Goal: Task Accomplishment & Management: Manage account settings

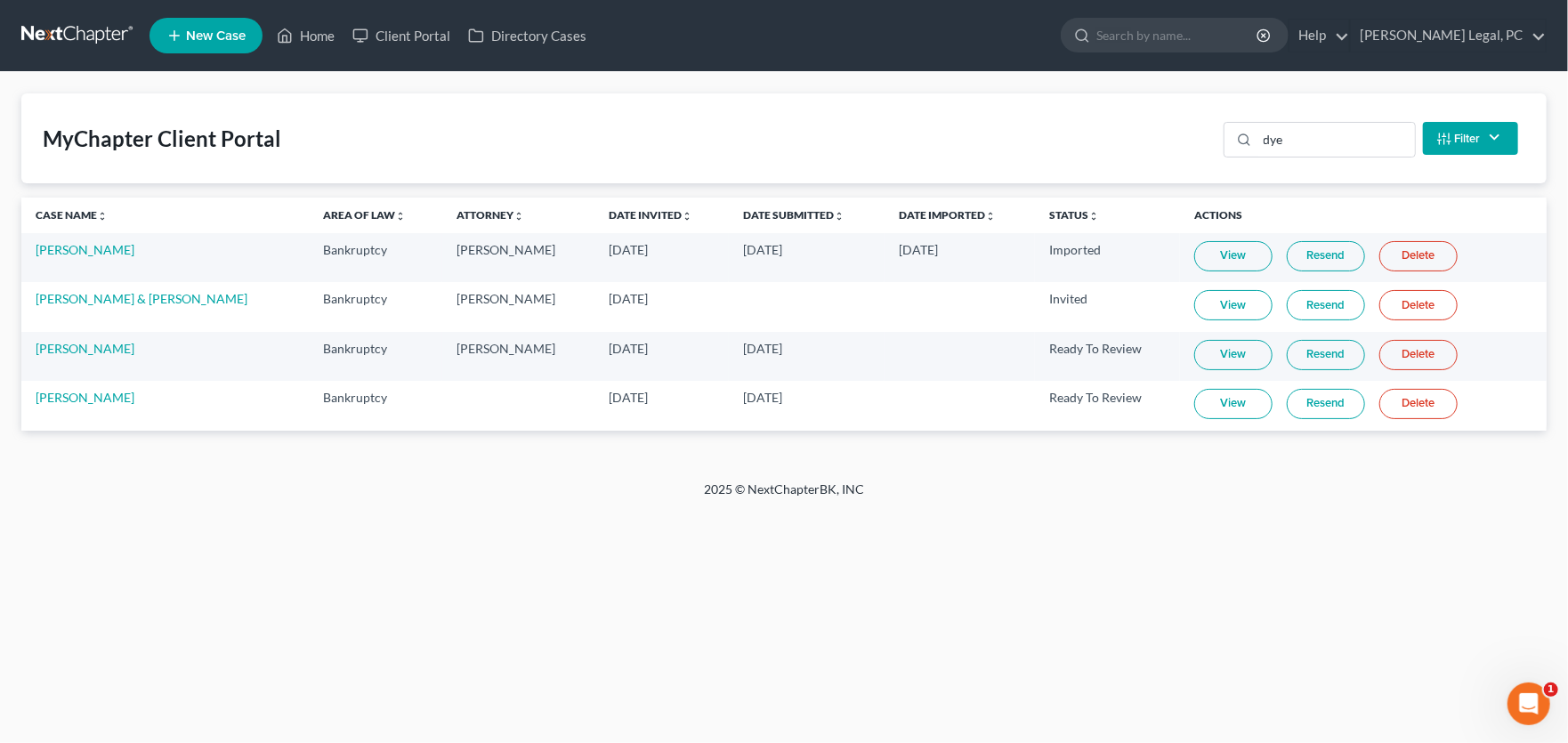
click at [69, 35] on link at bounding box center [78, 35] width 114 height 32
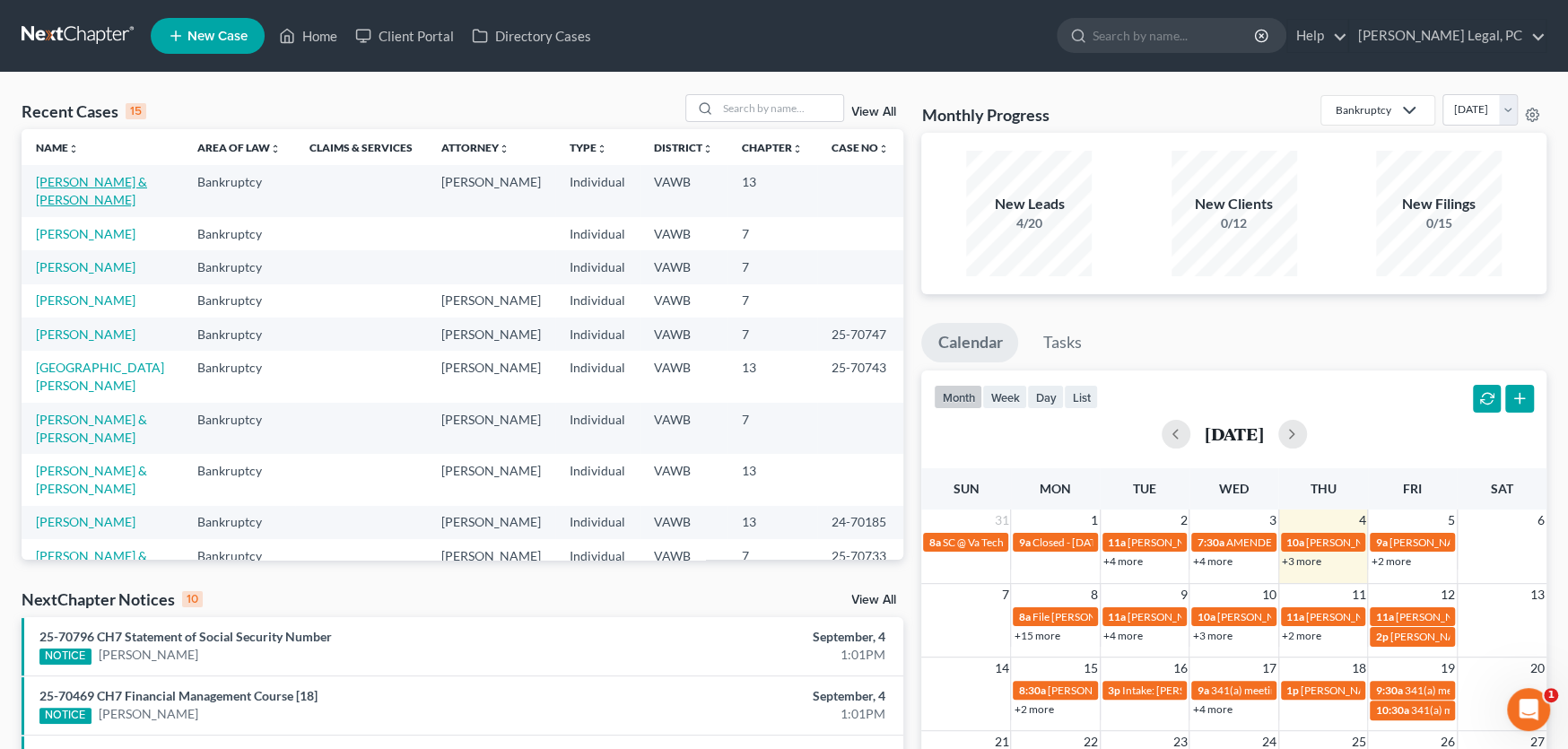
click at [147, 184] on link "[PERSON_NAME] & [PERSON_NAME]" at bounding box center [92, 191] width 111 height 33
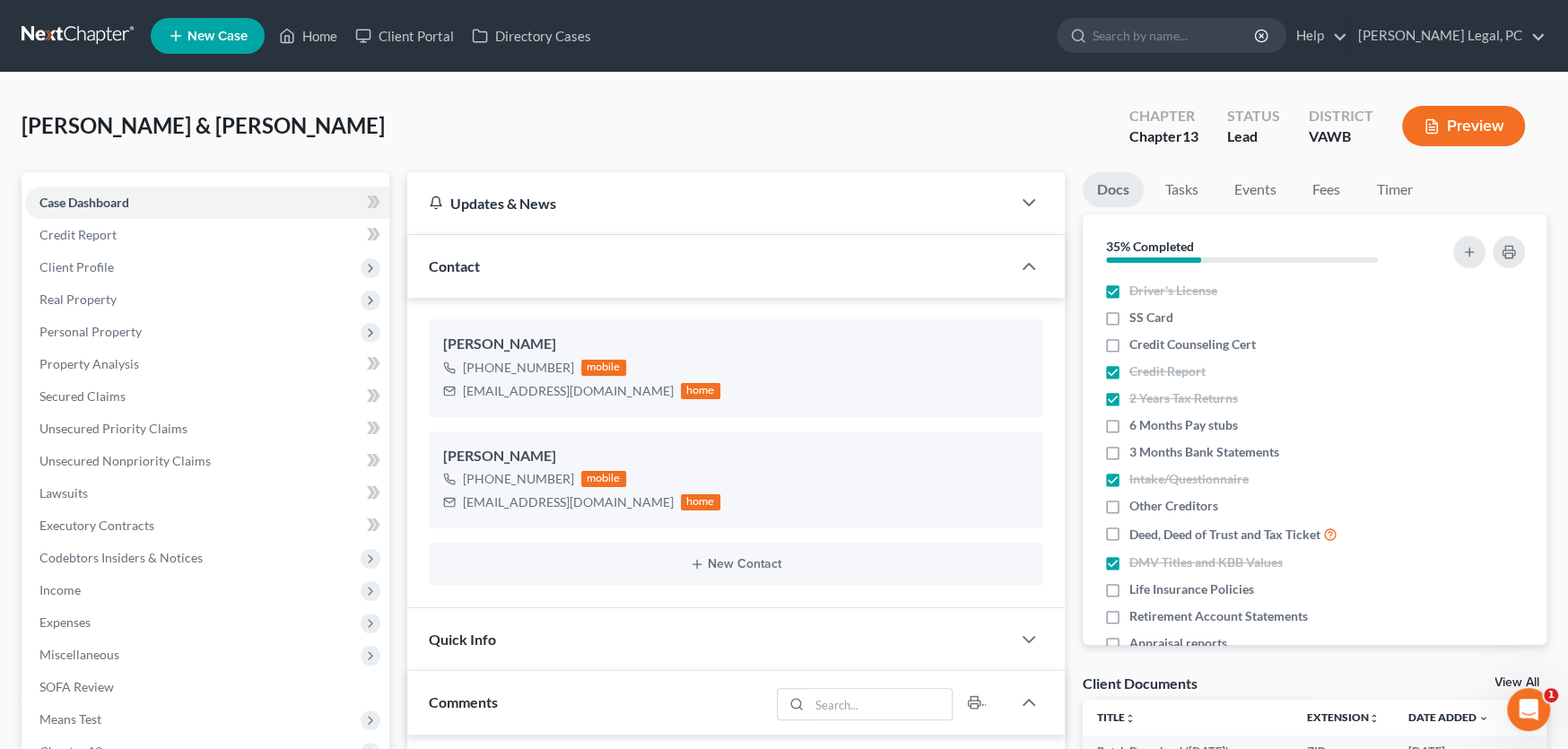
scroll to position [765, 0]
click at [79, 591] on span "Income" at bounding box center [60, 589] width 41 height 16
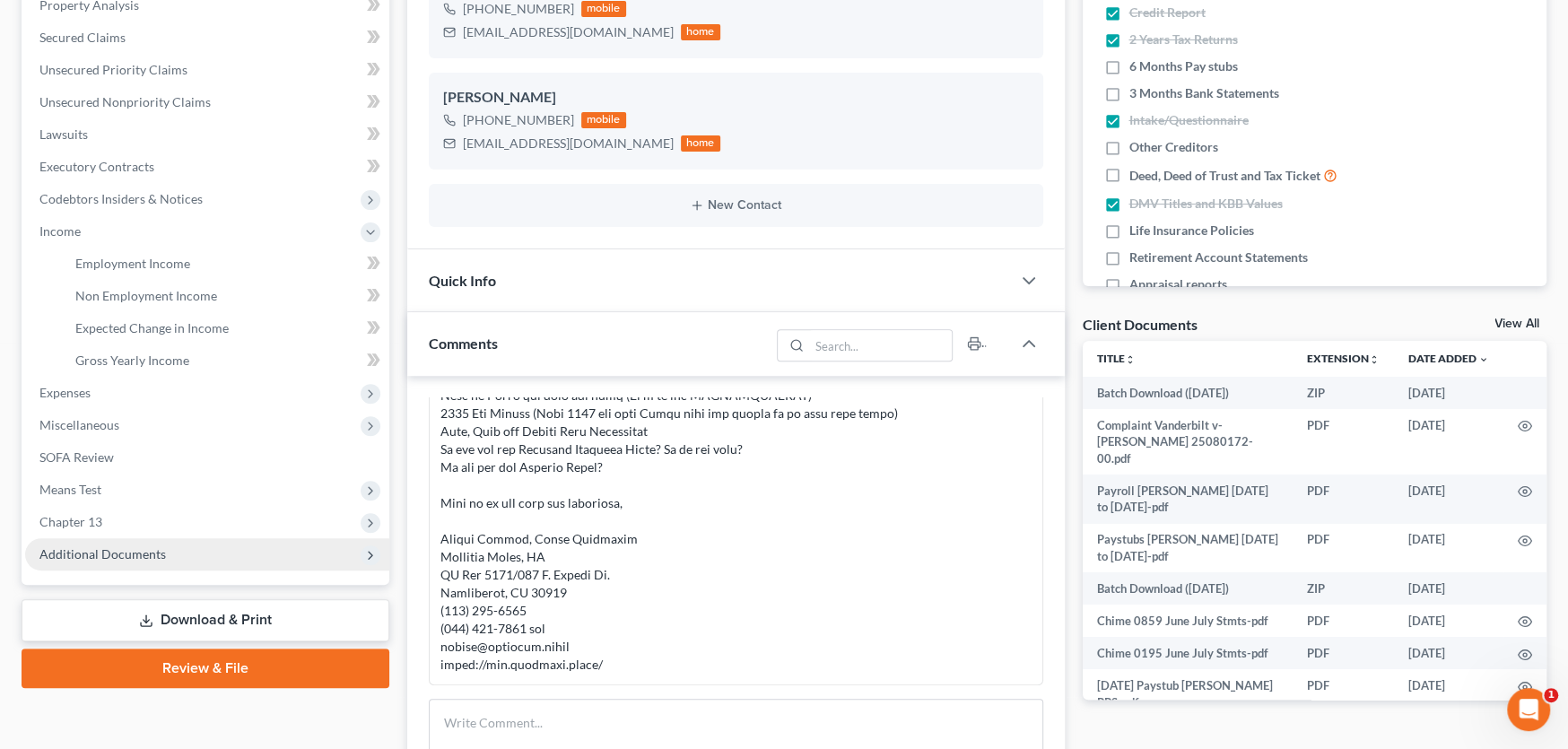
click at [136, 554] on span "Additional Documents" at bounding box center [103, 554] width 127 height 16
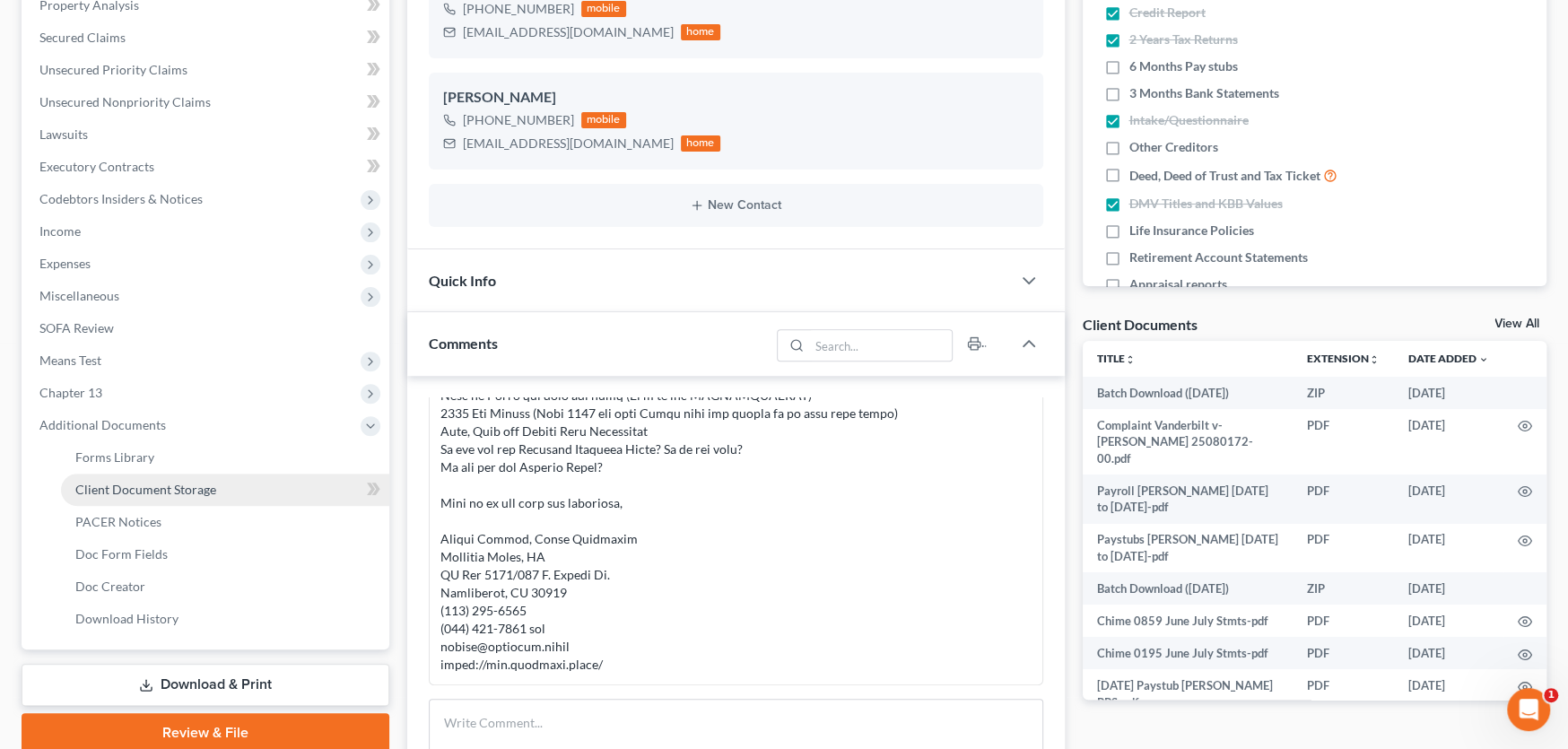
click at [170, 483] on span "Client Document Storage" at bounding box center [145, 489] width 141 height 16
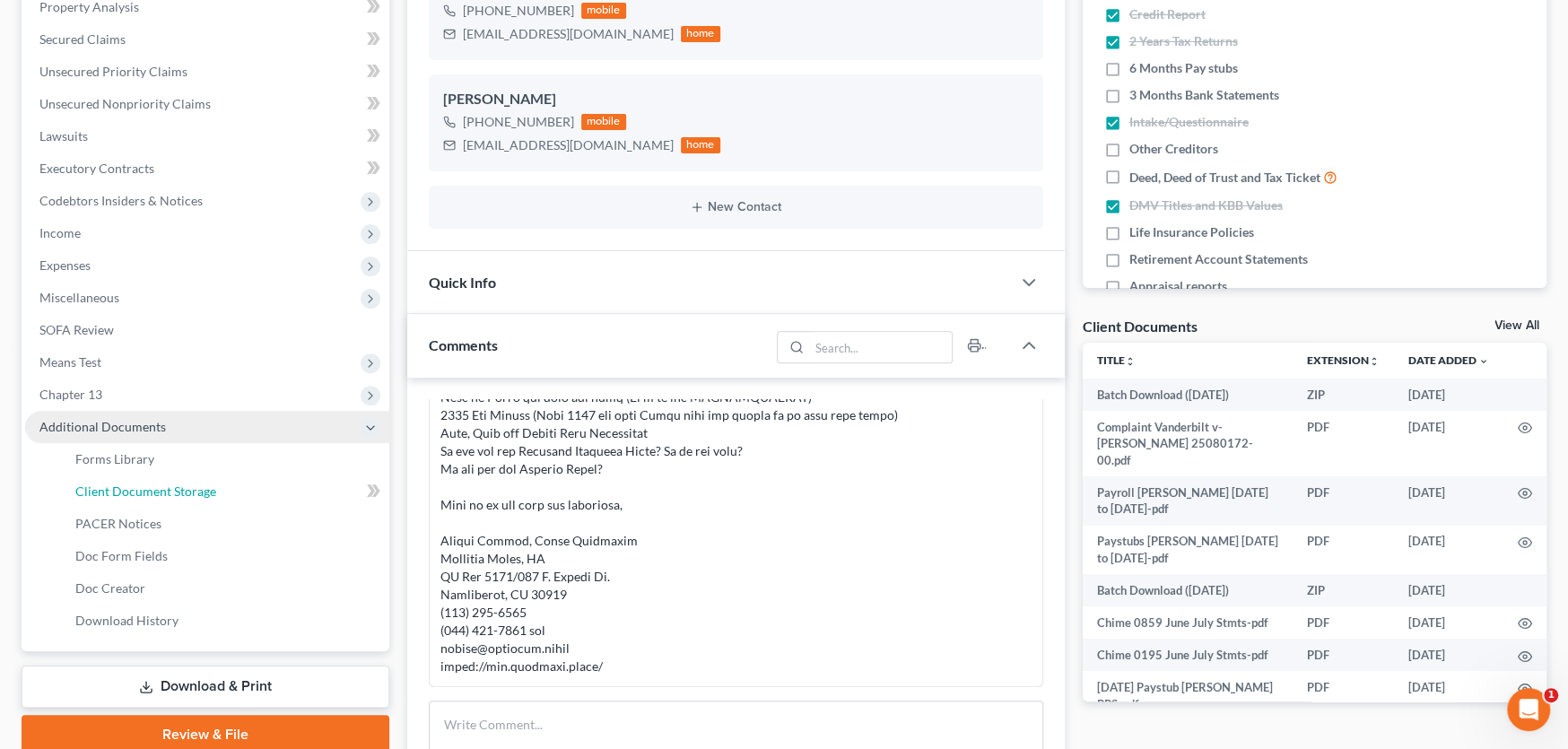
select select "0"
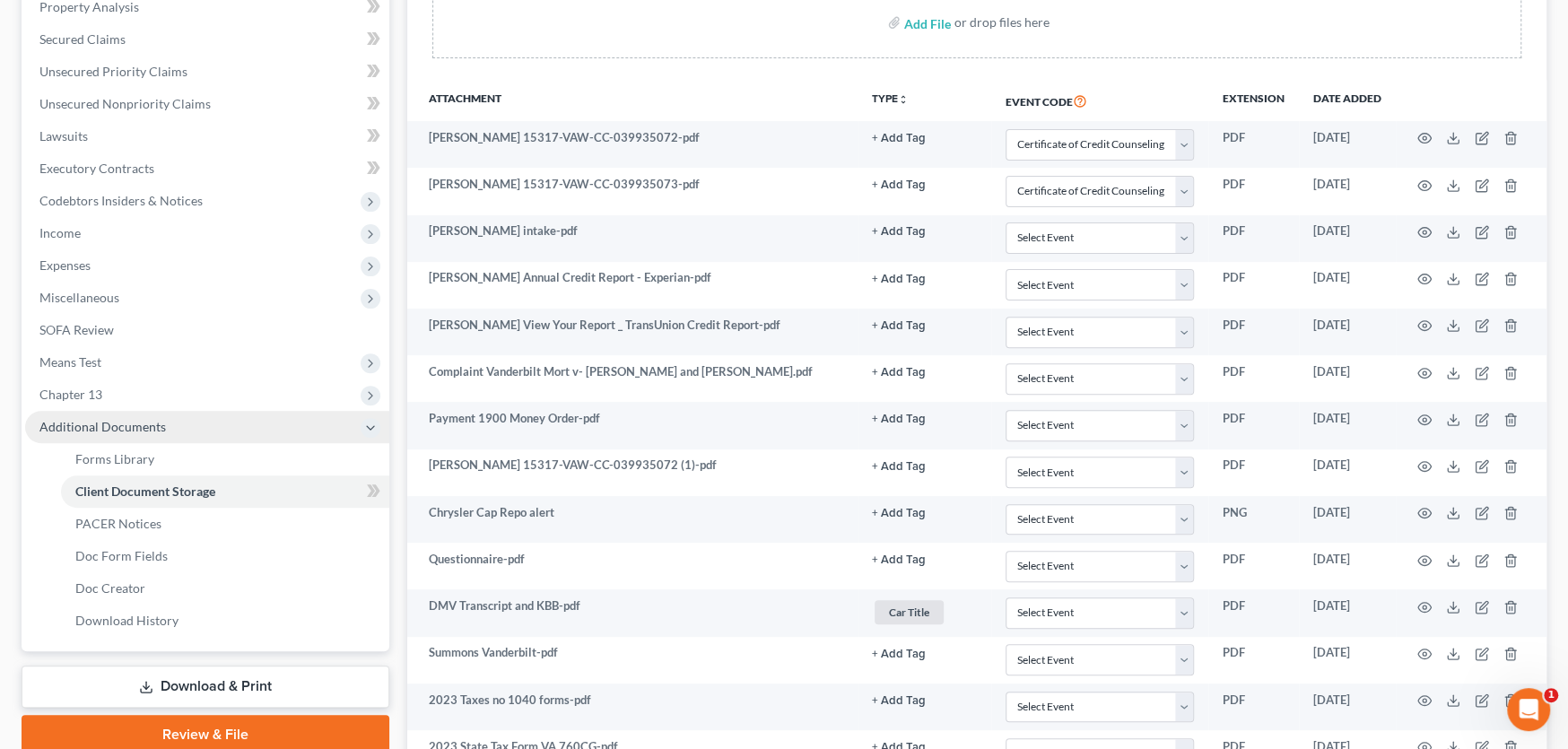
scroll to position [0, 0]
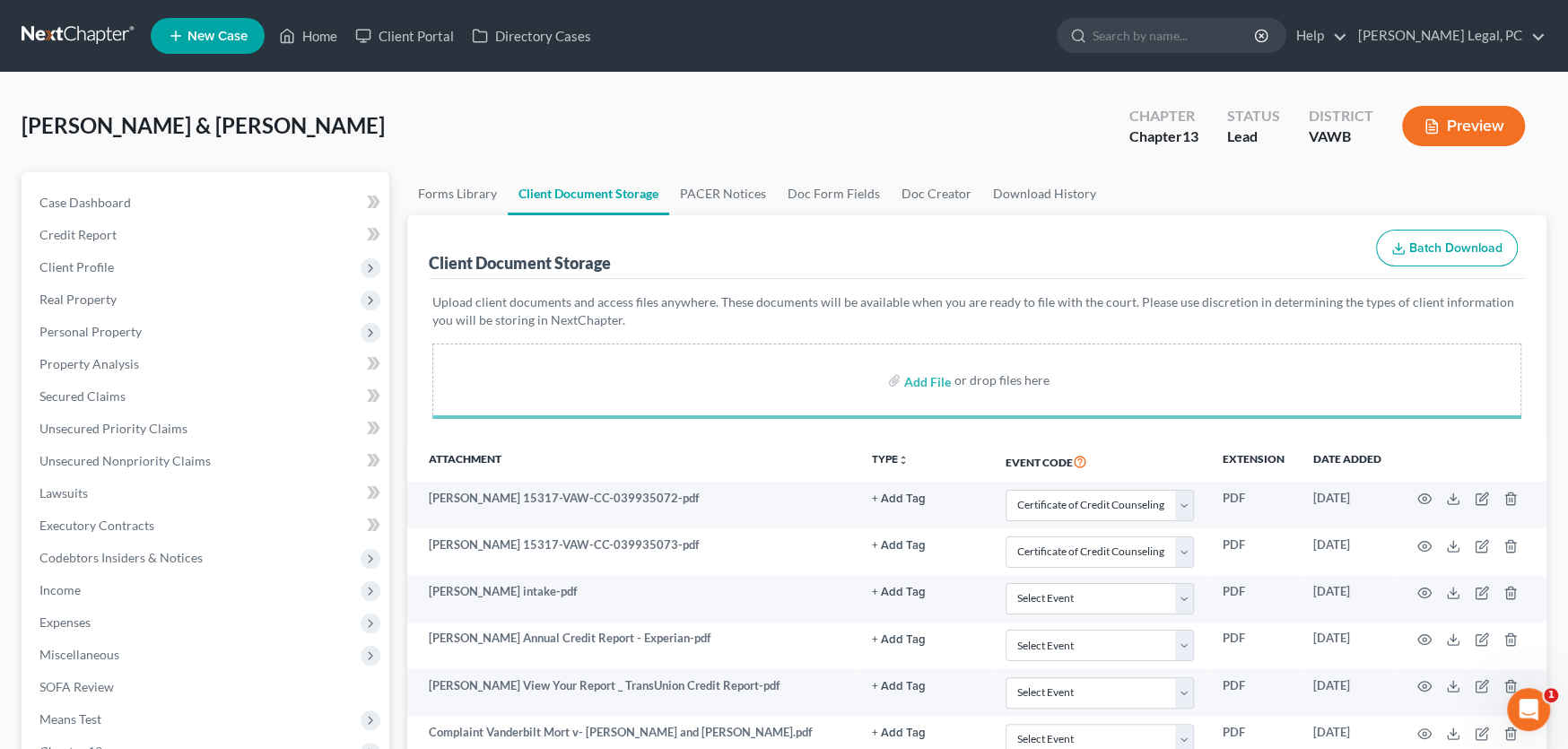
select select "0"
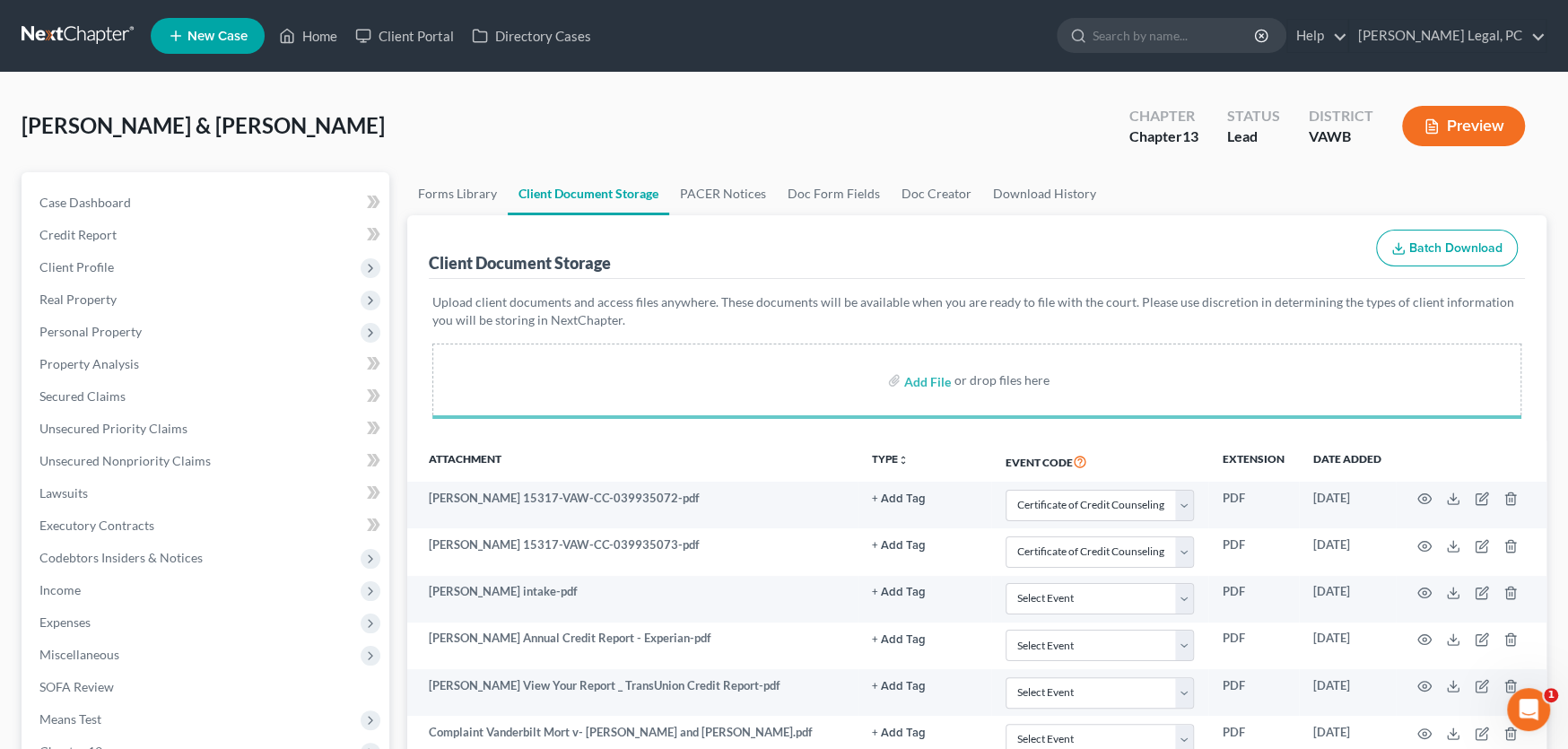
select select "0"
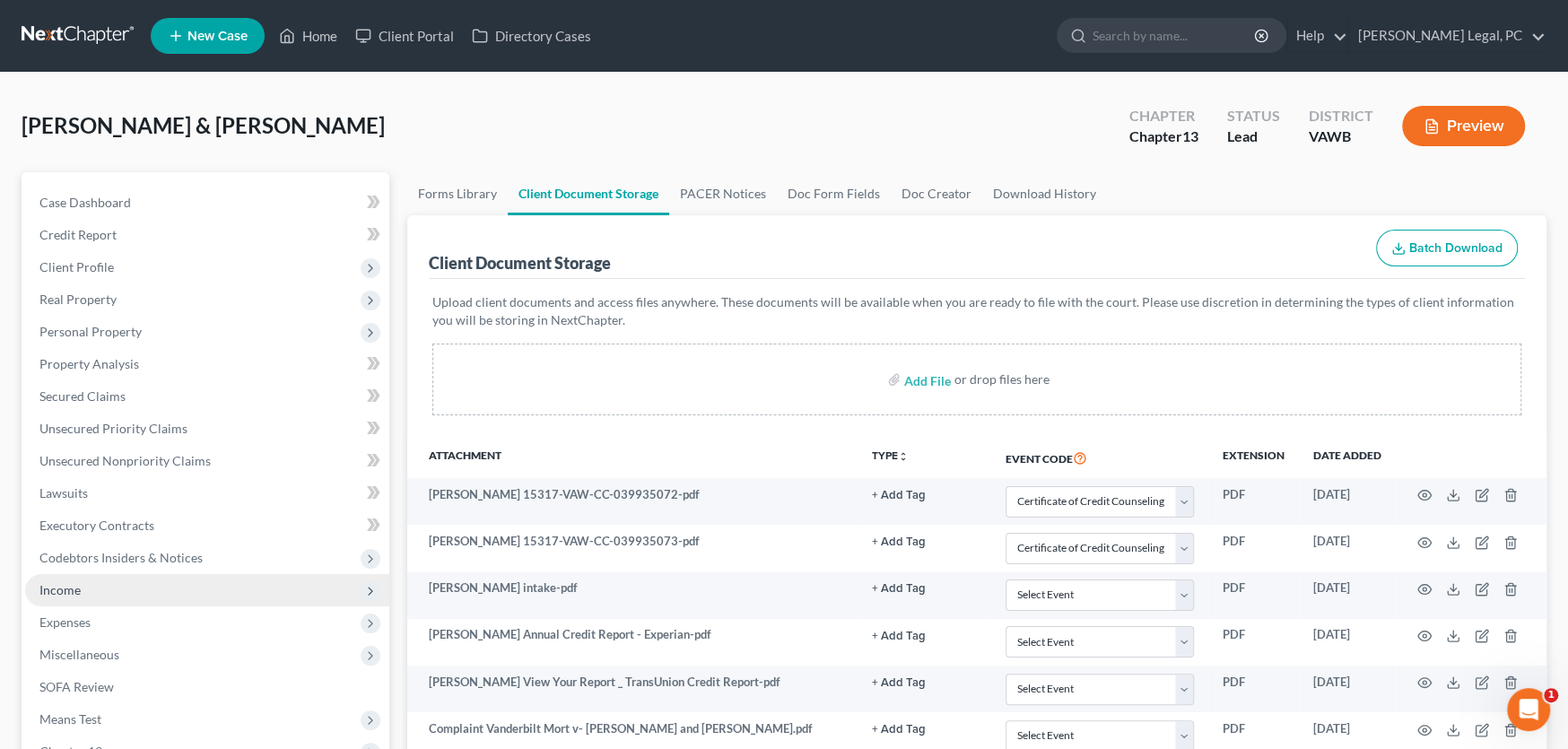
click at [57, 583] on span "Income" at bounding box center [60, 589] width 41 height 16
drag, startPoint x: 158, startPoint y: 613, endPoint x: 269, endPoint y: 588, distance: 113.8
click at [159, 615] on span "Employment Income" at bounding box center [133, 622] width 115 height 16
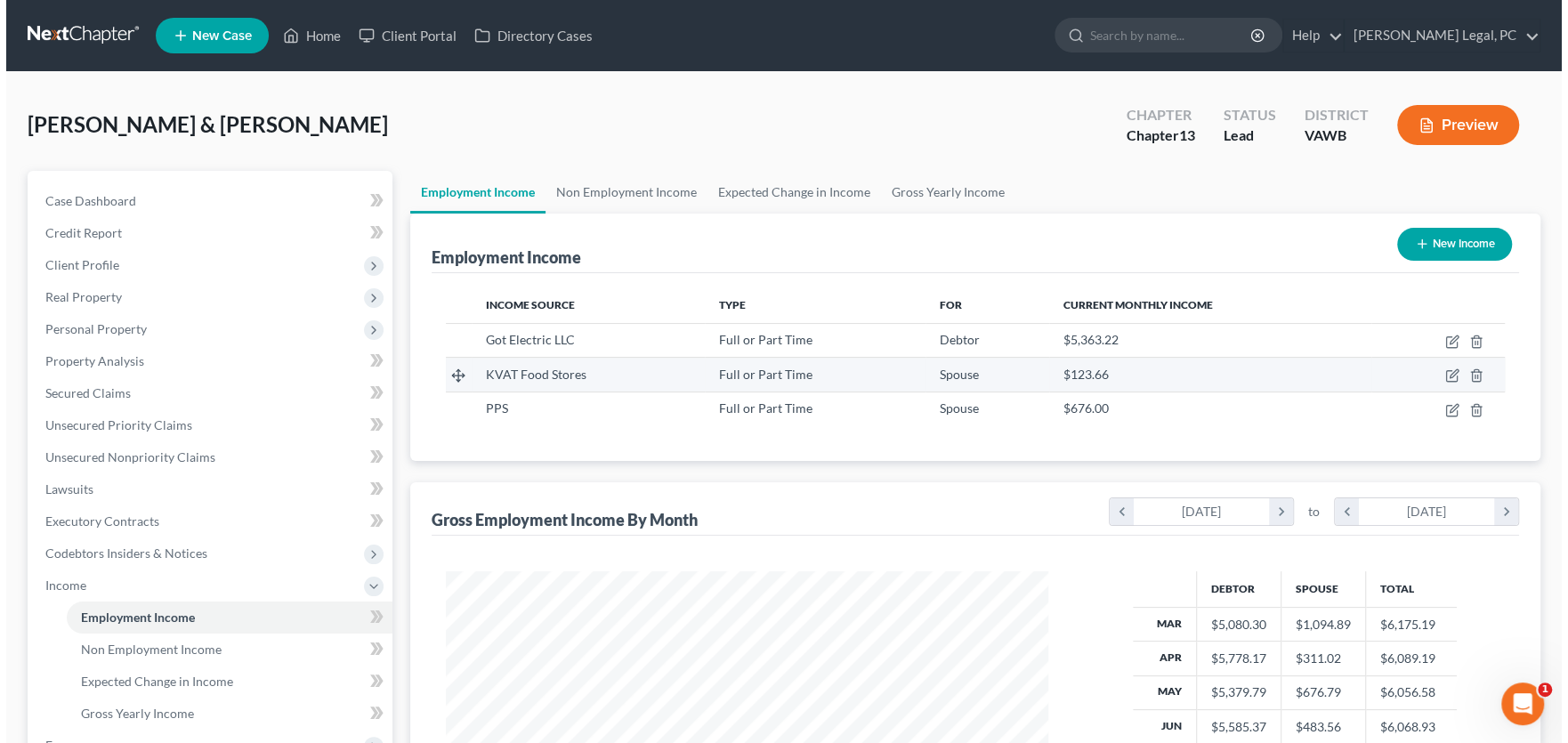
scroll to position [318, 638]
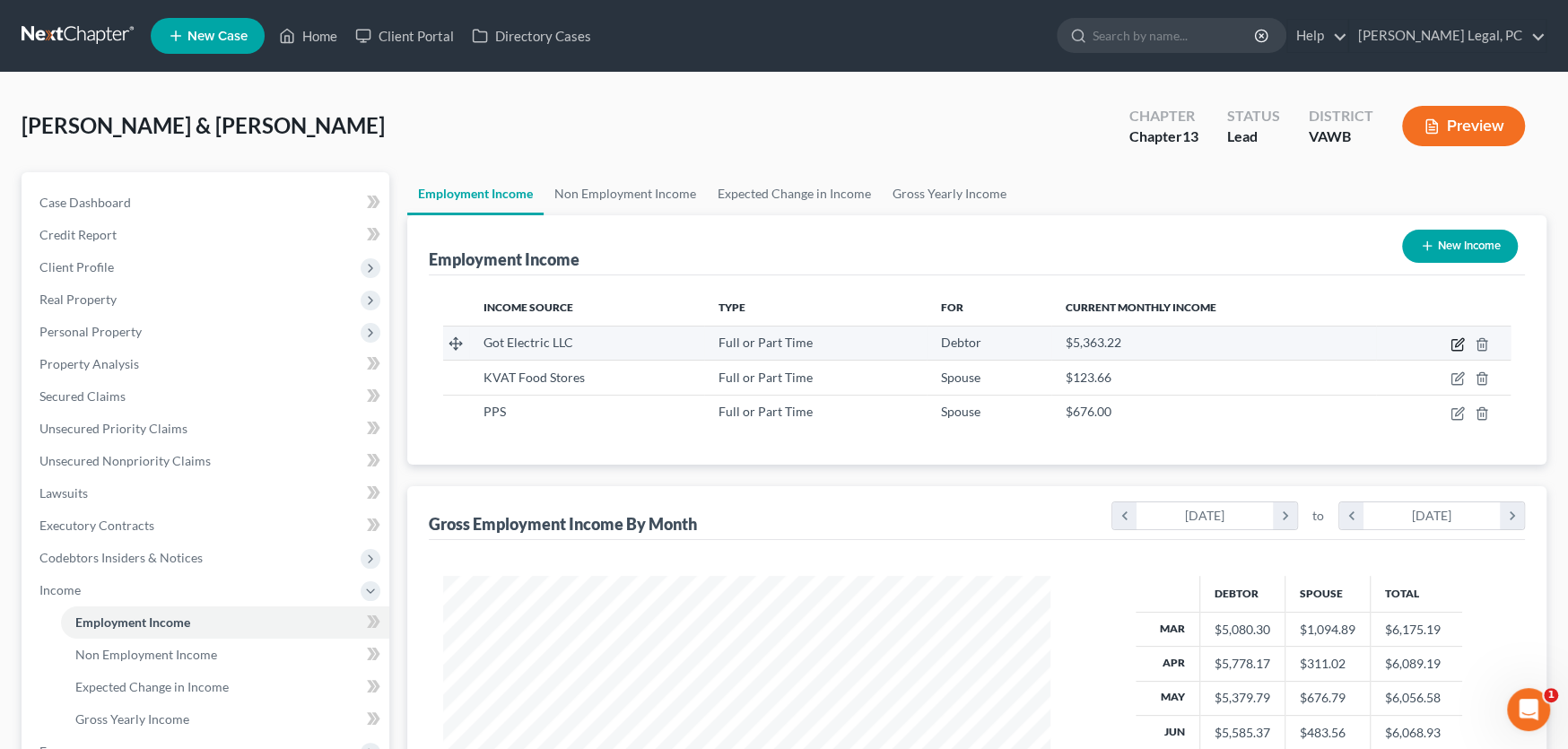
click at [1462, 341] on icon "button" at bounding box center [1458, 344] width 15 height 15
select select "0"
select select "21"
select select "1"
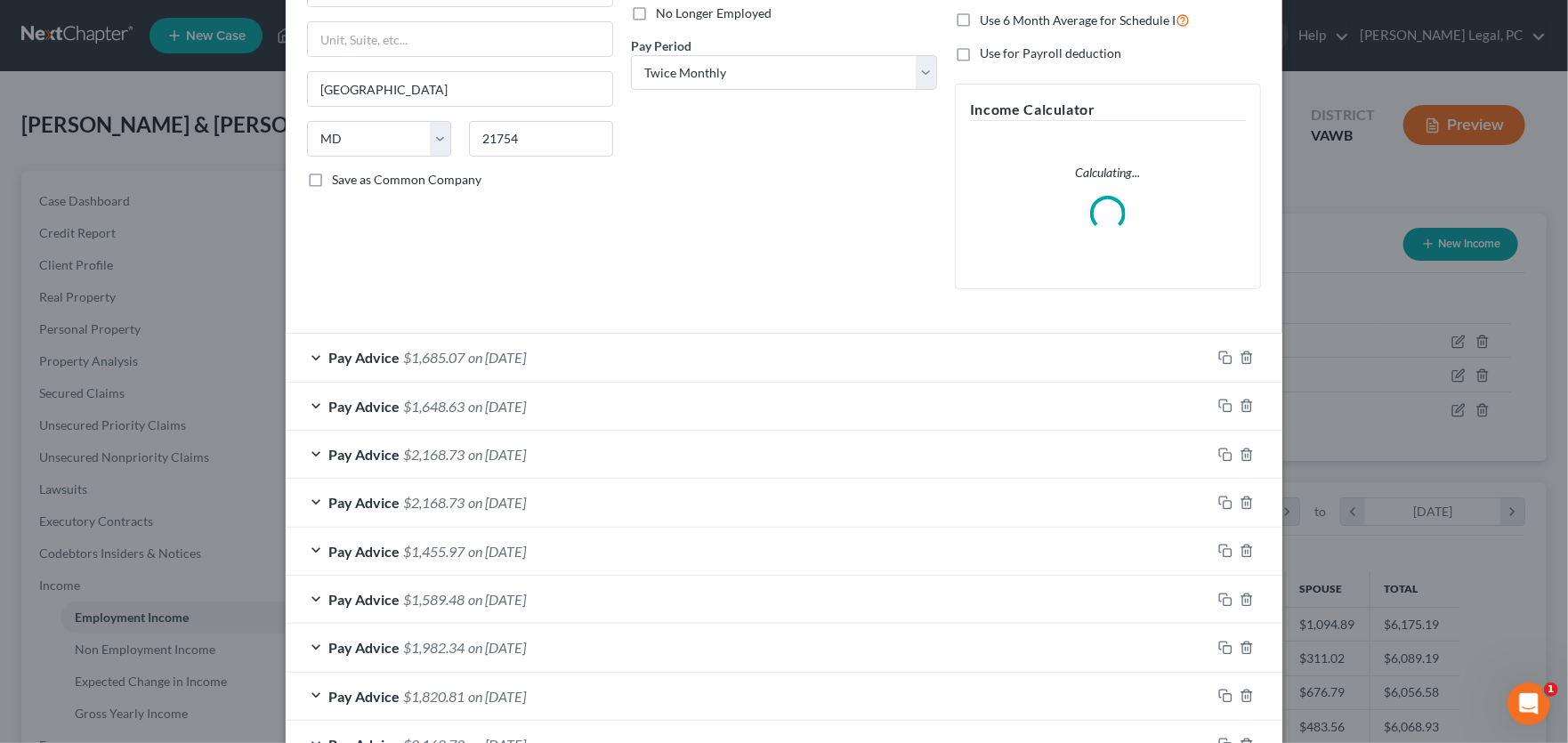
scroll to position [267, 0]
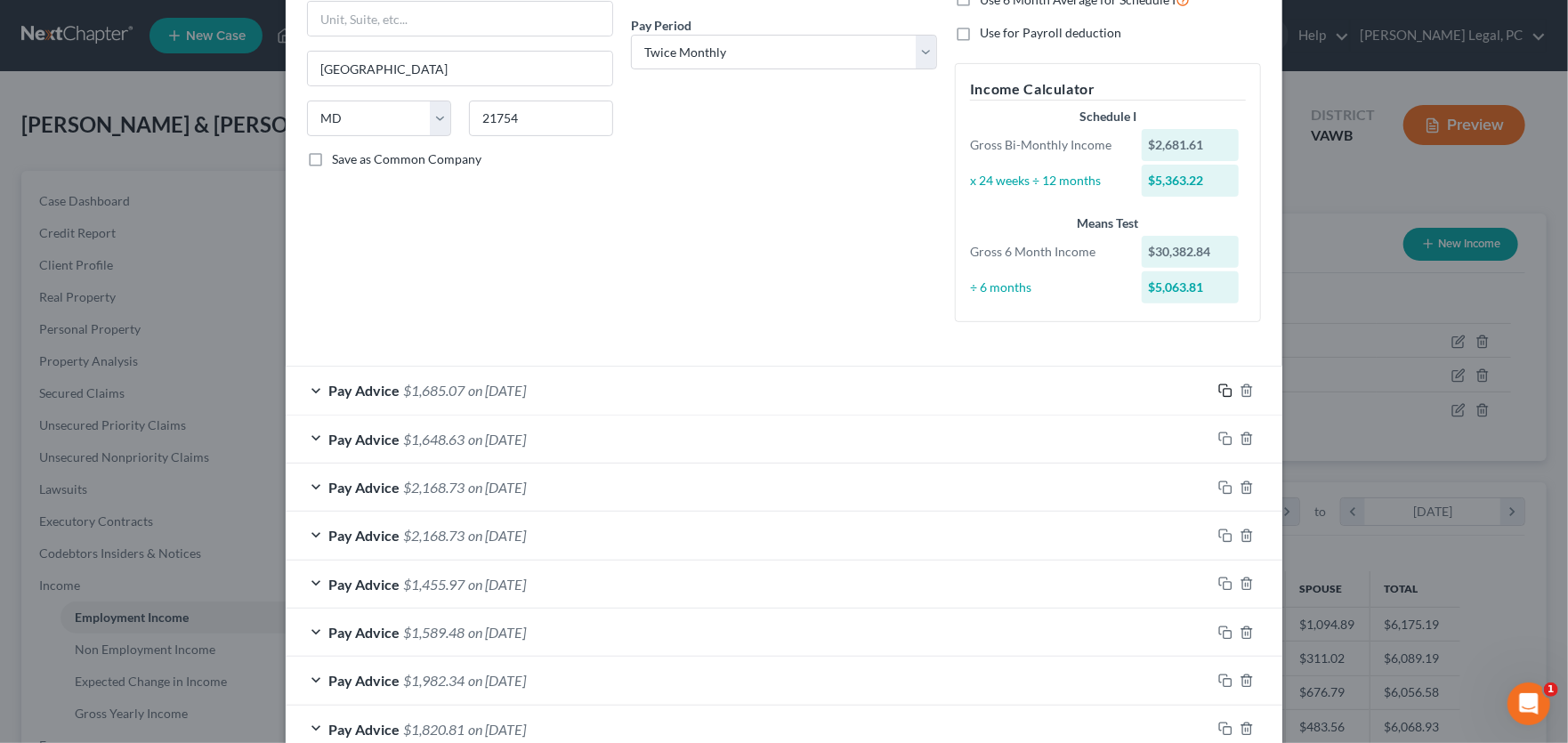
click at [1224, 388] on rect "button" at bounding box center [1228, 392] width 8 height 8
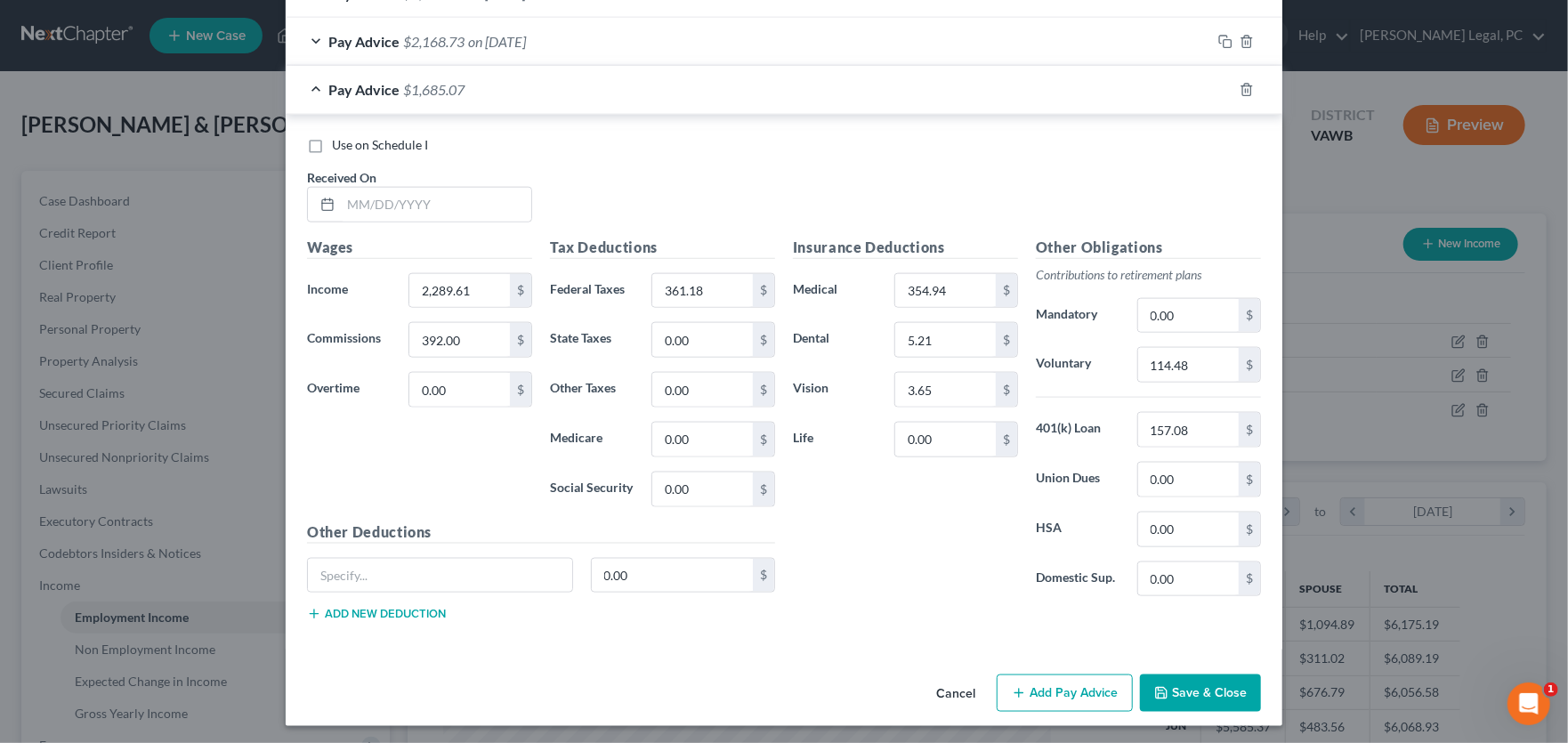
scroll to position [1196, 0]
click at [380, 191] on input "text" at bounding box center [436, 203] width 190 height 34
type input "8"
drag, startPoint x: 346, startPoint y: 187, endPoint x: 223, endPoint y: 186, distance: 123.0
click at [272, 188] on div "Edit Income Source × Employment Type * Select Full or Part Time Employment Self…" at bounding box center [784, 371] width 1568 height 743
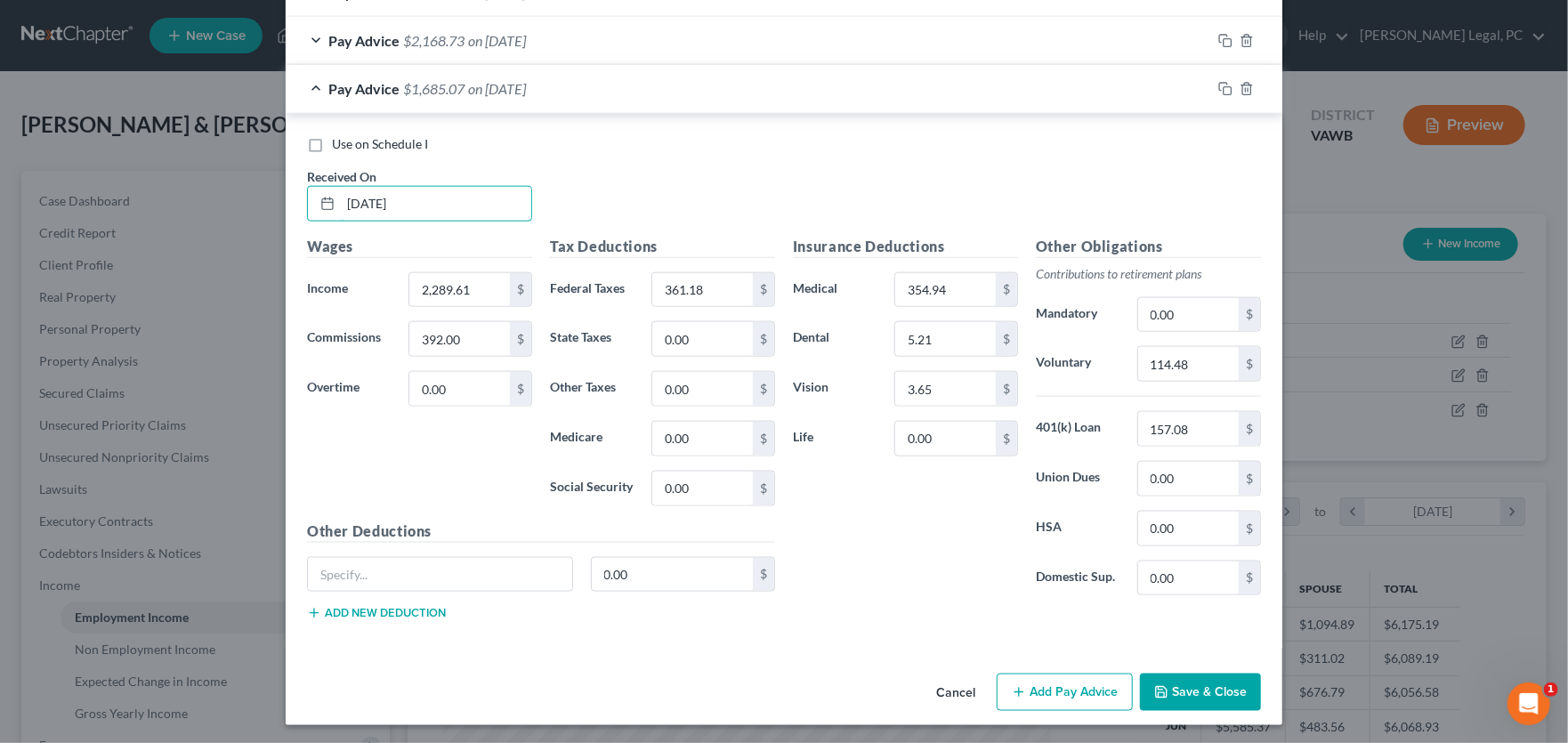
drag, startPoint x: 475, startPoint y: 195, endPoint x: 247, endPoint y: 199, distance: 228.0
click at [248, 199] on div "Edit Income Source × Employment Type * Select Full or Part Time Employment Self…" at bounding box center [784, 371] width 1568 height 743
drag, startPoint x: 446, startPoint y: 195, endPoint x: 237, endPoint y: 183, distance: 209.3
click at [261, 193] on div "Edit Income Source × Employment Type * Select Full or Part Time Employment Self…" at bounding box center [784, 371] width 1568 height 743
type input "8/24/2025"
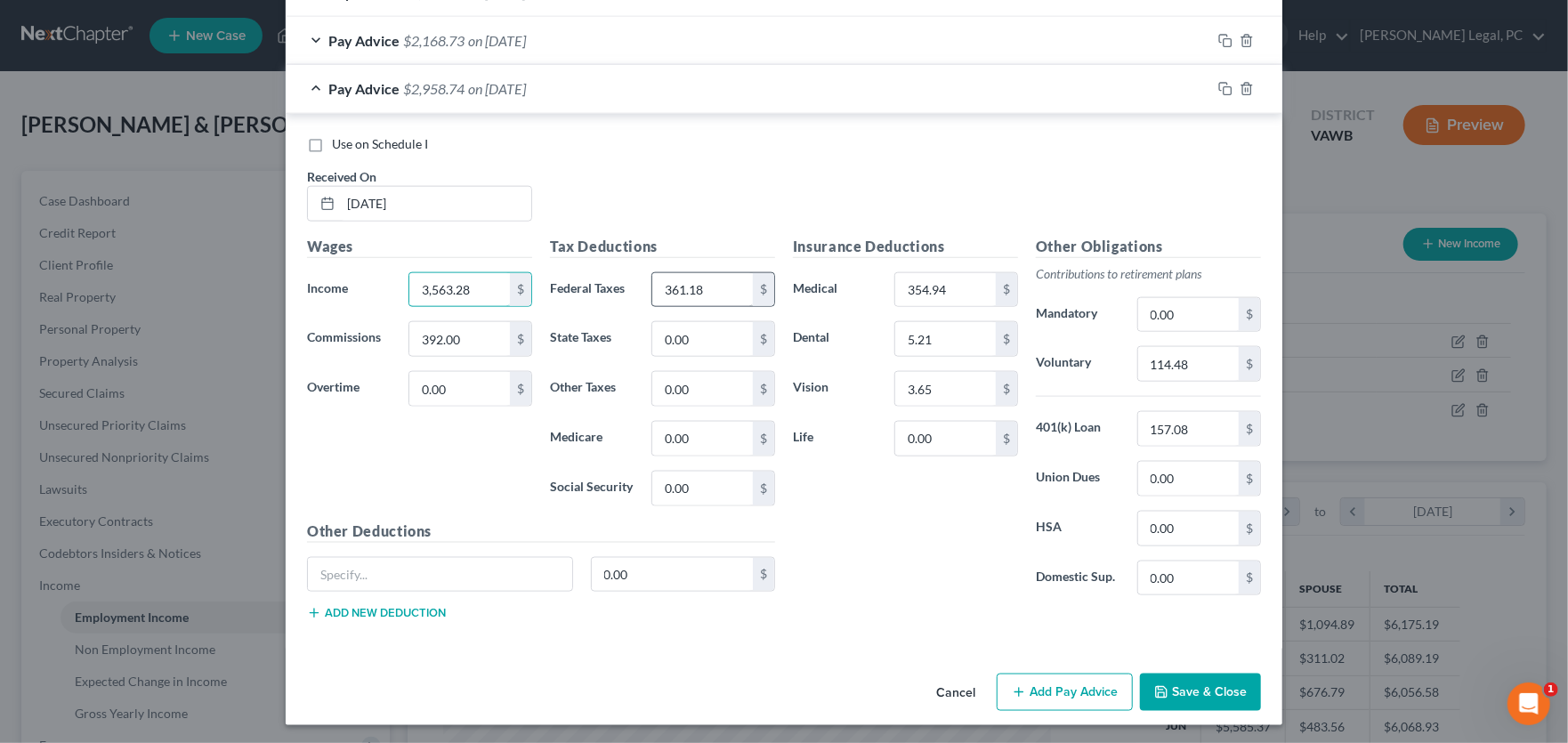
type input "3,563.28"
click at [707, 291] on input "361.18" at bounding box center [703, 290] width 101 height 34
type input "342.15"
type input "1,689.00"
type input "46.39"
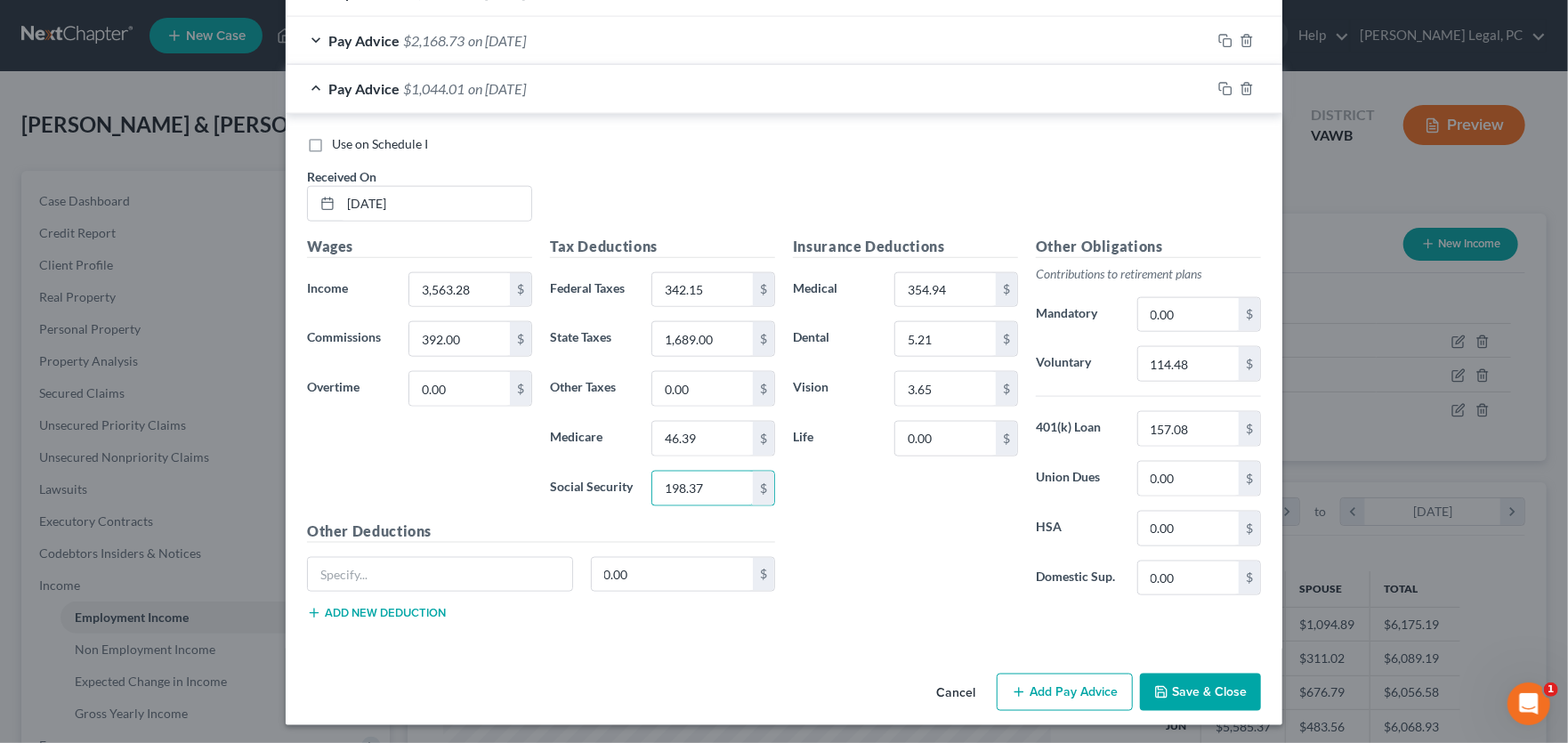
type input "198.37"
click at [1205, 357] on input "114.48" at bounding box center [1188, 363] width 101 height 34
type input "178.16"
type input "52.36"
type input "1,680.21"
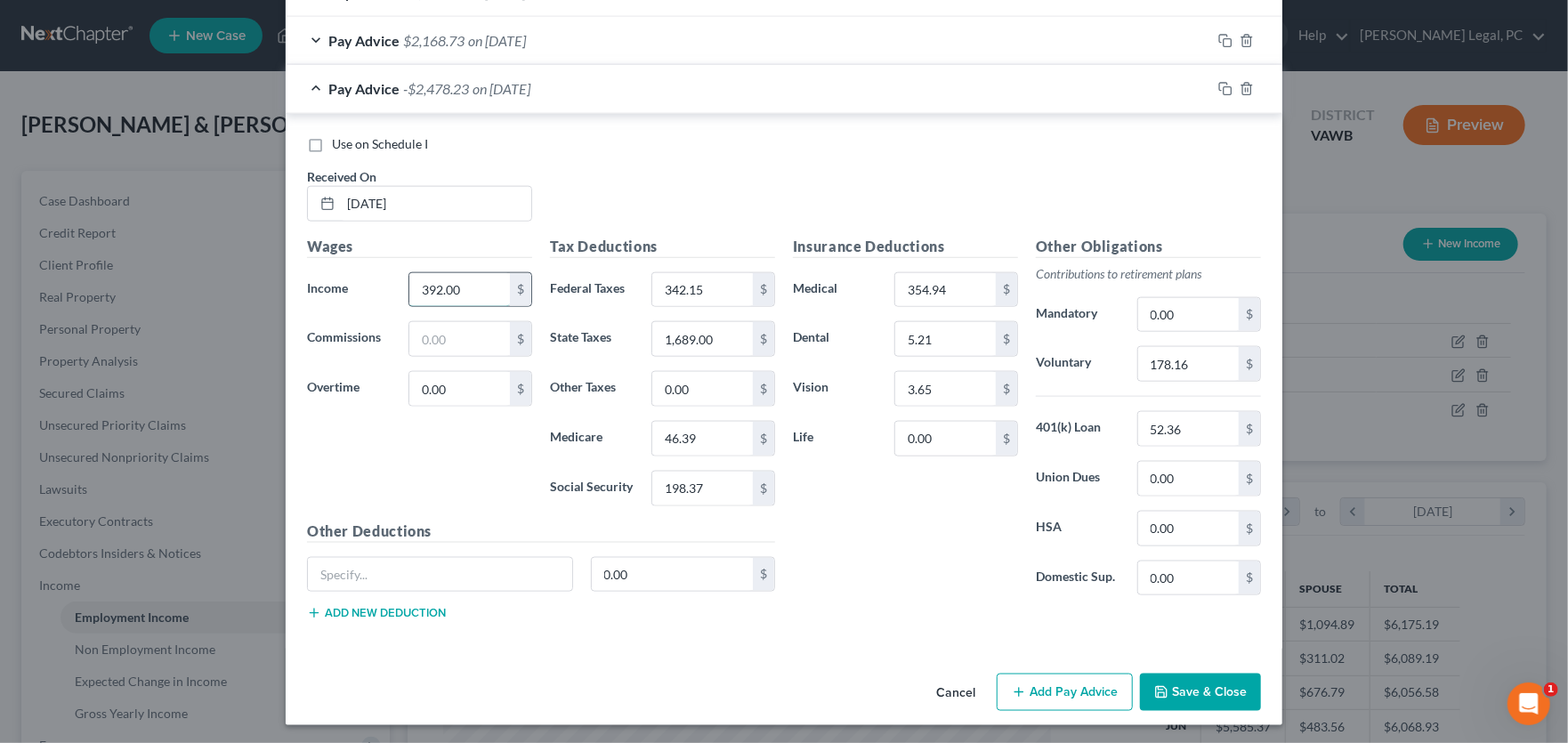
click at [465, 284] on input "392.00" at bounding box center [459, 290] width 101 height 34
drag, startPoint x: 465, startPoint y: 284, endPoint x: 351, endPoint y: 278, distance: 114.2
click at [351, 278] on div "Income * 392.00 $" at bounding box center [419, 290] width 243 height 36
type input "3,563.28"
click at [571, 223] on div "Use on Schedule I Received On * 8/24/2025" at bounding box center [783, 186] width 972 height 100
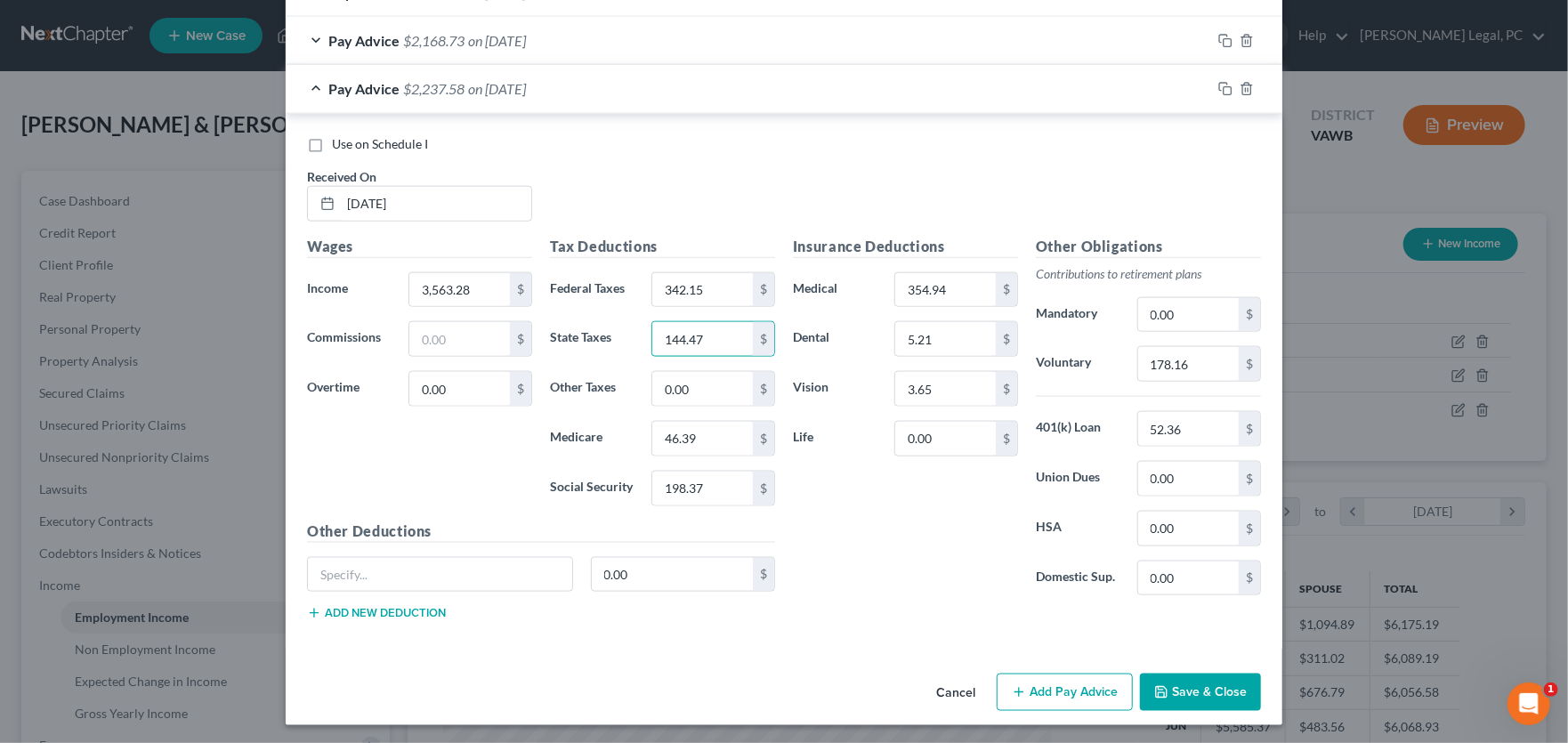
type input "144.47"
click at [850, 489] on div "Insurance Deductions Medical 354.94 $ Dental 5.21 $ Vision 3.65 $ Life 0.00 $" at bounding box center [905, 423] width 243 height 375
click at [477, 339] on input "text" at bounding box center [459, 338] width 101 height 34
type input "119.46"
click at [1191, 421] on input "52.36" at bounding box center [1188, 428] width 101 height 34
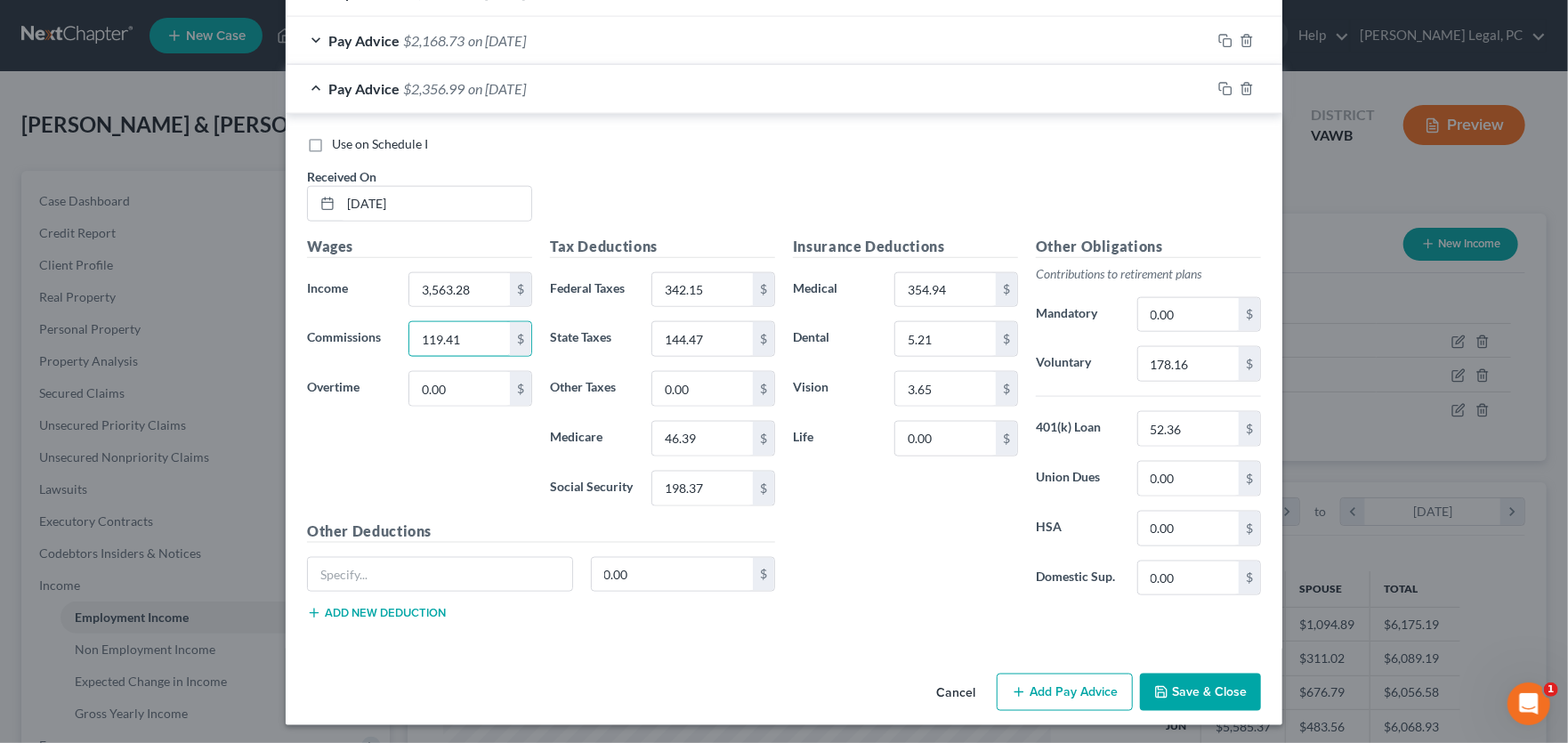
drag, startPoint x: 459, startPoint y: 337, endPoint x: 237, endPoint y: 290, distance: 226.9
click at [239, 297] on div "Edit Income Source × Employment Type * Select Full or Part Time Employment Self…" at bounding box center [784, 371] width 1568 height 743
type input "200"
click at [1176, 681] on button "Save & Close" at bounding box center [1200, 692] width 121 height 38
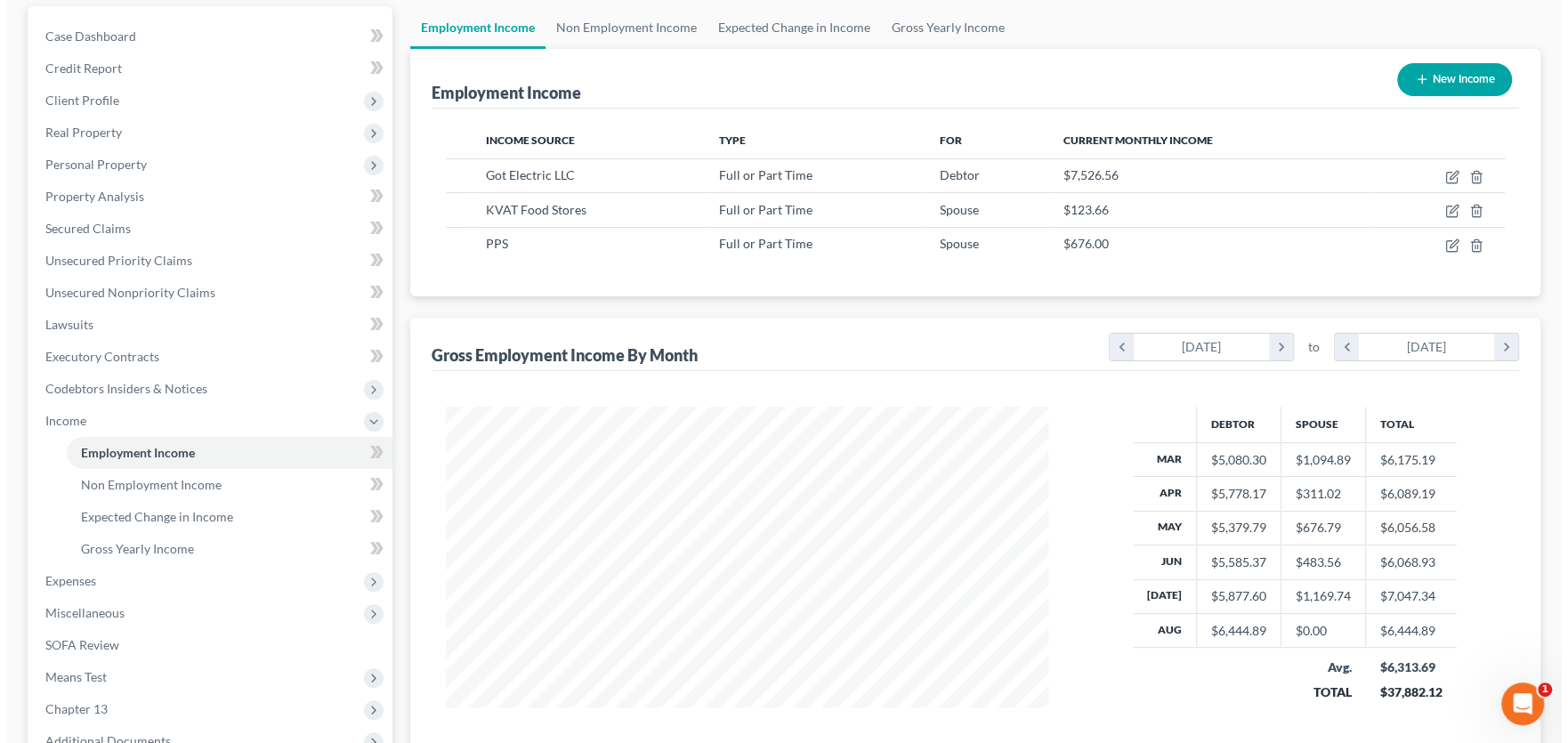
scroll to position [178, 0]
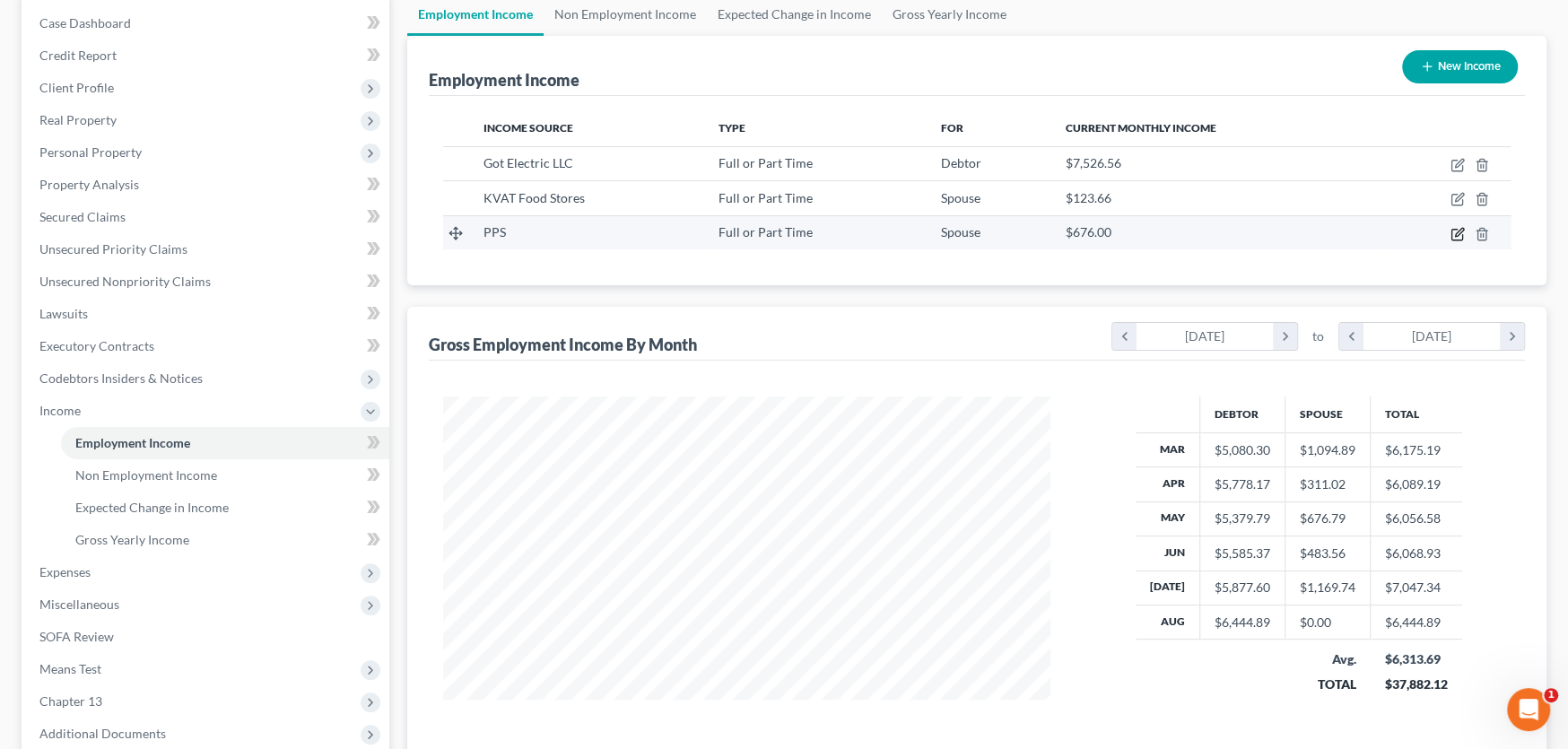
click at [1460, 228] on icon "button" at bounding box center [1459, 232] width 8 height 8
select select "0"
select select "44"
select select "0"
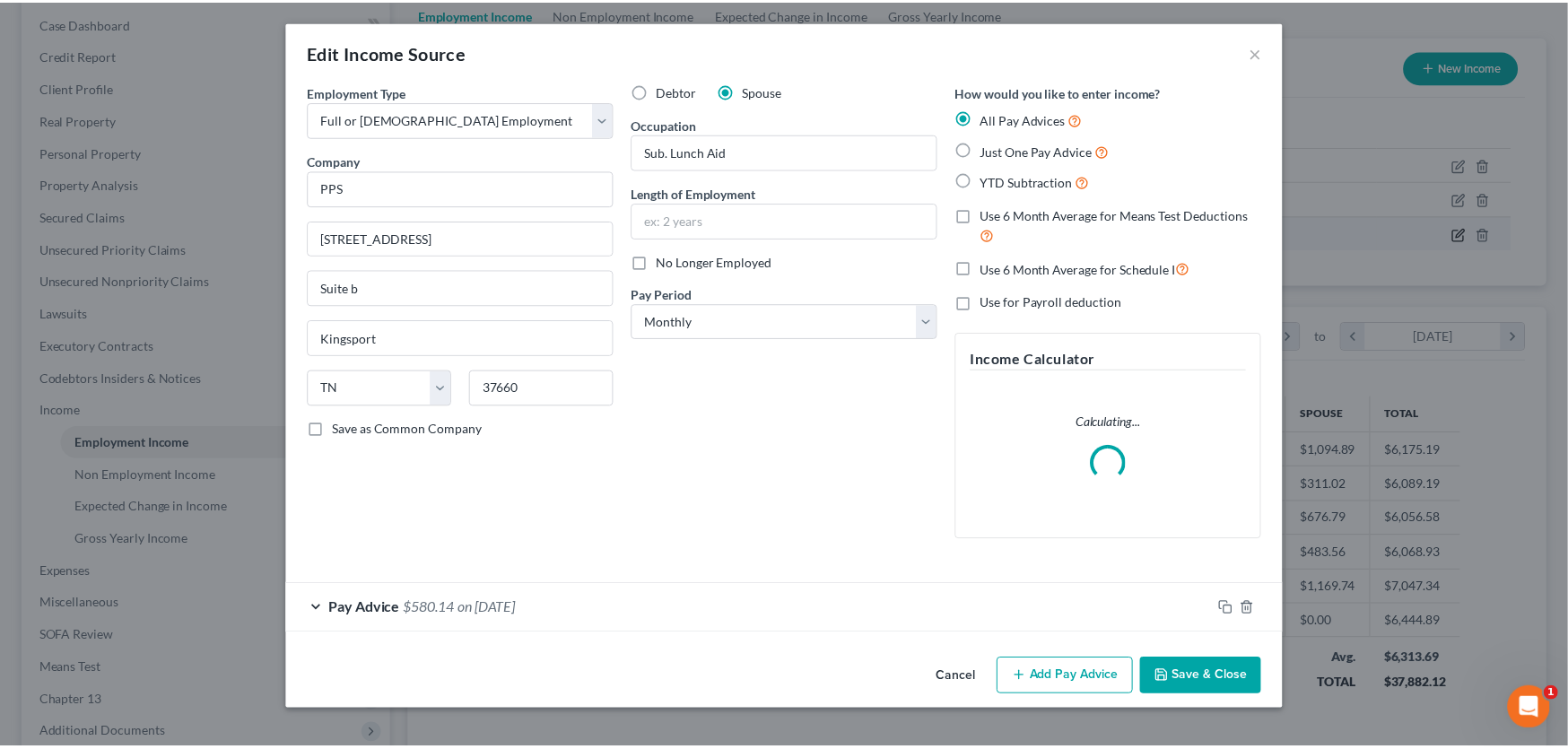
scroll to position [320, 649]
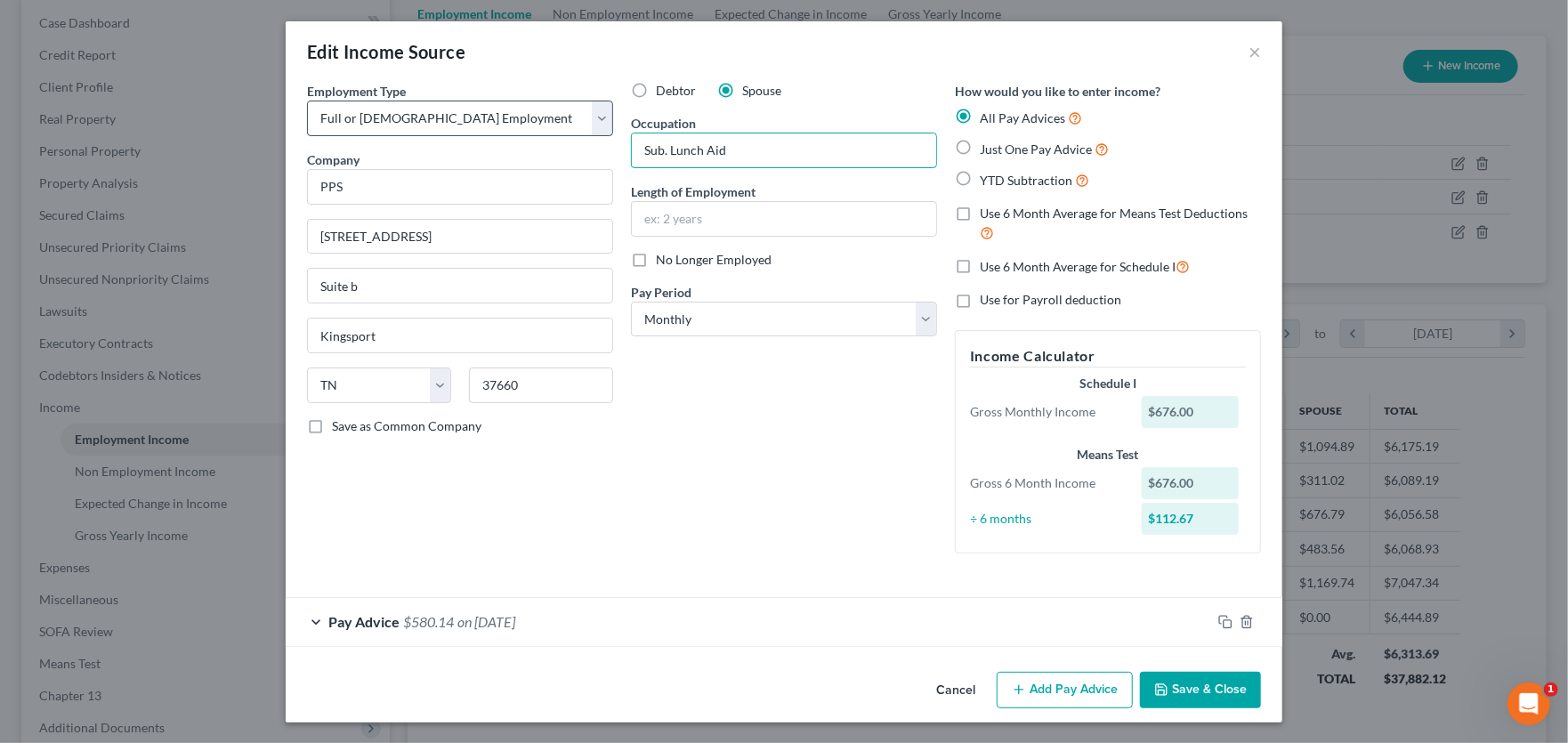
drag, startPoint x: 753, startPoint y: 152, endPoint x: 552, endPoint y: 116, distance: 204.2
click at [552, 116] on div "Employment Type * Select Full or Part Time Employment Self Employment Company *…" at bounding box center [783, 332] width 972 height 500
type input "Laborer"
click at [1162, 682] on icon "button" at bounding box center [1161, 689] width 15 height 14
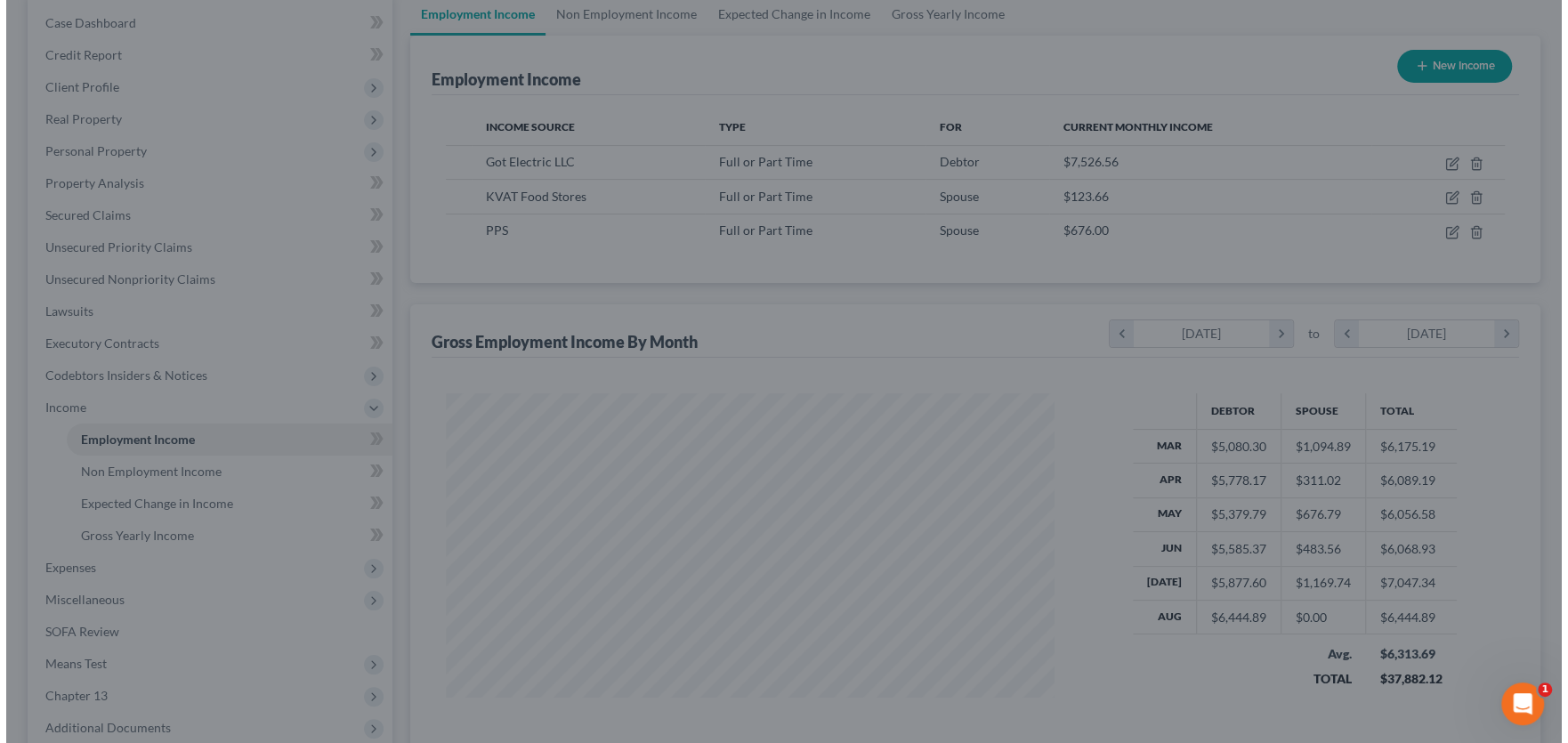
scroll to position [889154, 889309]
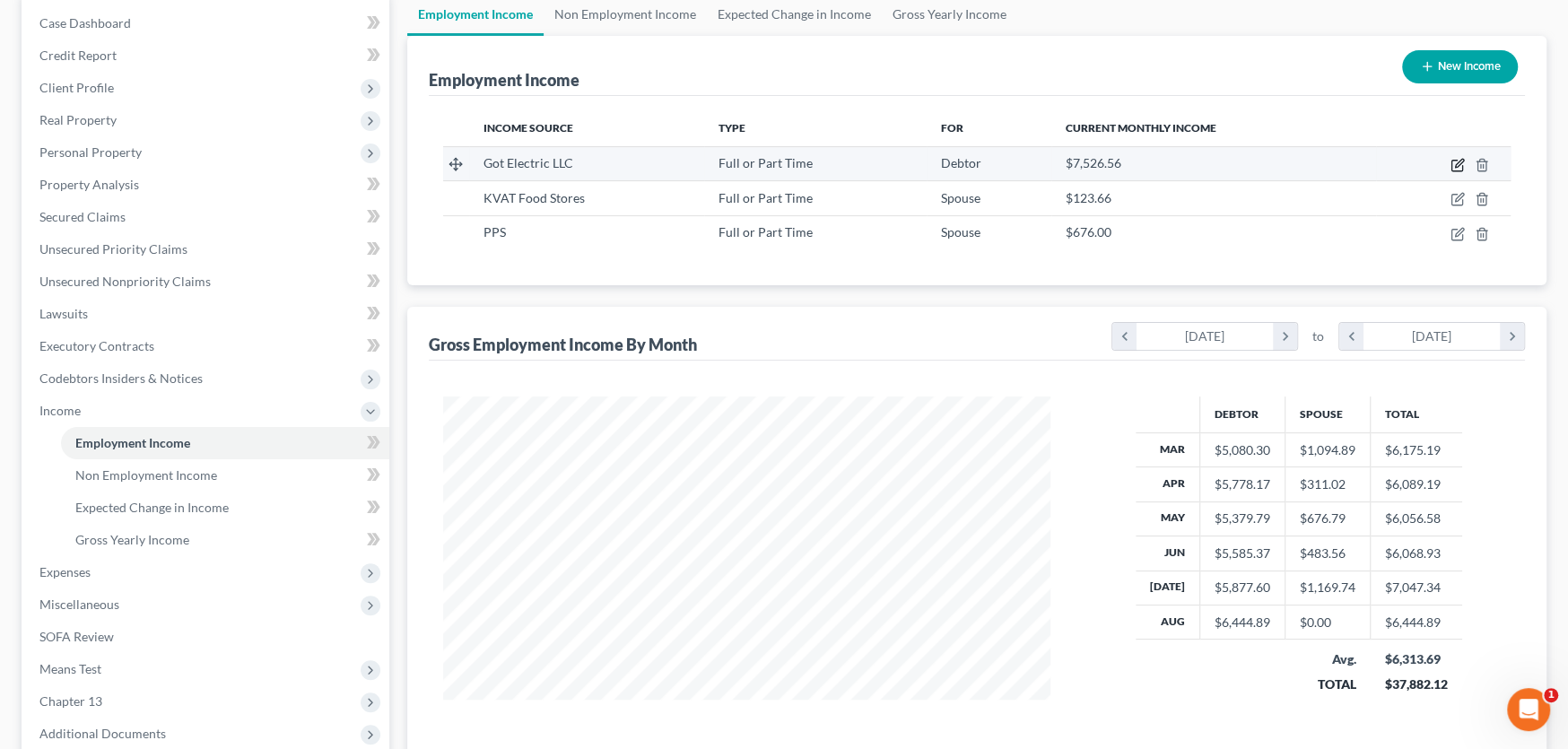
click at [1455, 166] on icon "button" at bounding box center [1458, 165] width 15 height 15
select select "0"
select select "21"
select select "1"
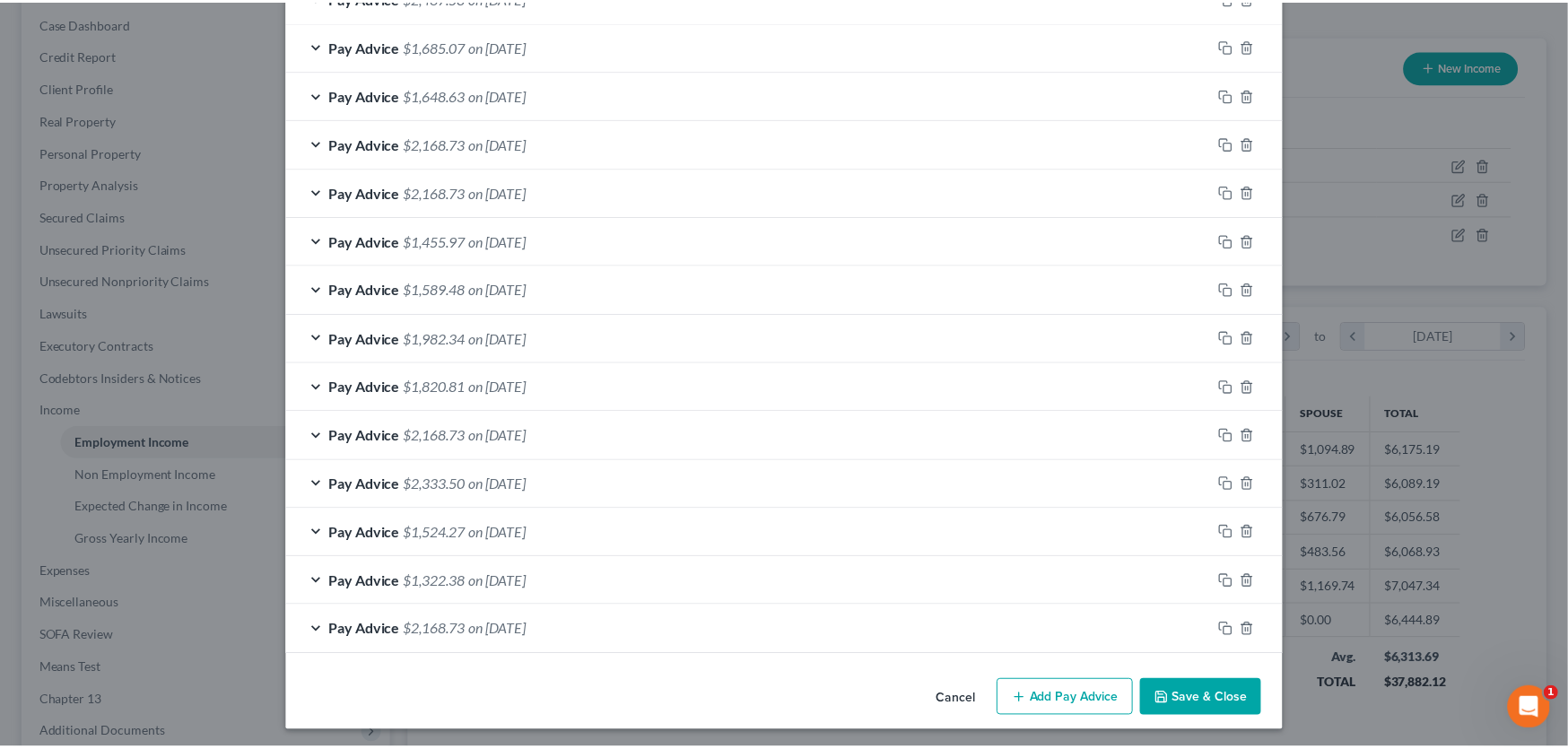
scroll to position [668, 0]
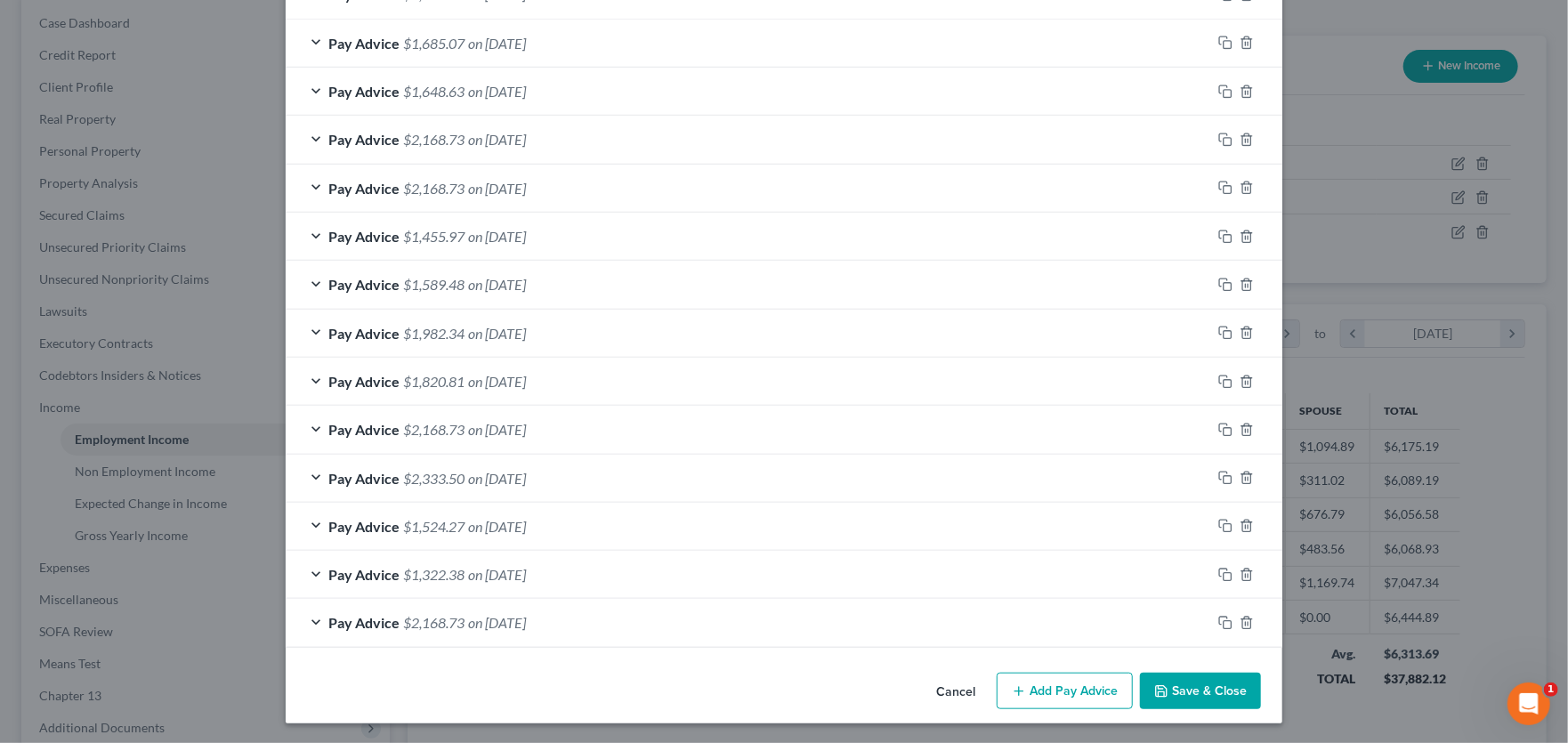
click at [1226, 699] on button "Save & Close" at bounding box center [1200, 691] width 121 height 38
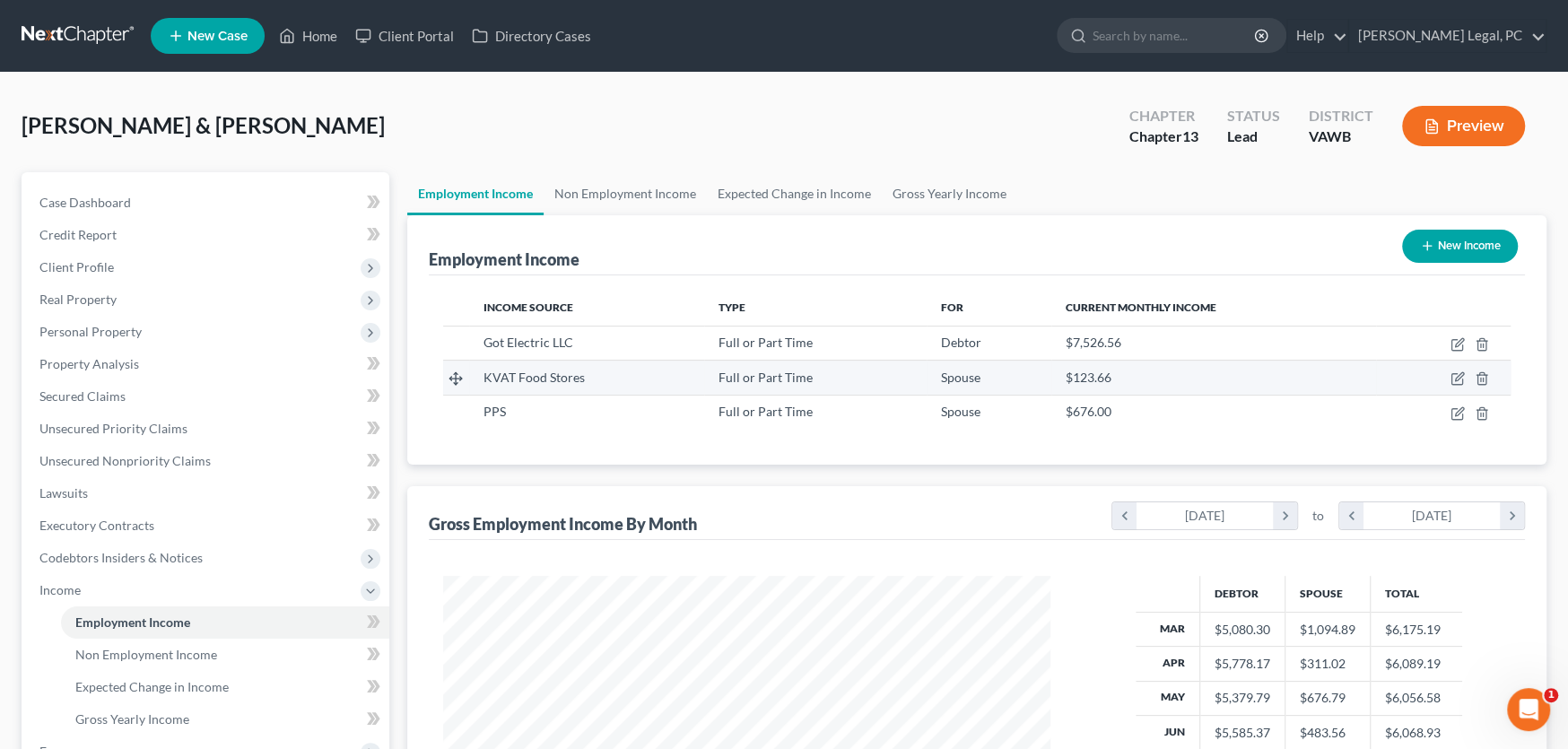
scroll to position [0, 0]
click at [85, 40] on link at bounding box center [79, 35] width 115 height 32
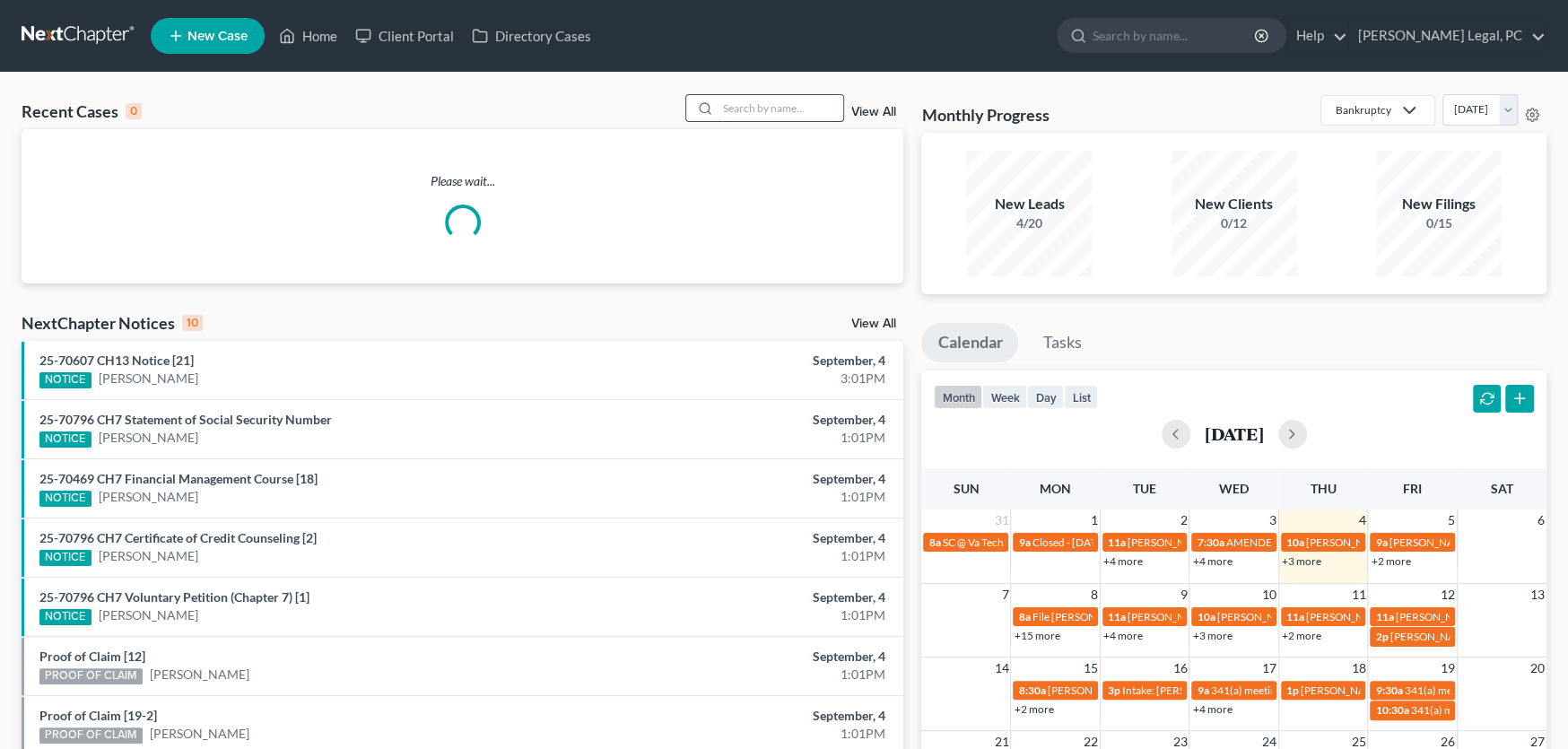
click at [749, 106] on input "search" at bounding box center [780, 108] width 126 height 26
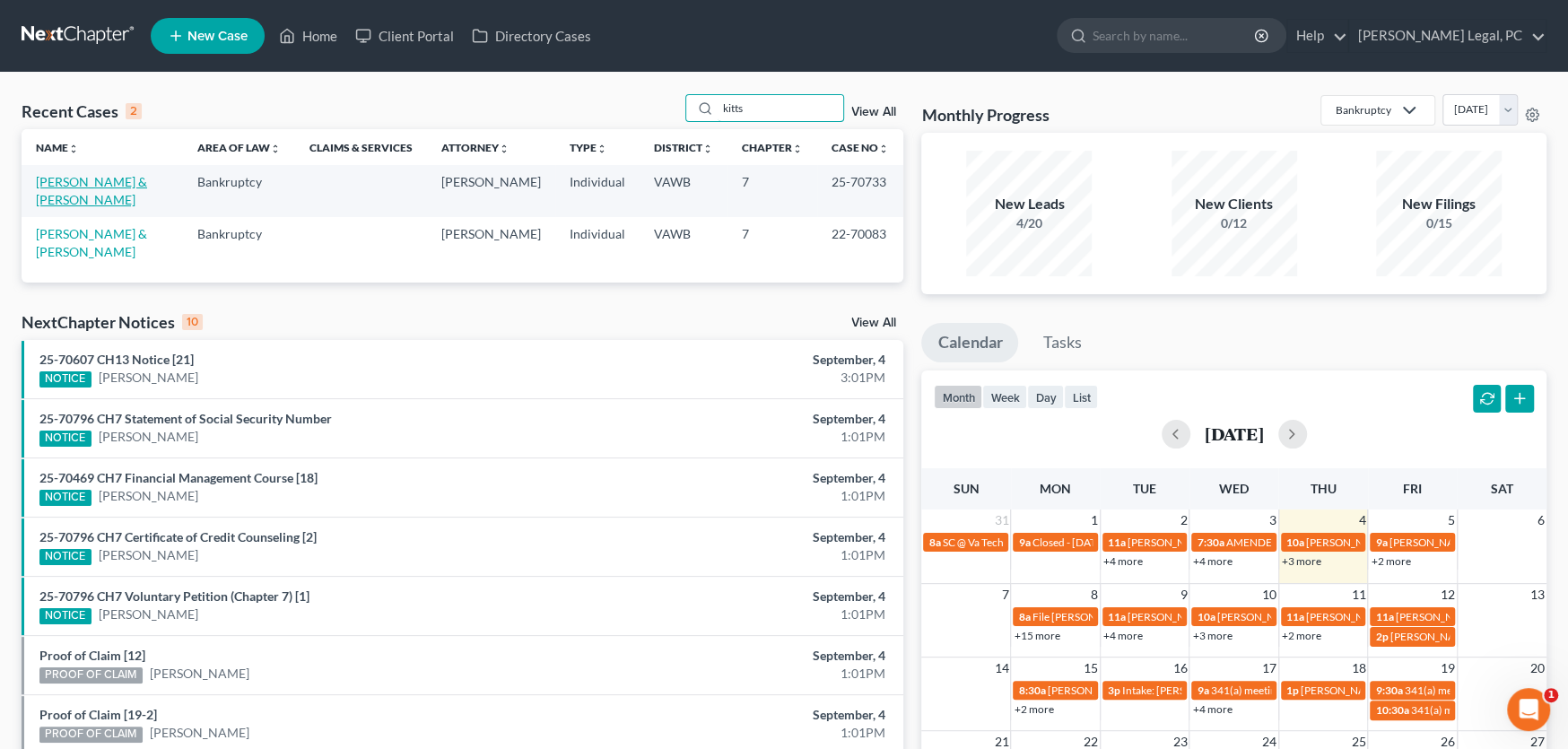
type input "kitts"
click at [83, 180] on link "[PERSON_NAME] & [PERSON_NAME]" at bounding box center [92, 191] width 111 height 33
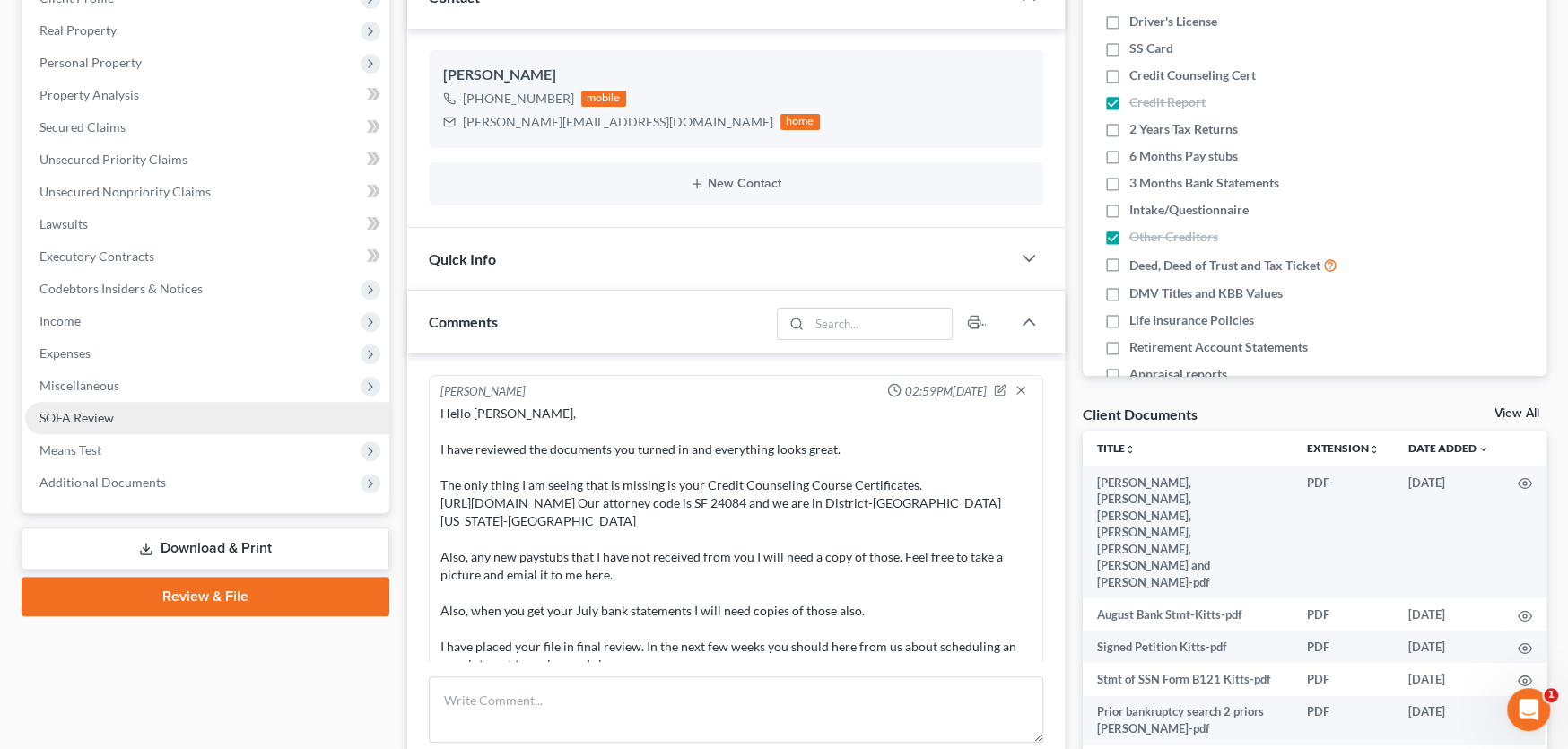
scroll to position [626, 0]
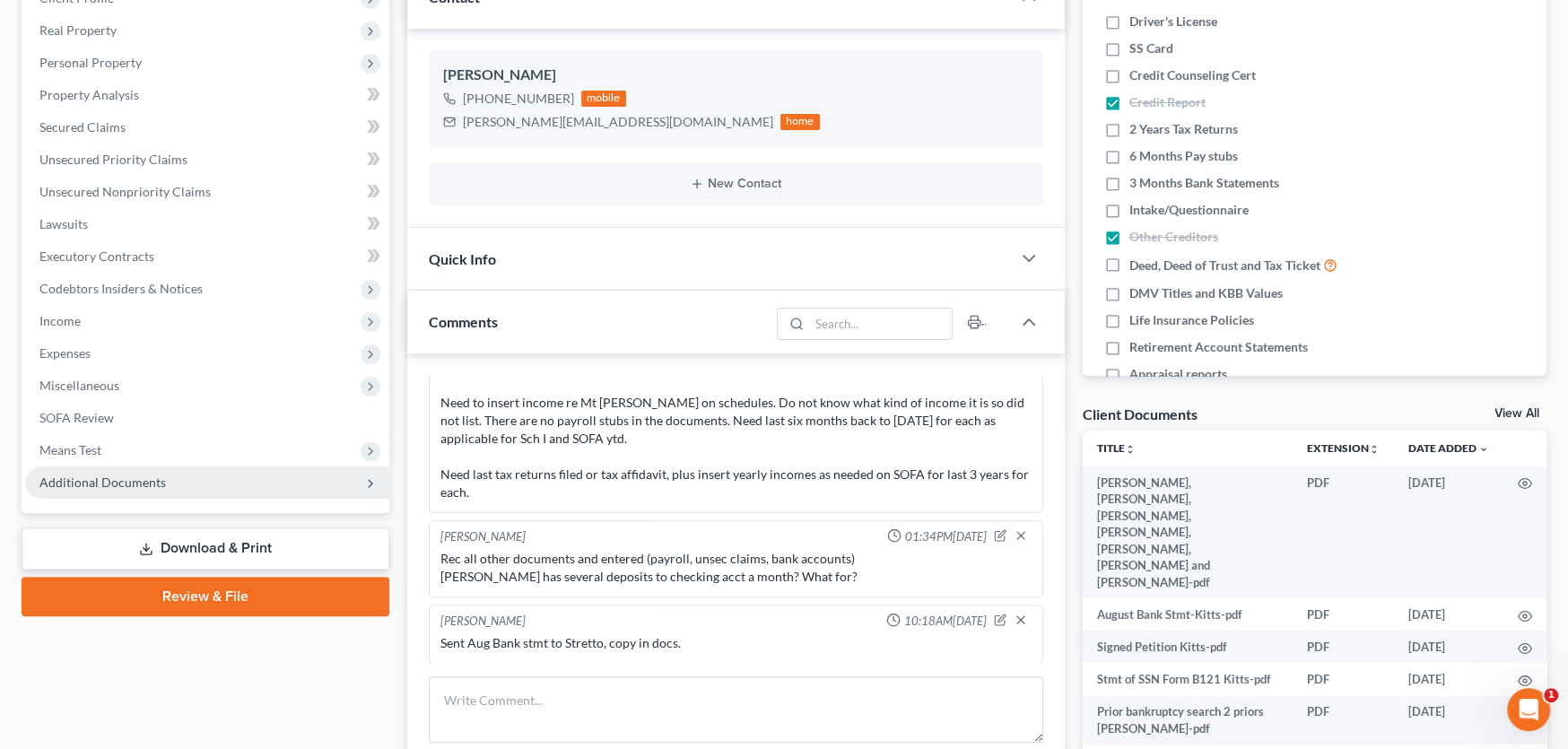
click at [134, 483] on span "Additional Documents" at bounding box center [103, 482] width 127 height 16
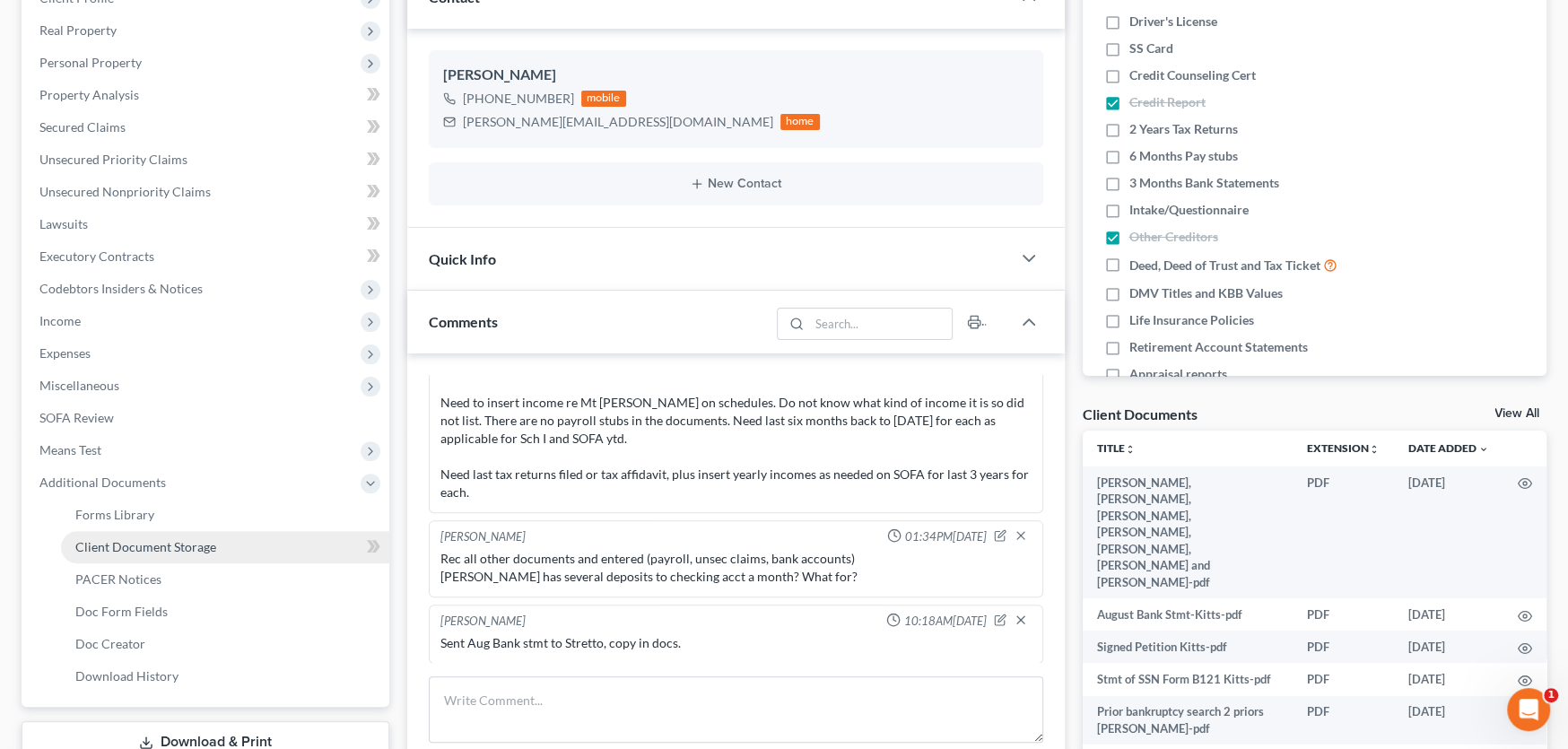
click at [160, 547] on span "Client Document Storage" at bounding box center [145, 546] width 141 height 16
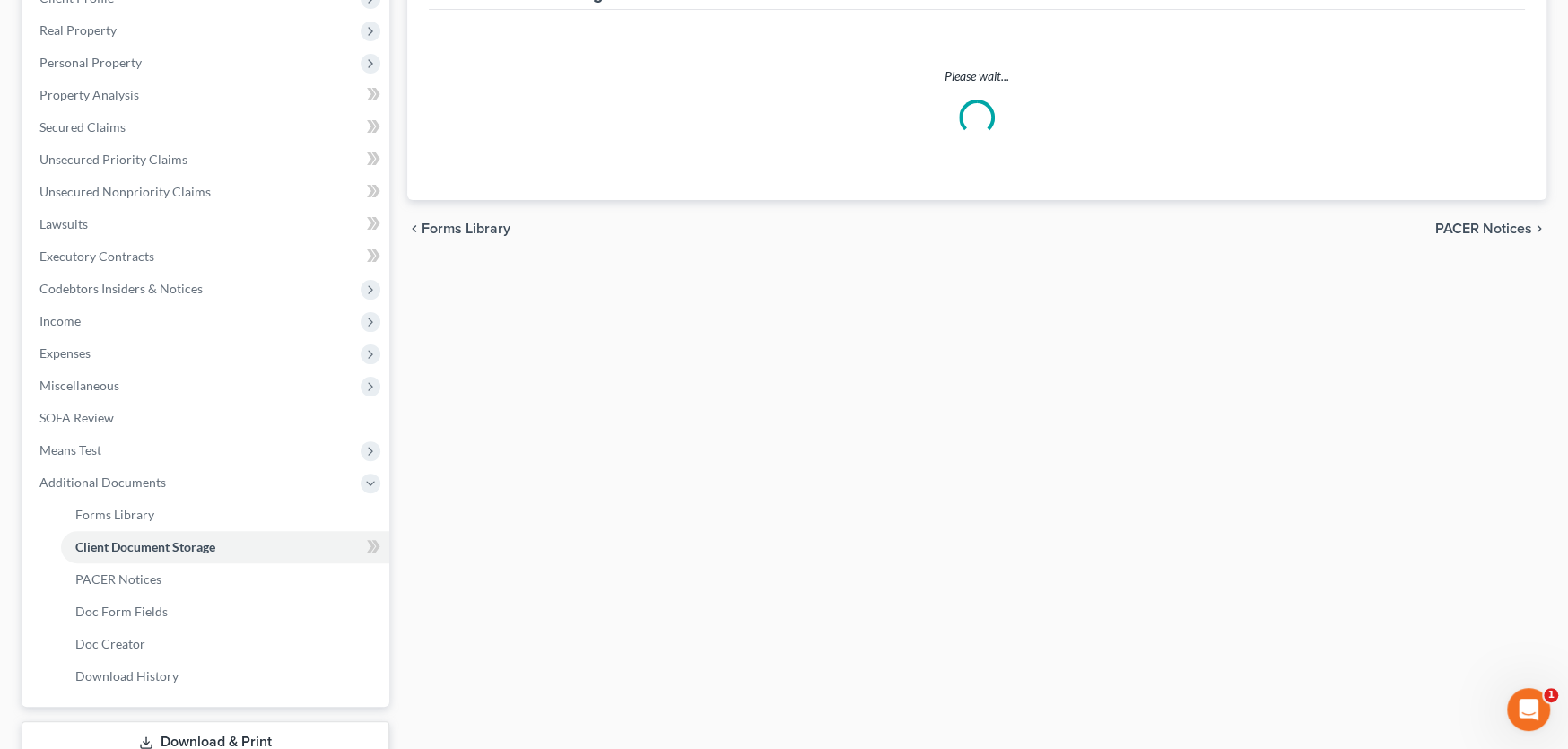
scroll to position [69, 0]
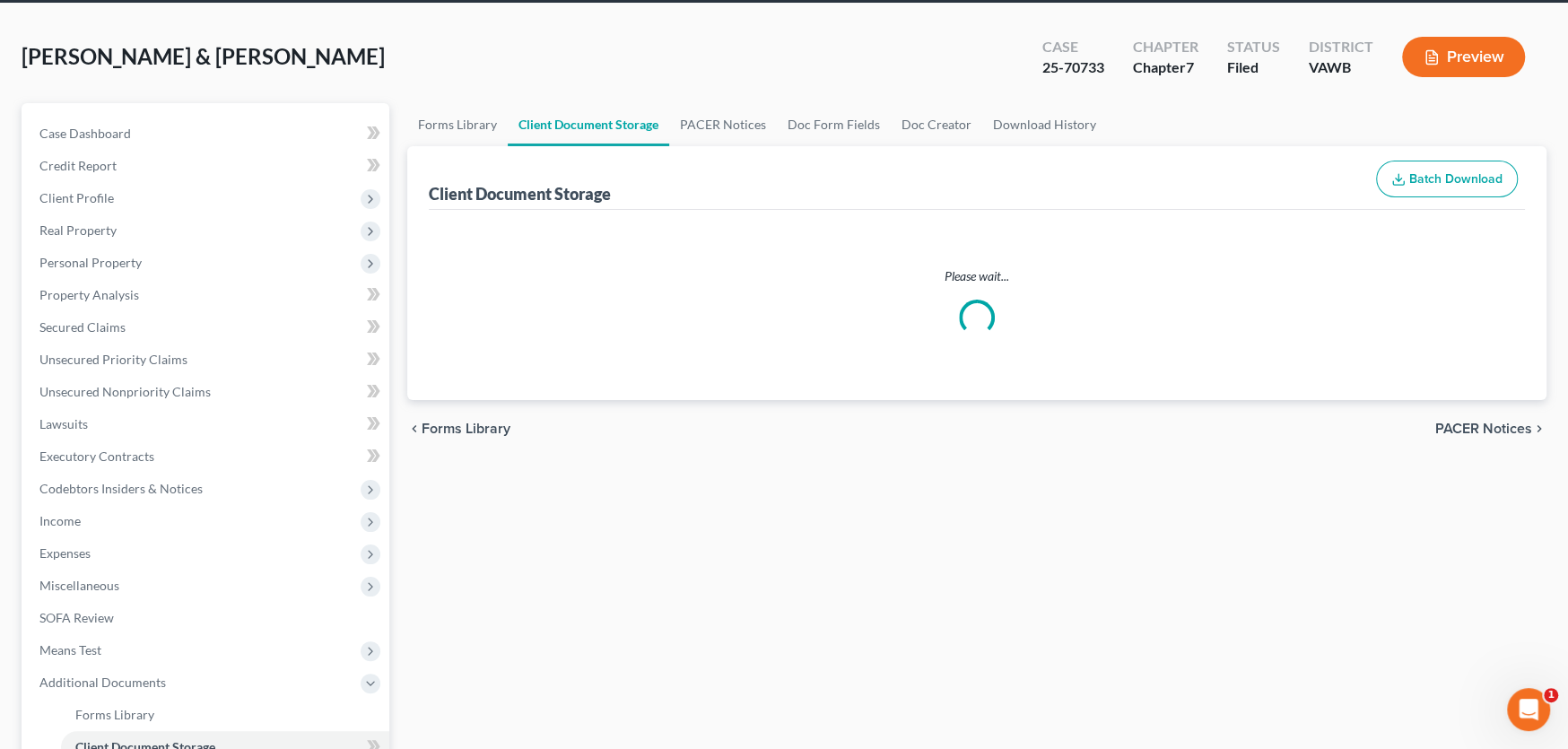
select select "0"
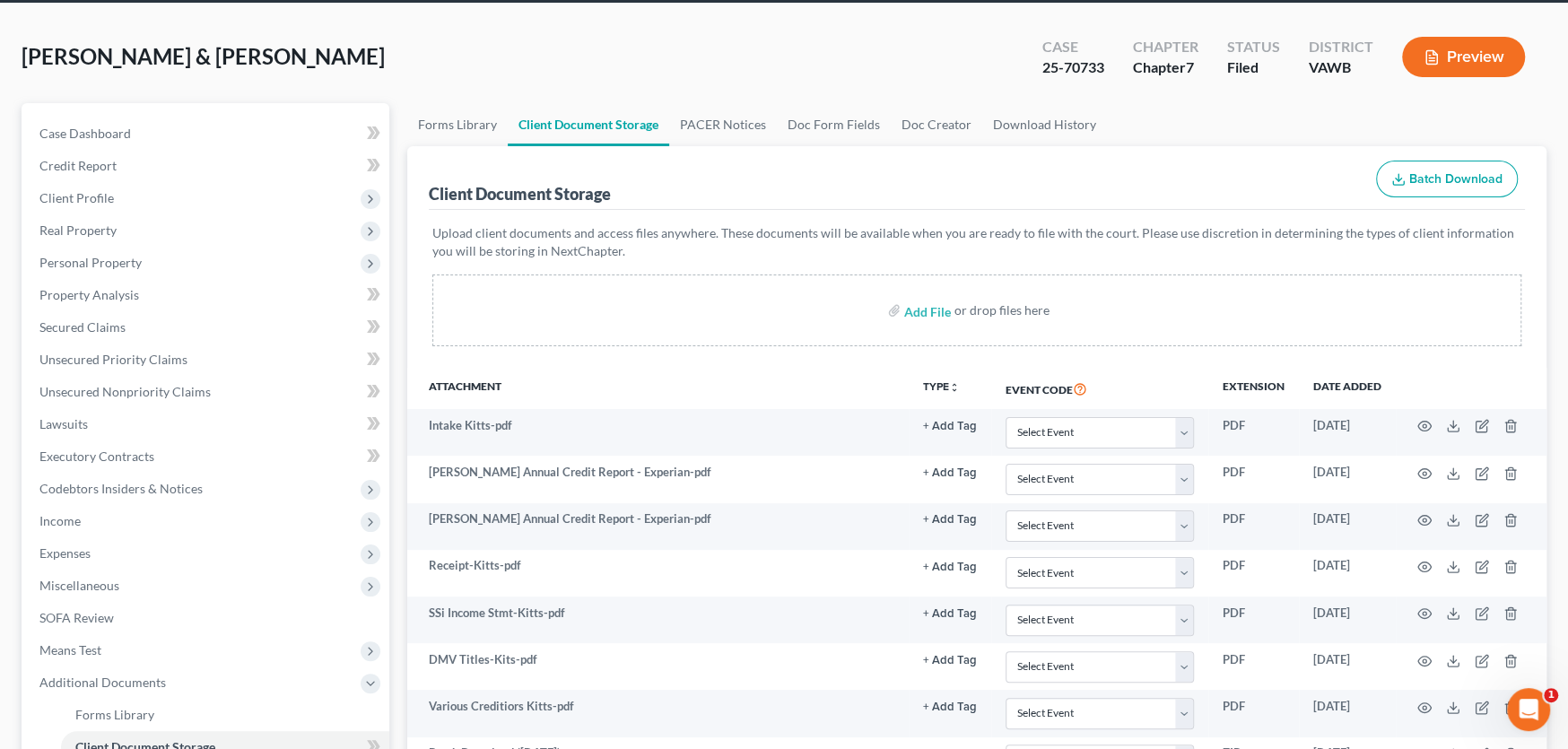
scroll to position [0, 0]
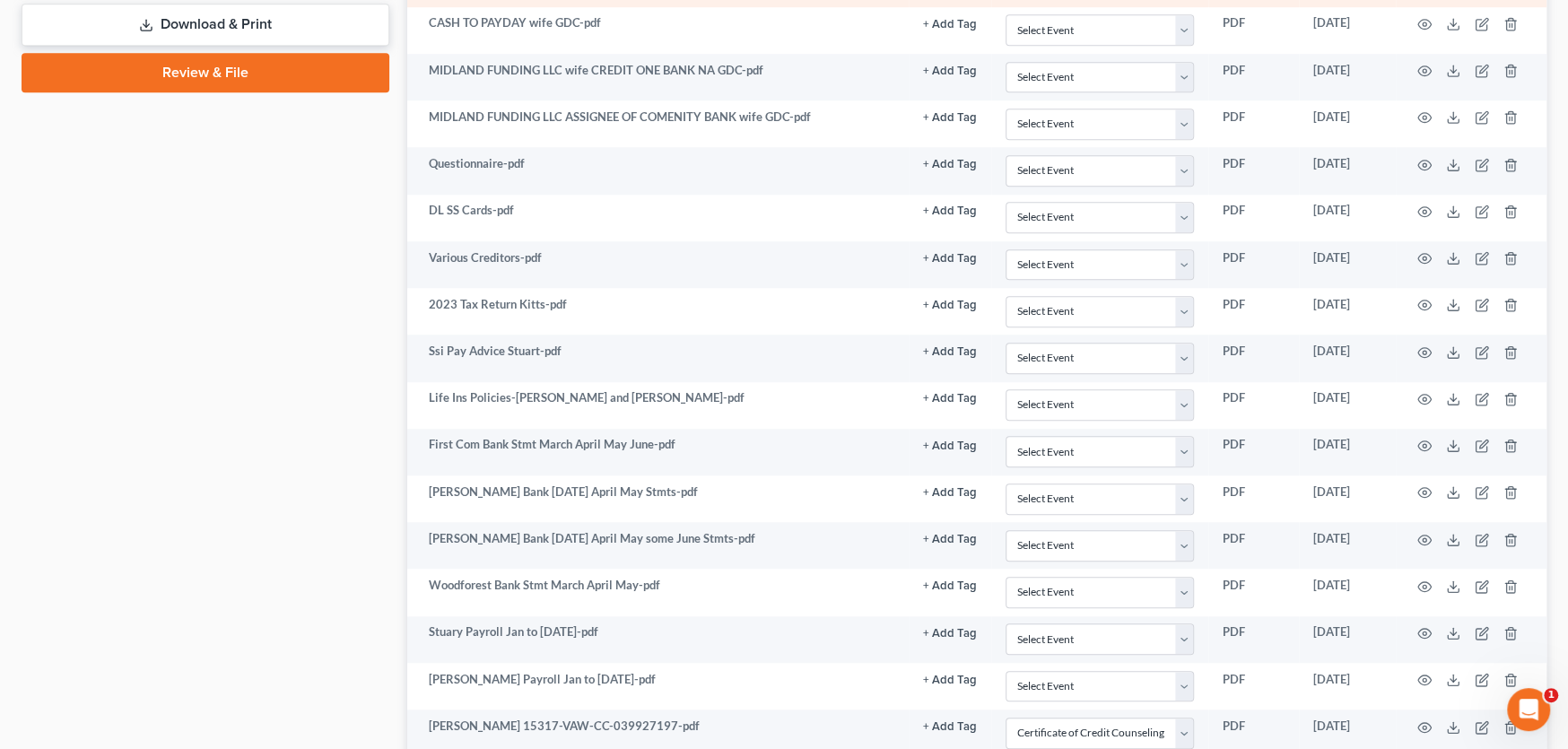
select select "0"
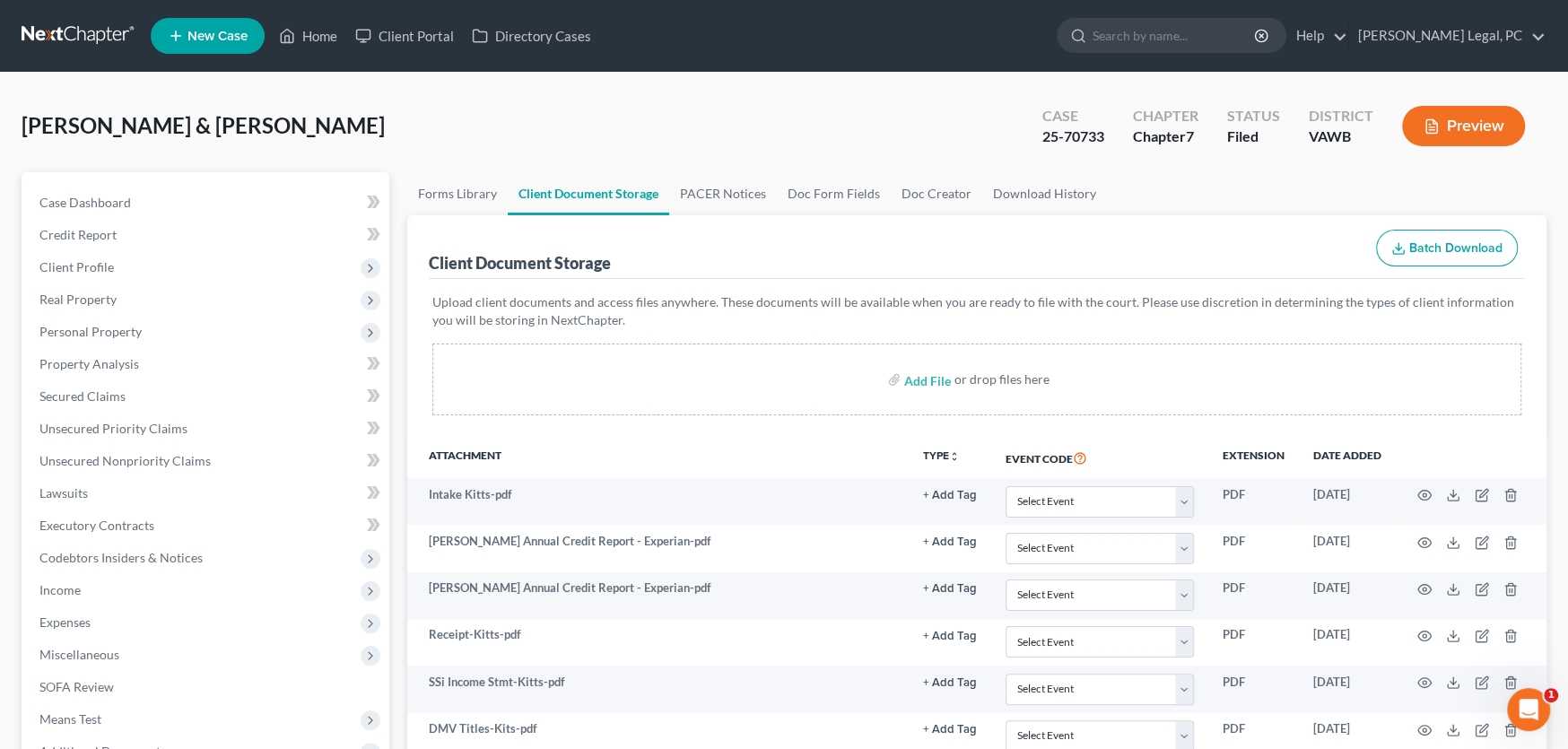
click at [661, 137] on div "Kitts, Stuart & Lesia Upgraded Case 25-70733 Chapter Chapter 7 Status Filed Dis…" at bounding box center [784, 133] width 1525 height 78
click at [64, 26] on link at bounding box center [79, 35] width 115 height 32
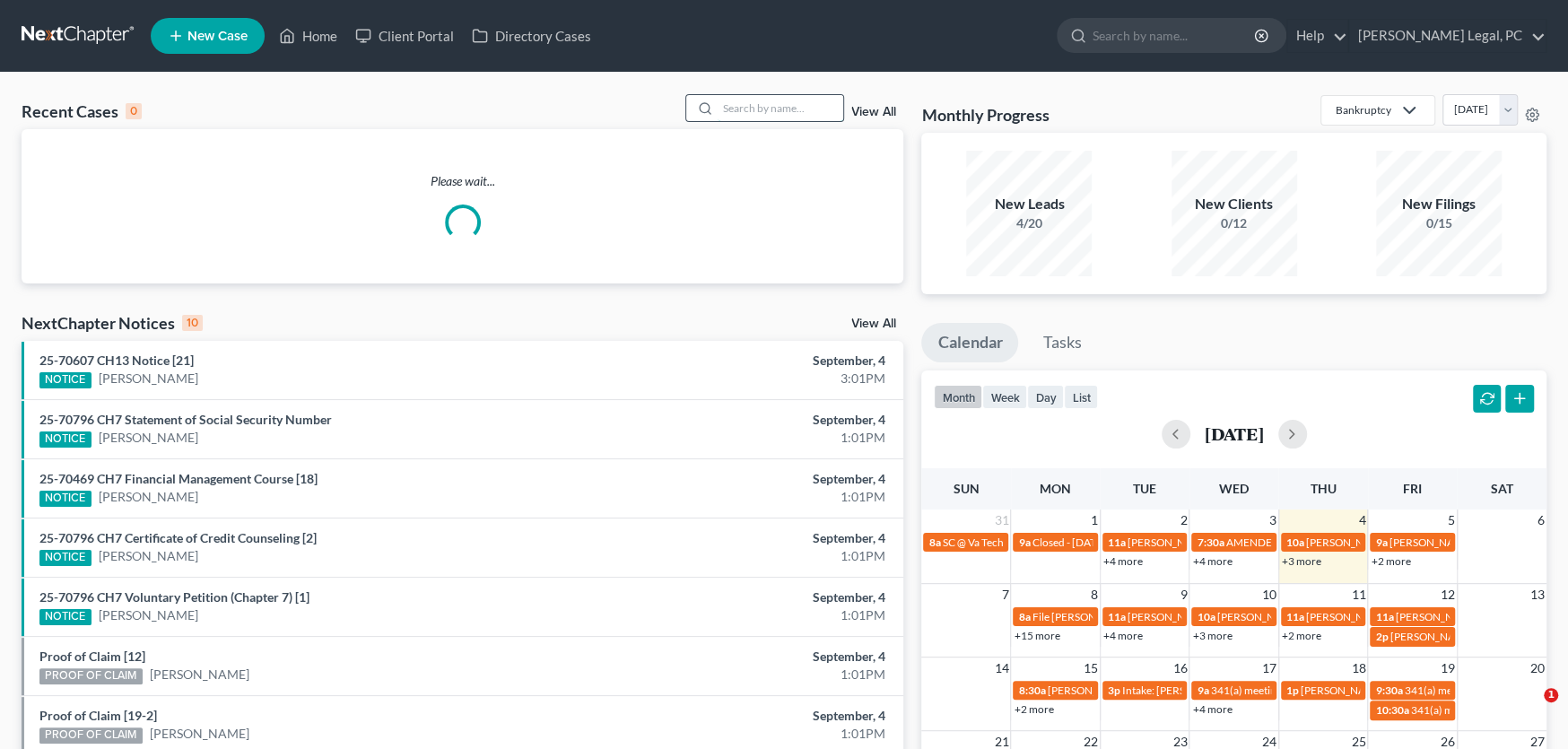
click at [728, 107] on input "search" at bounding box center [780, 108] width 126 height 26
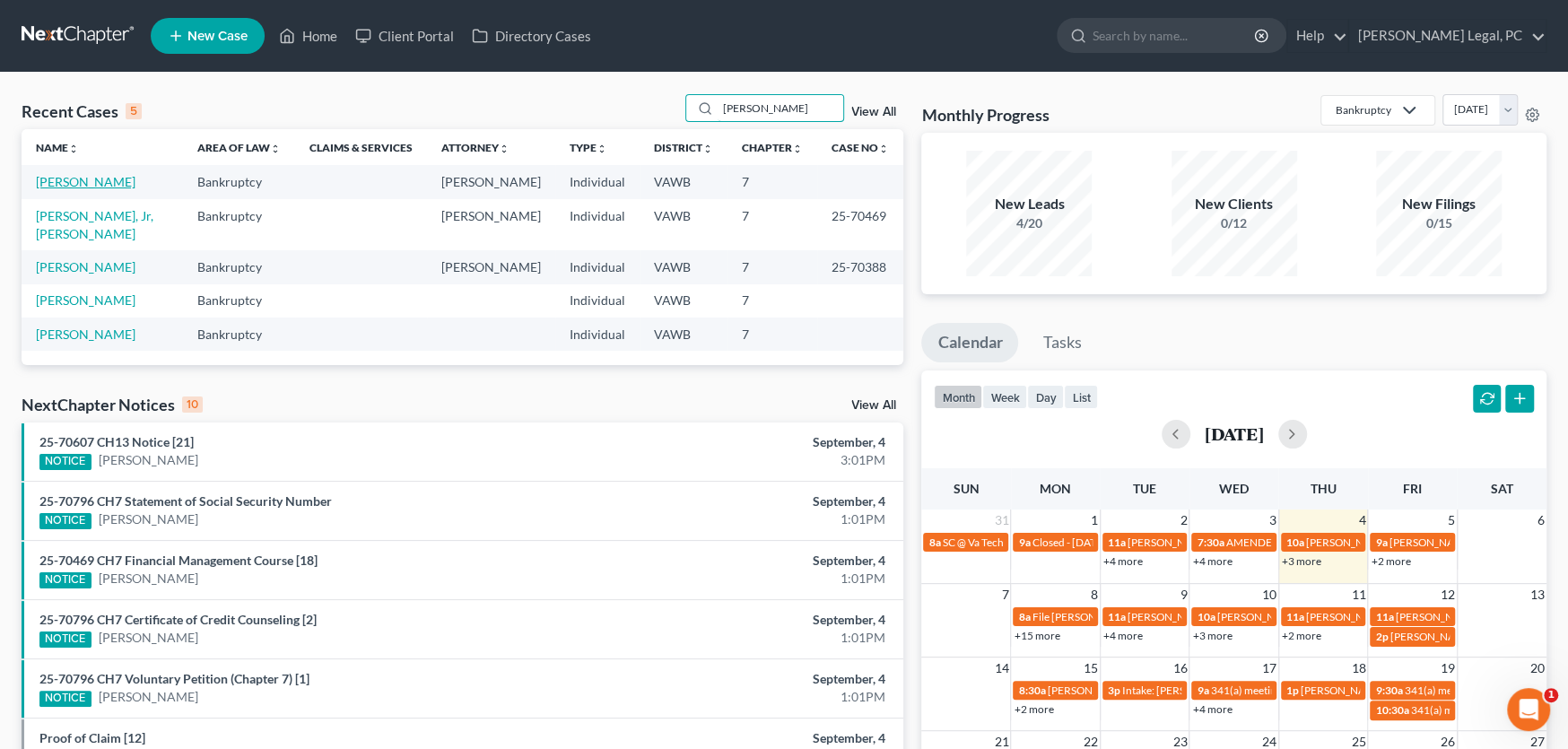
type input "sawyers"
click at [100, 175] on link "Sawyers, Jacob" at bounding box center [86, 182] width 99 height 16
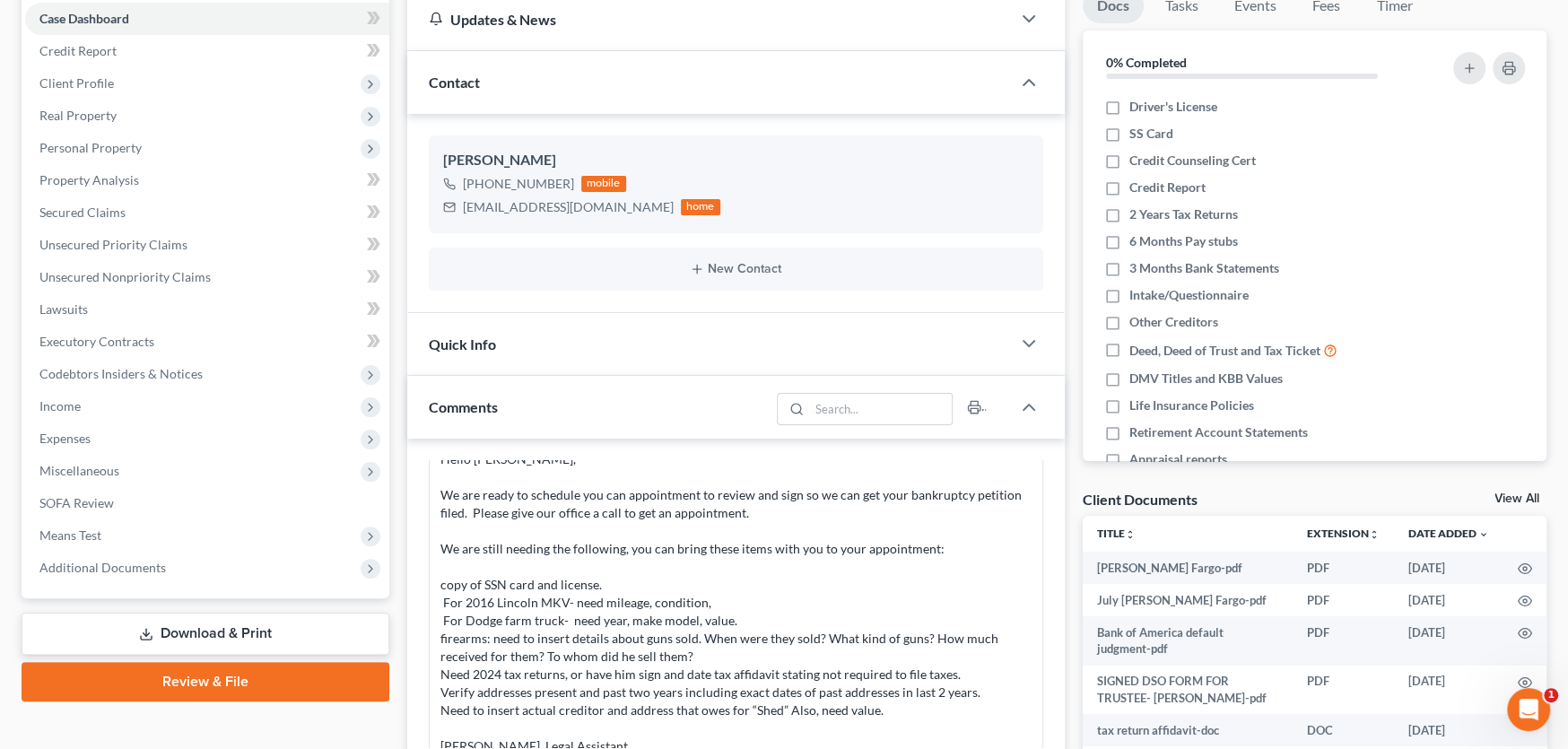
scroll to position [179, 0]
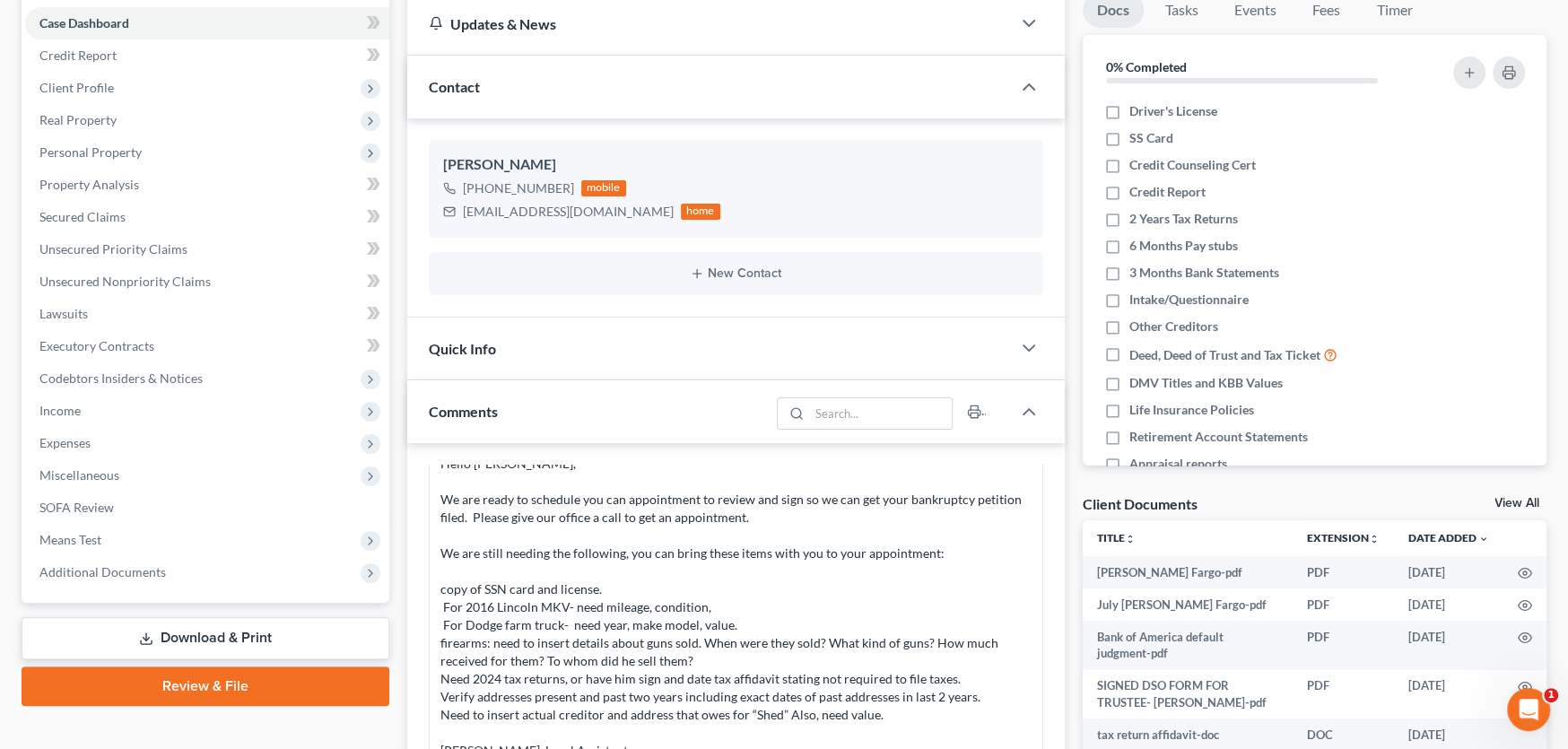
click at [661, 588] on div "Hello Jacob, We are ready to schedule you can appointment to review and sign so…" at bounding box center [736, 607] width 592 height 305
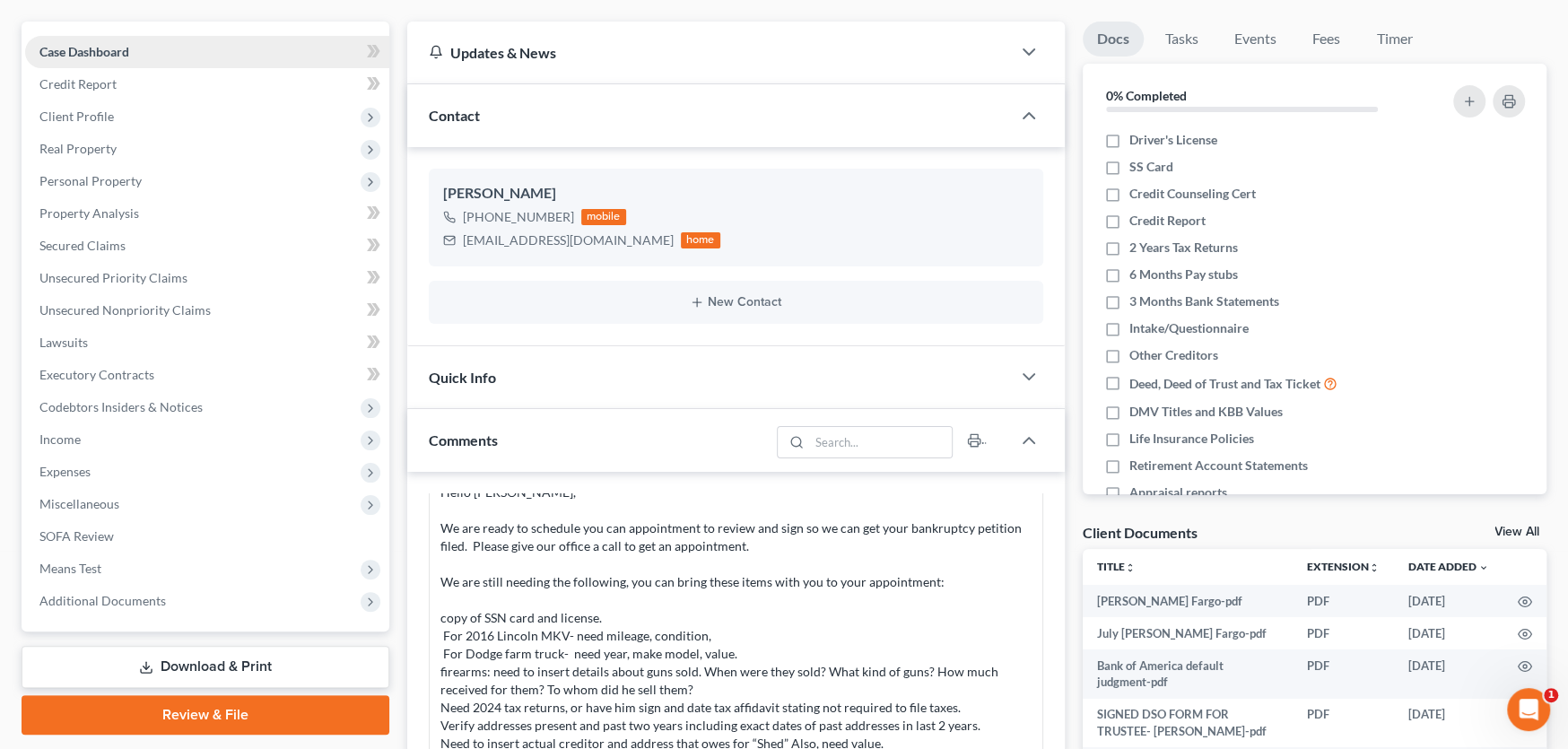
scroll to position [0, 0]
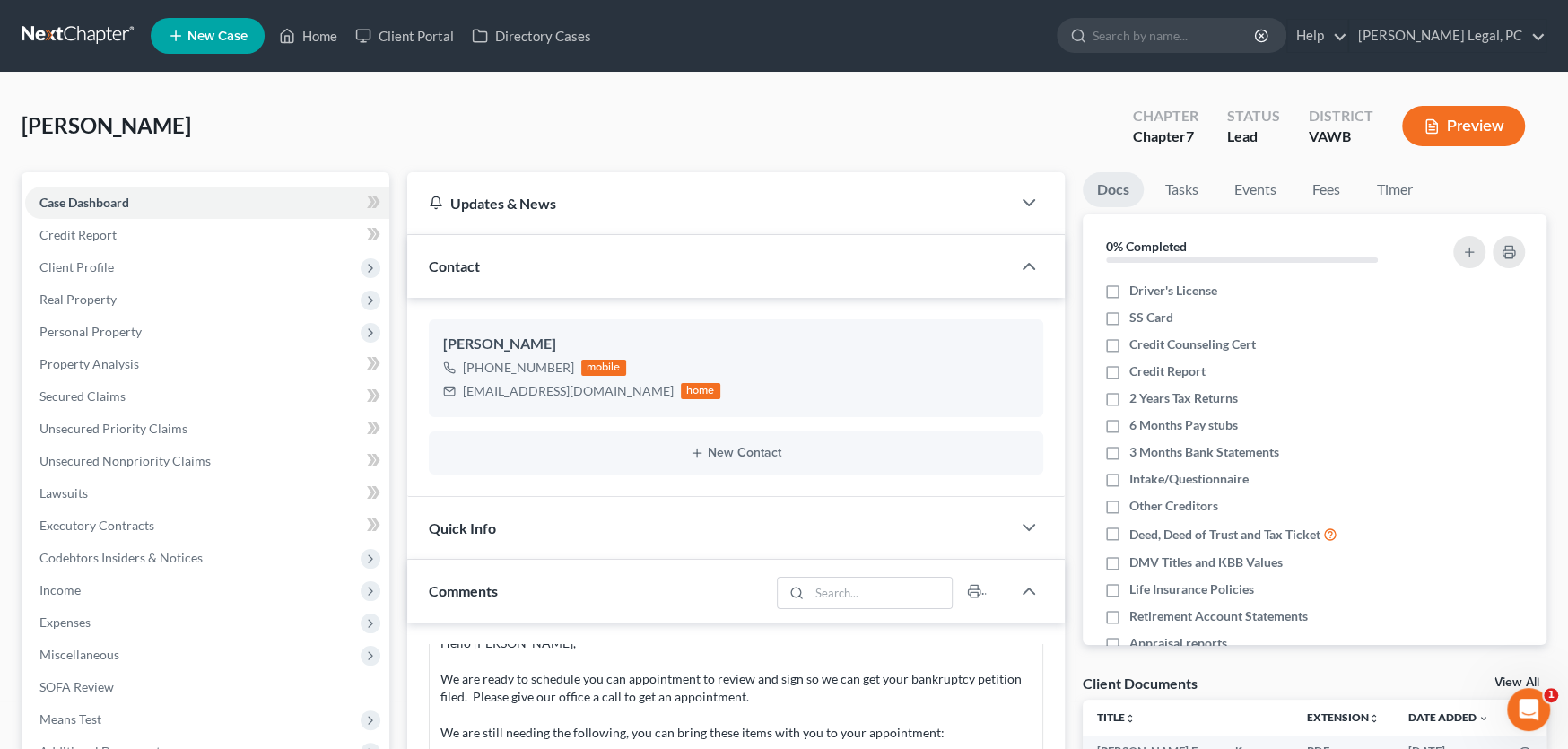
click at [78, 27] on link at bounding box center [79, 35] width 115 height 32
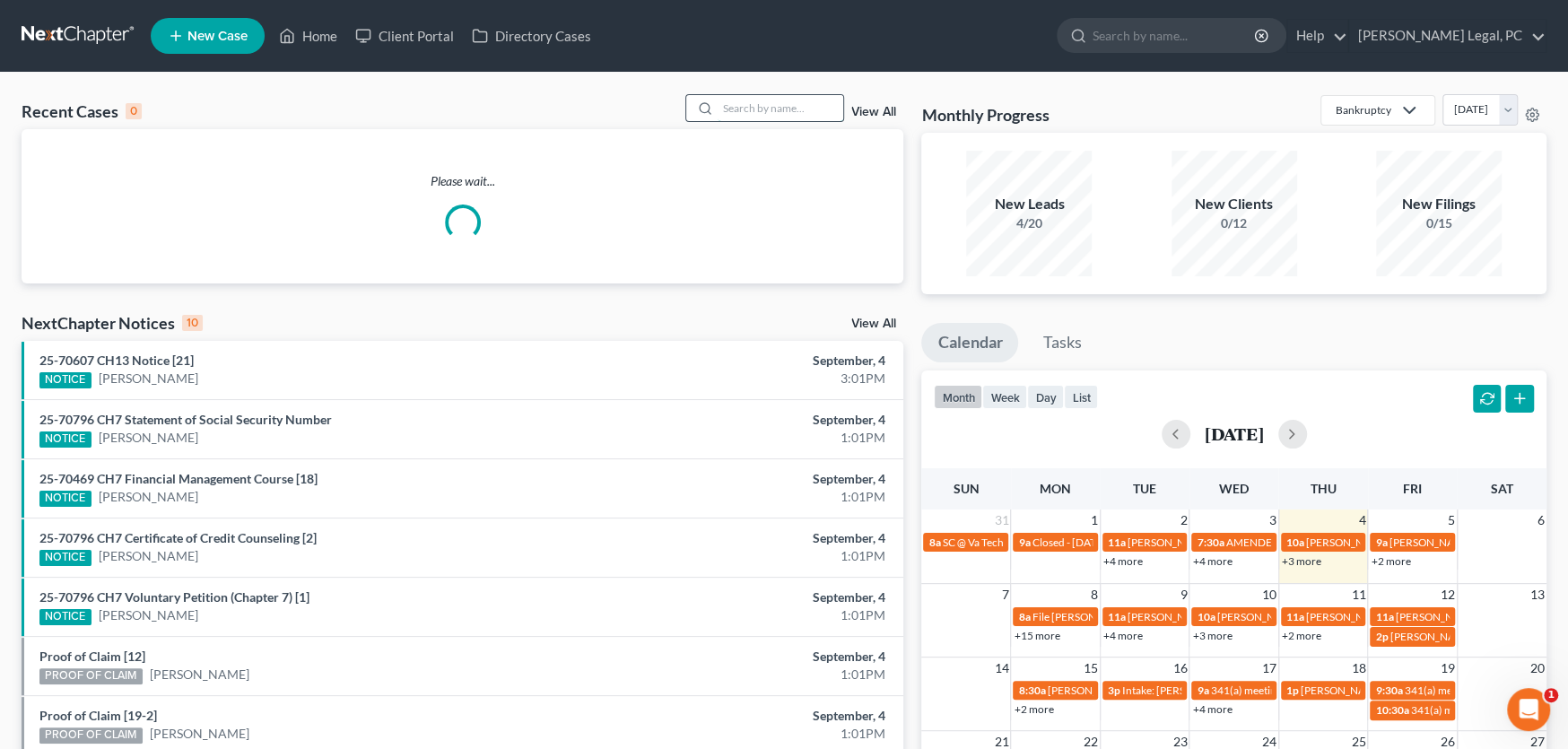
click at [777, 104] on input "search" at bounding box center [780, 108] width 126 height 26
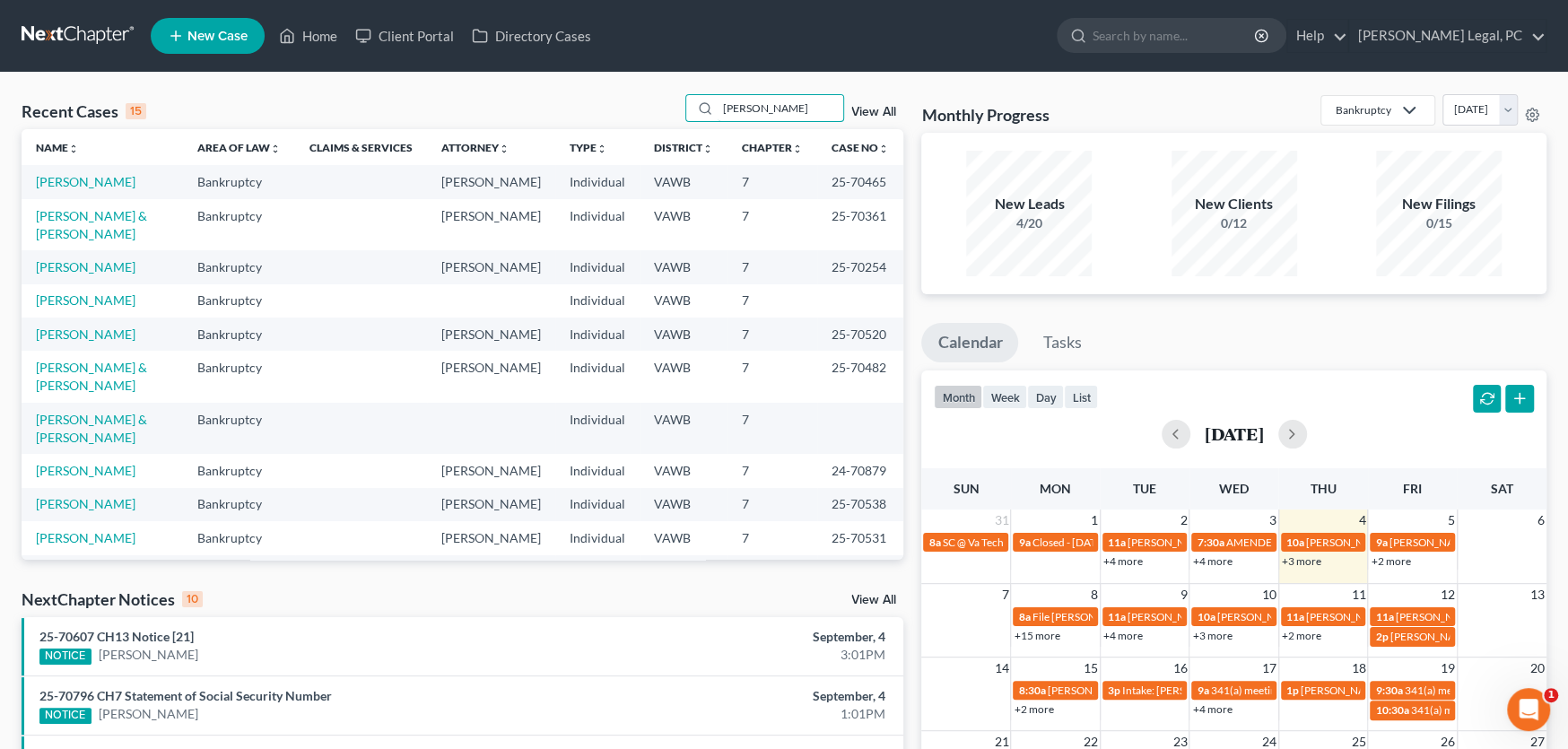
drag, startPoint x: 747, startPoint y: 108, endPoint x: 641, endPoint y: 111, distance: 106.0
click at [641, 111] on div "Recent Cases 15 [PERSON_NAME] View All" at bounding box center [462, 112] width 882 height 35
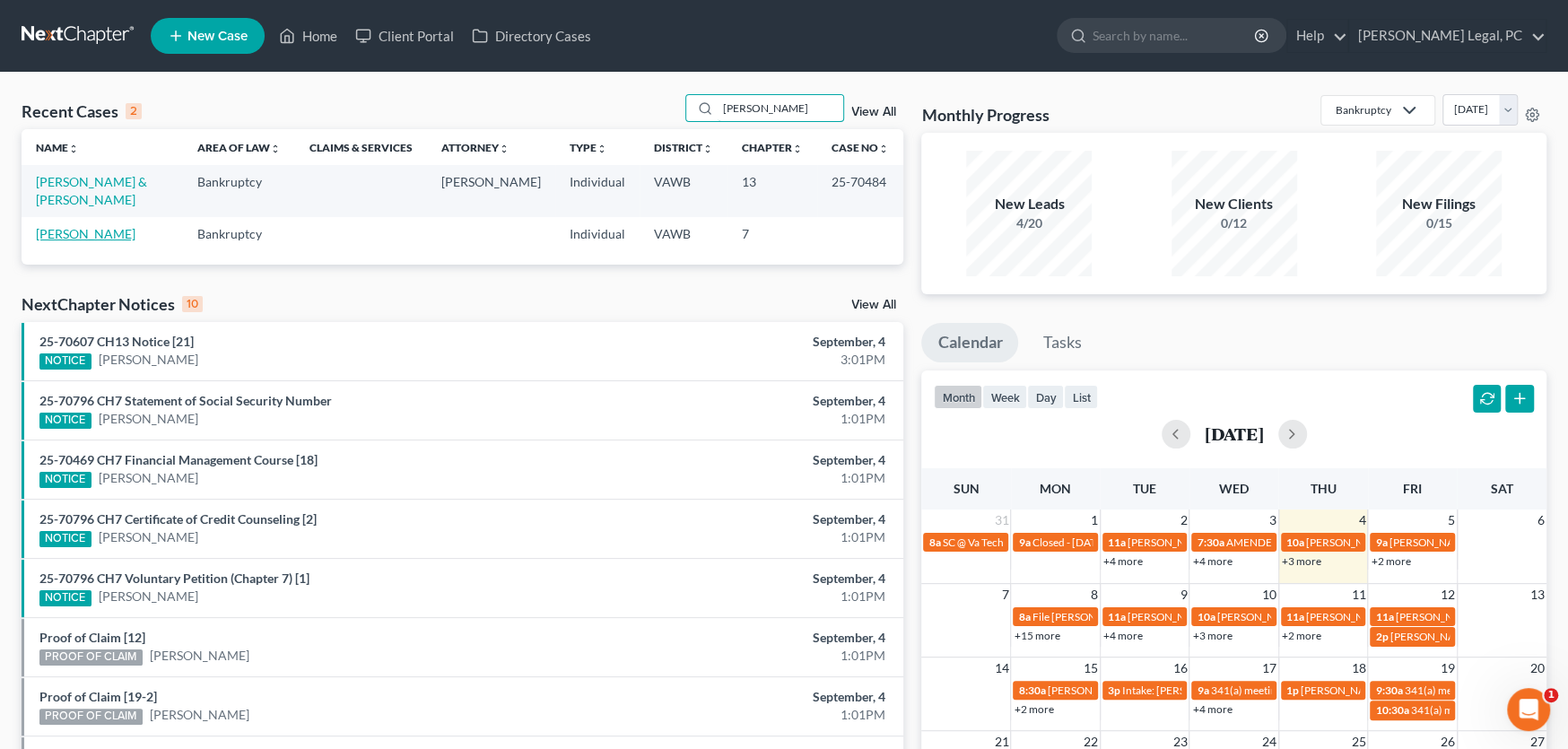
type input "[PERSON_NAME]"
click at [79, 226] on link "[PERSON_NAME]" at bounding box center [86, 234] width 99 height 16
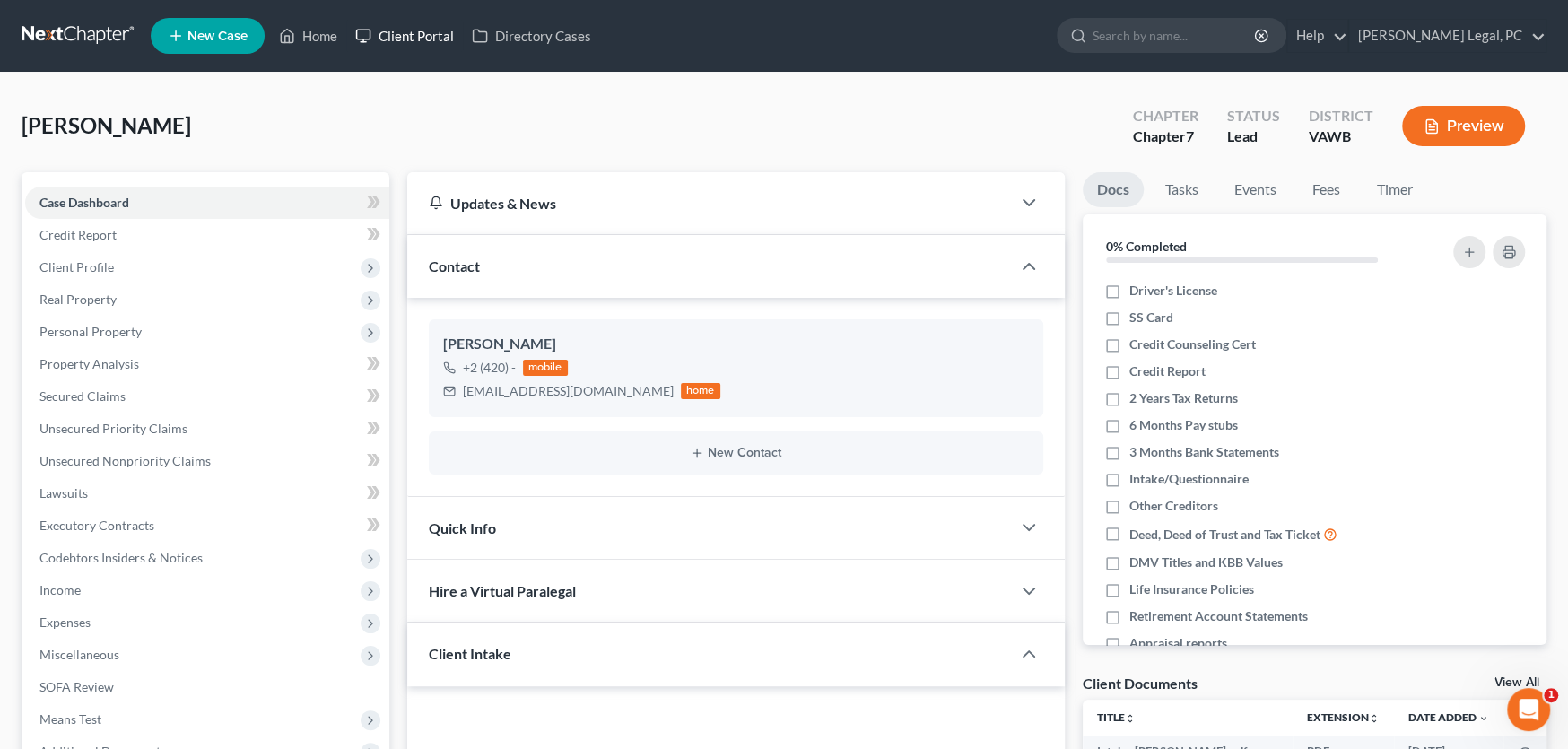
click at [413, 33] on link "Client Portal" at bounding box center [404, 35] width 117 height 32
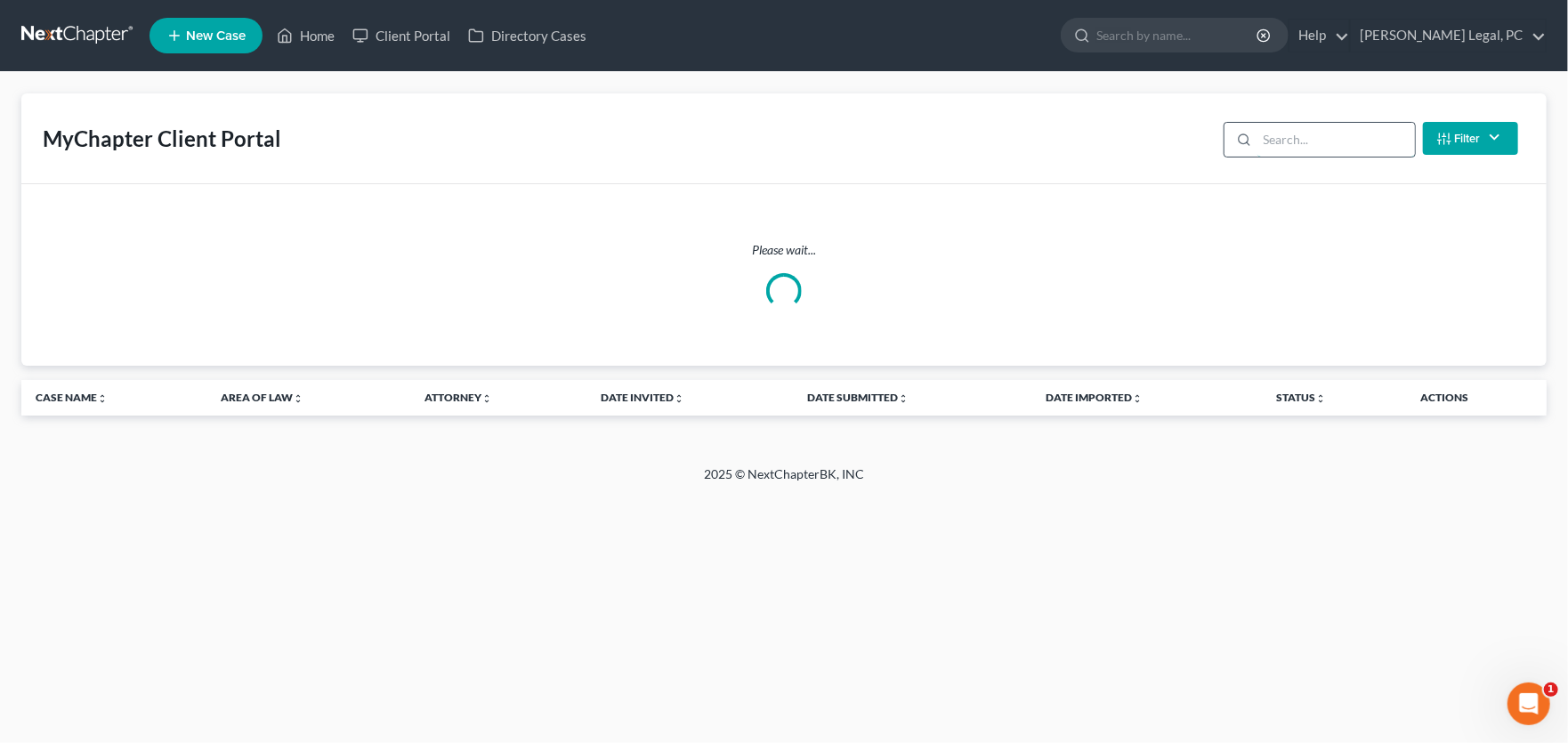
click at [1278, 135] on input "search" at bounding box center [1336, 139] width 158 height 34
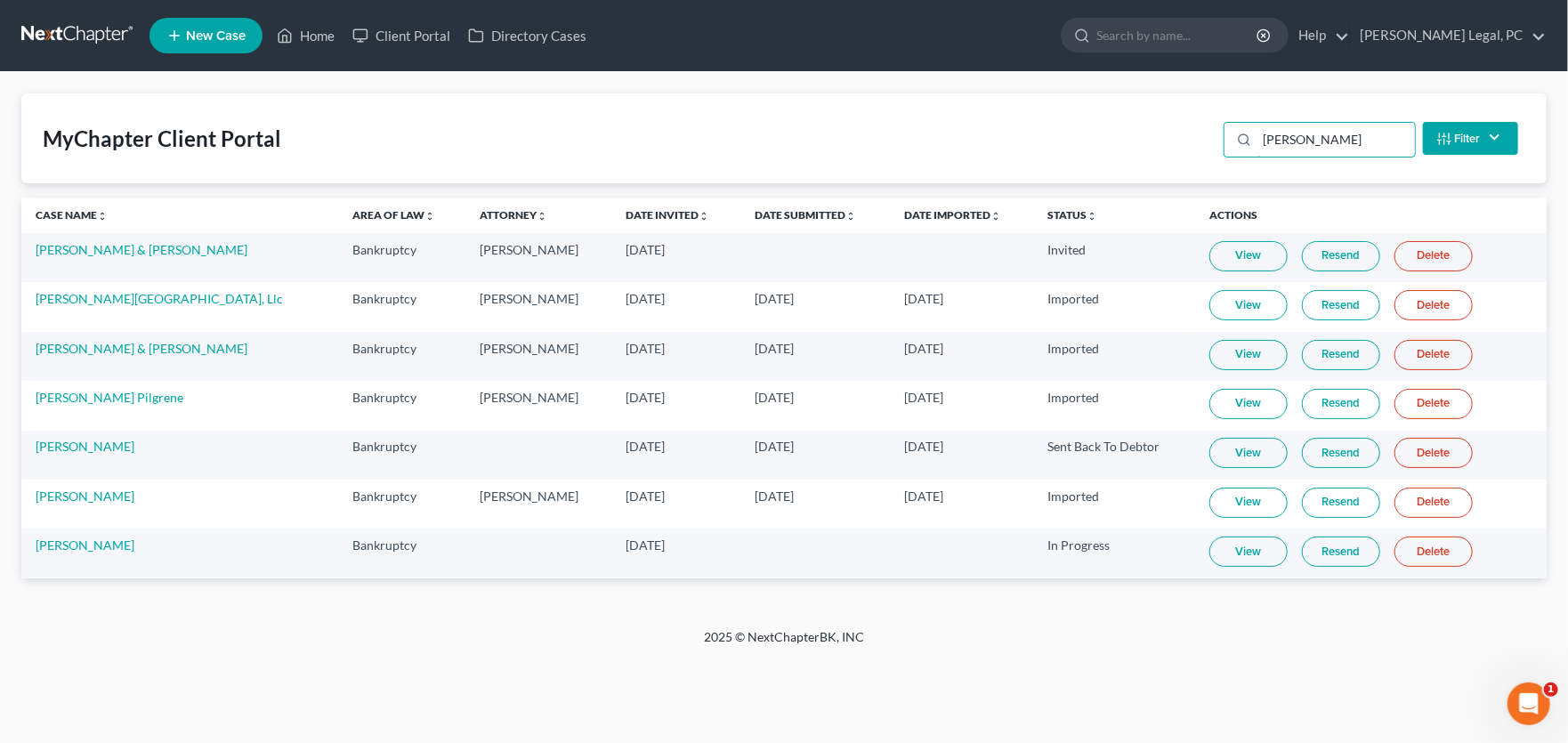
type input "Lee"
click at [1224, 556] on link "View" at bounding box center [1248, 551] width 78 height 30
click at [62, 542] on link "Ethan Lee" at bounding box center [85, 545] width 99 height 15
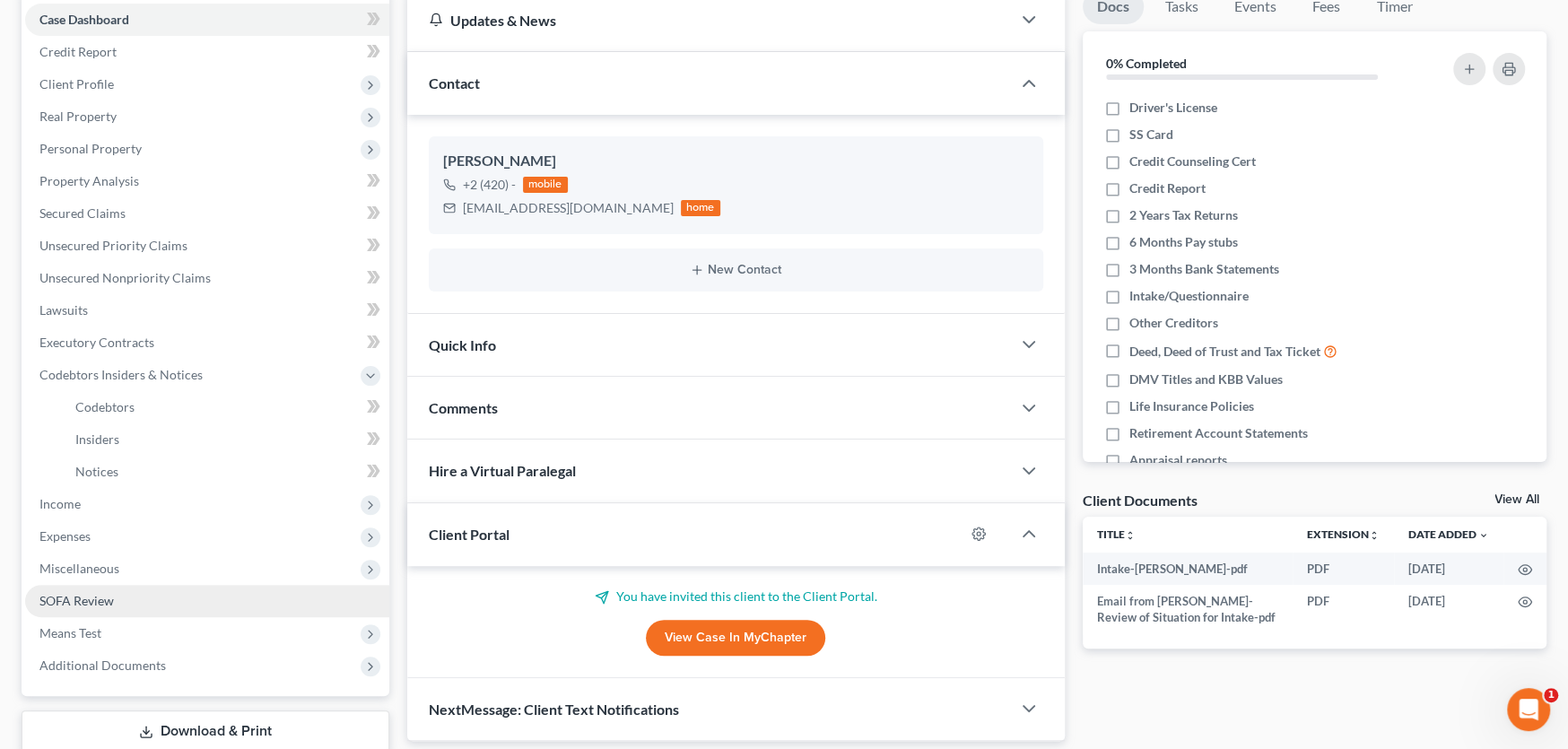
scroll to position [299, 0]
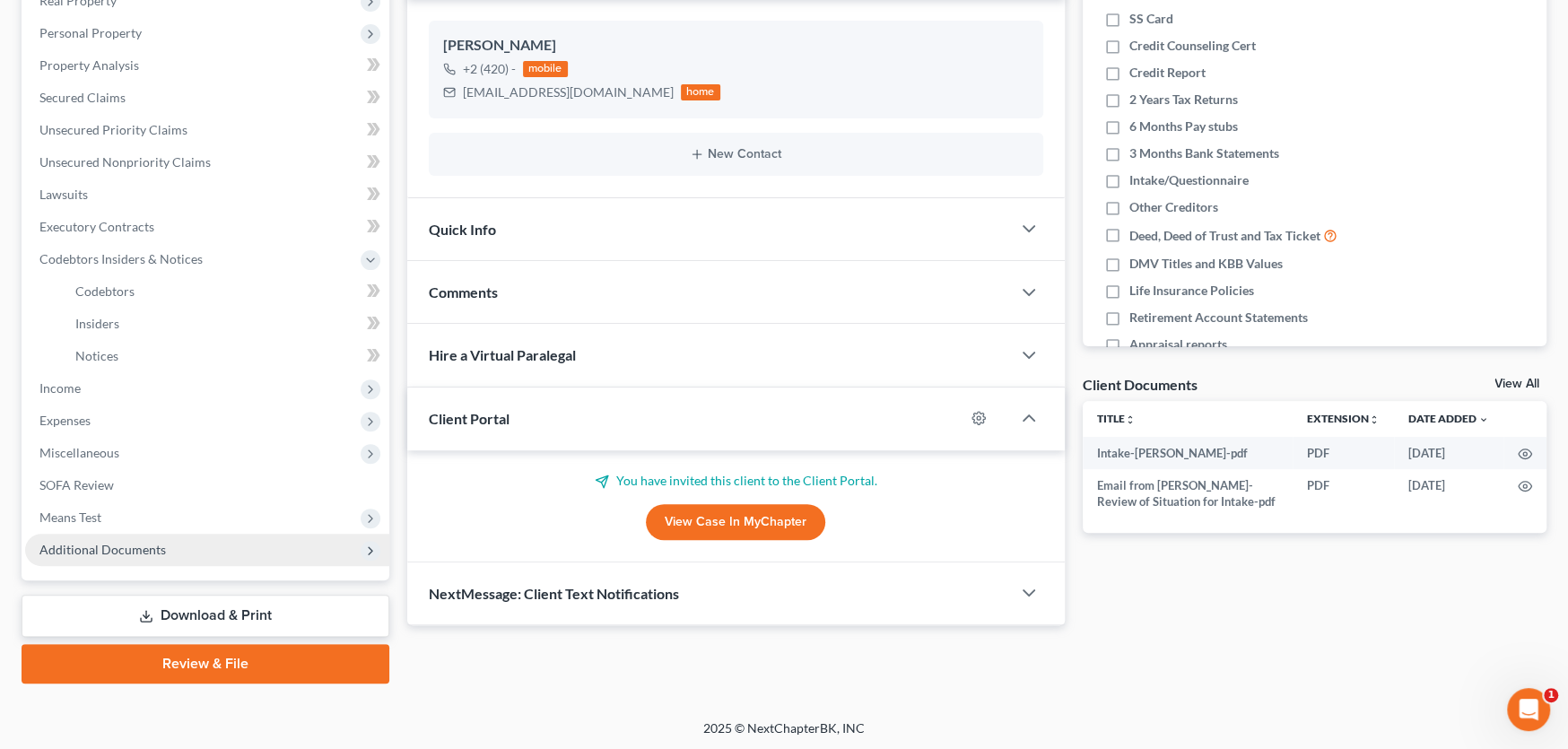
click at [85, 542] on span "Additional Documents" at bounding box center [103, 549] width 127 height 16
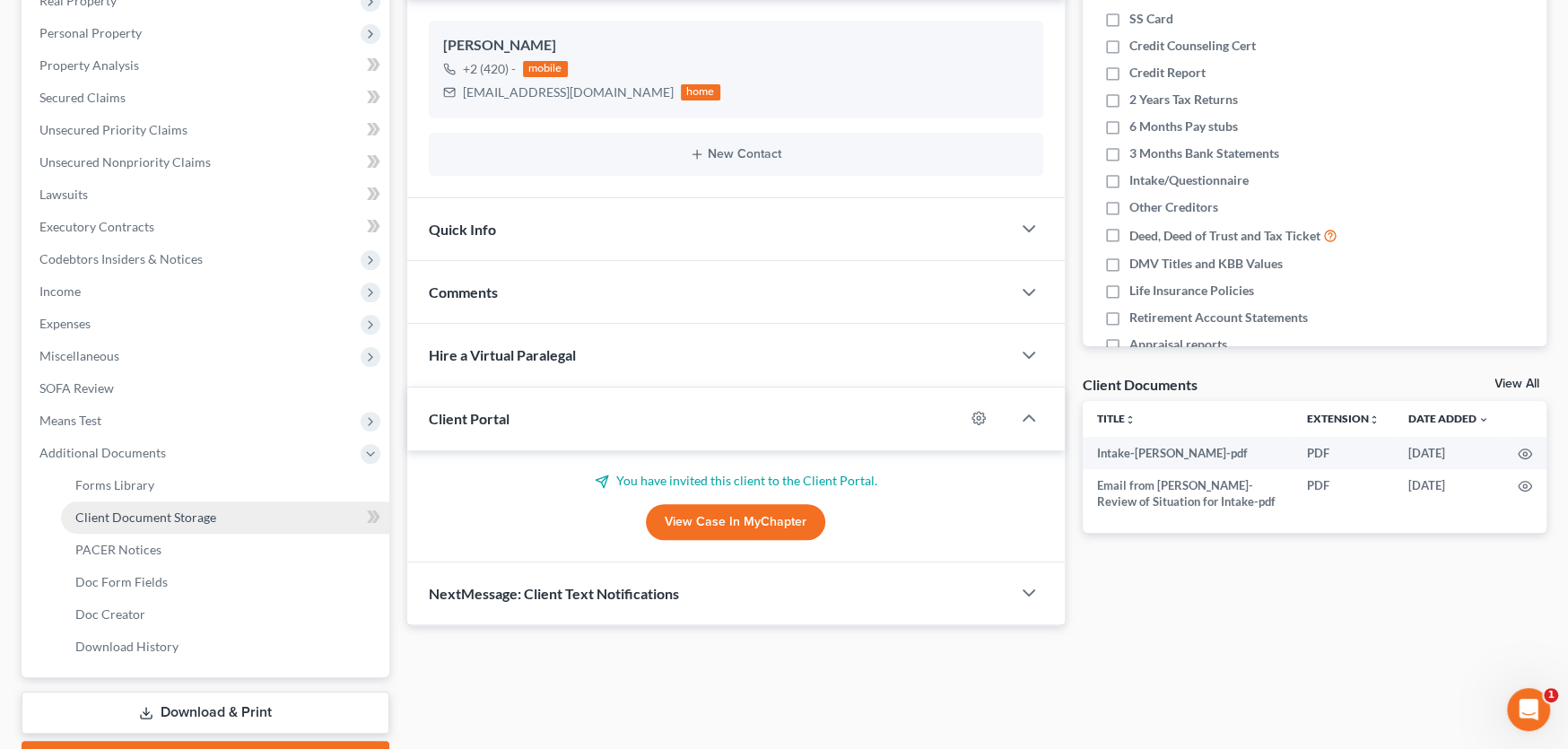
click at [147, 509] on span "Client Document Storage" at bounding box center [145, 517] width 141 height 16
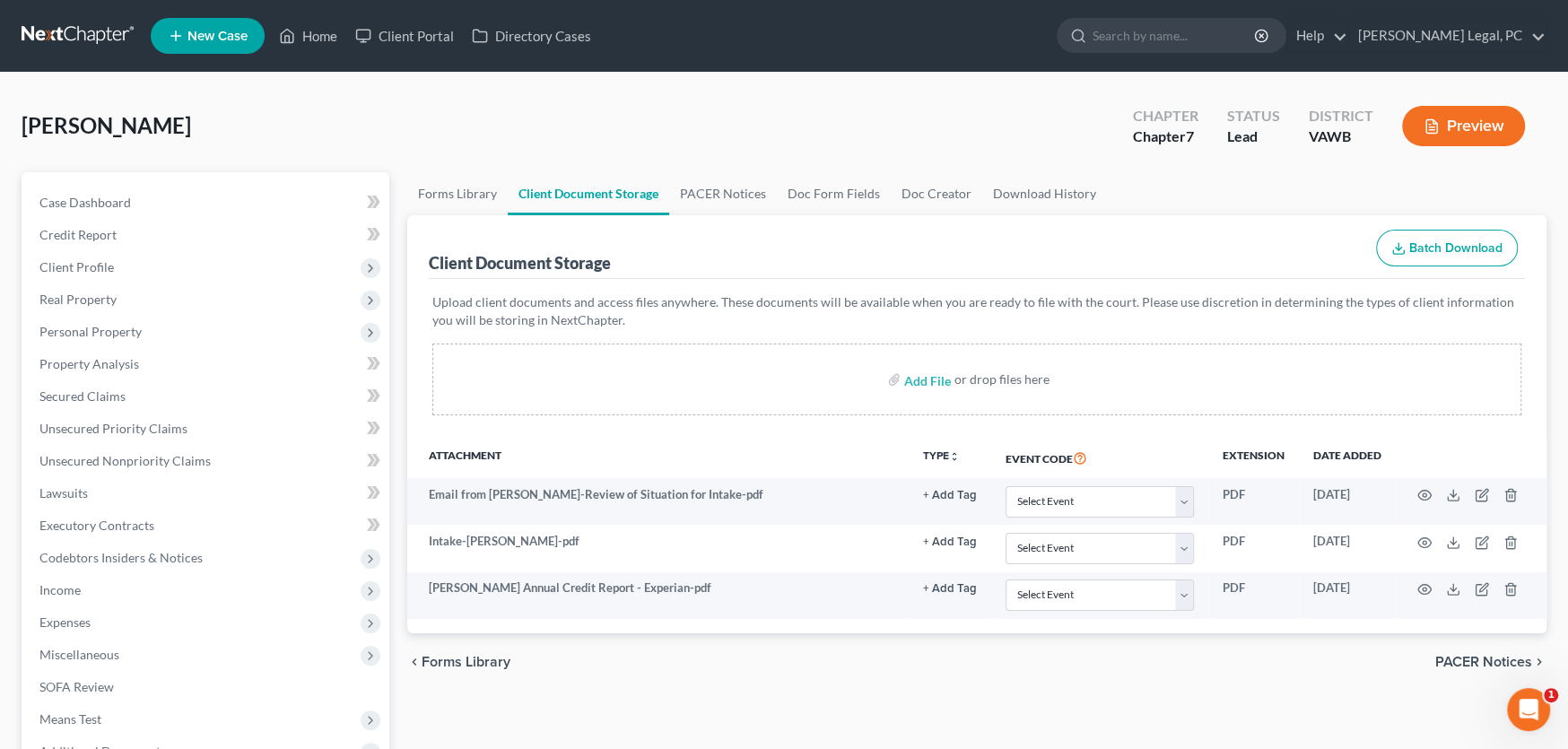
click at [80, 40] on link at bounding box center [79, 35] width 115 height 32
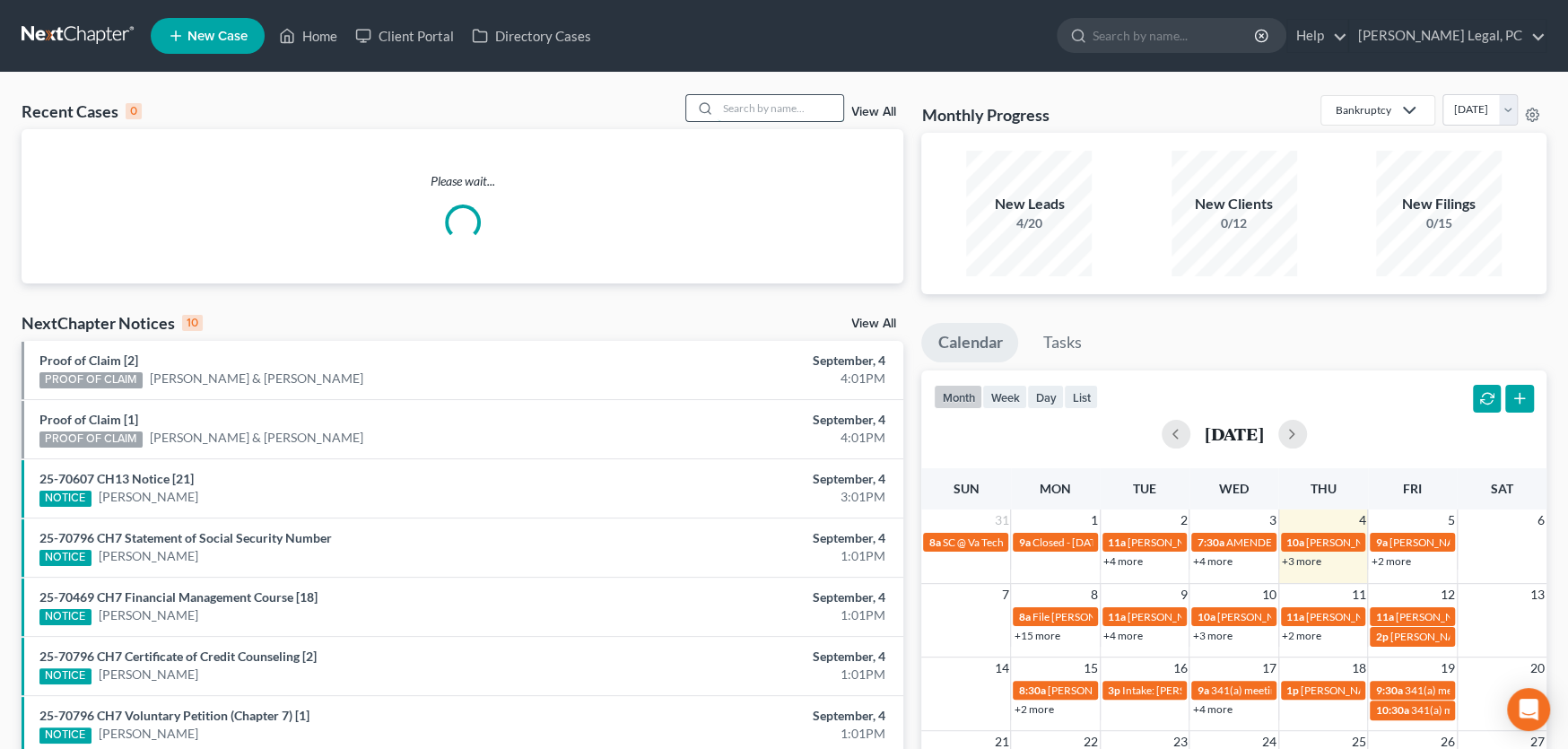
click at [783, 109] on input "search" at bounding box center [780, 108] width 126 height 26
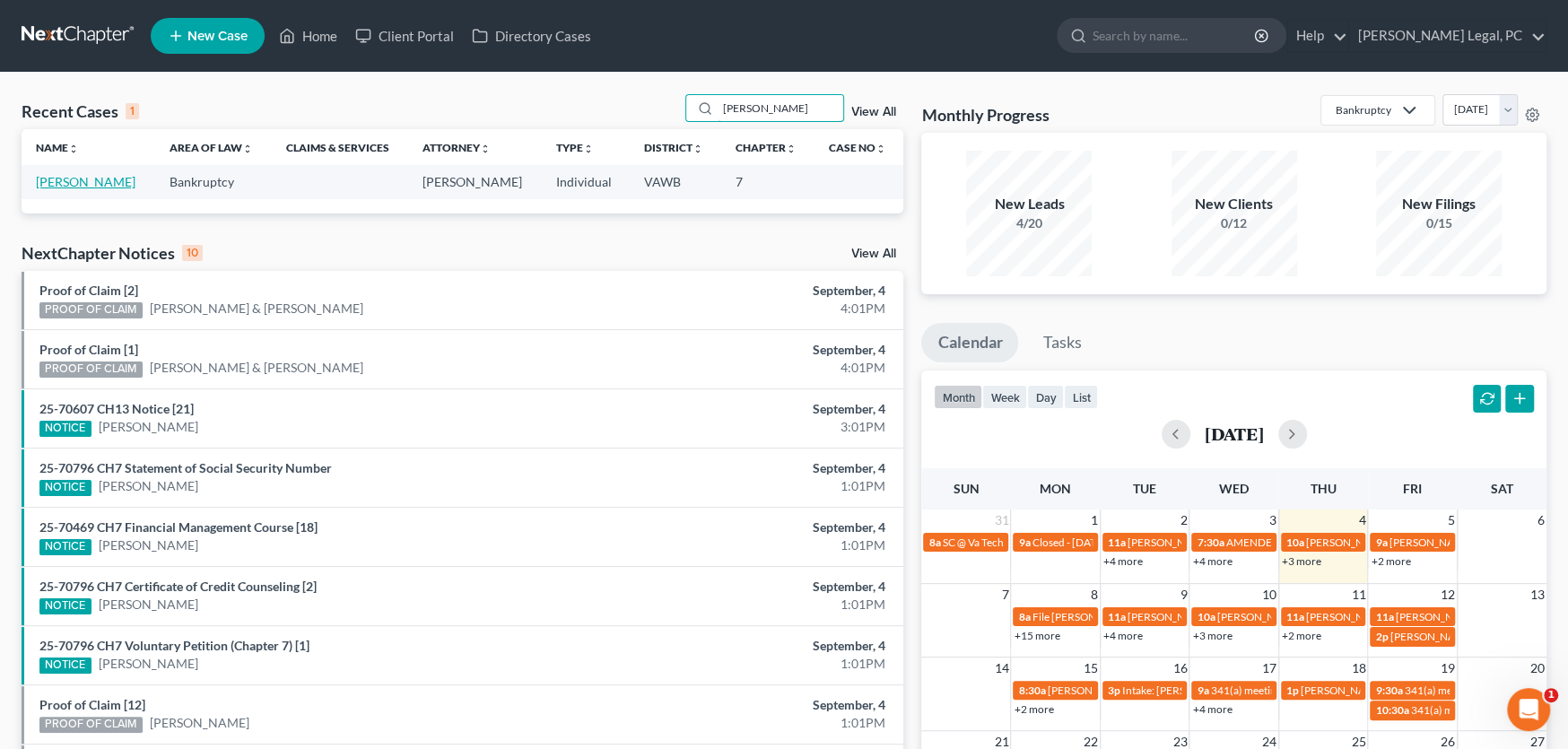
type input "[PERSON_NAME]"
click at [98, 179] on link "[PERSON_NAME]" at bounding box center [86, 182] width 99 height 16
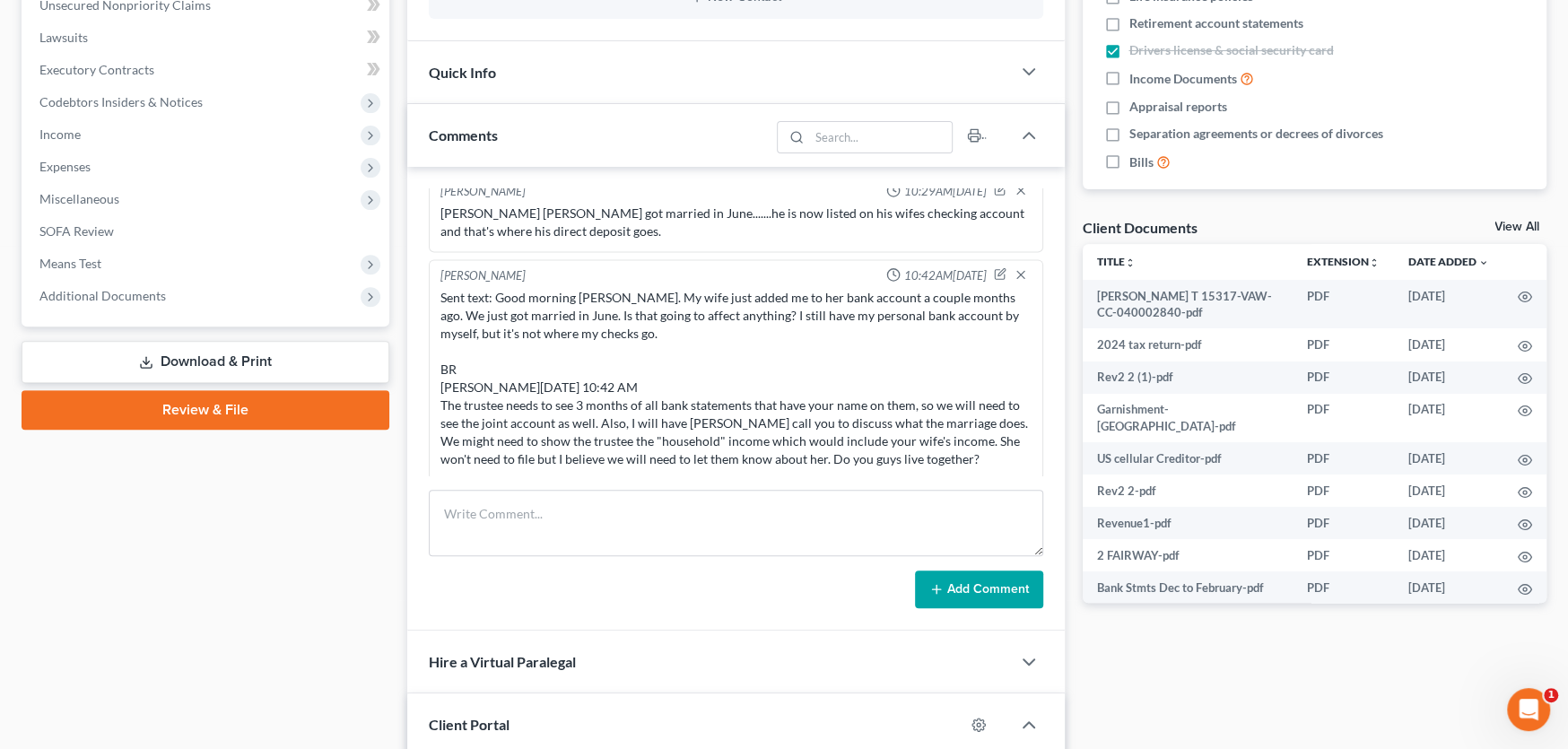
scroll to position [358, 0]
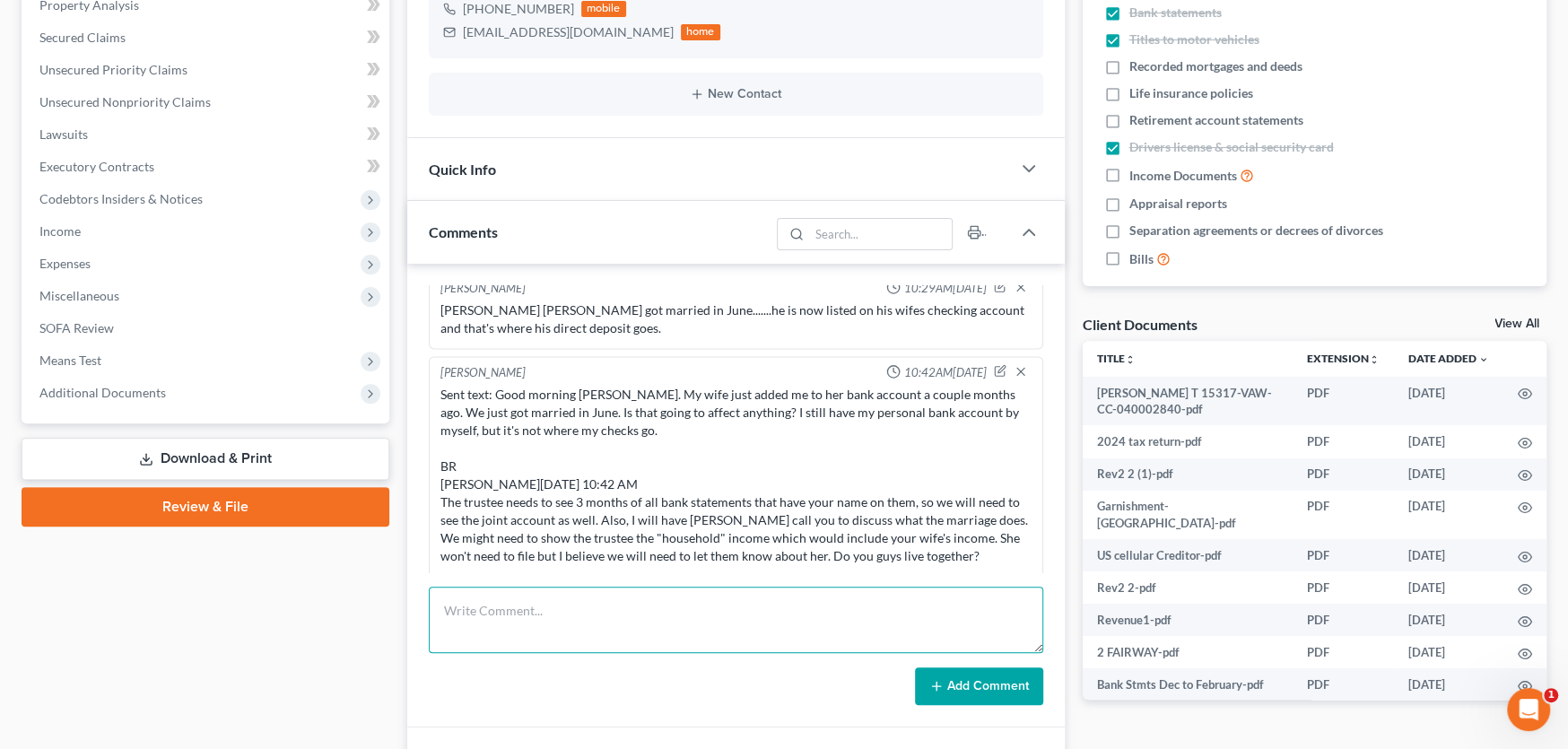
click at [505, 605] on textarea at bounding box center [736, 619] width 615 height 66
paste textarea "What’s the status of my case??? My wife is now being contacted and hunted down?…"
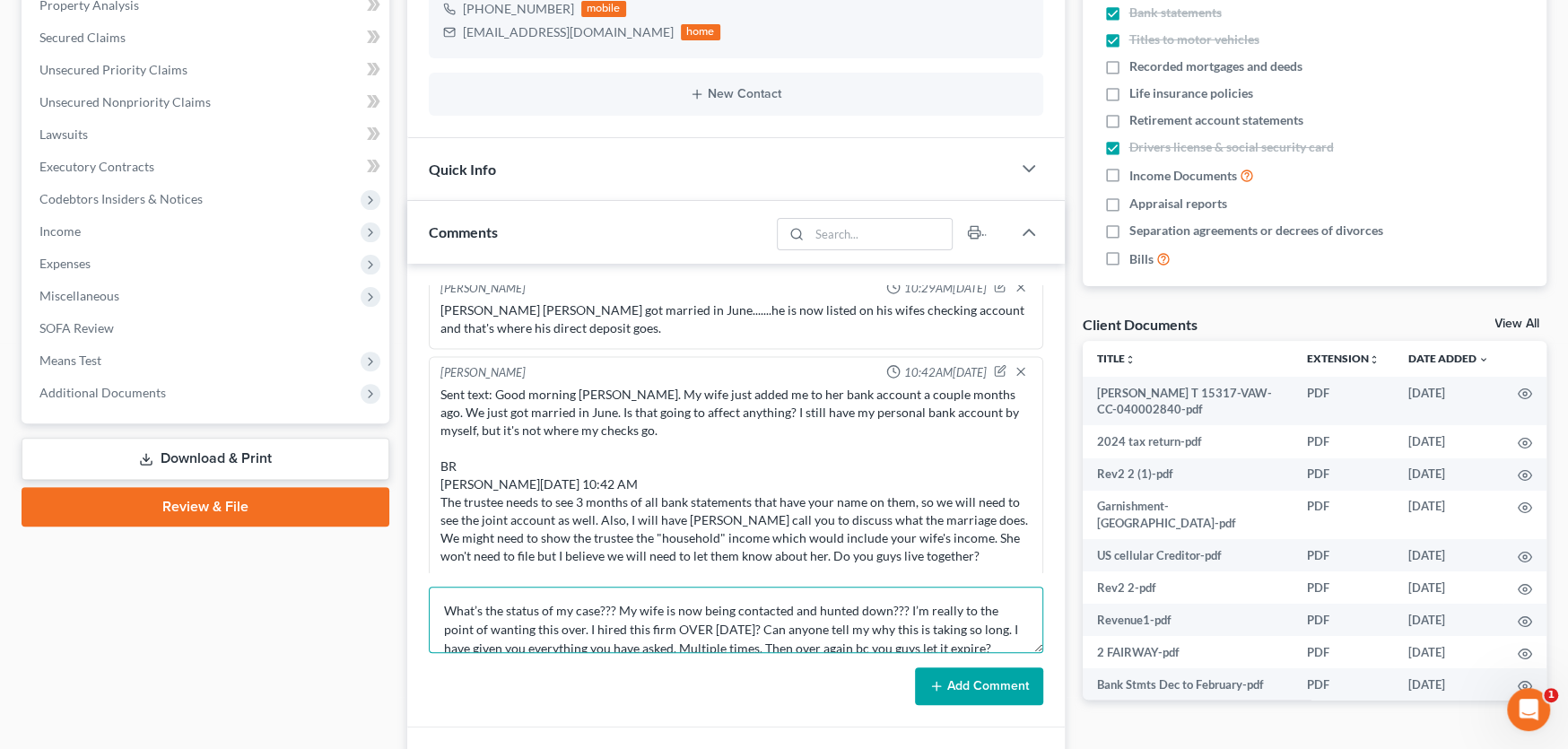
scroll to position [96, 0]
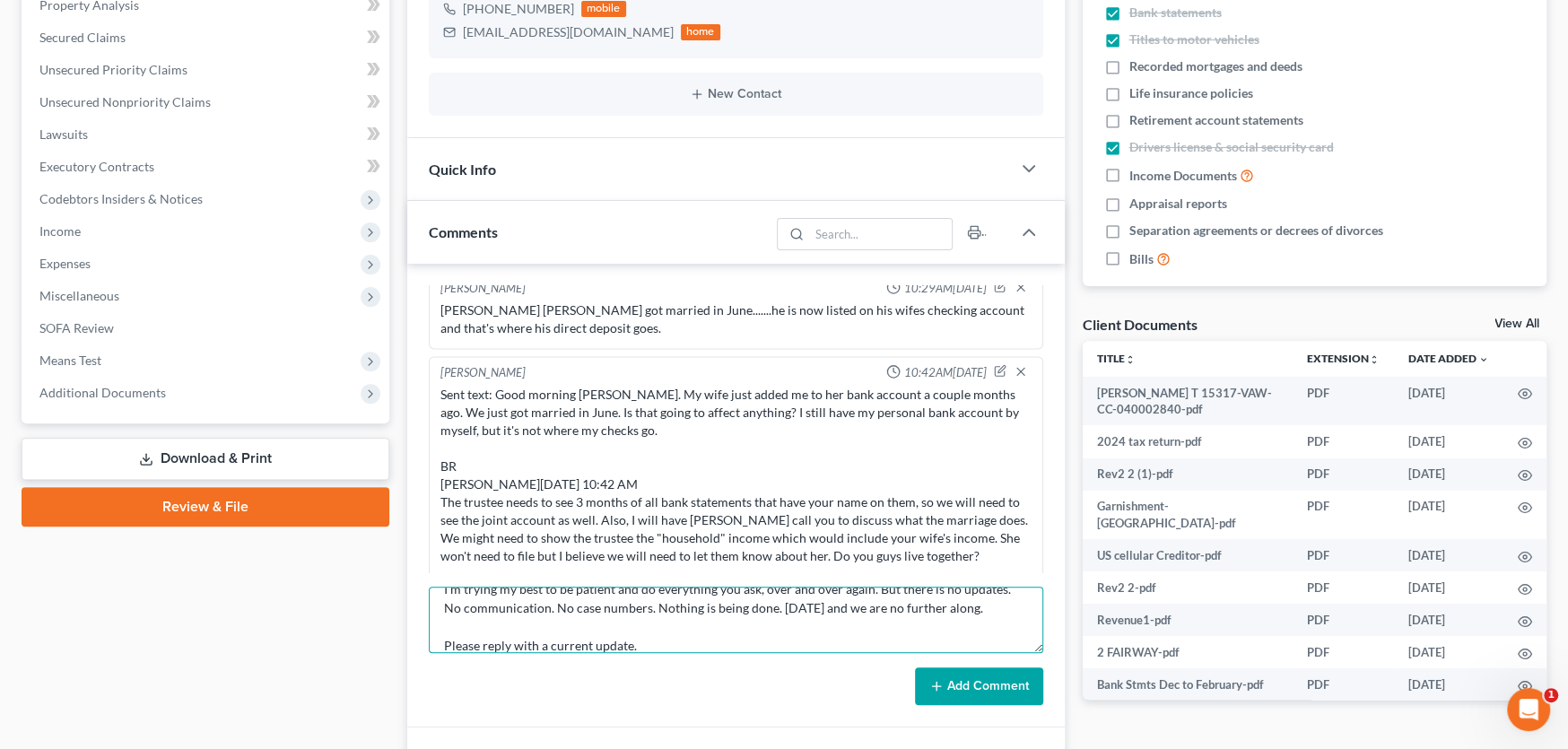
type textarea "What’s the status of my case??? My wife is now being contacted and hunted down?…"
click at [964, 683] on button "Add Comment" at bounding box center [979, 686] width 129 height 38
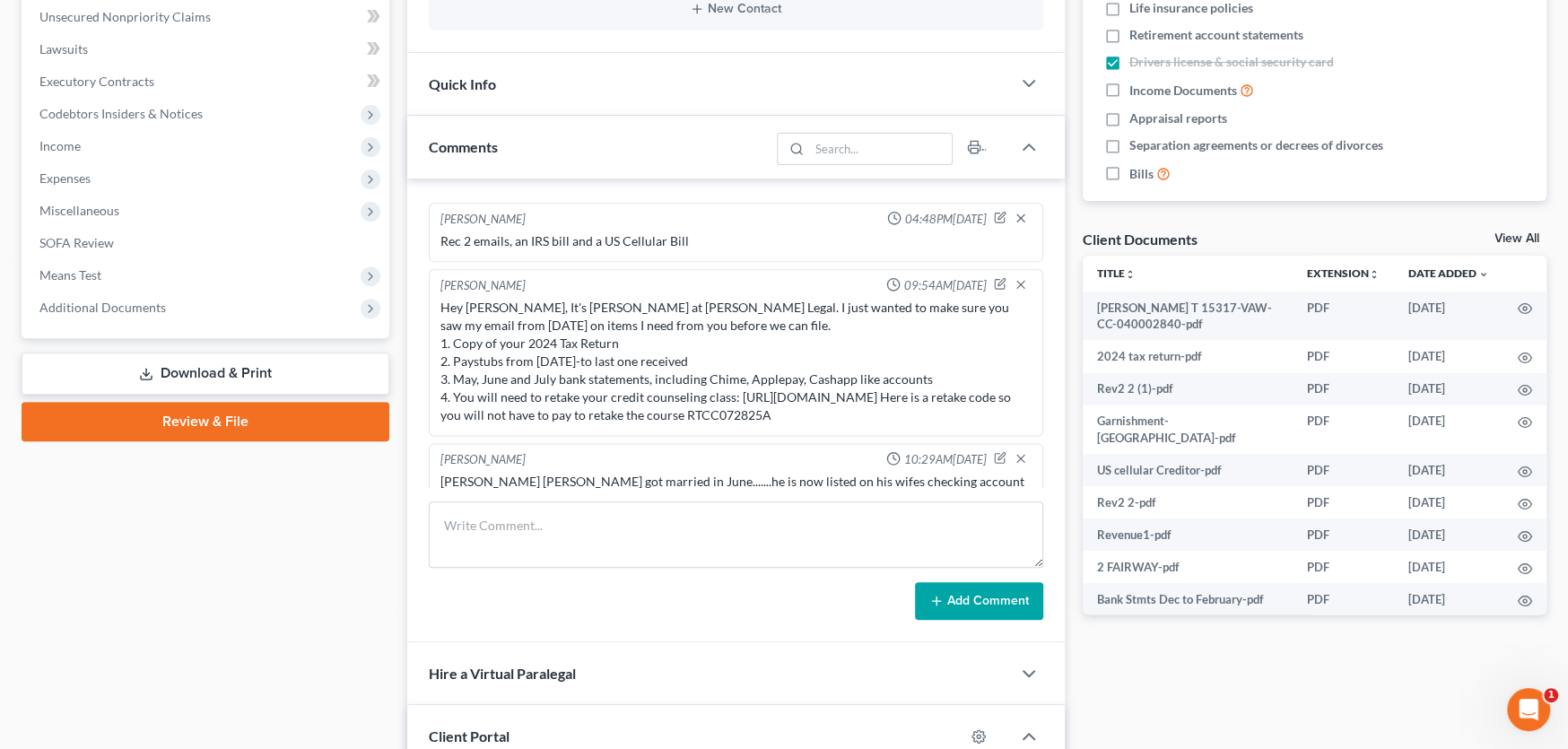
scroll to position [447, 0]
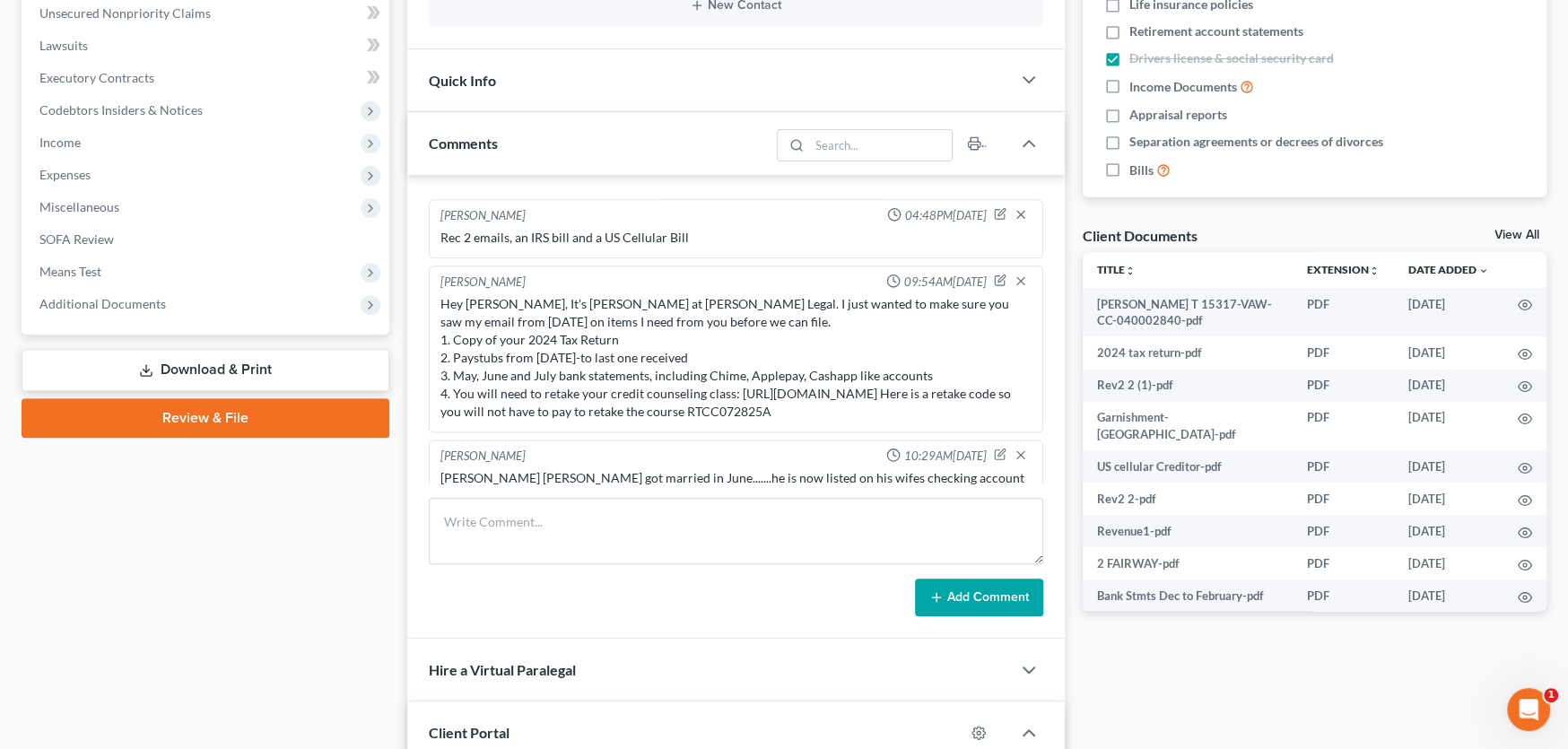
click at [643, 468] on div "Bronson Tyler Richardson got married in June.......he is now listed on his wife…" at bounding box center [736, 486] width 592 height 36
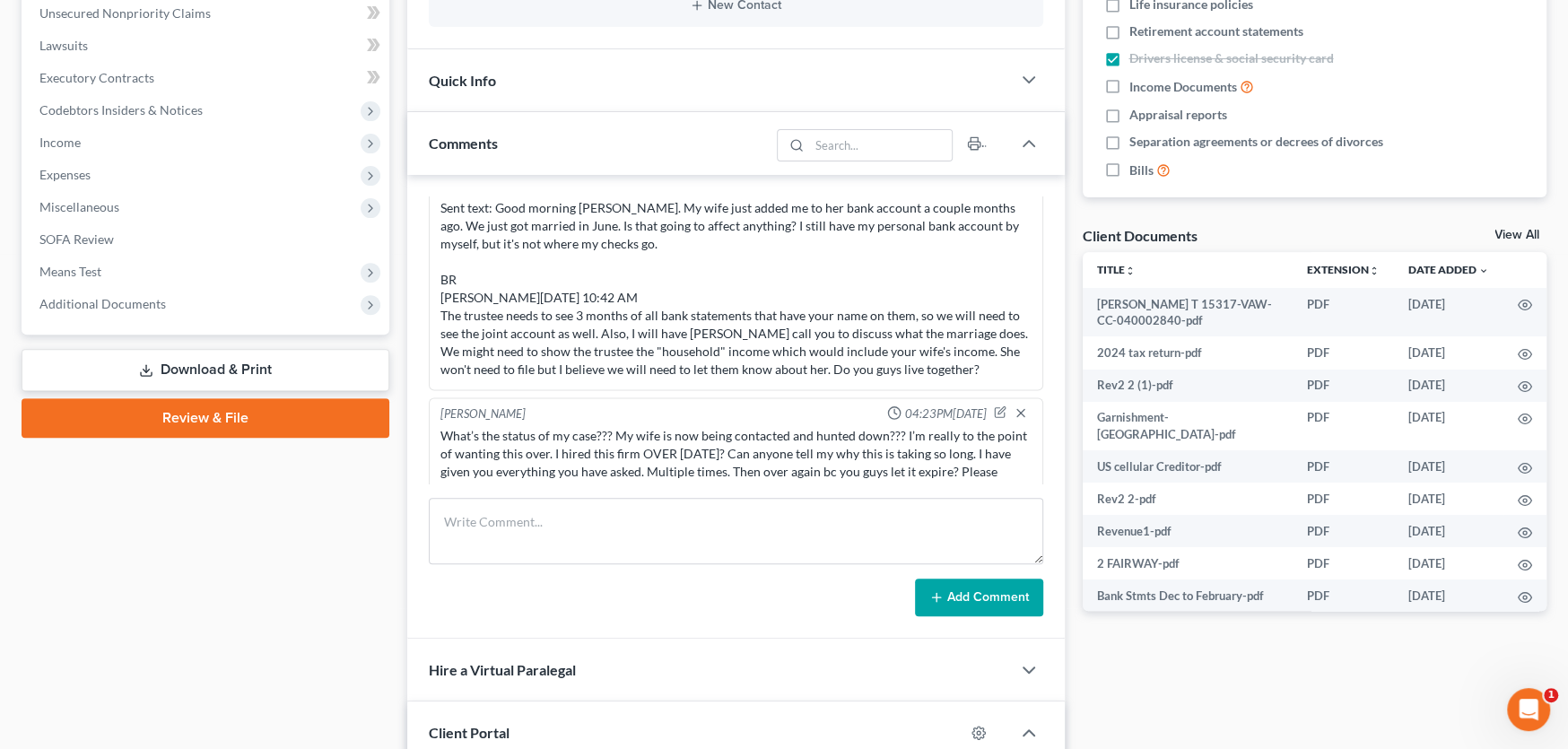
scroll to position [2256, 0]
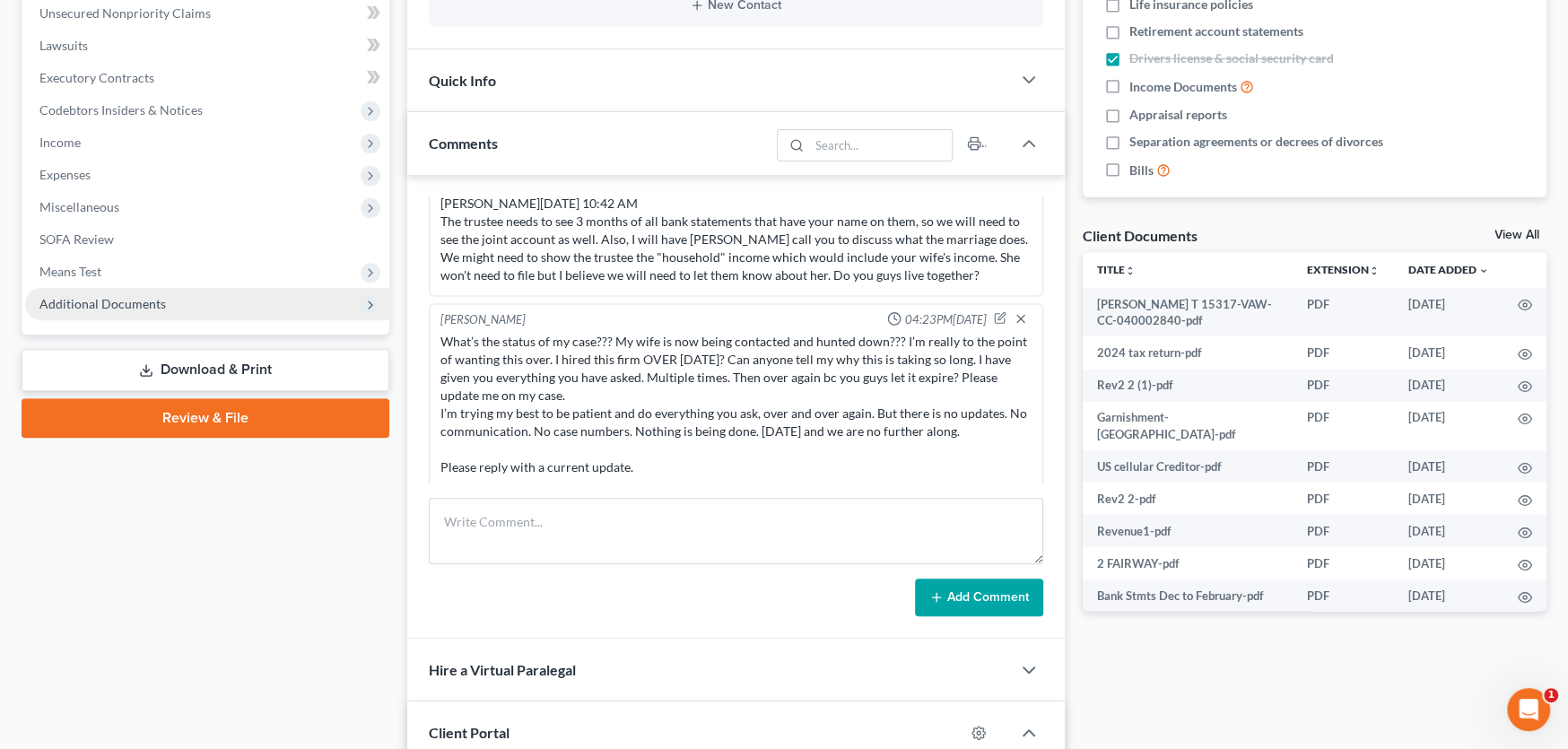
click at [131, 298] on span "Additional Documents" at bounding box center [103, 304] width 127 height 16
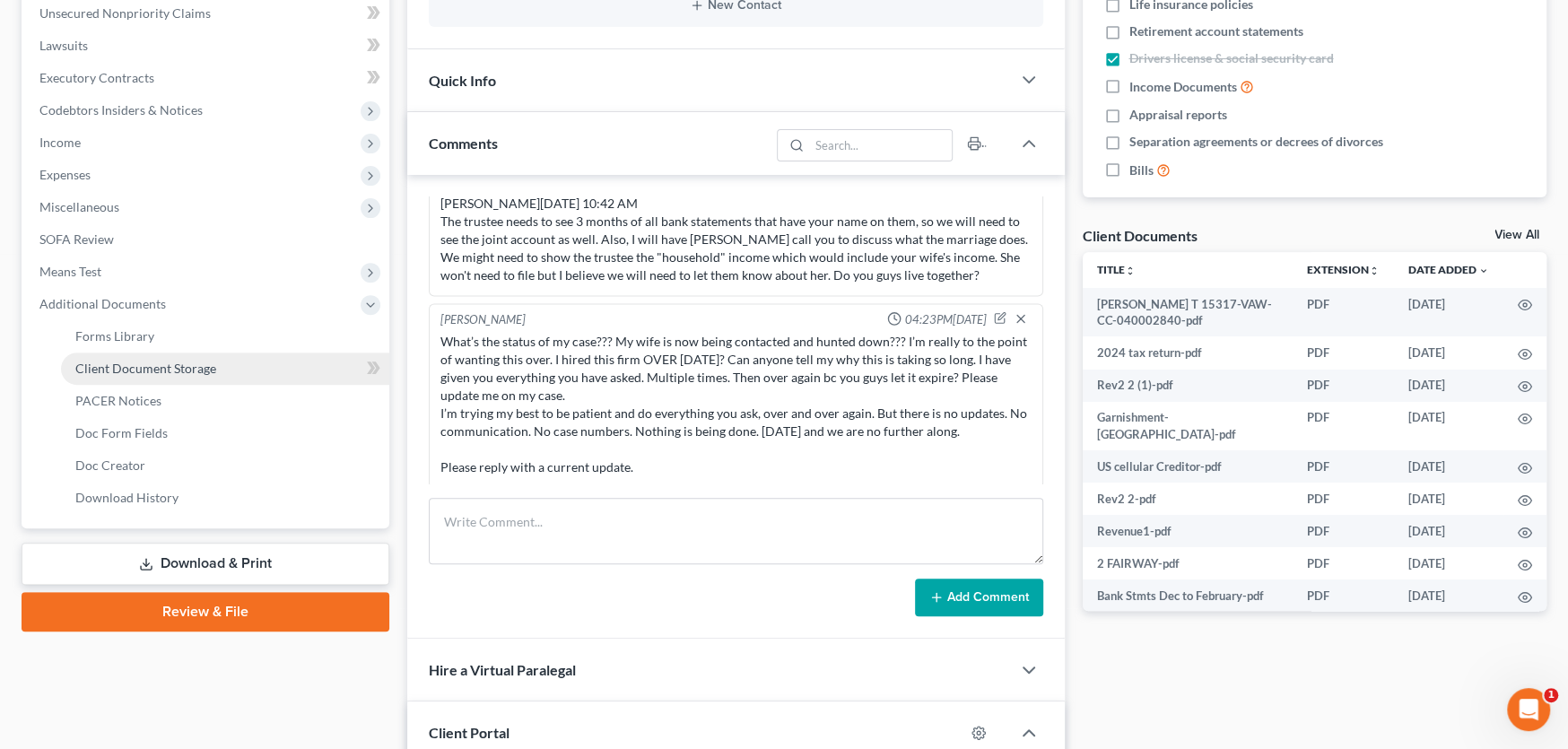
click at [186, 362] on span "Client Document Storage" at bounding box center [145, 368] width 141 height 16
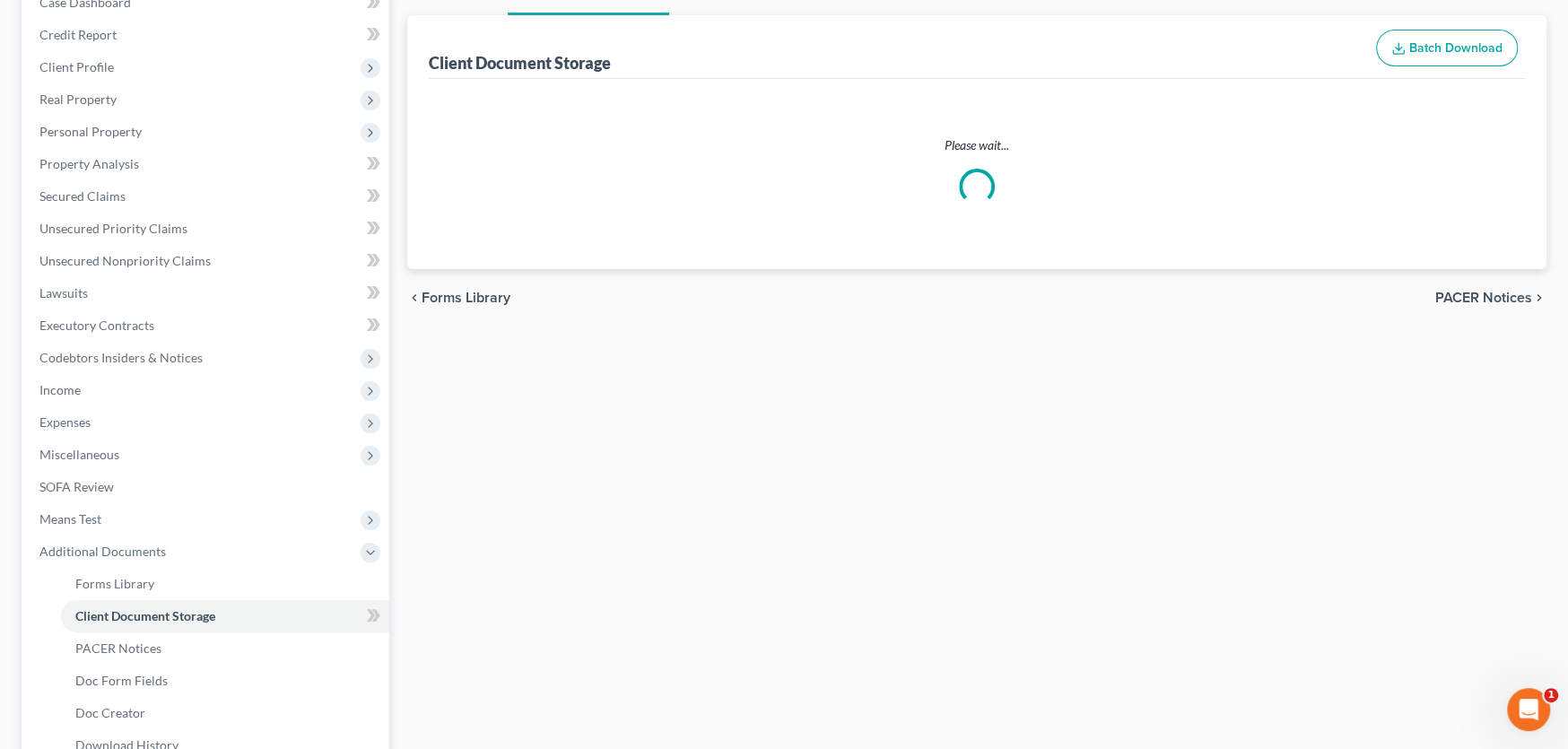
select select "0"
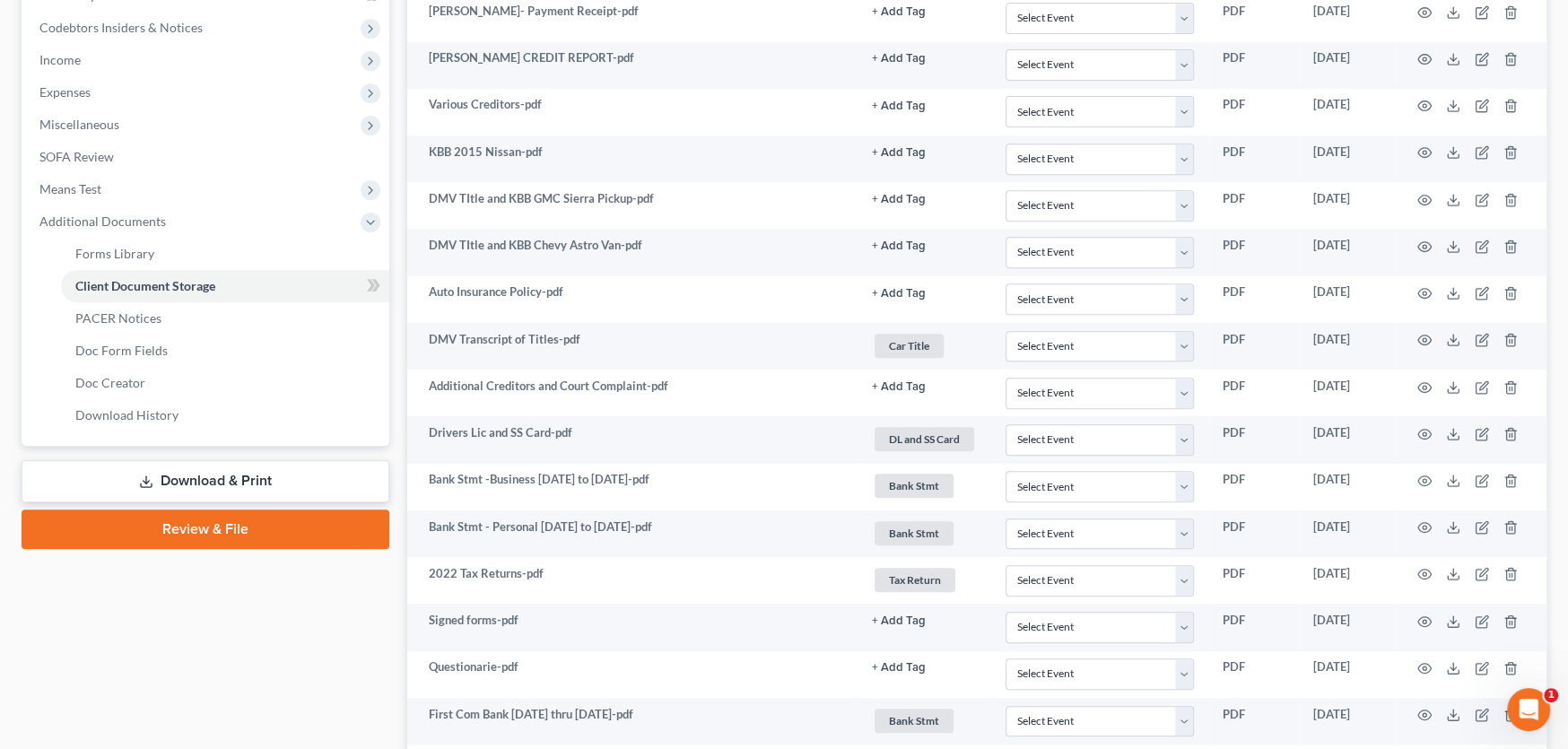
scroll to position [82, 0]
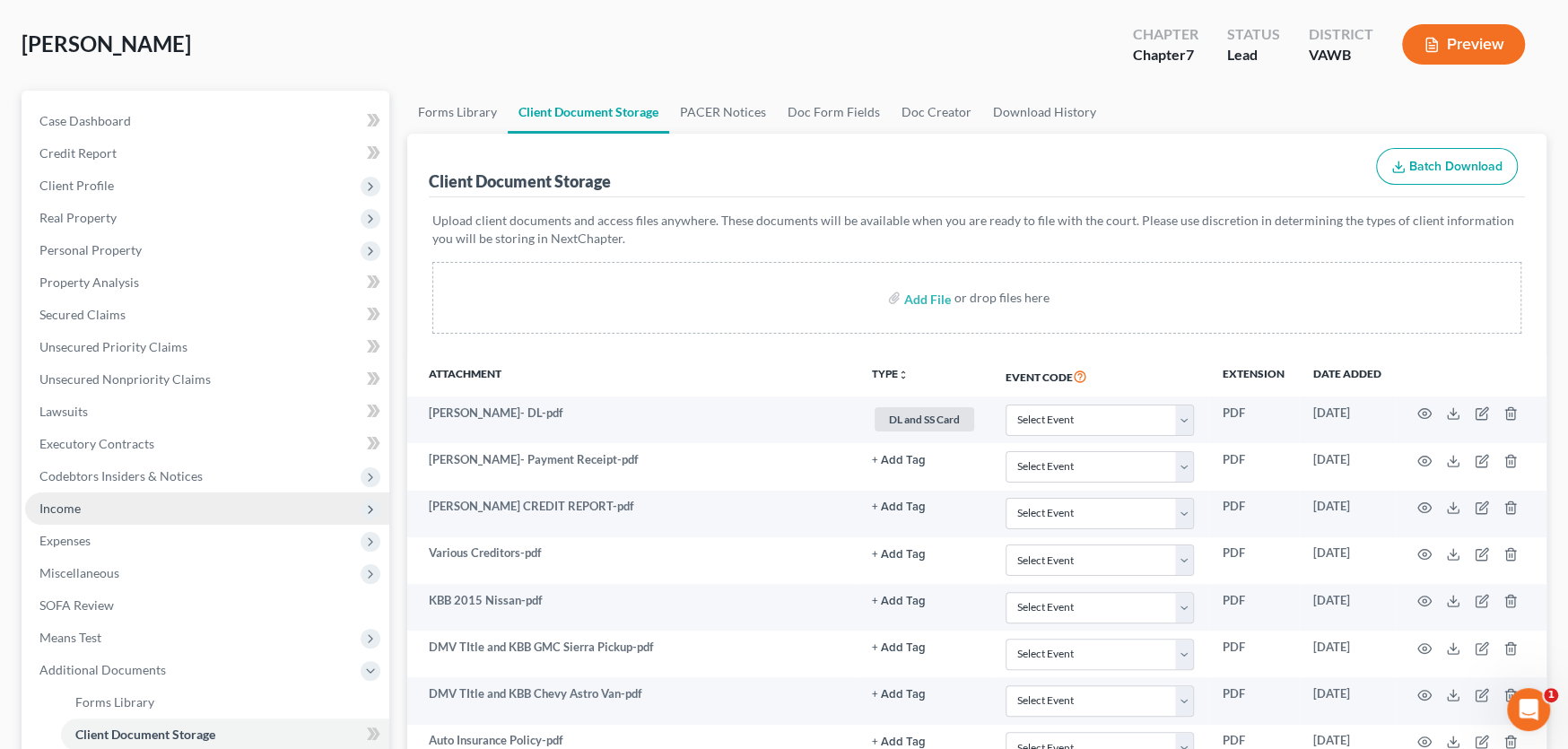
click at [70, 503] on span "Income" at bounding box center [60, 508] width 41 height 16
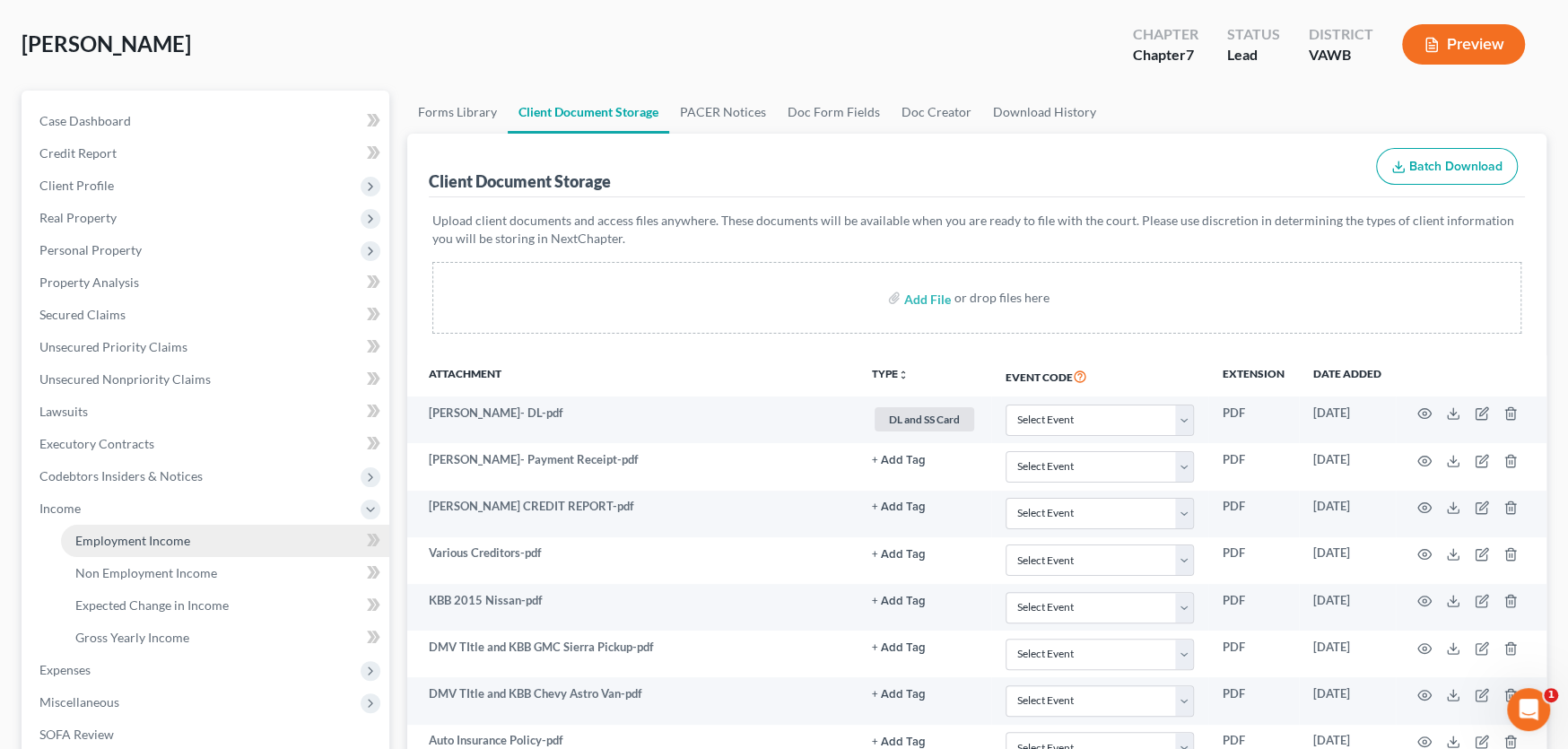
click at [153, 540] on span "Employment Income" at bounding box center [133, 541] width 115 height 16
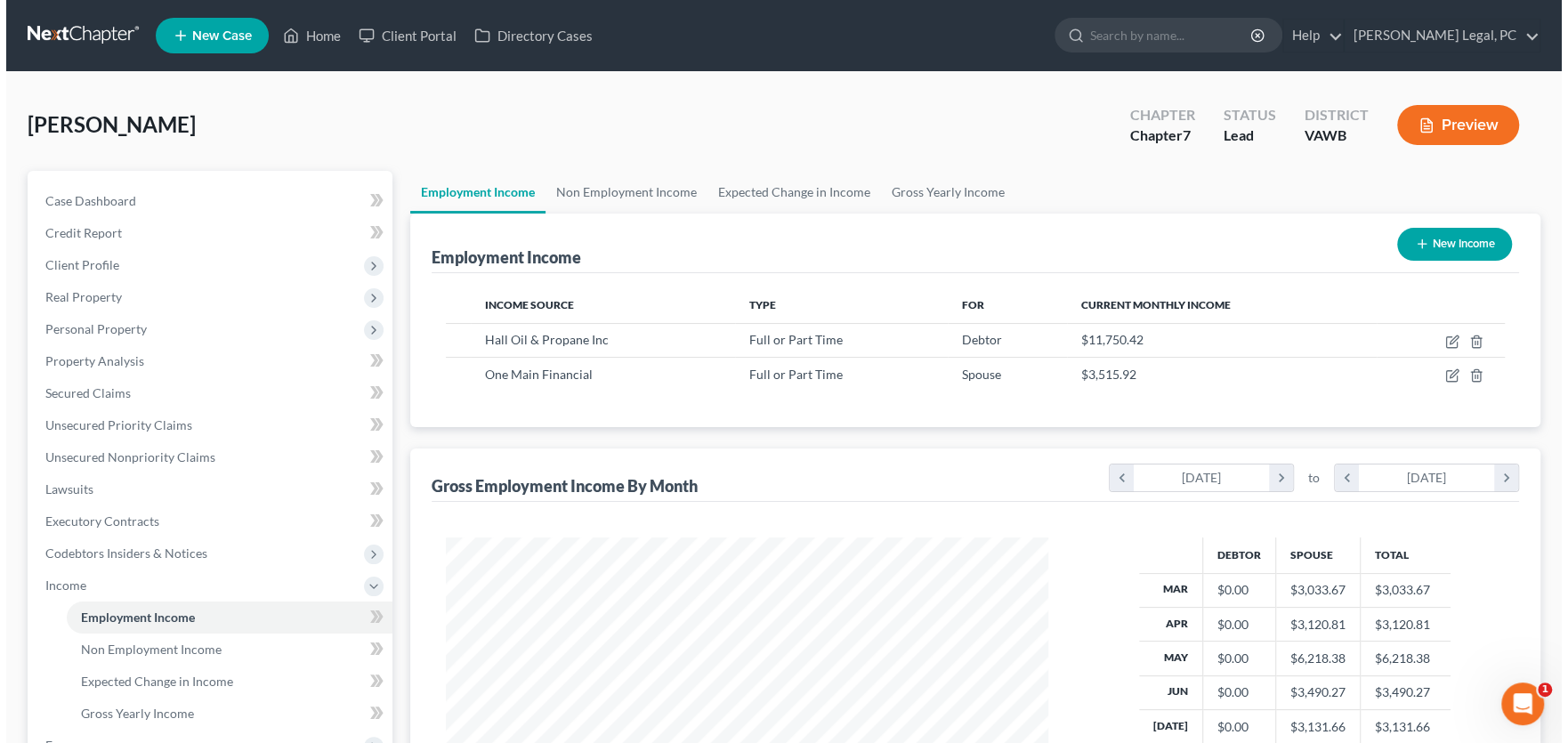
scroll to position [318, 638]
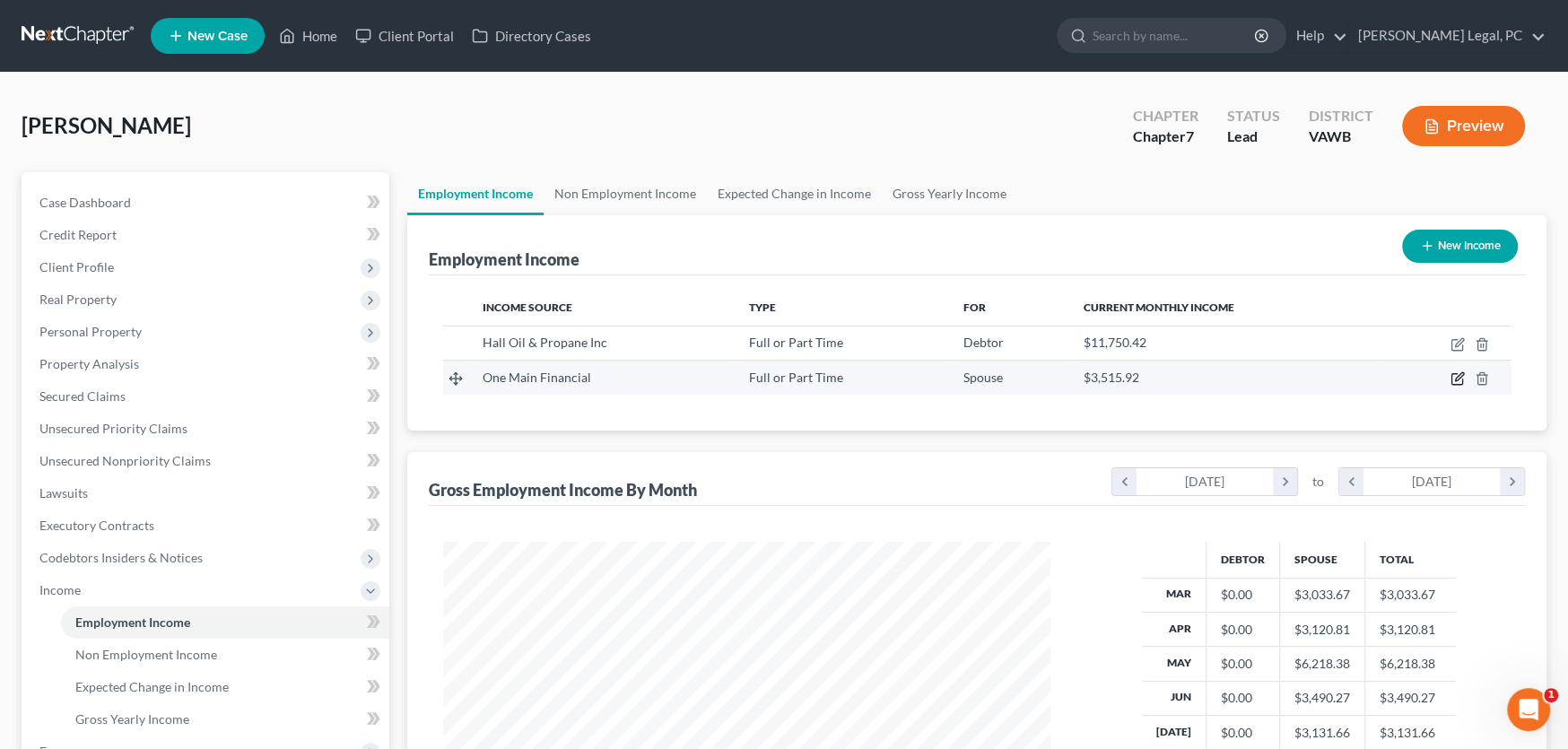
click at [1458, 376] on icon "button" at bounding box center [1458, 378] width 15 height 15
select select "0"
select select "15"
select select "2"
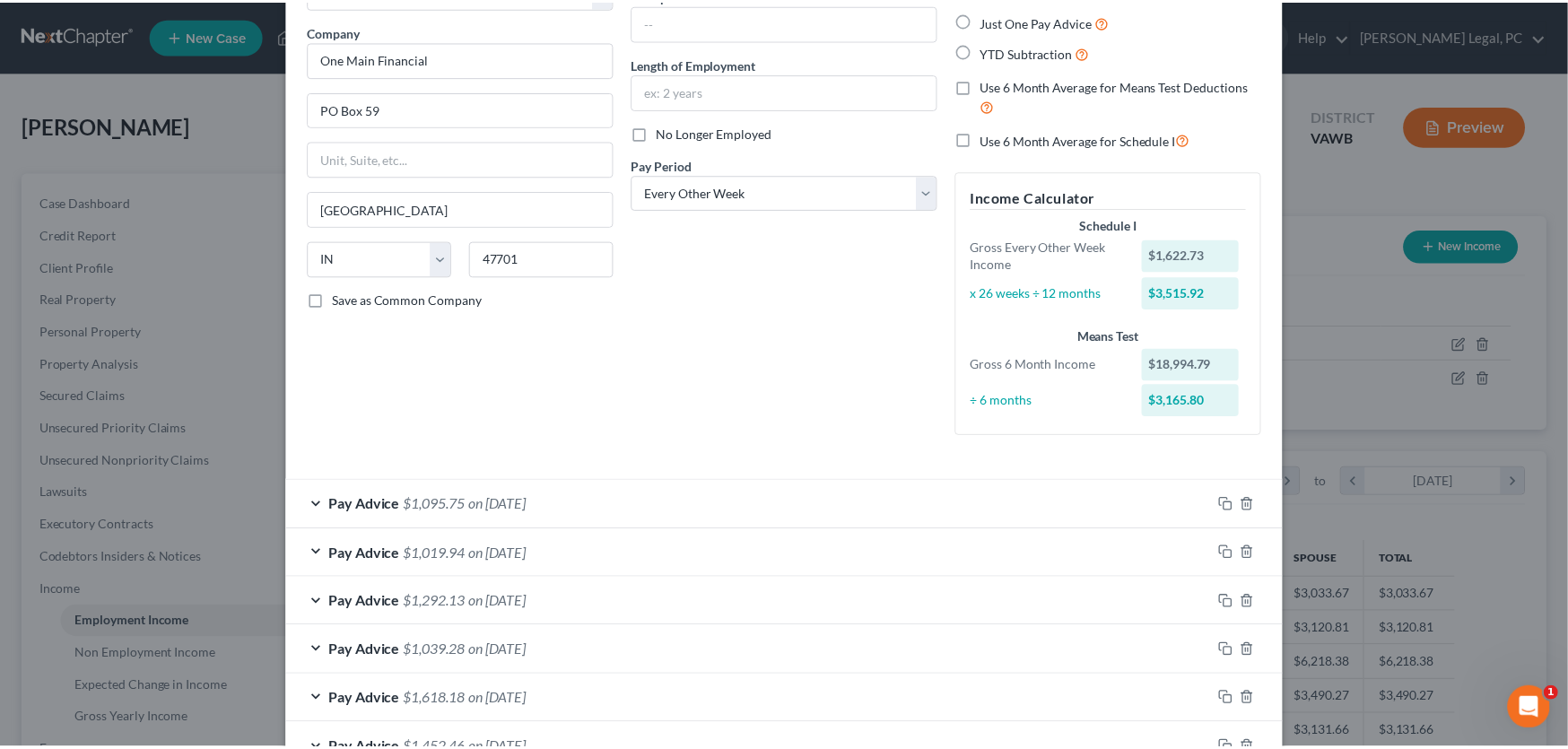
scroll to position [0, 0]
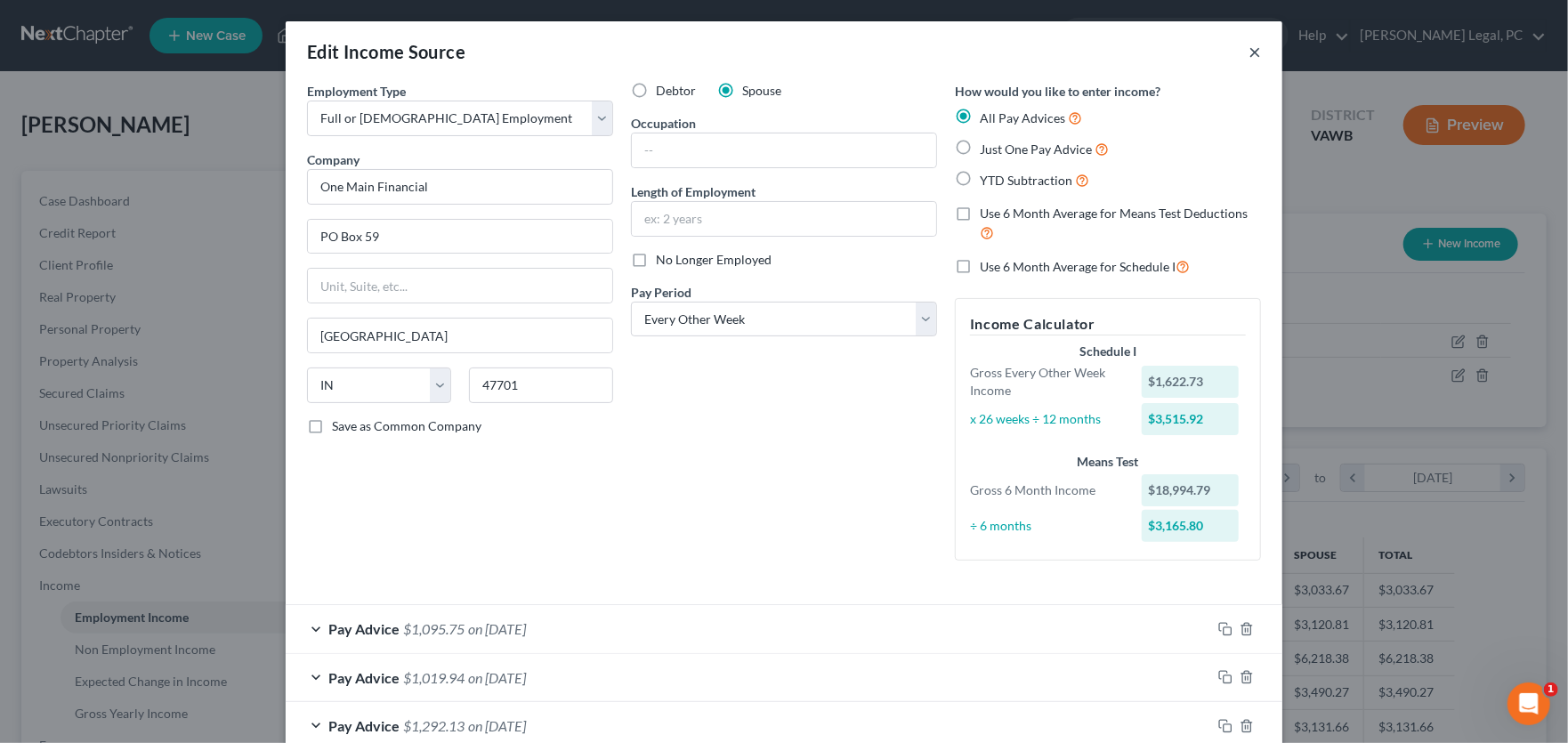
click at [1249, 48] on button "×" at bounding box center [1255, 51] width 13 height 21
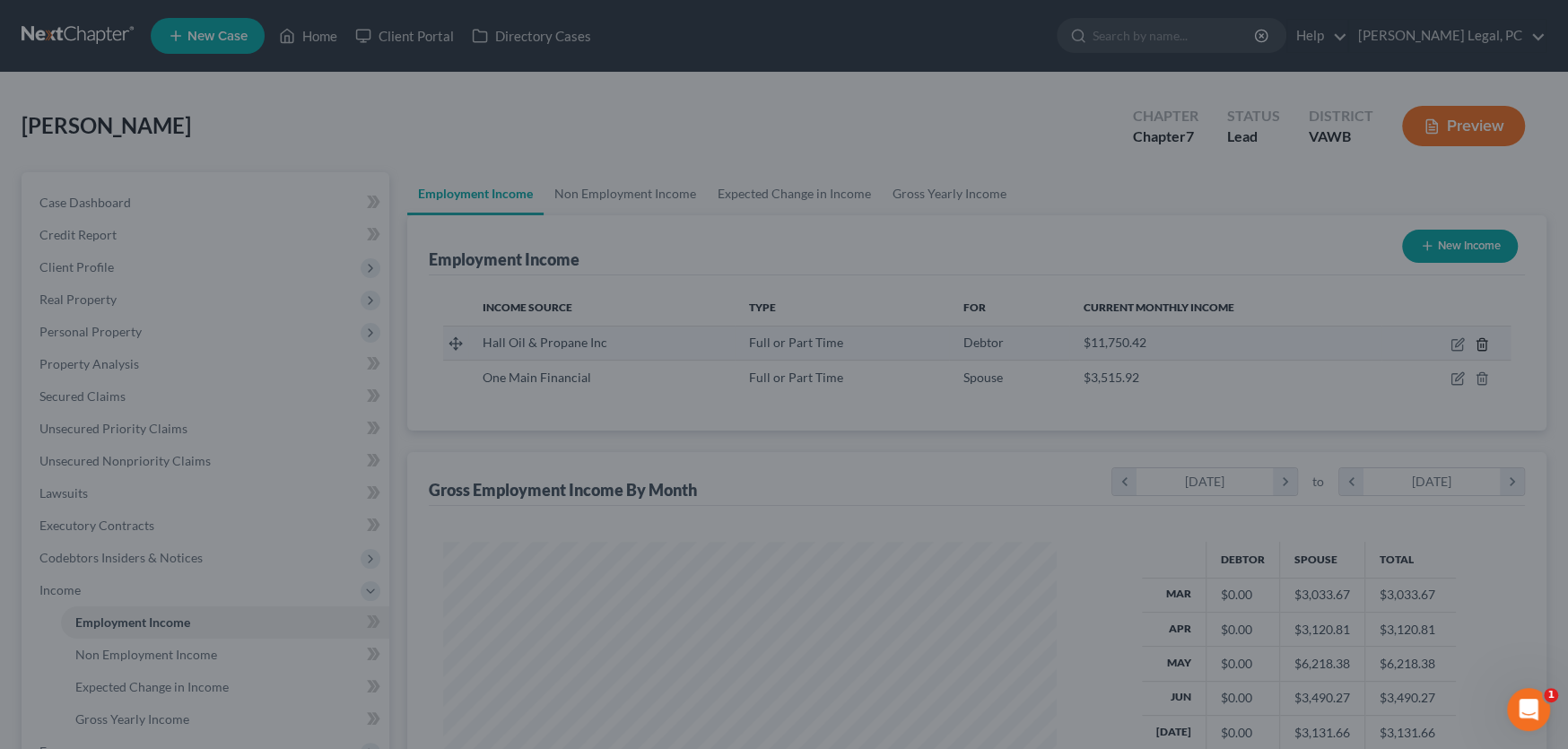
scroll to position [320, 643]
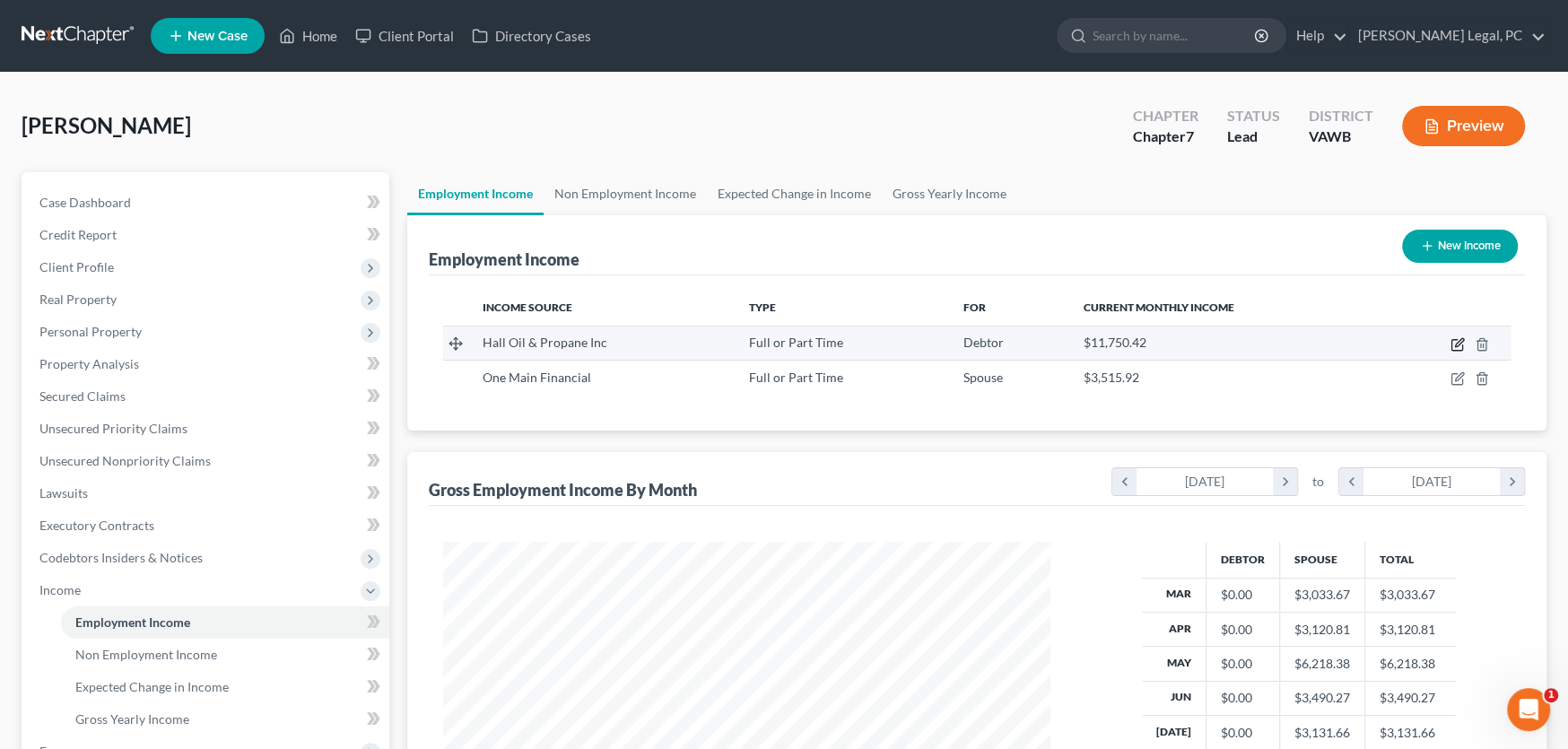
click at [1459, 345] on icon "button" at bounding box center [1458, 344] width 15 height 15
select select "0"
select select "28"
select select "2"
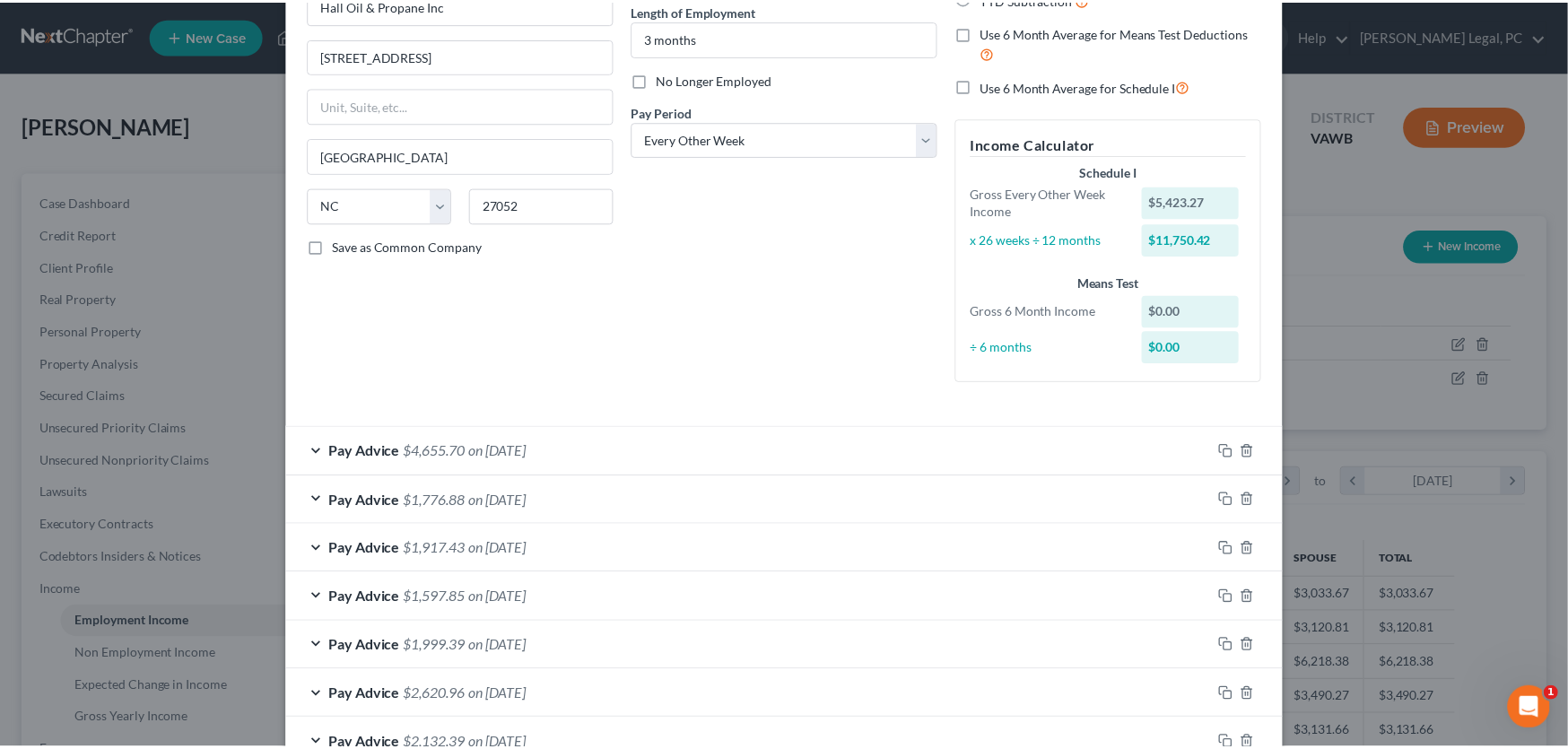
scroll to position [0, 0]
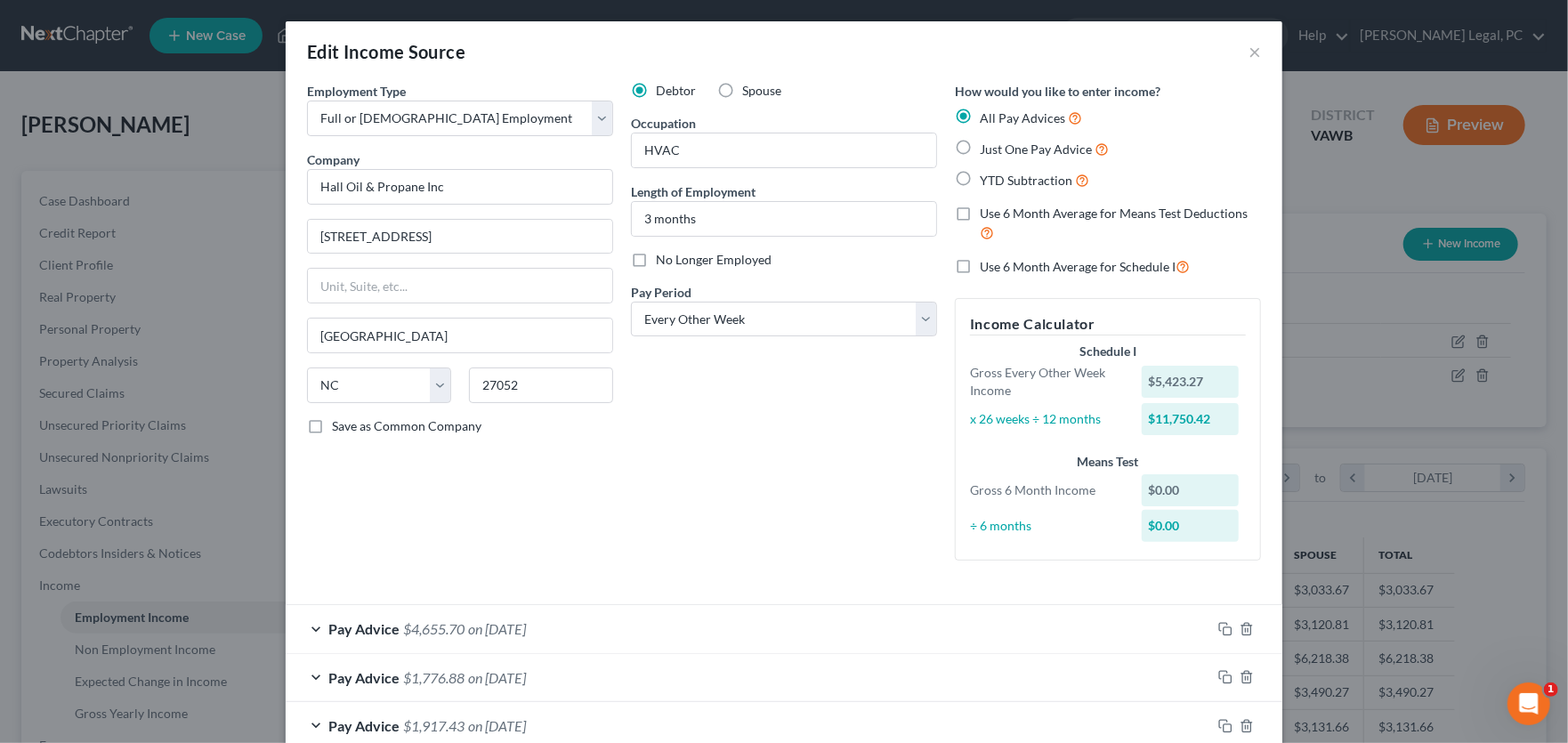
click at [1240, 50] on div "Edit Income Source ×" at bounding box center [784, 51] width 997 height 61
click at [1249, 50] on button "×" at bounding box center [1255, 51] width 13 height 21
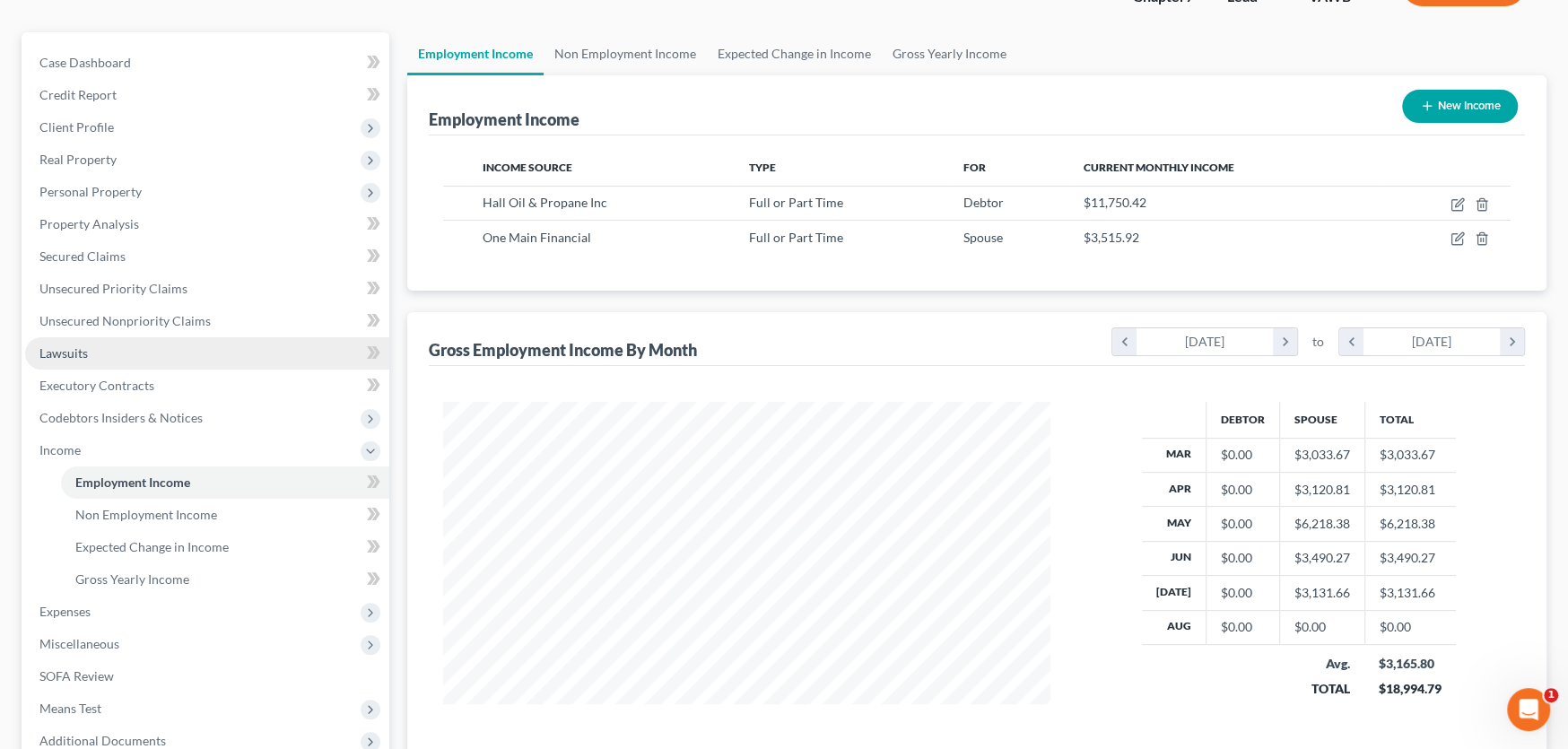
scroll to position [331, 0]
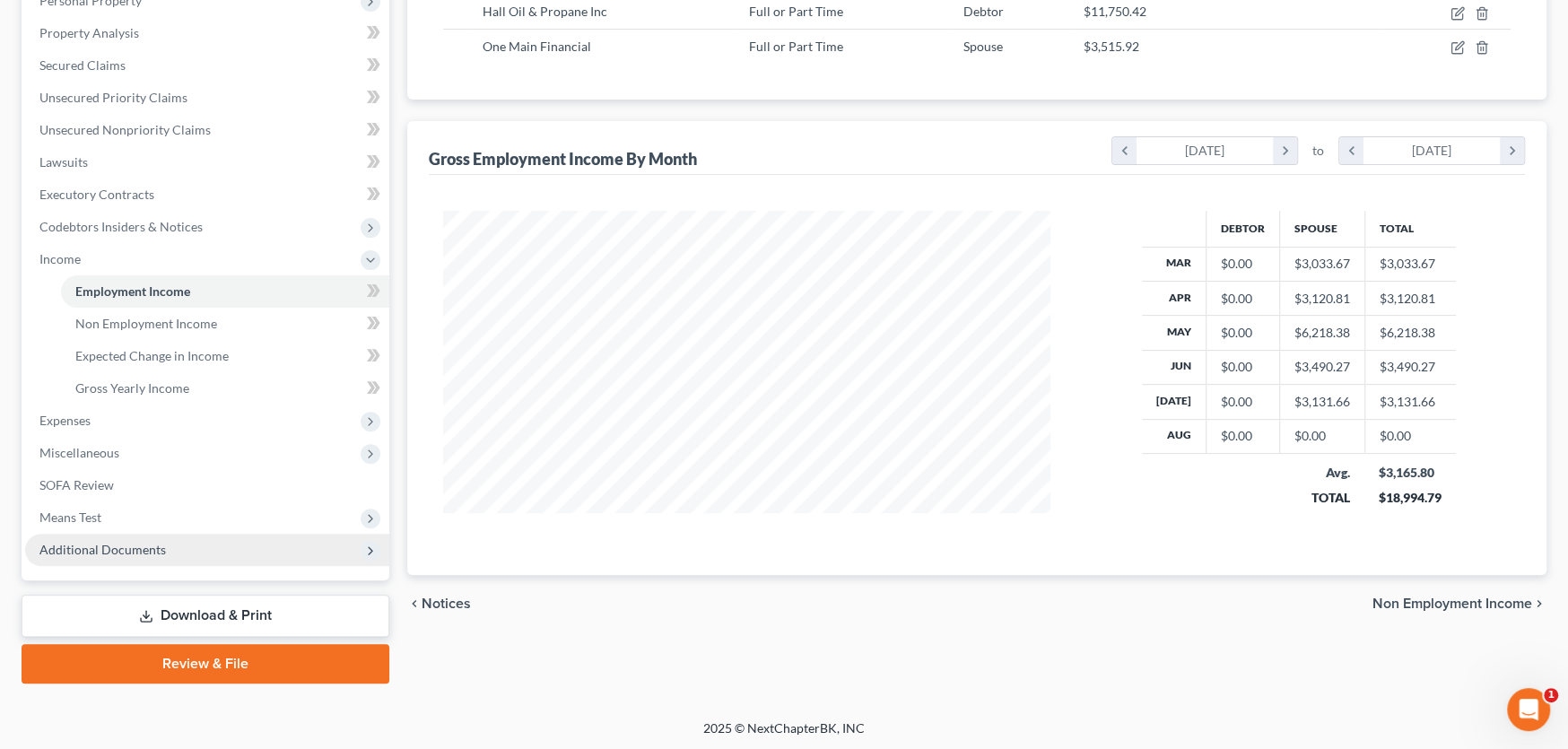
click at [125, 550] on span "Additional Documents" at bounding box center [103, 549] width 127 height 16
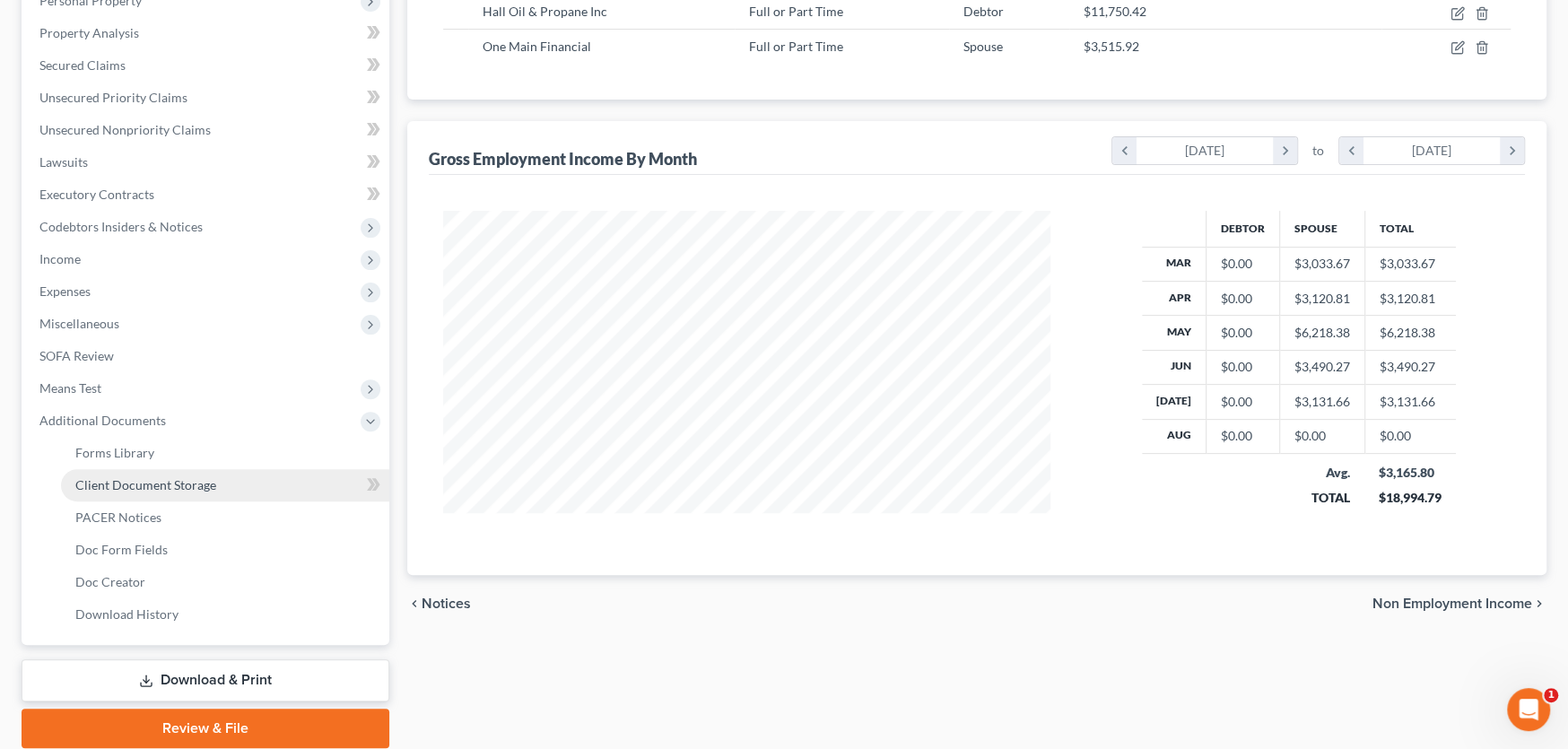
click at [175, 469] on link "Client Document Storage" at bounding box center [225, 484] width 328 height 32
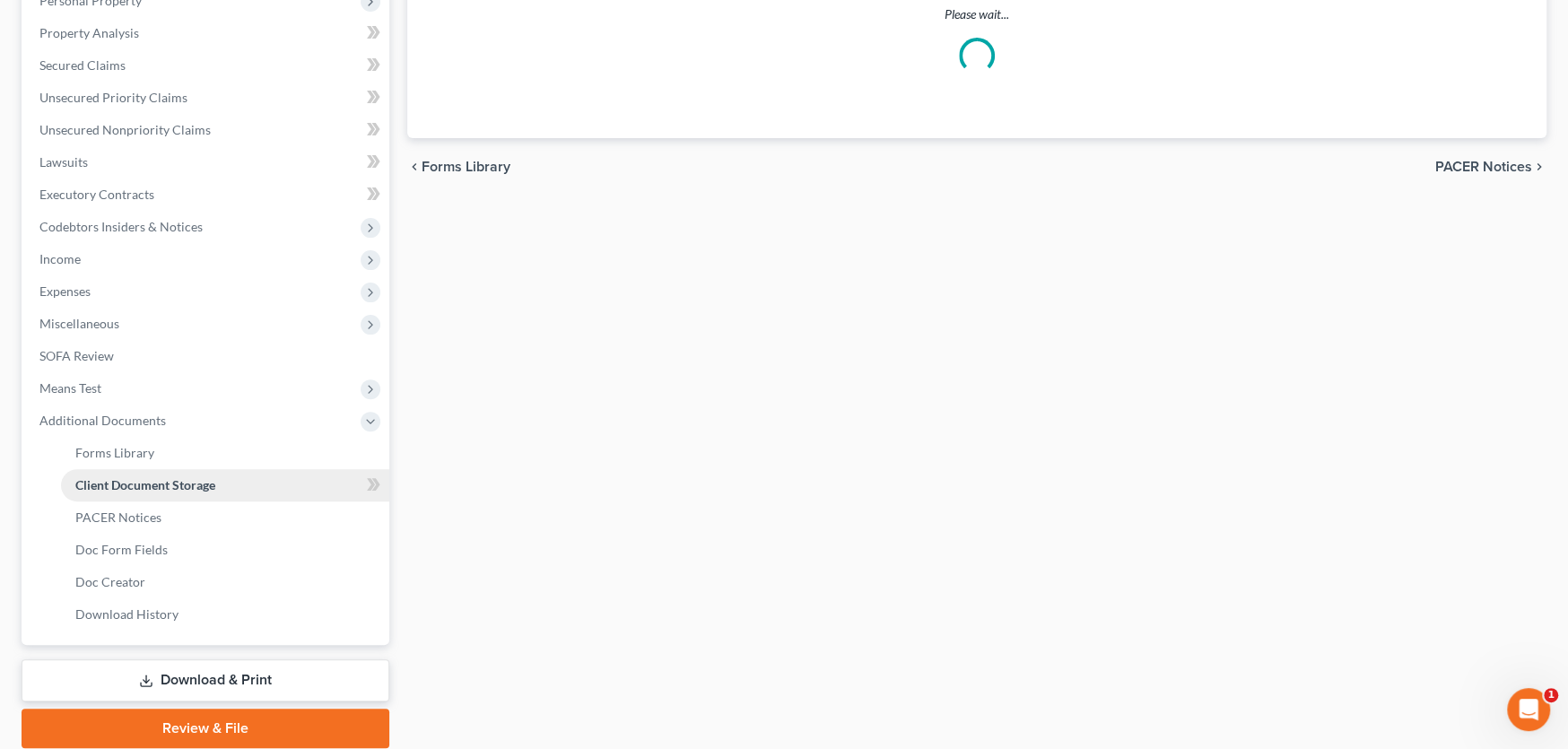
select select "0"
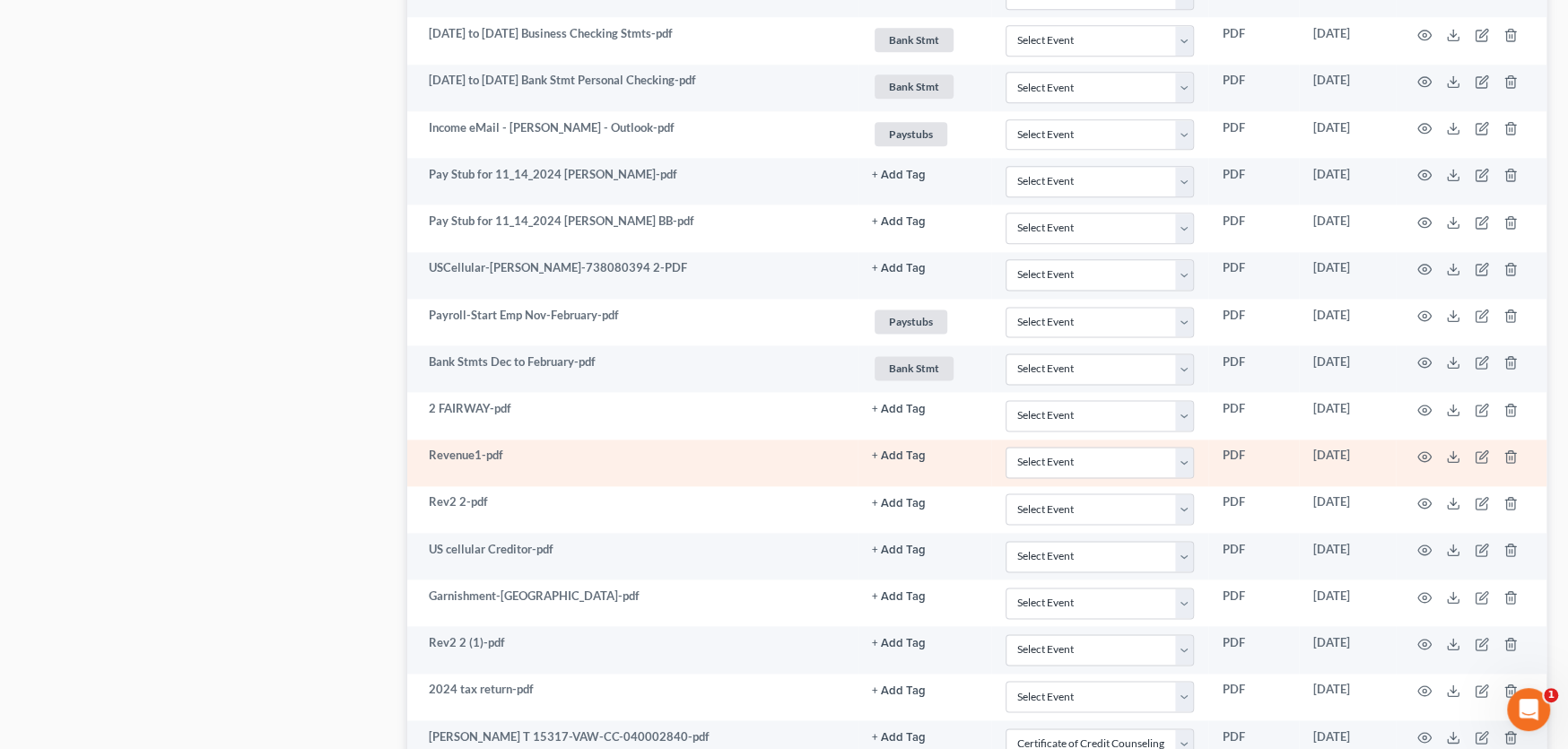
scroll to position [1875, 0]
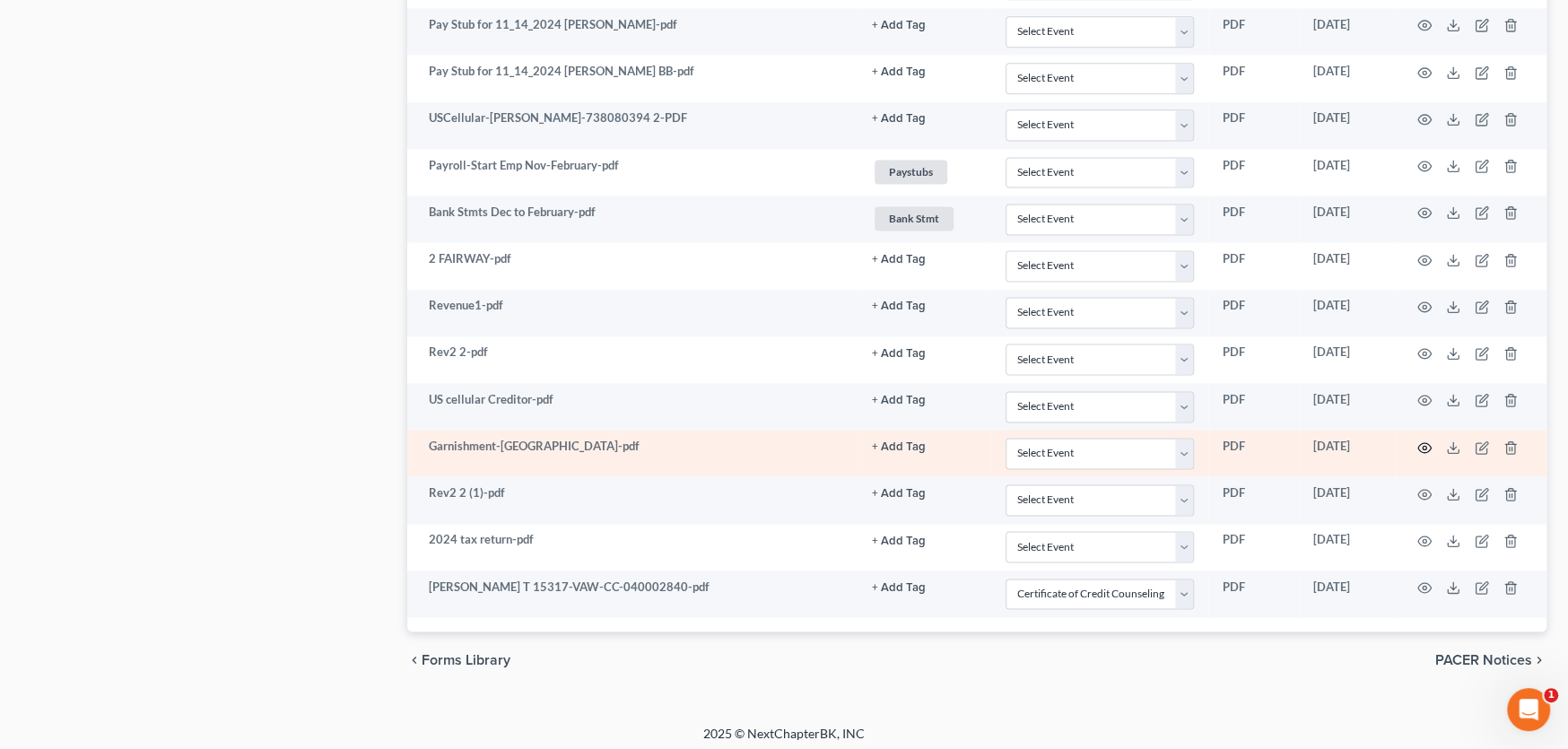
click at [1425, 446] on circle "button" at bounding box center [1425, 448] width 4 height 4
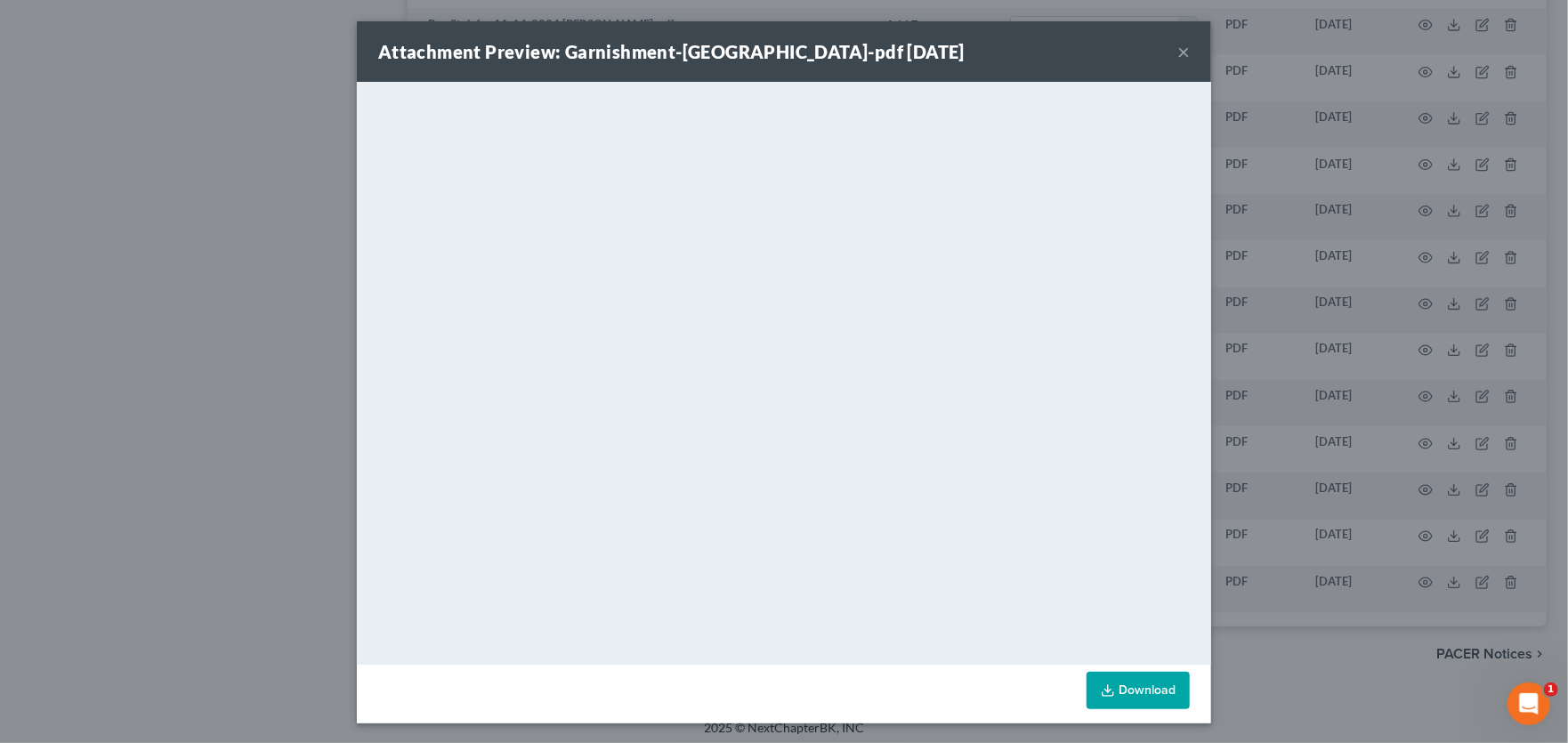
click at [1177, 50] on button "×" at bounding box center [1183, 51] width 13 height 21
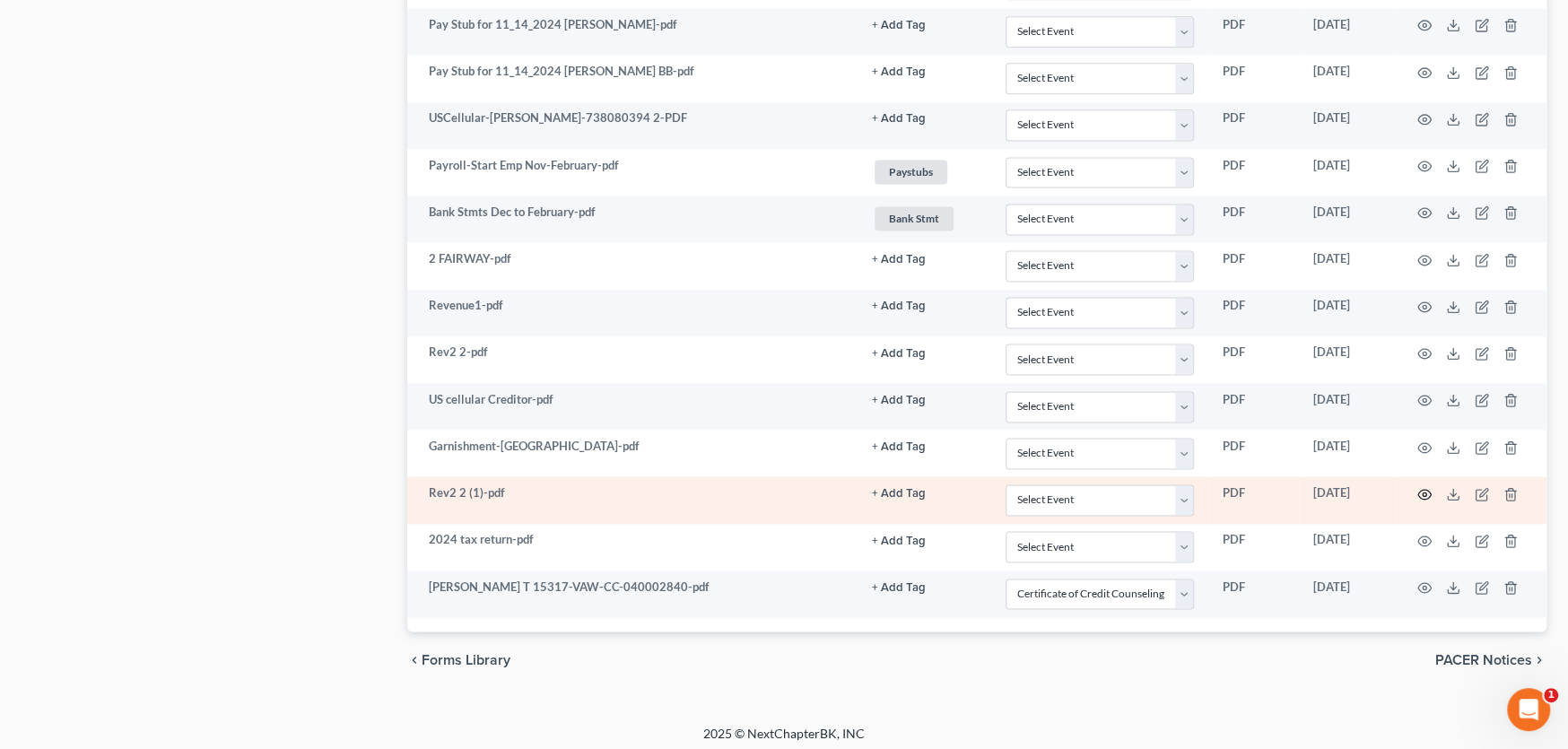
click at [1423, 492] on circle "button" at bounding box center [1425, 494] width 4 height 4
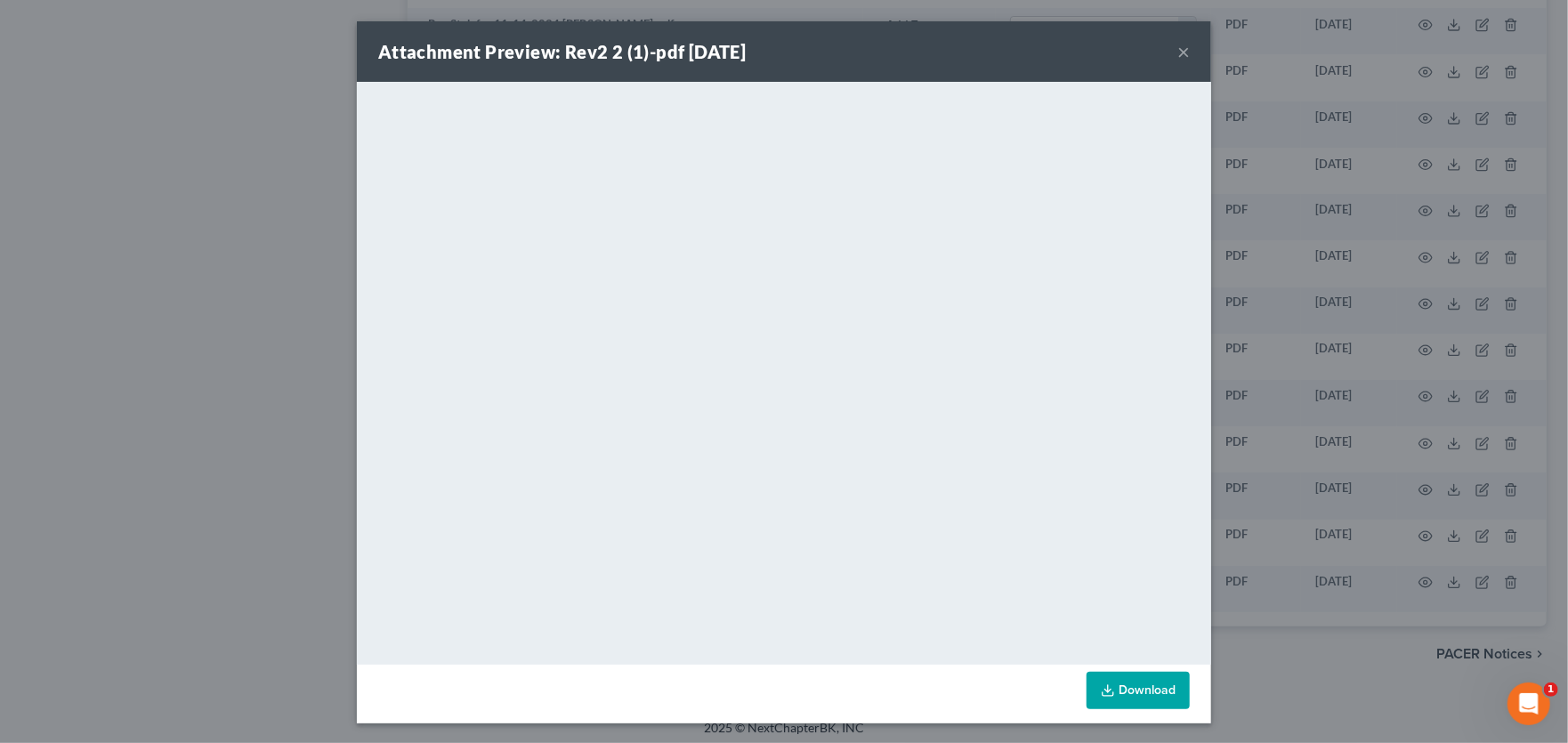
click at [1177, 51] on button "×" at bounding box center [1183, 51] width 13 height 21
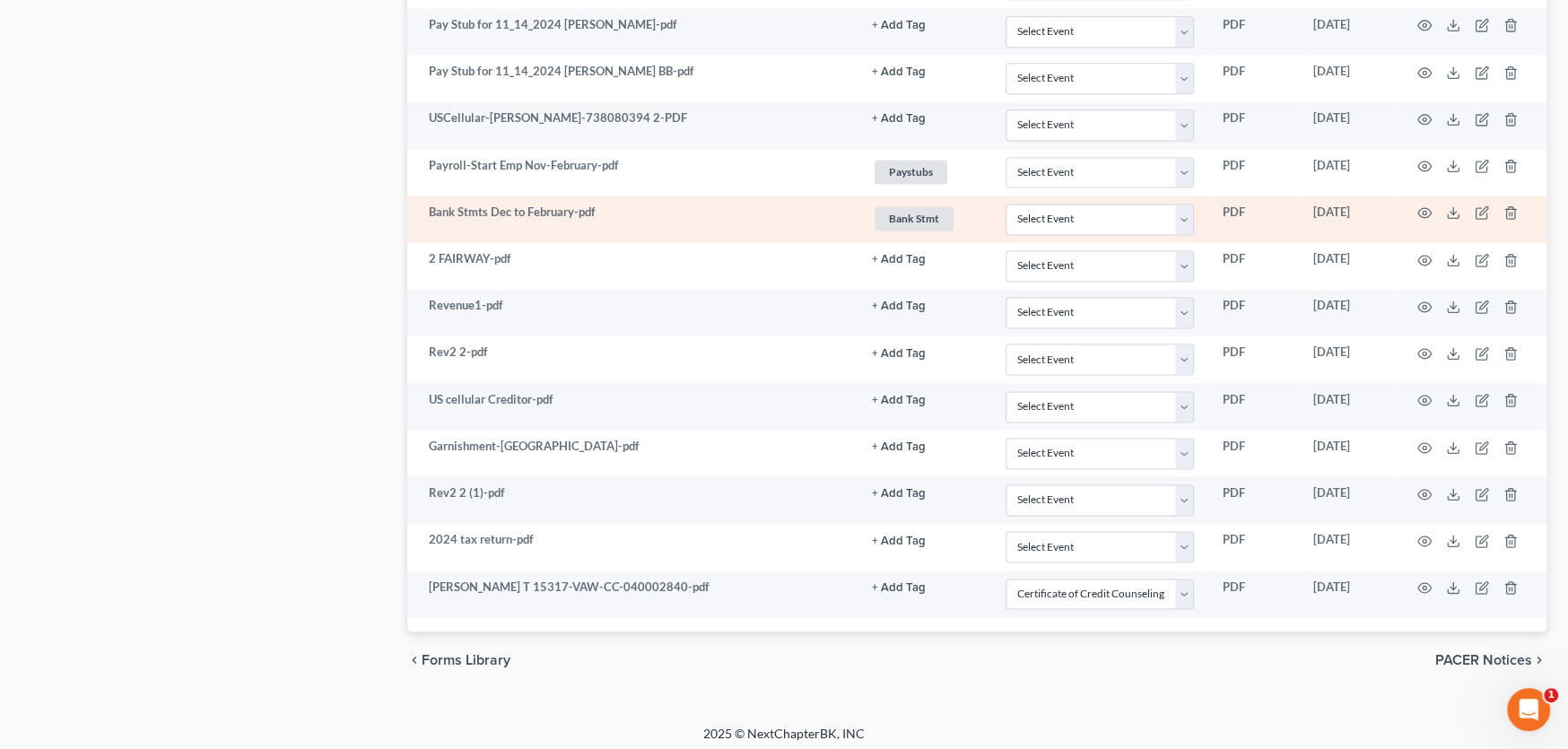
click at [575, 217] on td "Bank Stmts Dec to February-pdf" at bounding box center [632, 219] width 450 height 47
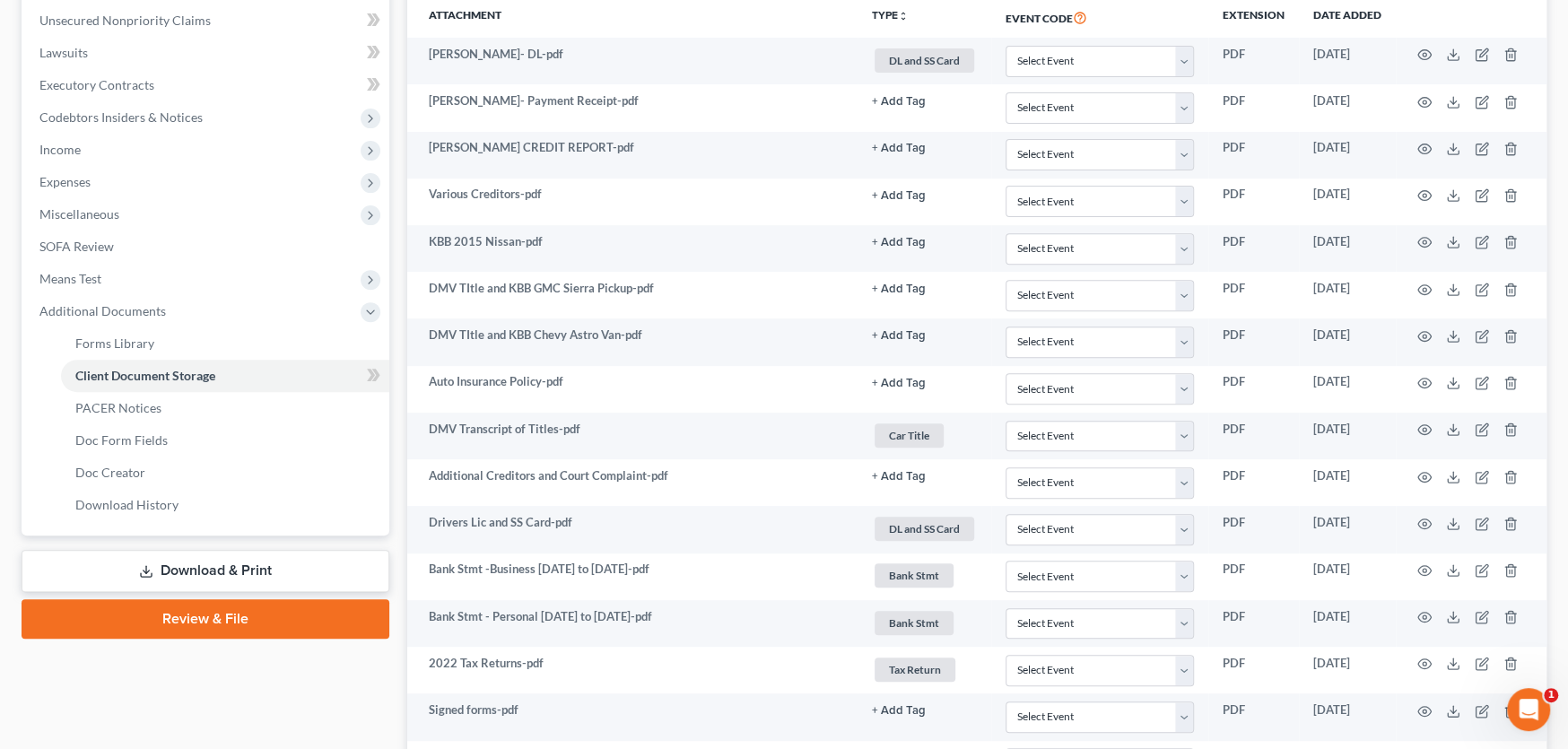
scroll to position [171, 0]
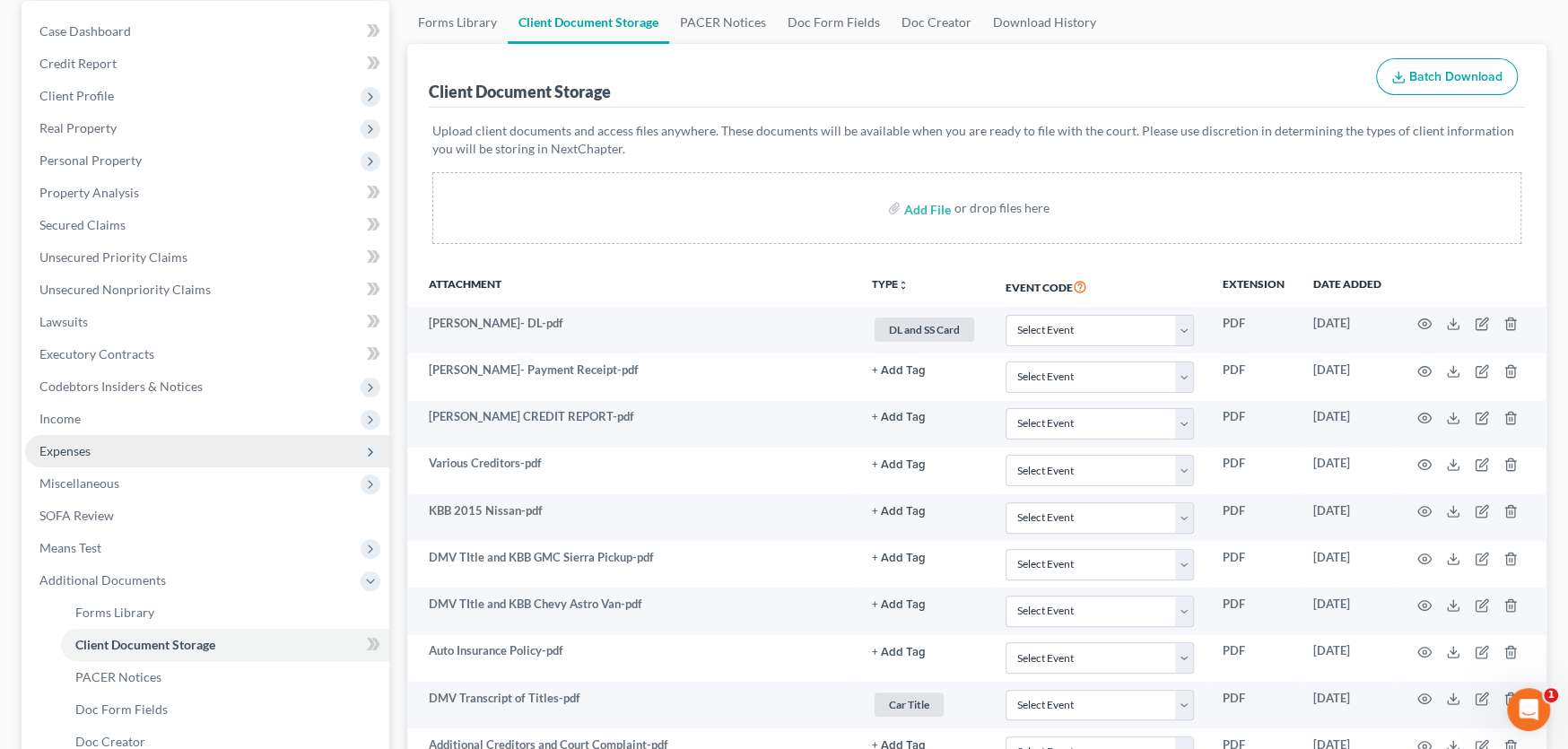
click at [83, 434] on span "Expenses" at bounding box center [208, 450] width 364 height 32
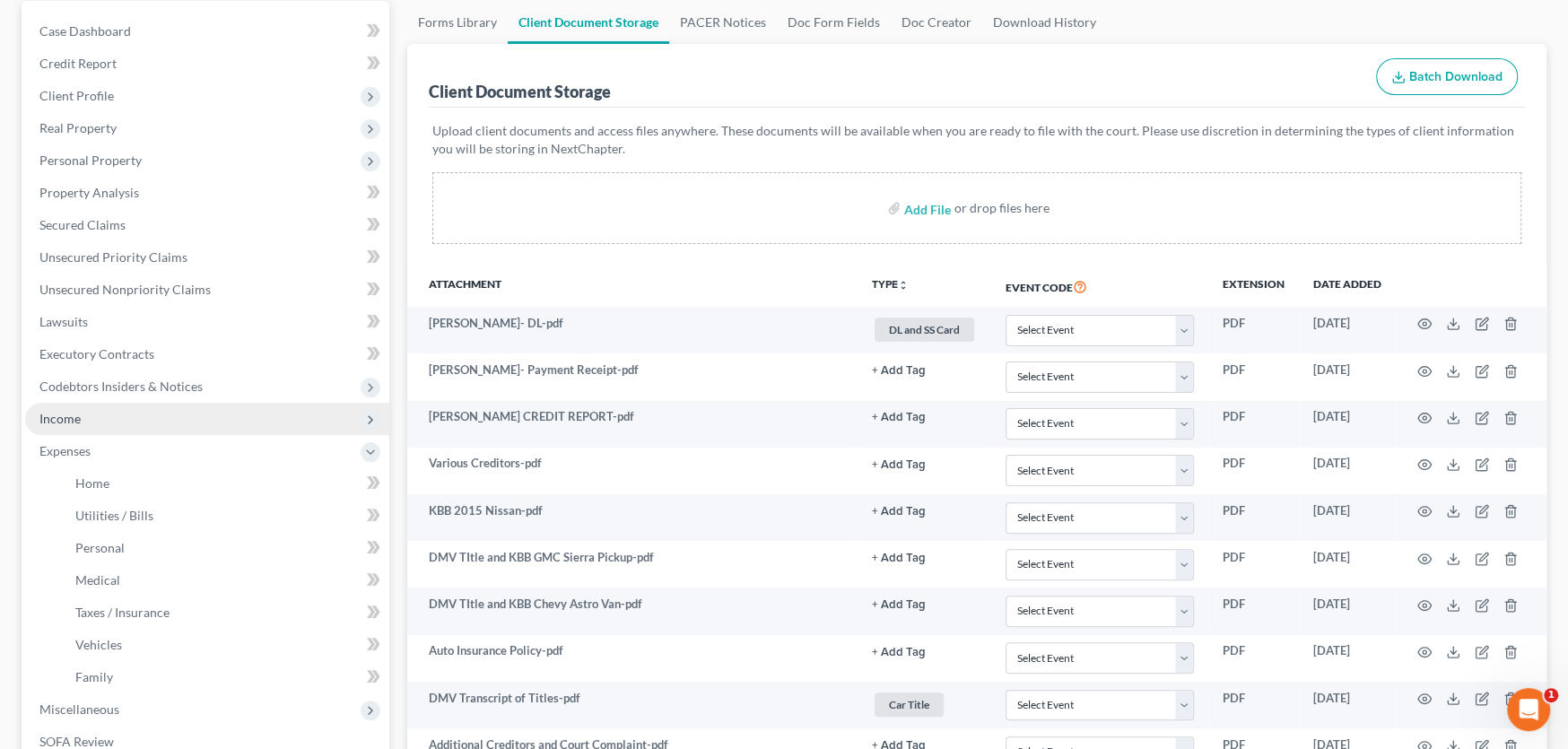
click at [83, 420] on span "Income" at bounding box center [208, 418] width 364 height 32
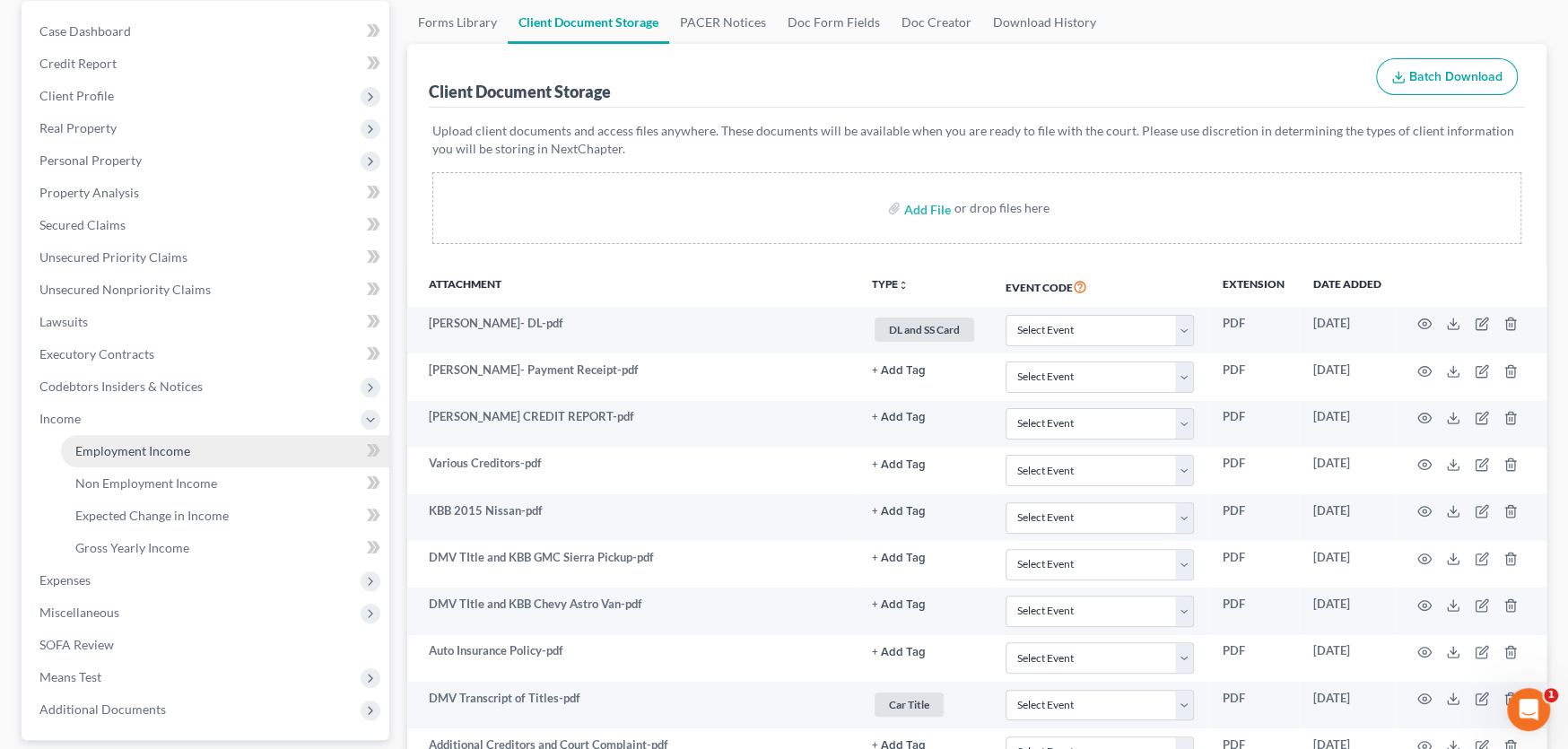
click at [164, 443] on span "Employment Income" at bounding box center [133, 451] width 115 height 16
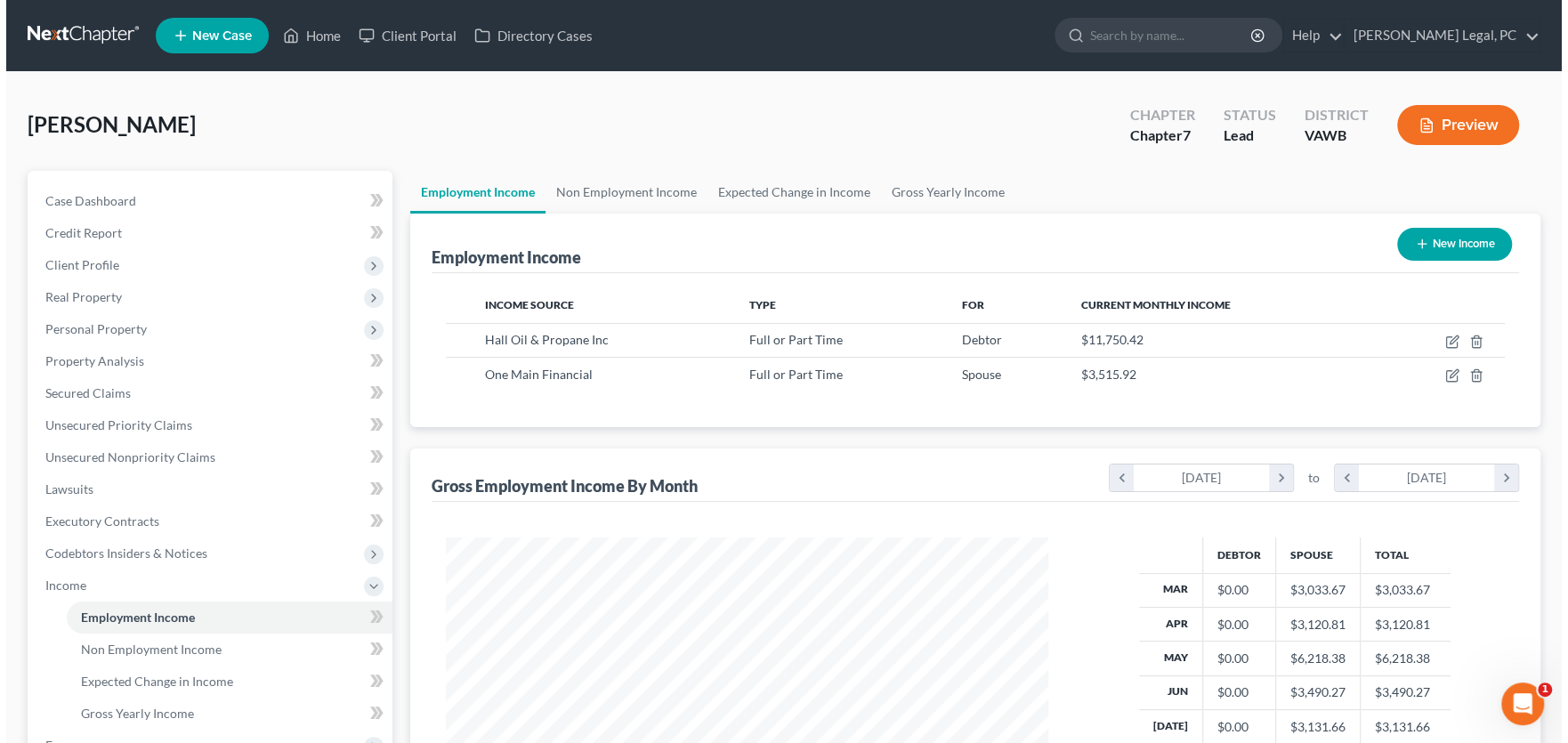
scroll to position [318, 638]
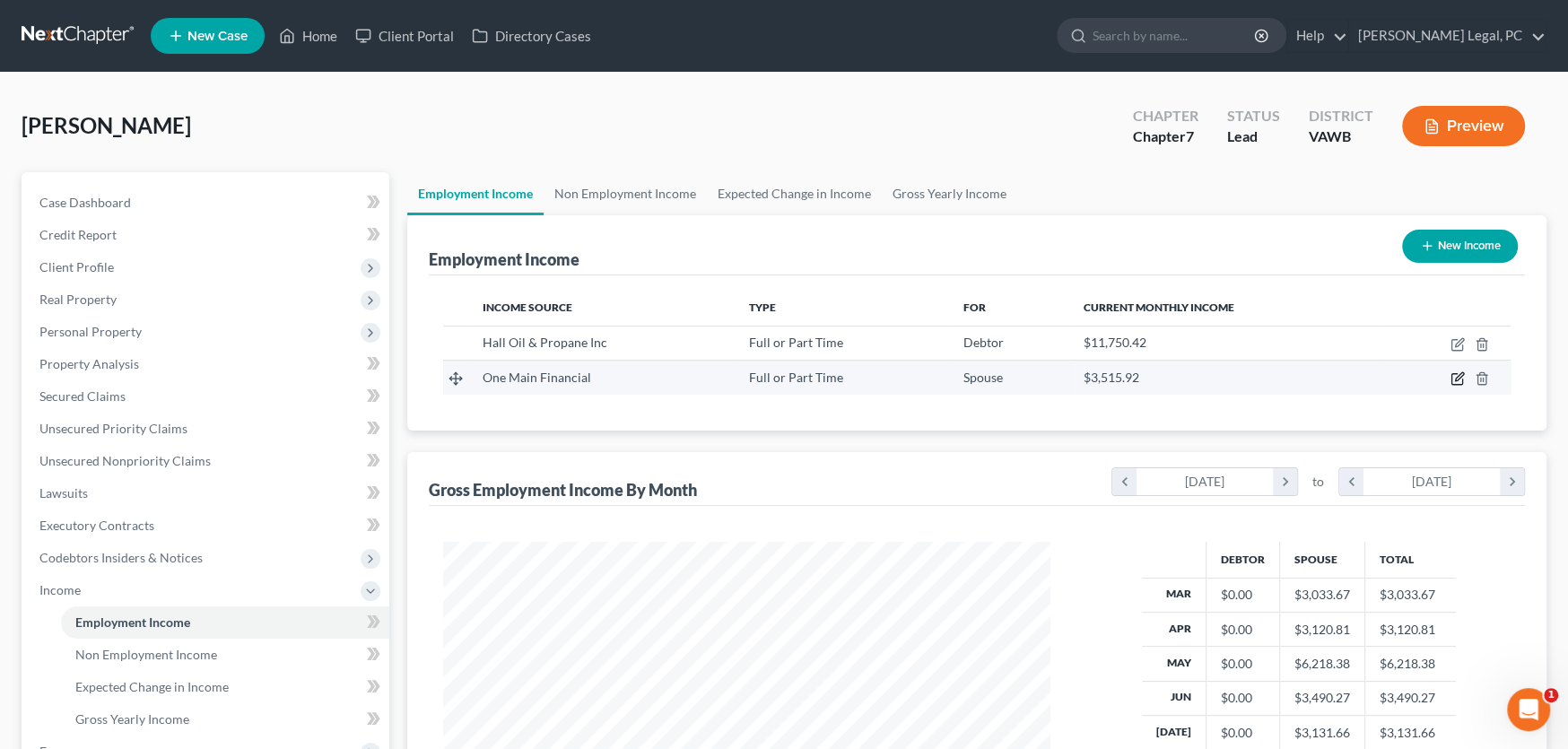
click at [1454, 378] on icon "button" at bounding box center [1458, 378] width 15 height 15
select select "0"
select select "15"
select select "2"
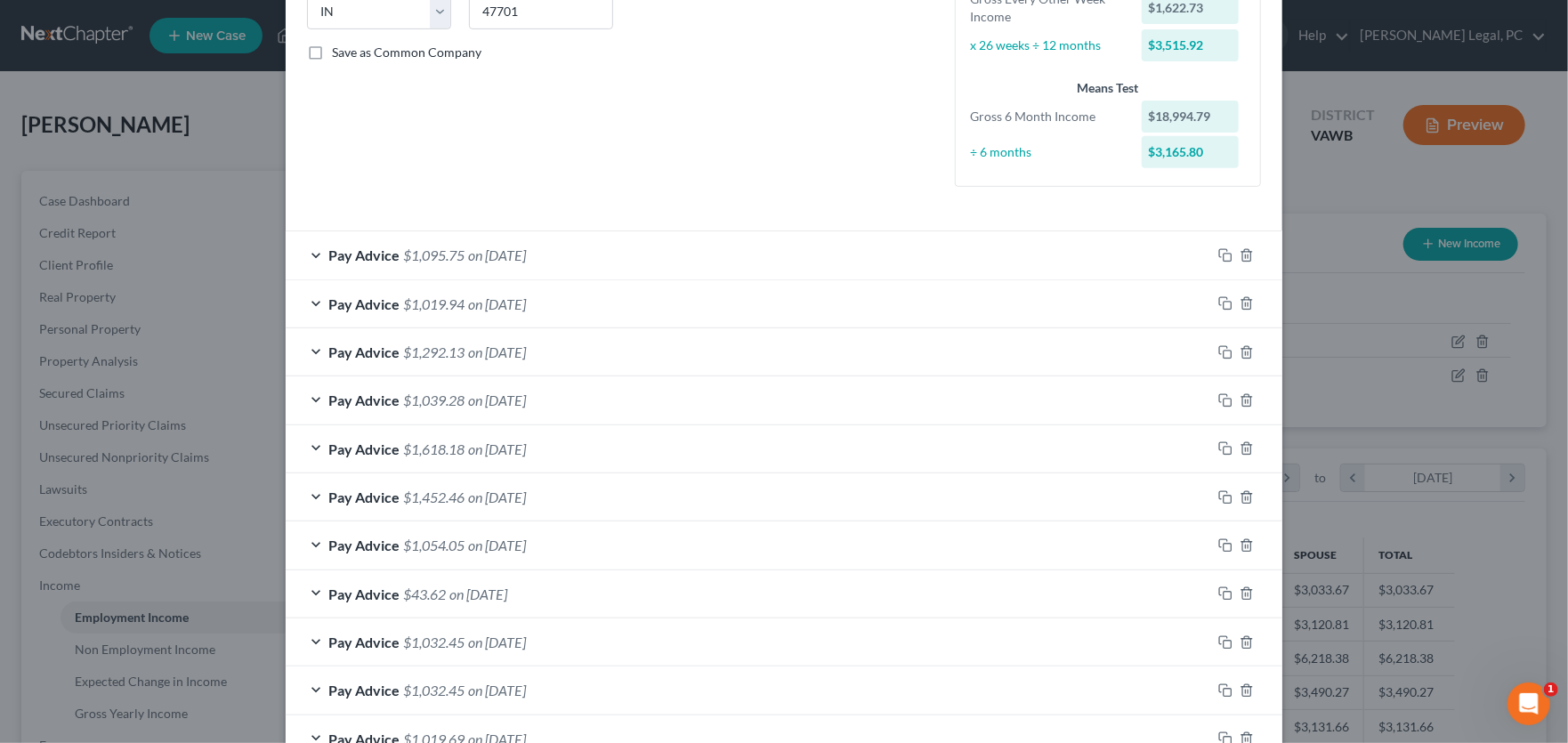
scroll to position [367, 0]
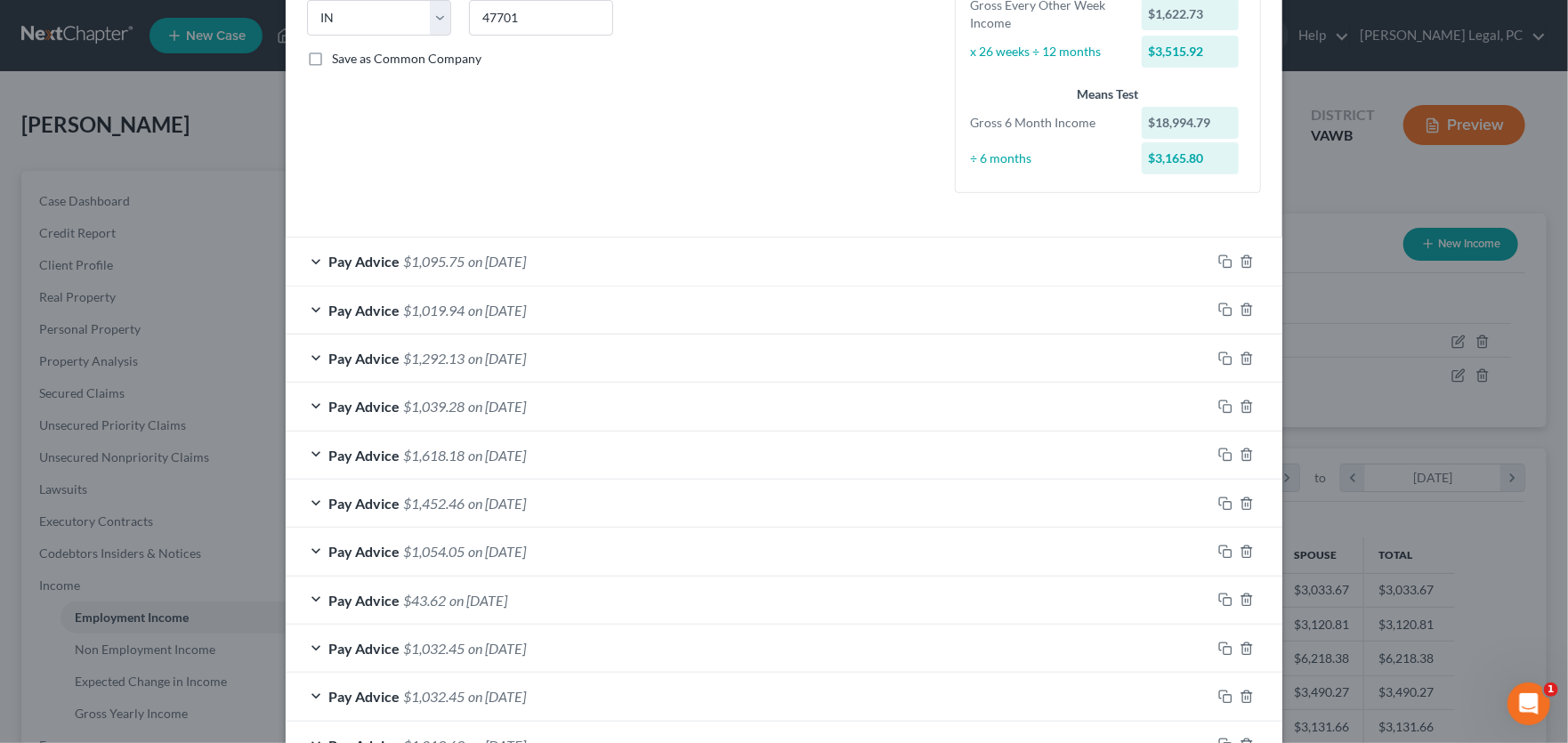
click at [212, 130] on div "Edit Income Source × Employment Type * Select Full or Part Time Employment Self…" at bounding box center [784, 371] width 1568 height 743
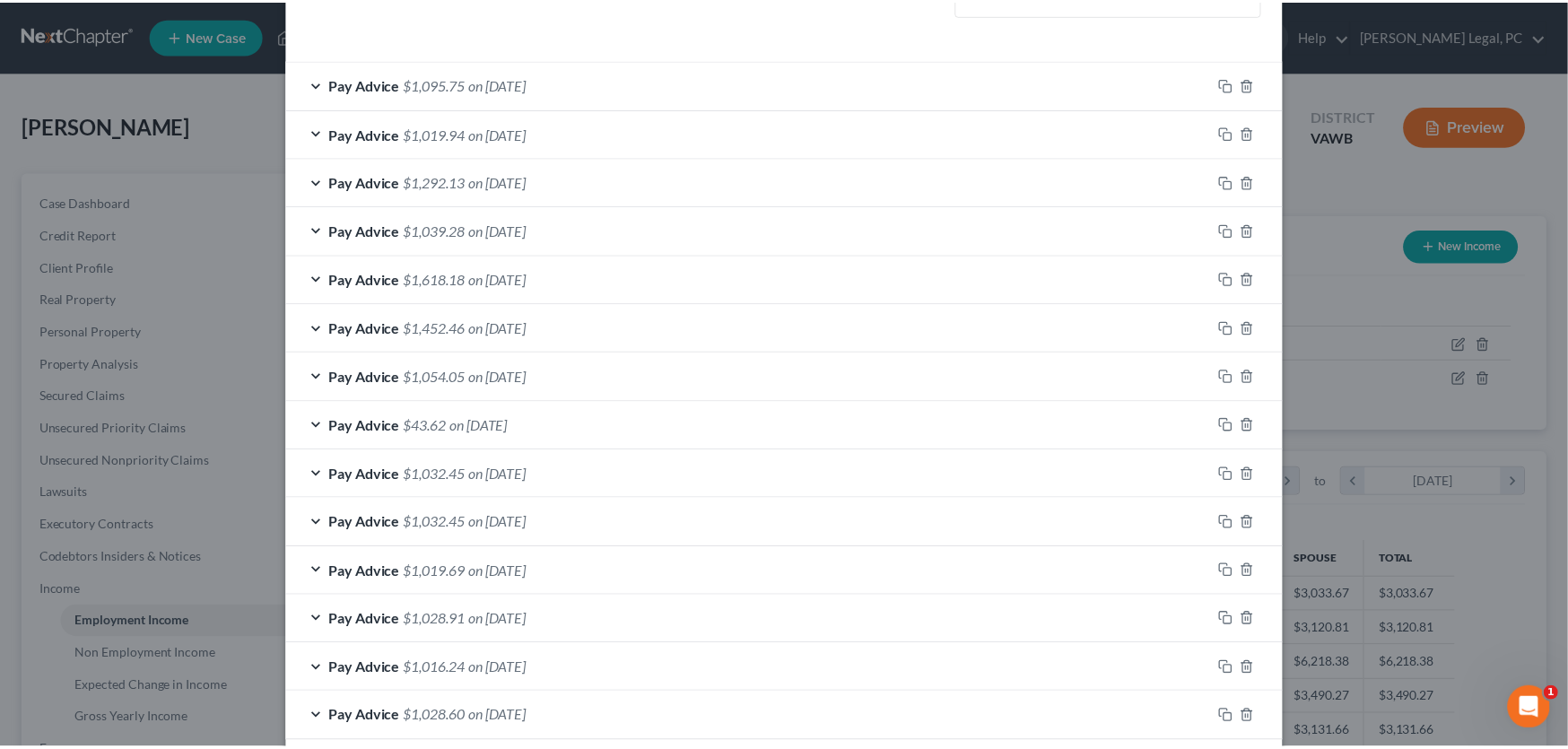
scroll to position [639, 0]
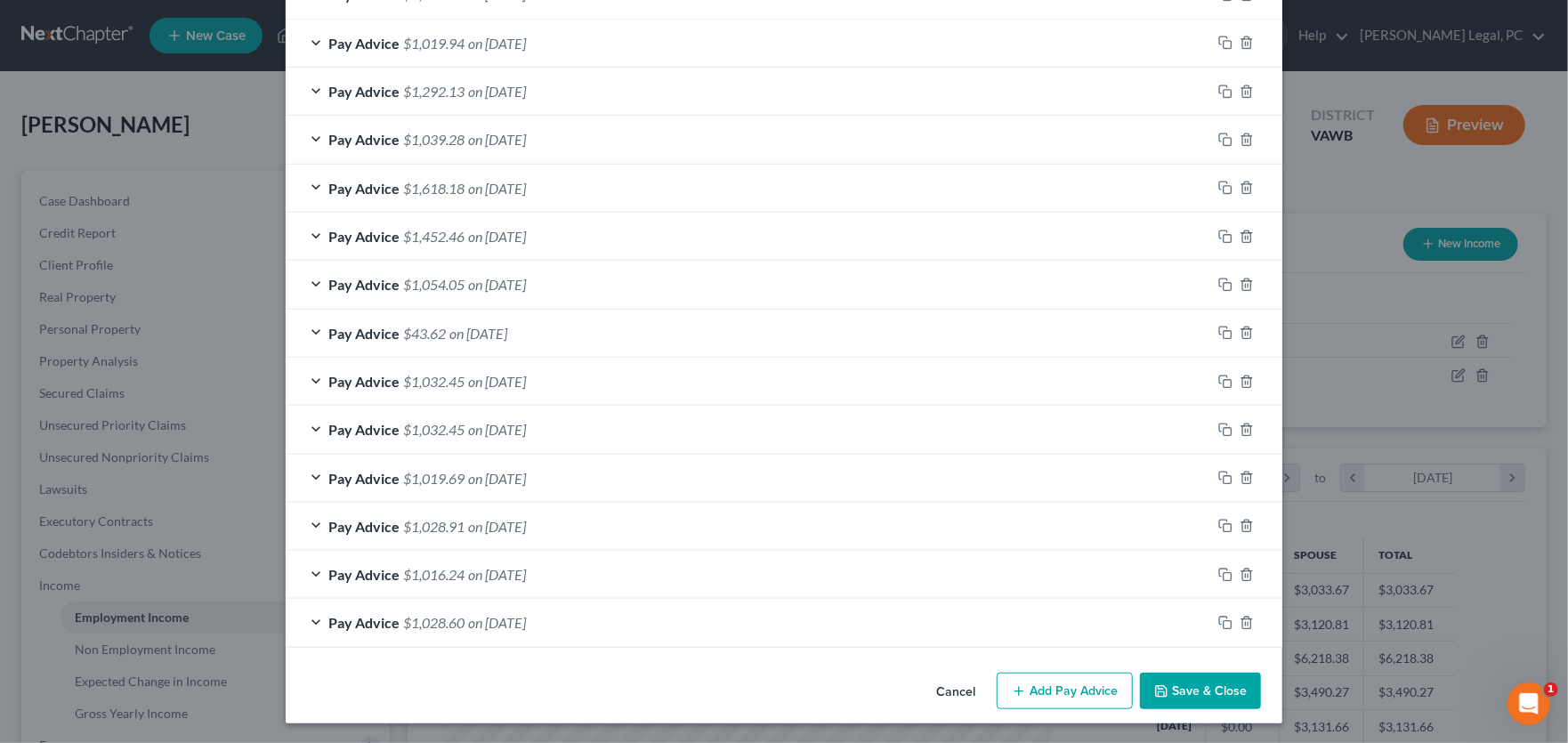
click at [1200, 683] on button "Save & Close" at bounding box center [1200, 691] width 121 height 38
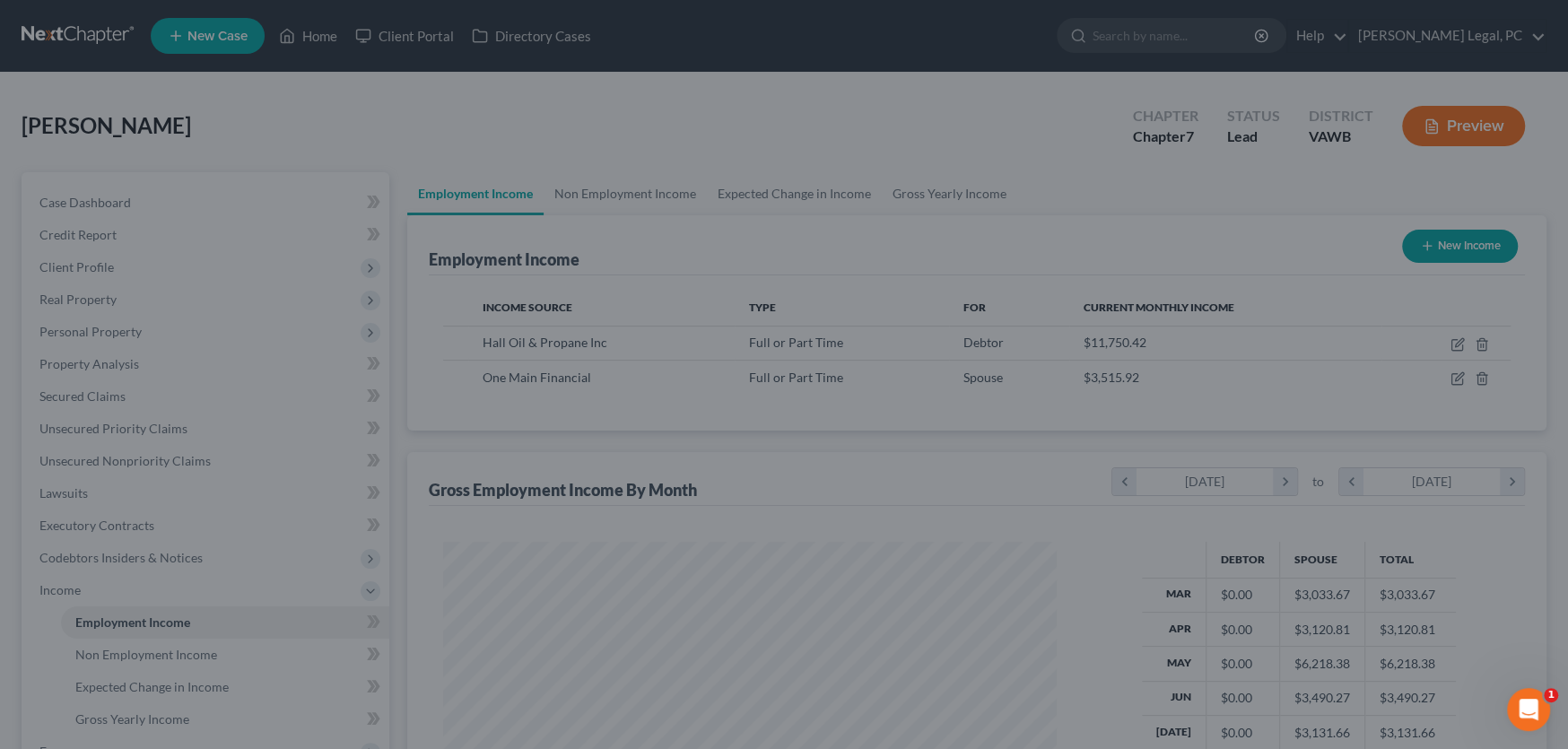
scroll to position [896334, 896494]
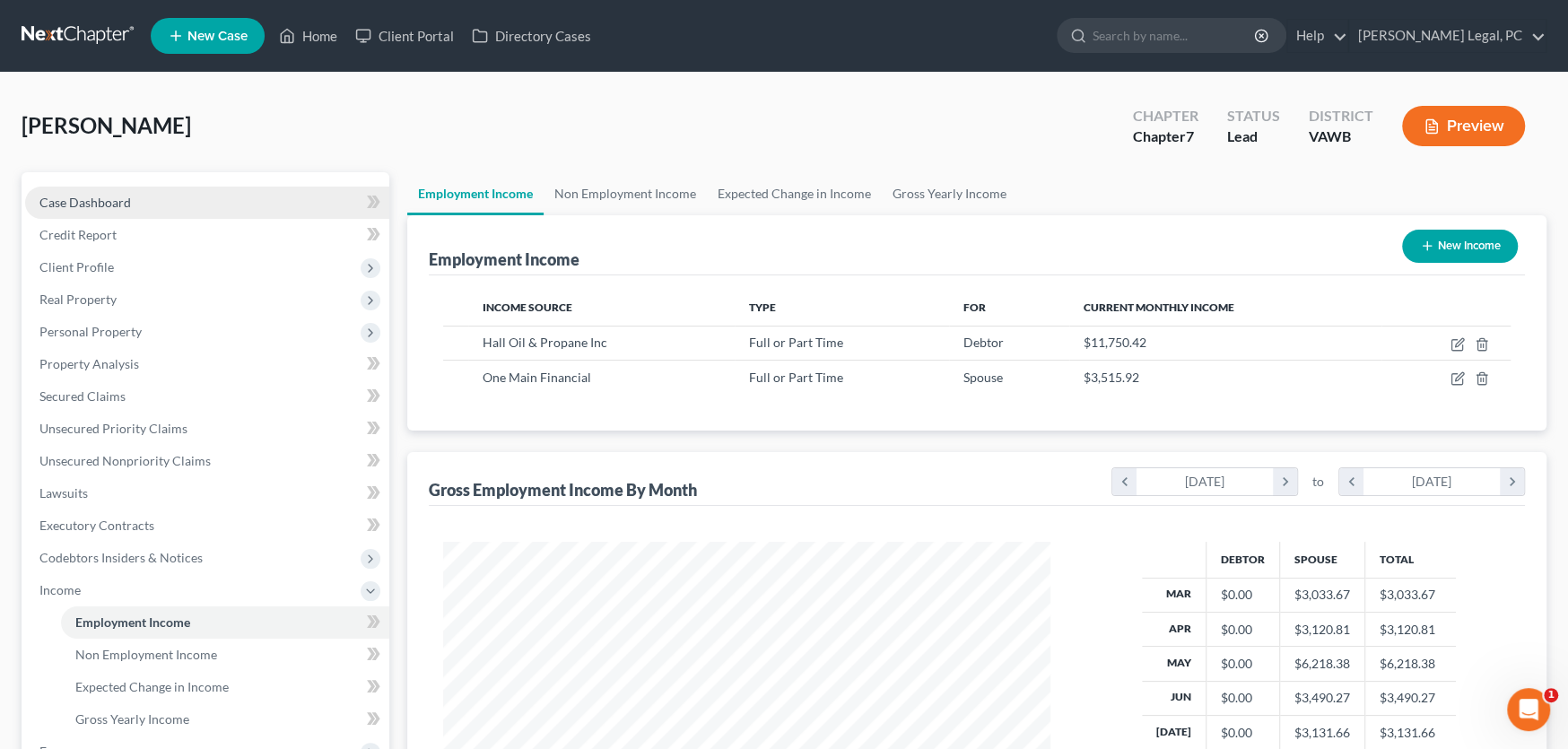
click at [128, 195] on span "Case Dashboard" at bounding box center [86, 203] width 92 height 16
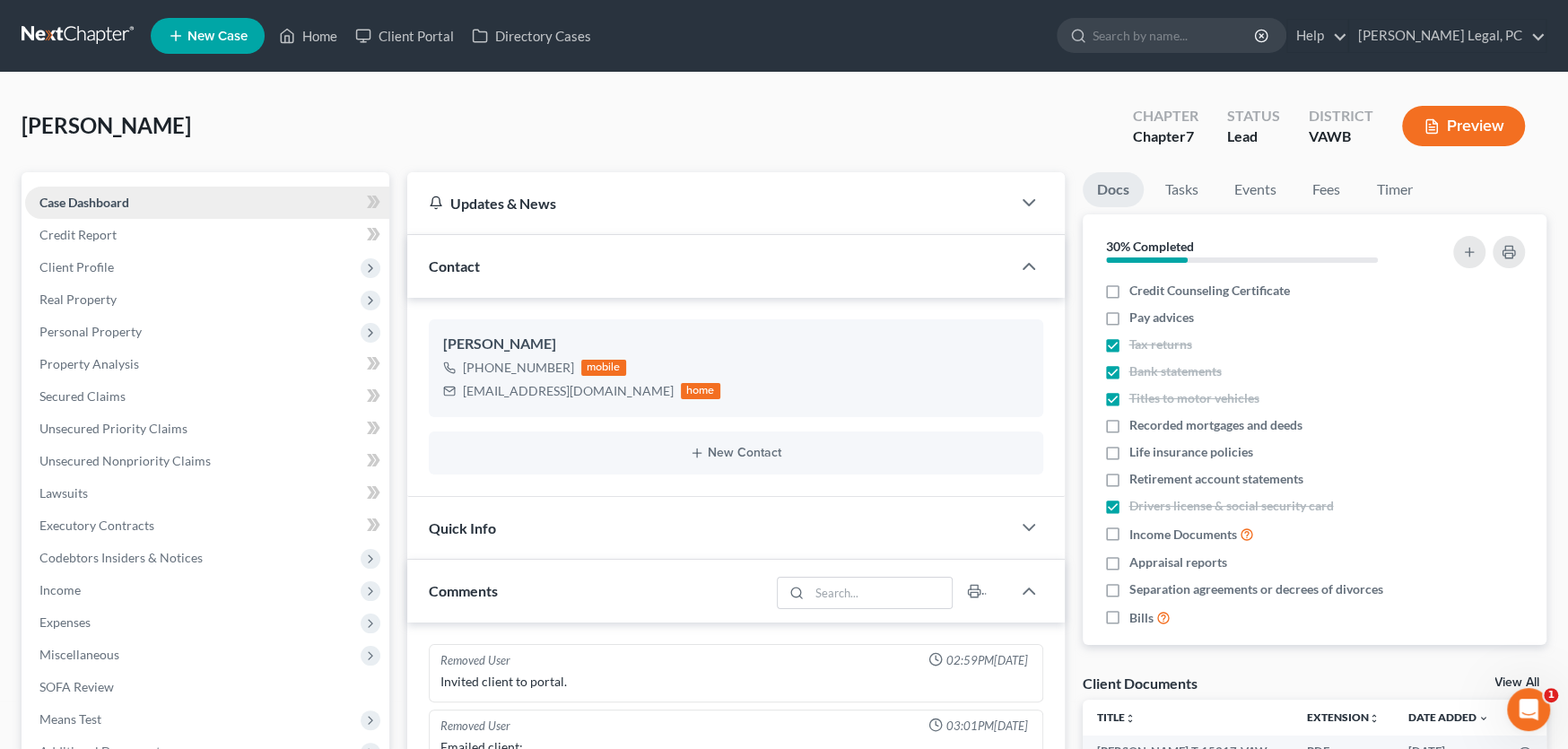
scroll to position [2256, 0]
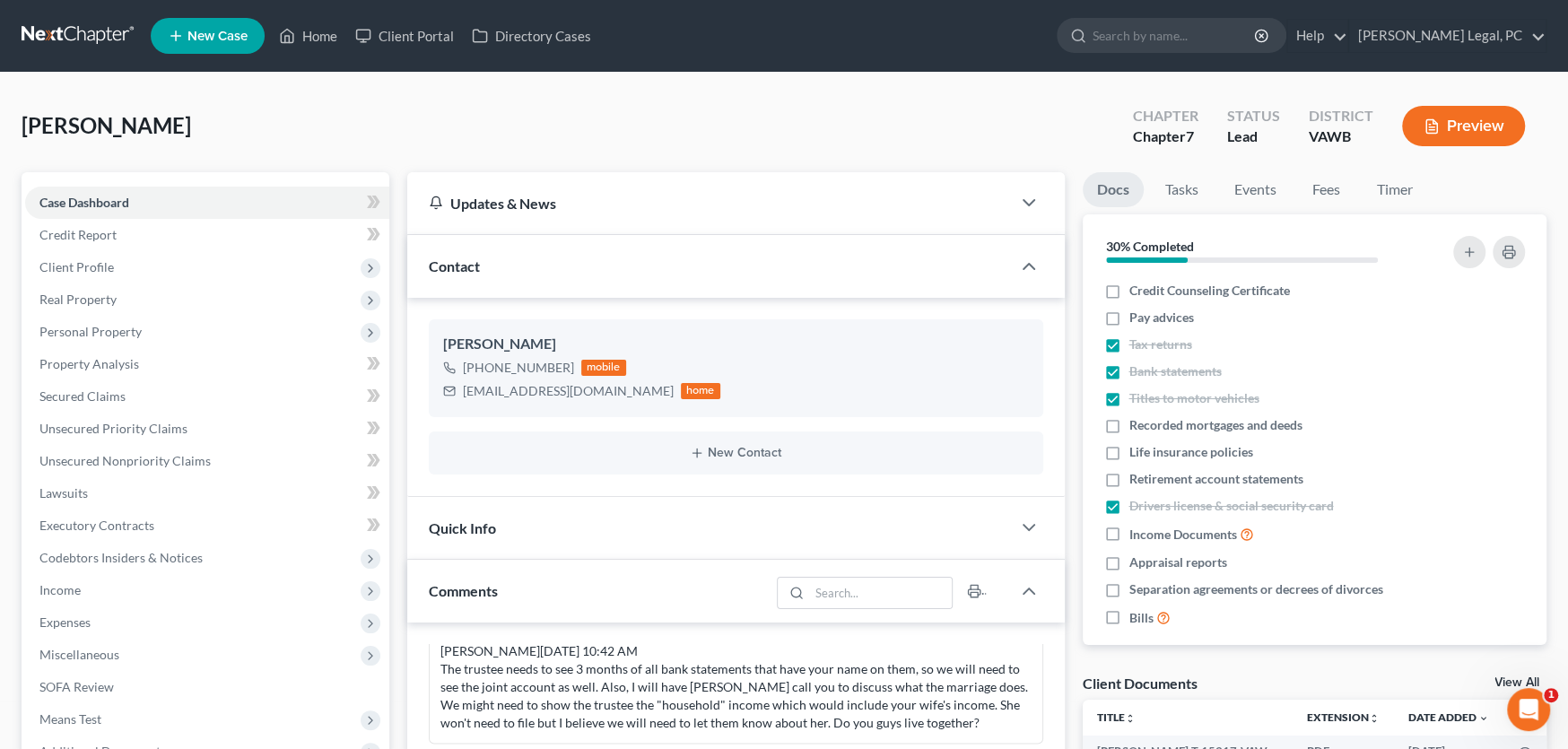
click at [76, 11] on nav "Home New Case Client Portal Directory Cases Farthing Legal, PC rachel@farthing.…" at bounding box center [784, 36] width 1568 height 72
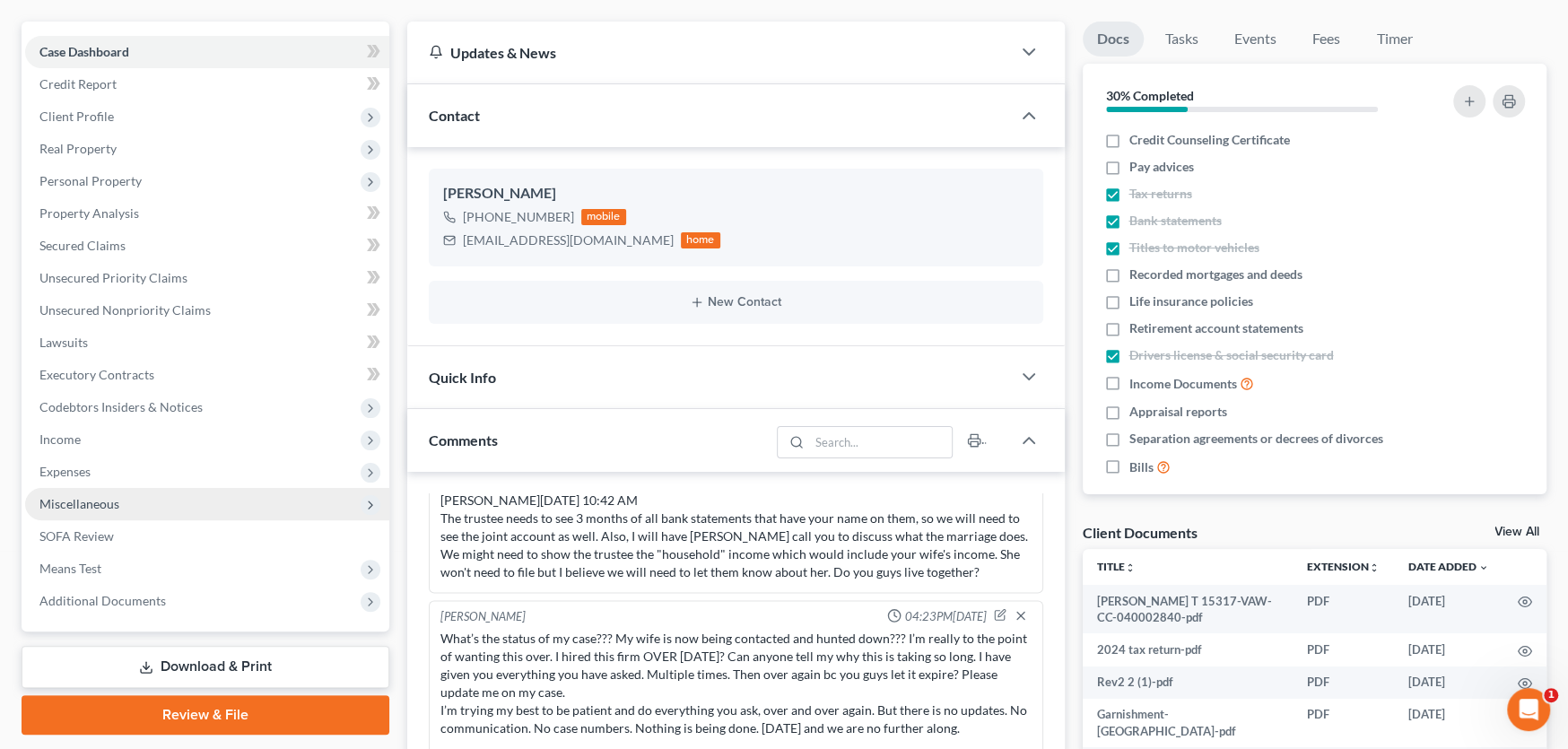
scroll to position [358, 0]
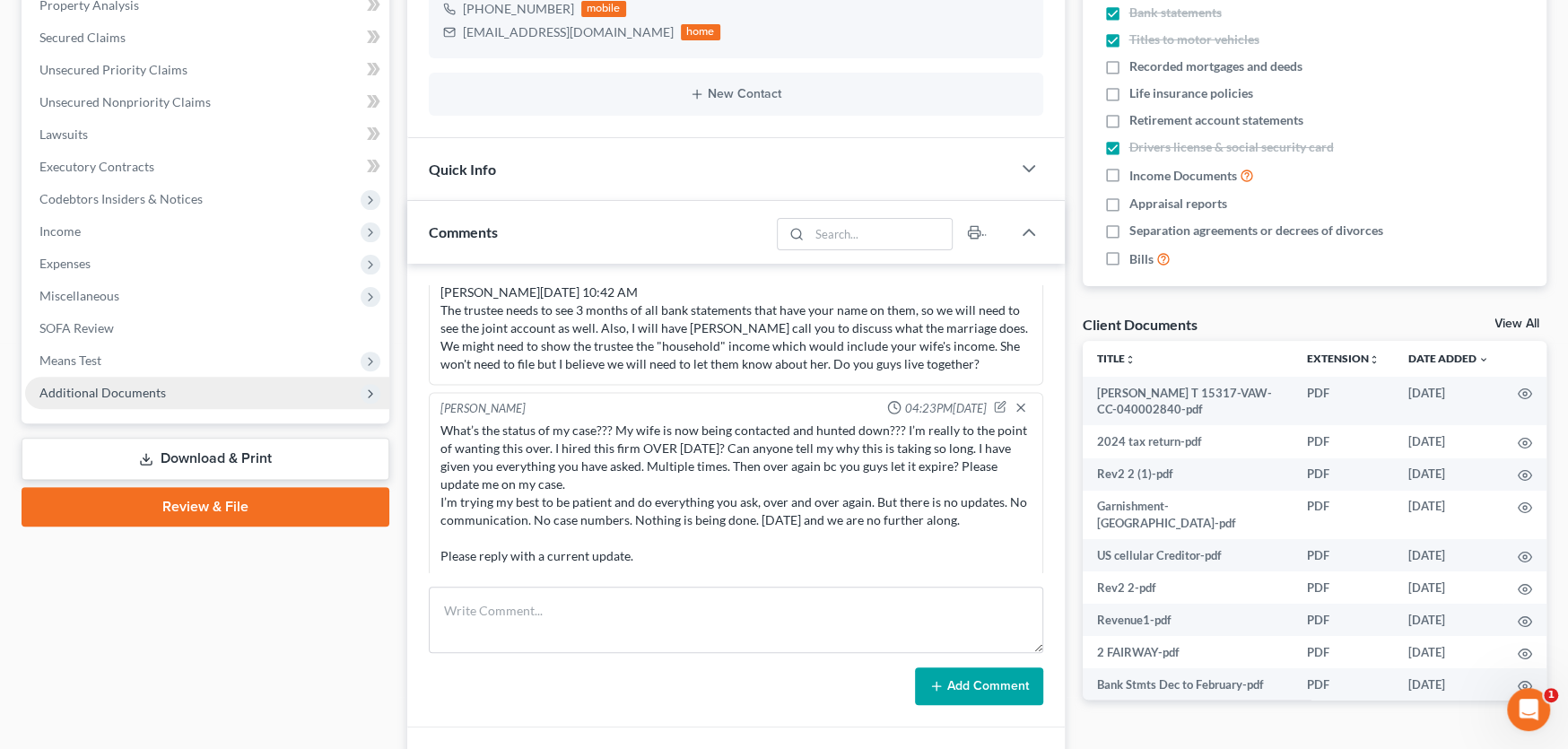
click at [129, 390] on span "Additional Documents" at bounding box center [103, 393] width 127 height 16
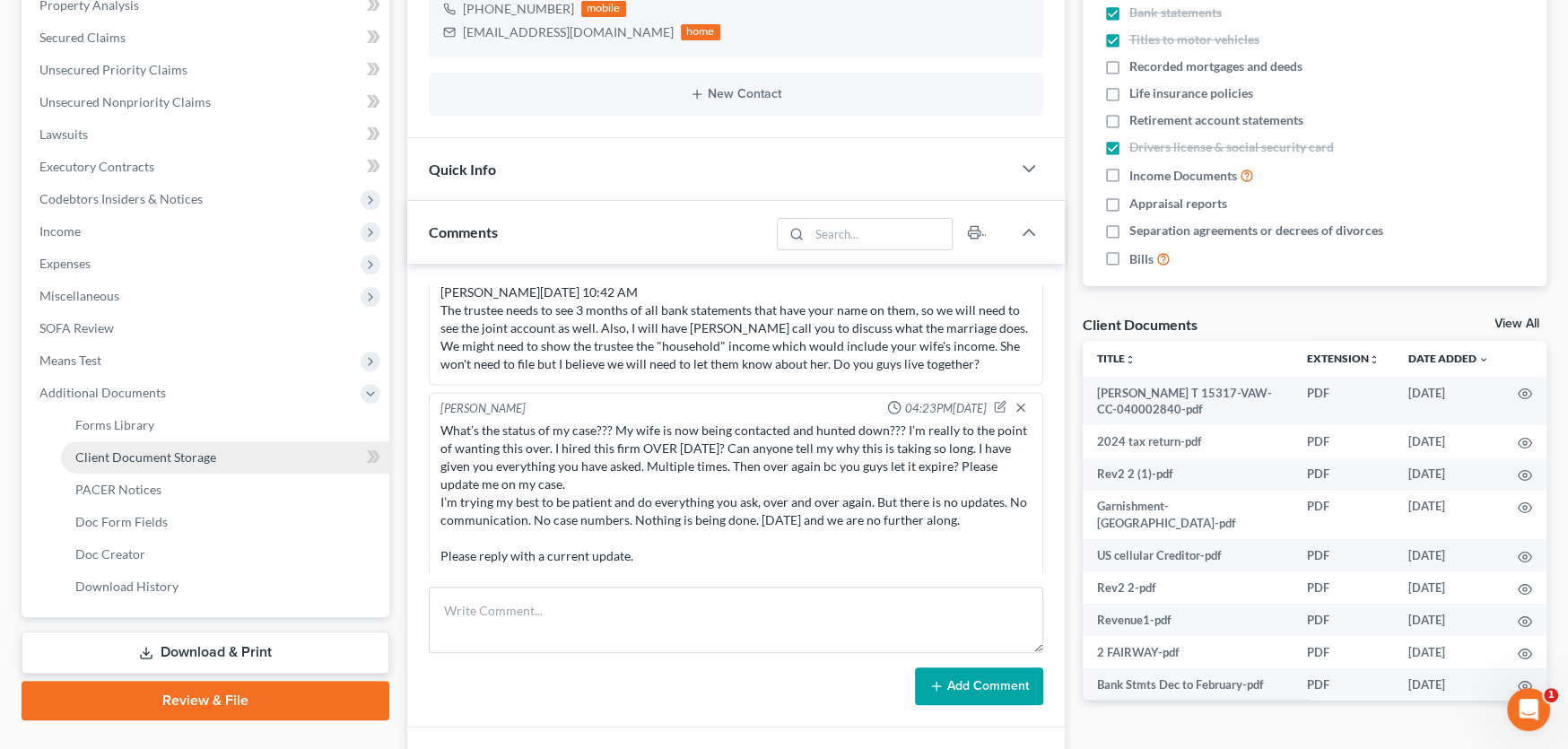
click at [136, 454] on span "Client Document Storage" at bounding box center [145, 457] width 141 height 16
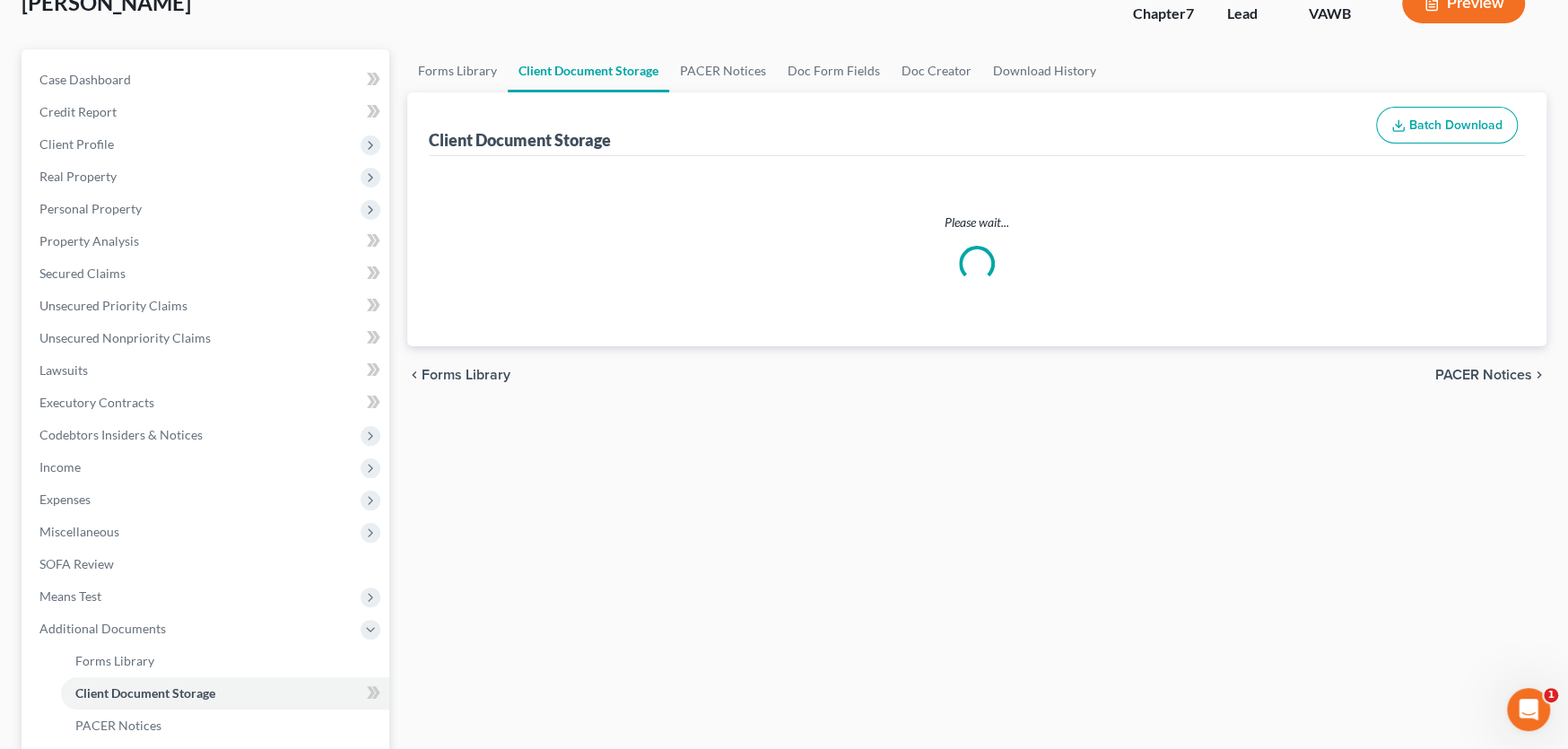
scroll to position [17, 0]
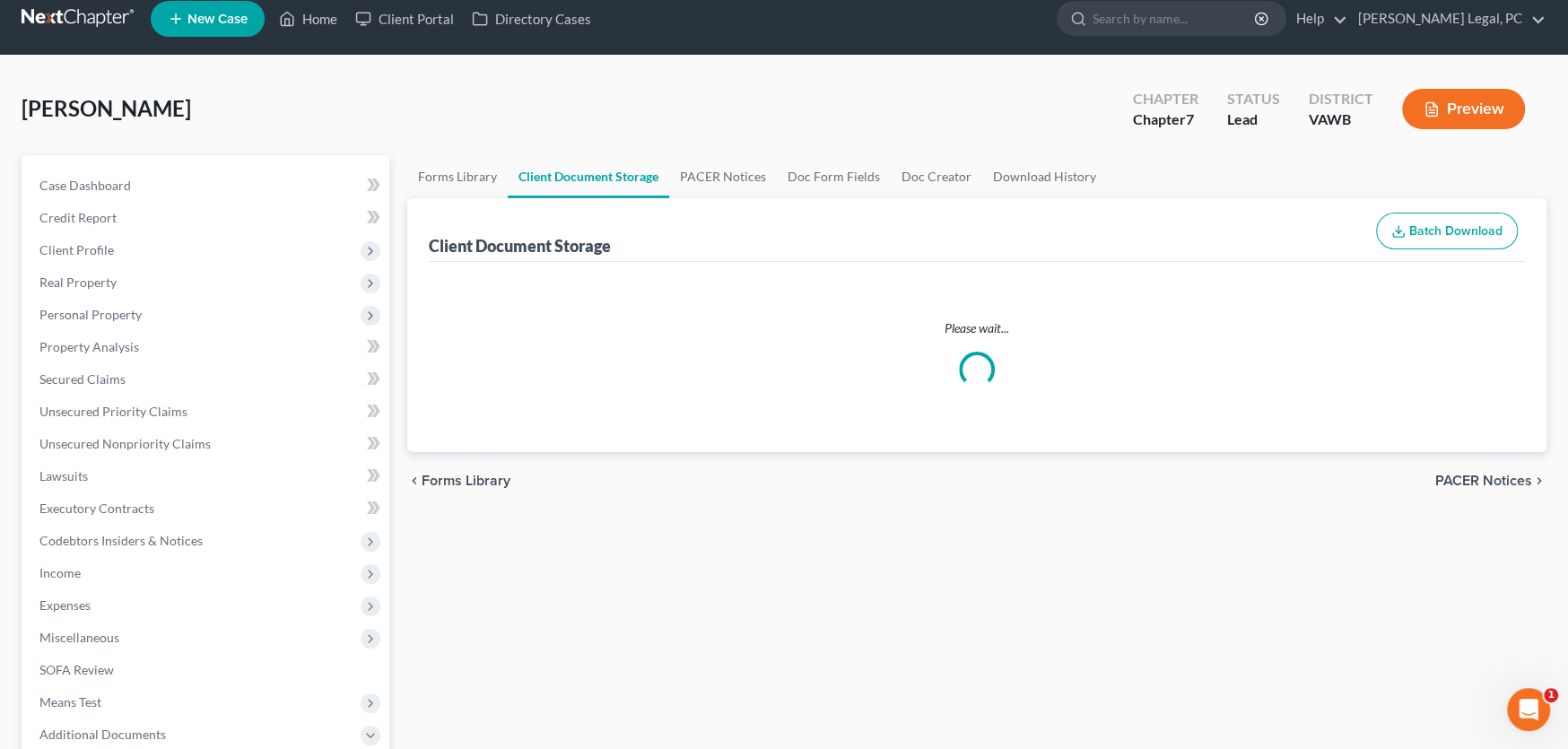
select select "0"
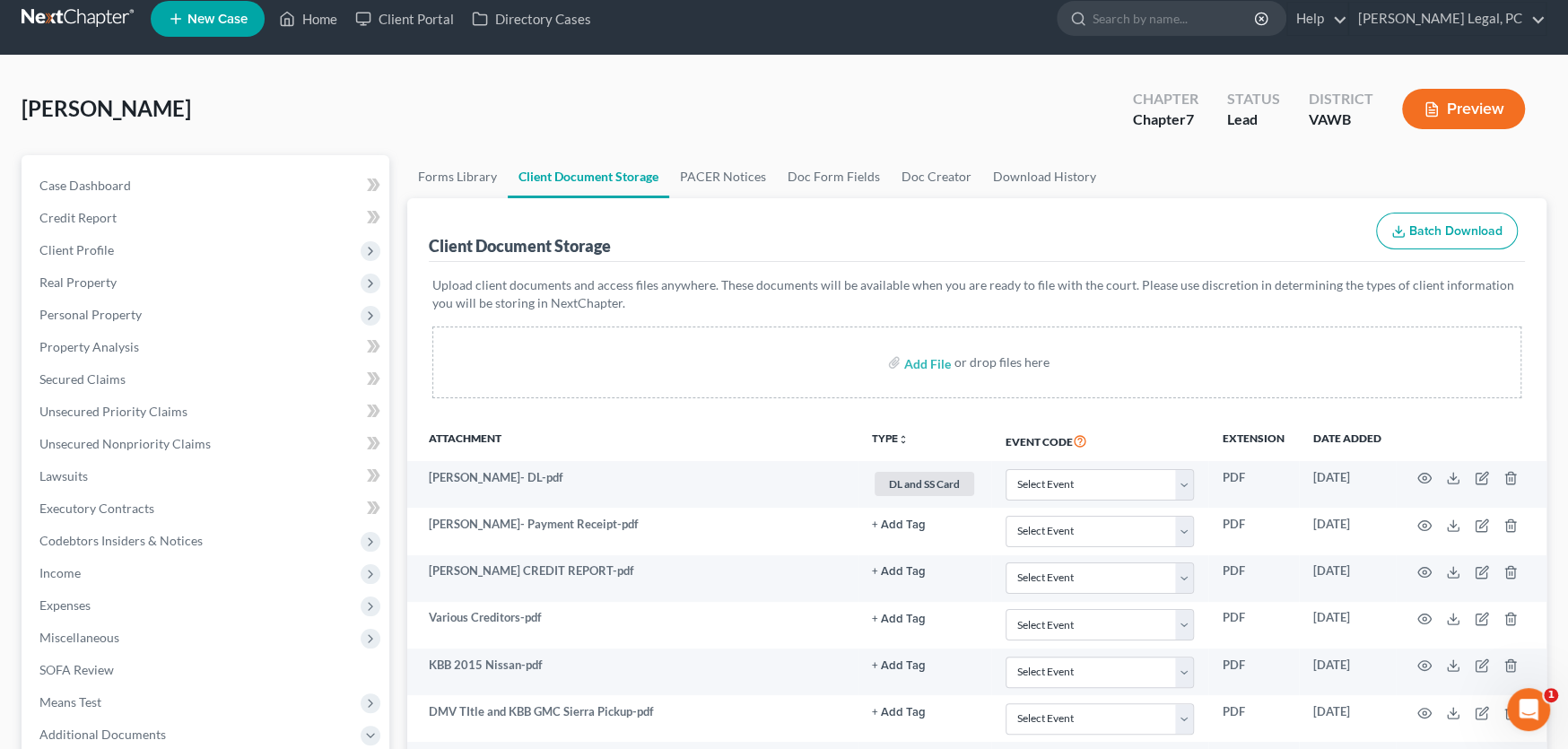
scroll to position [0, 0]
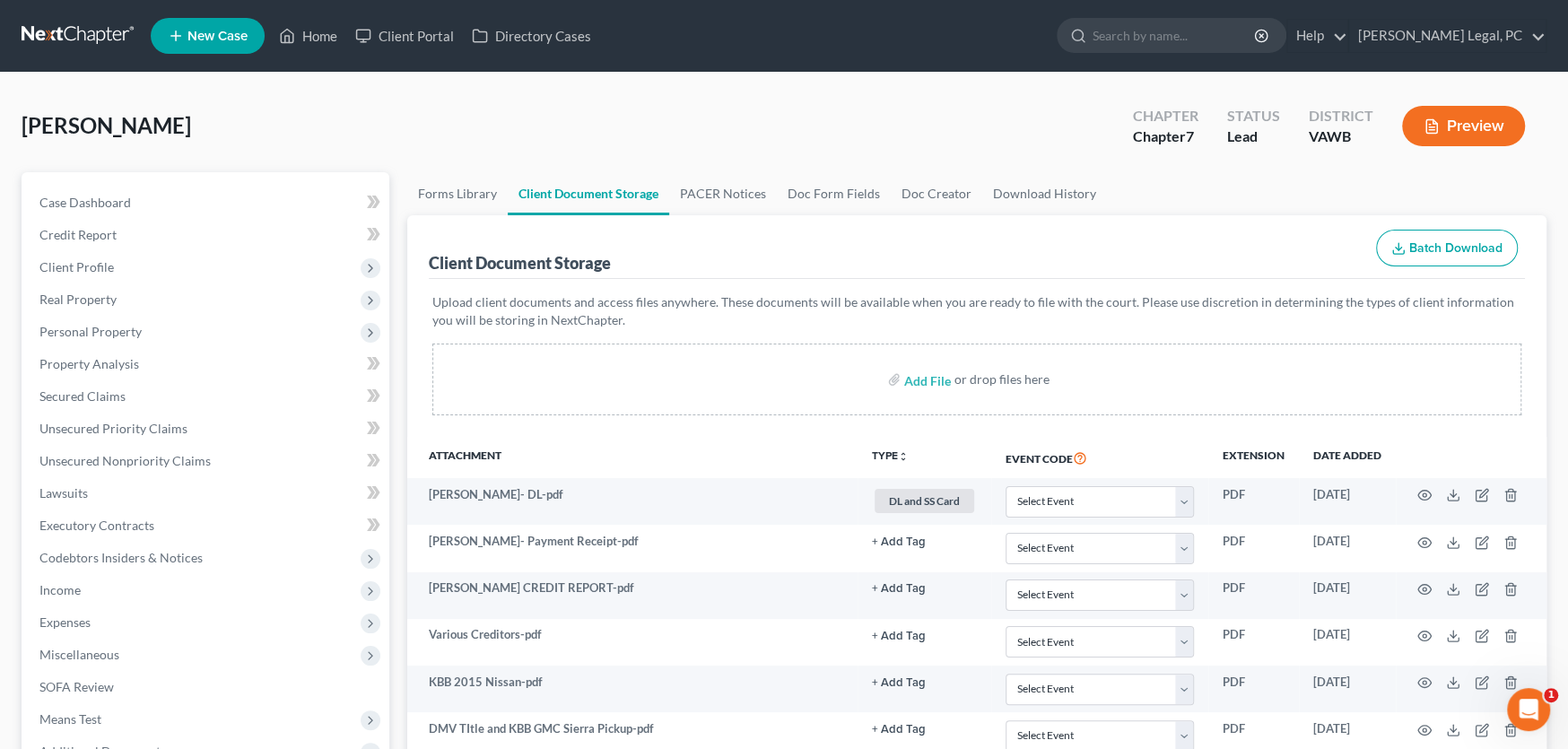
select select "0"
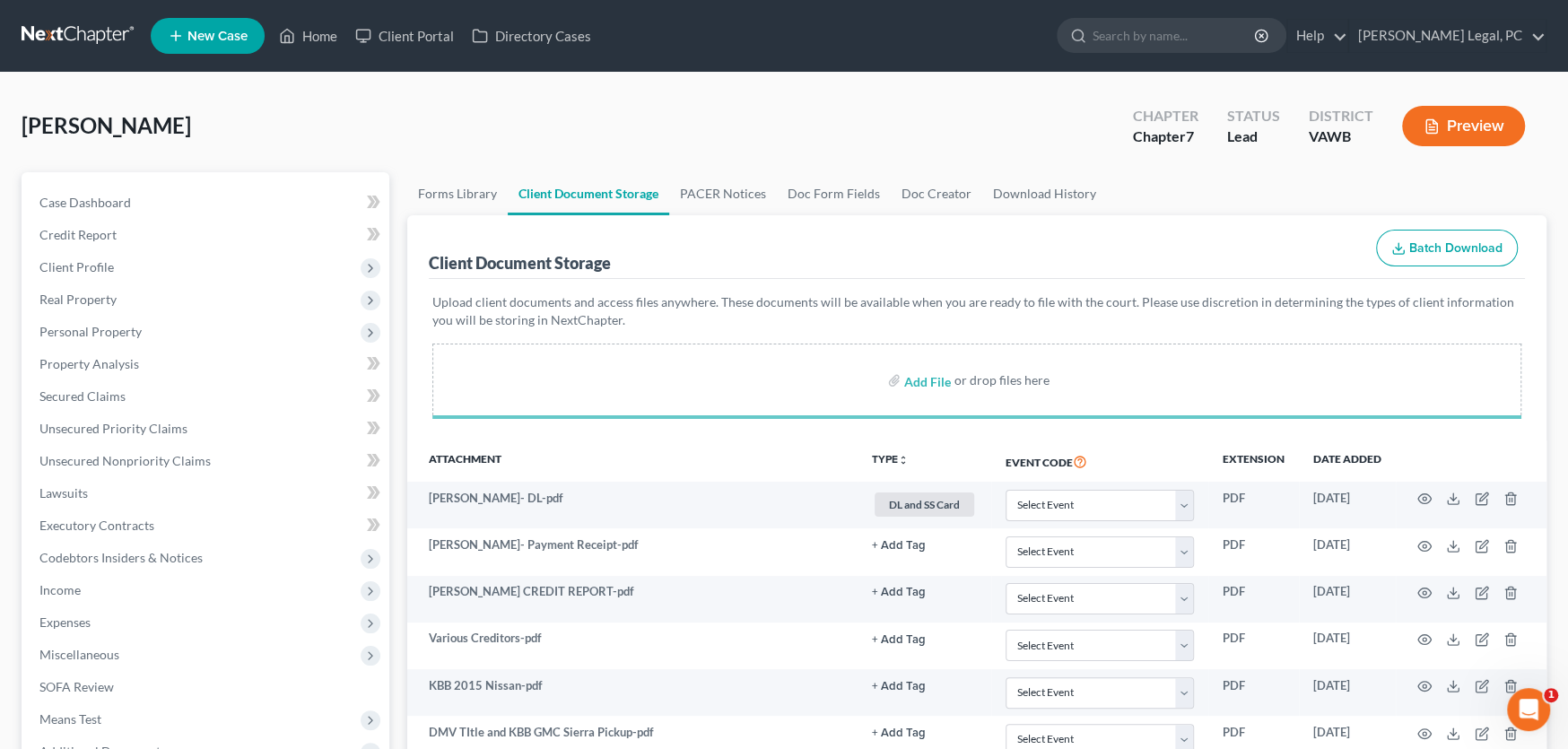
select select "0"
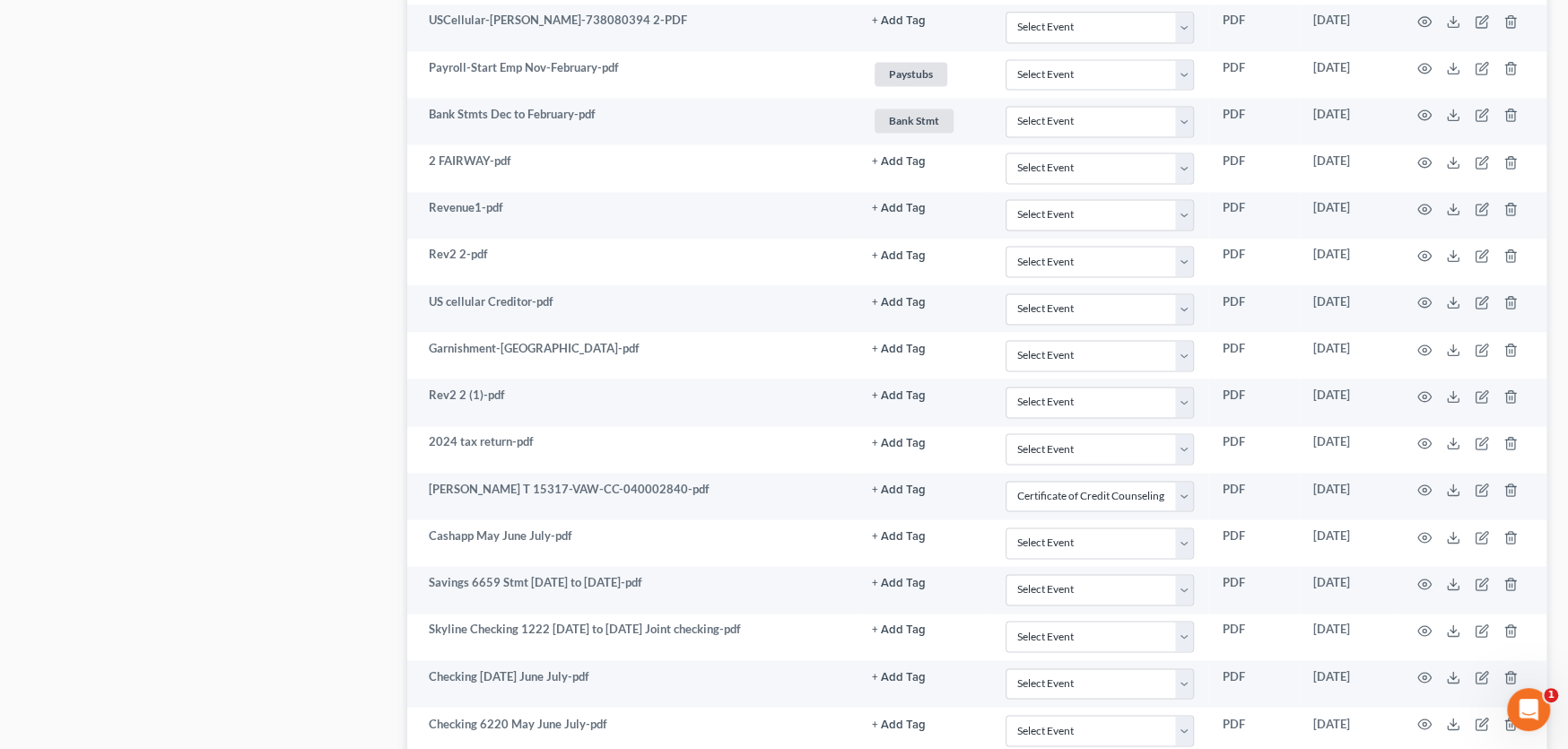
scroll to position [2109, 0]
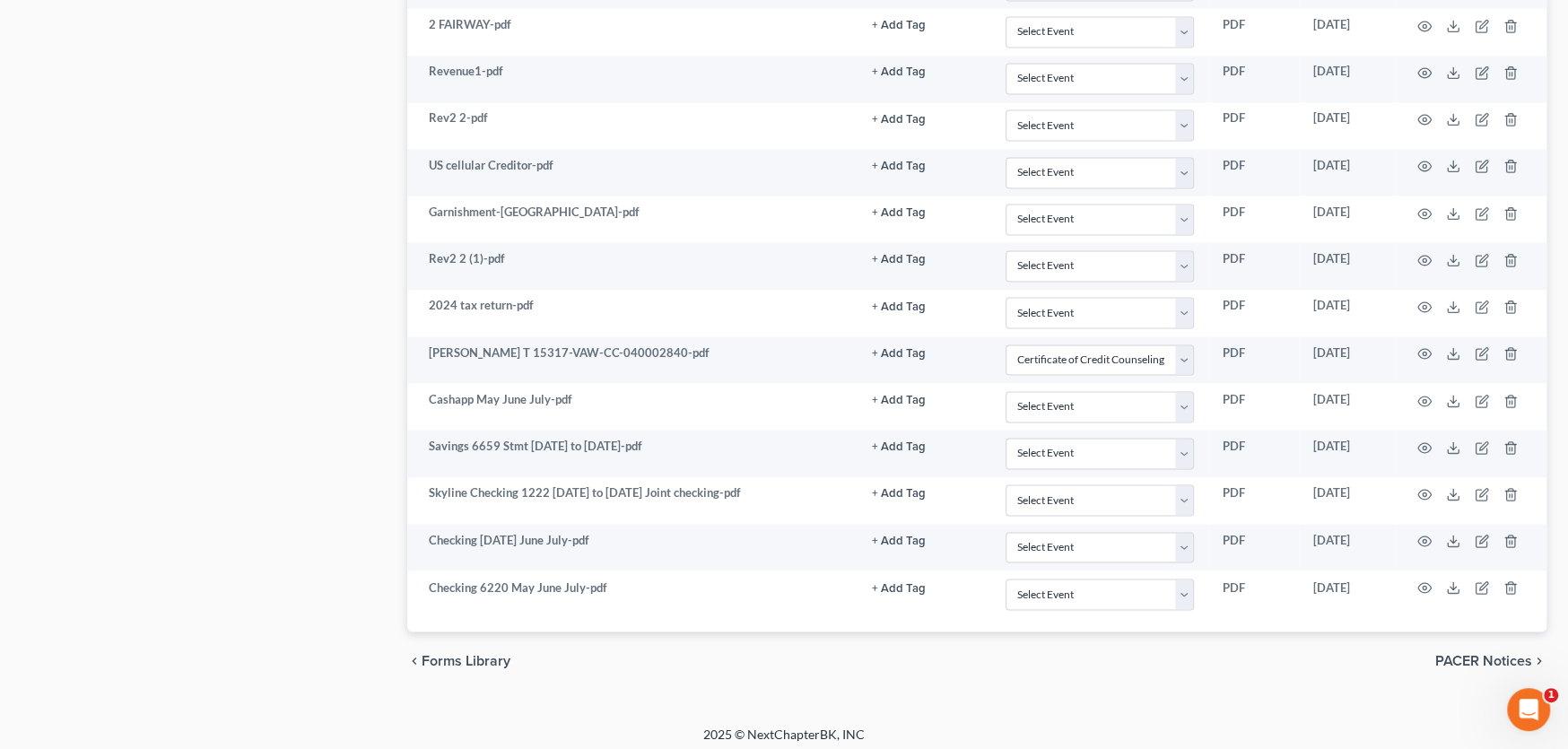
select select "0"
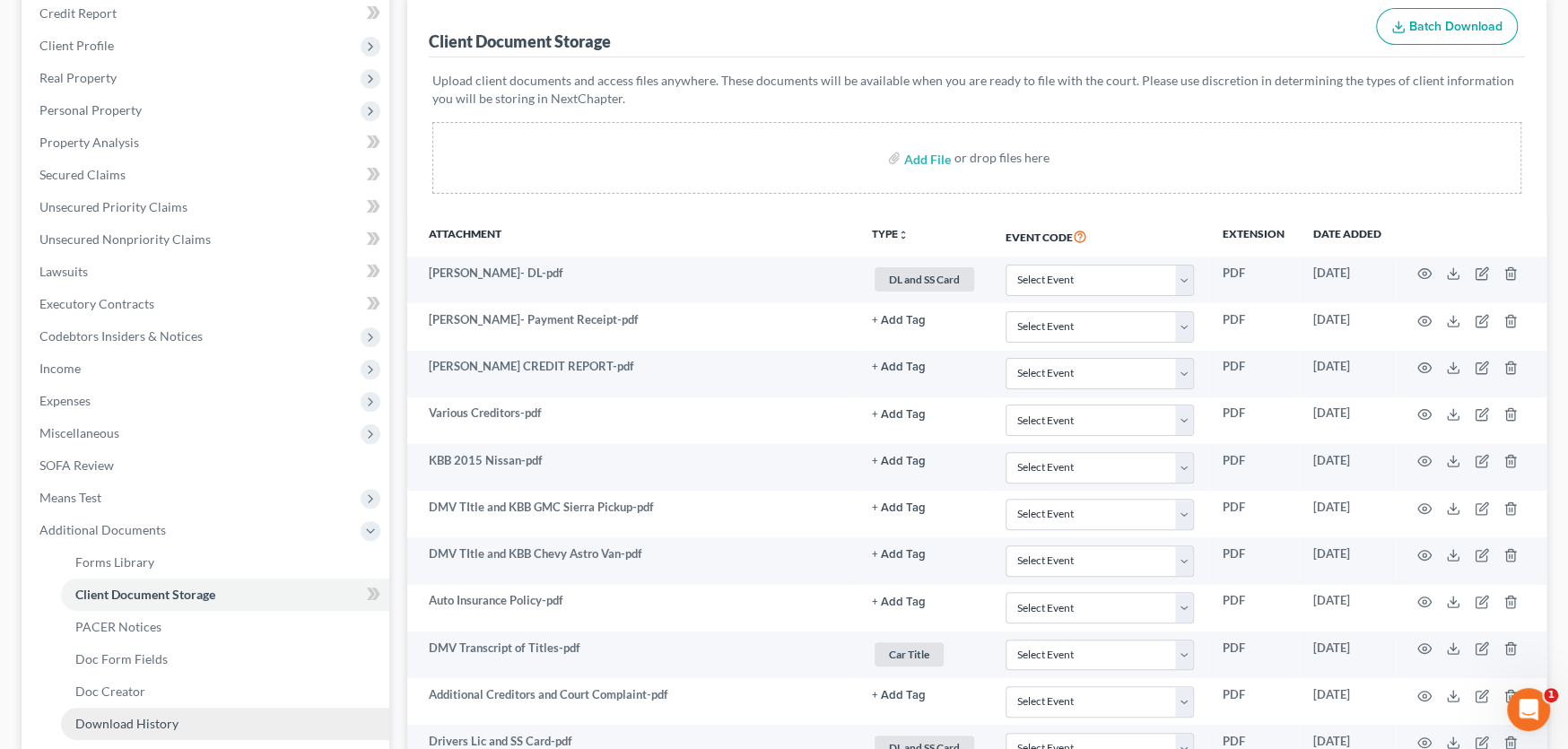
scroll to position [0, 0]
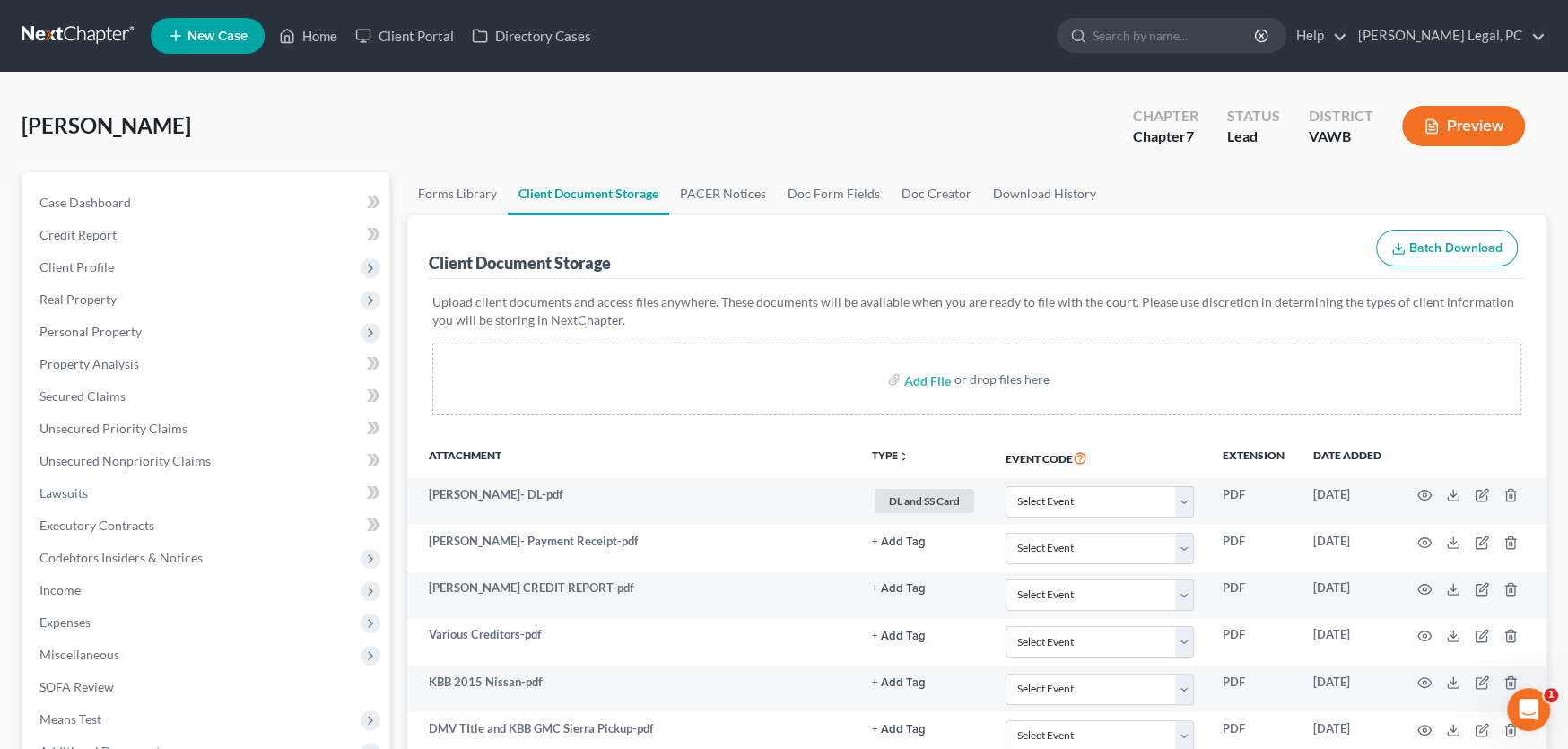
click at [40, 35] on link at bounding box center [79, 35] width 115 height 32
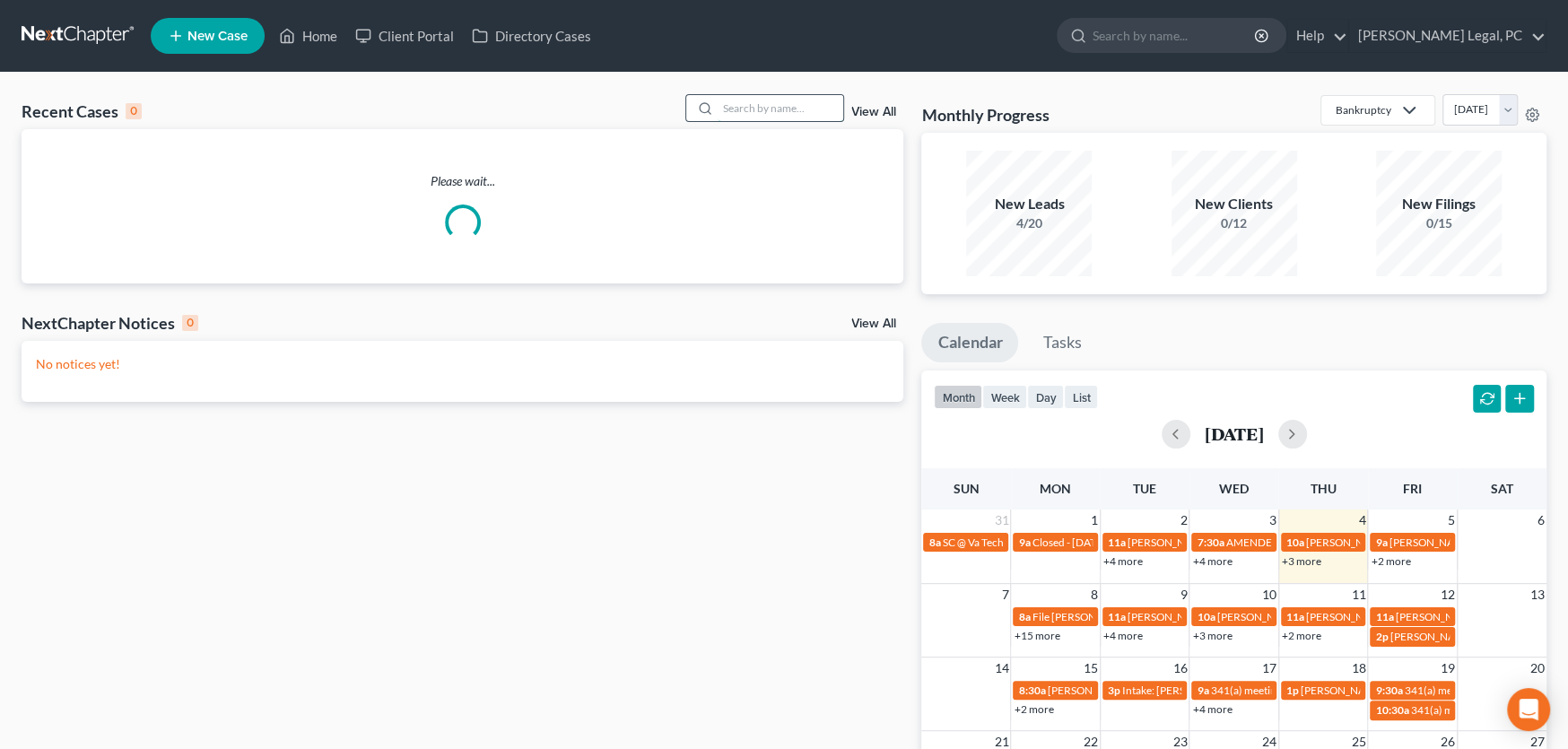
click at [729, 113] on input "search" at bounding box center [780, 108] width 126 height 26
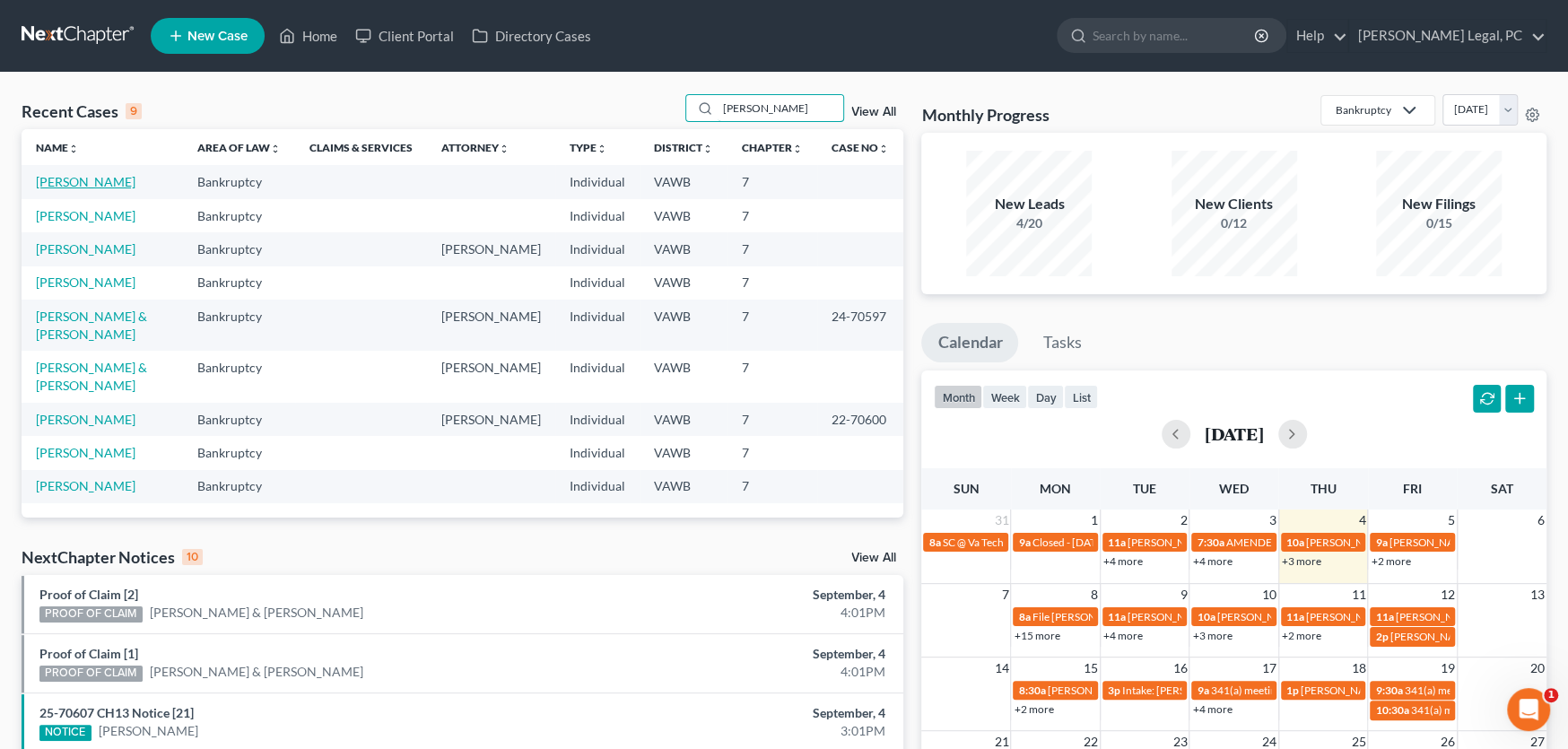
type input "akers"
click at [81, 181] on link "[PERSON_NAME]" at bounding box center [86, 182] width 99 height 16
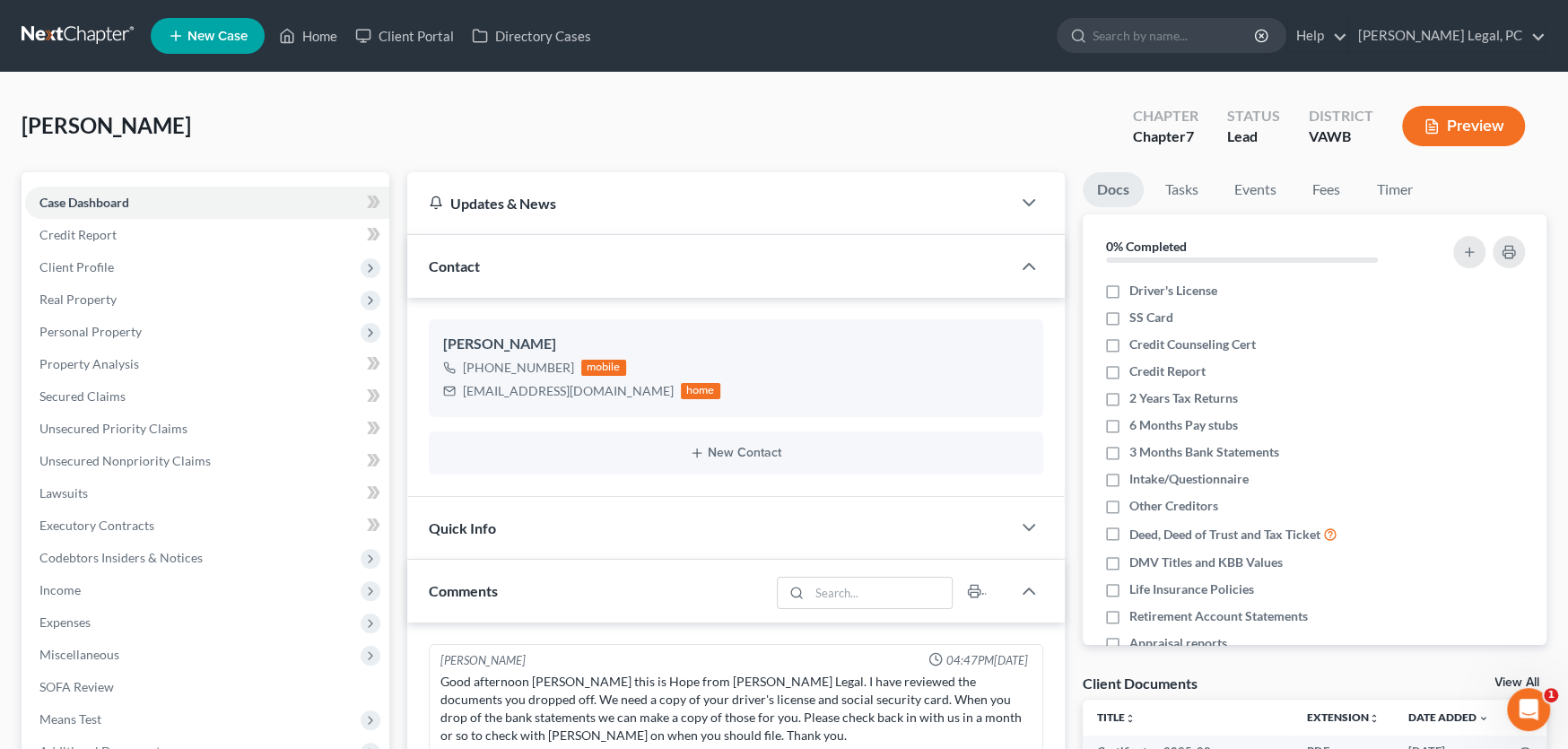
click at [54, 18] on nav "Home New Case Client Portal Directory Cases Farthing Legal, PC rachel@farthing.…" at bounding box center [784, 36] width 1568 height 72
click at [59, 35] on link at bounding box center [79, 35] width 115 height 32
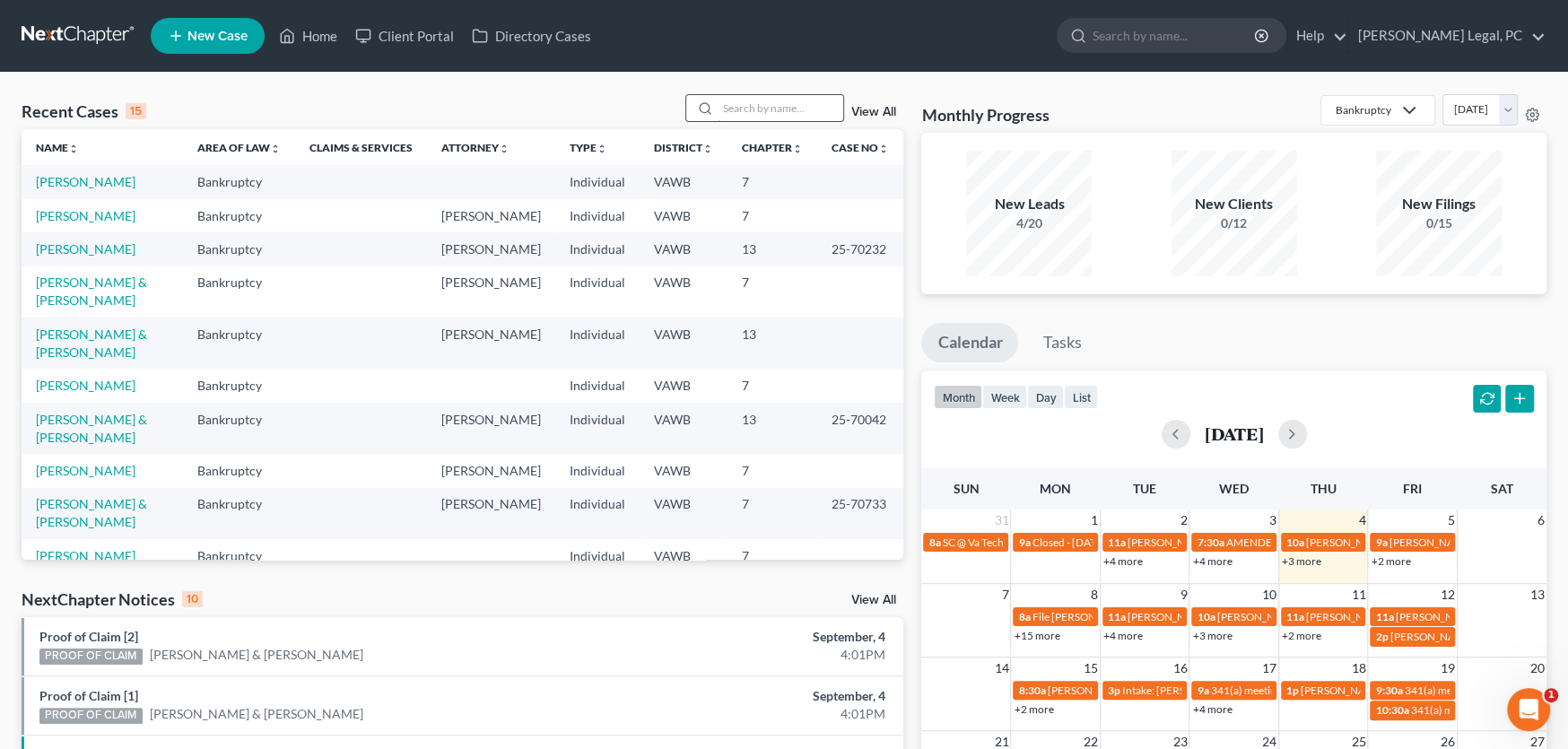
click at [741, 105] on input "search" at bounding box center [780, 108] width 126 height 26
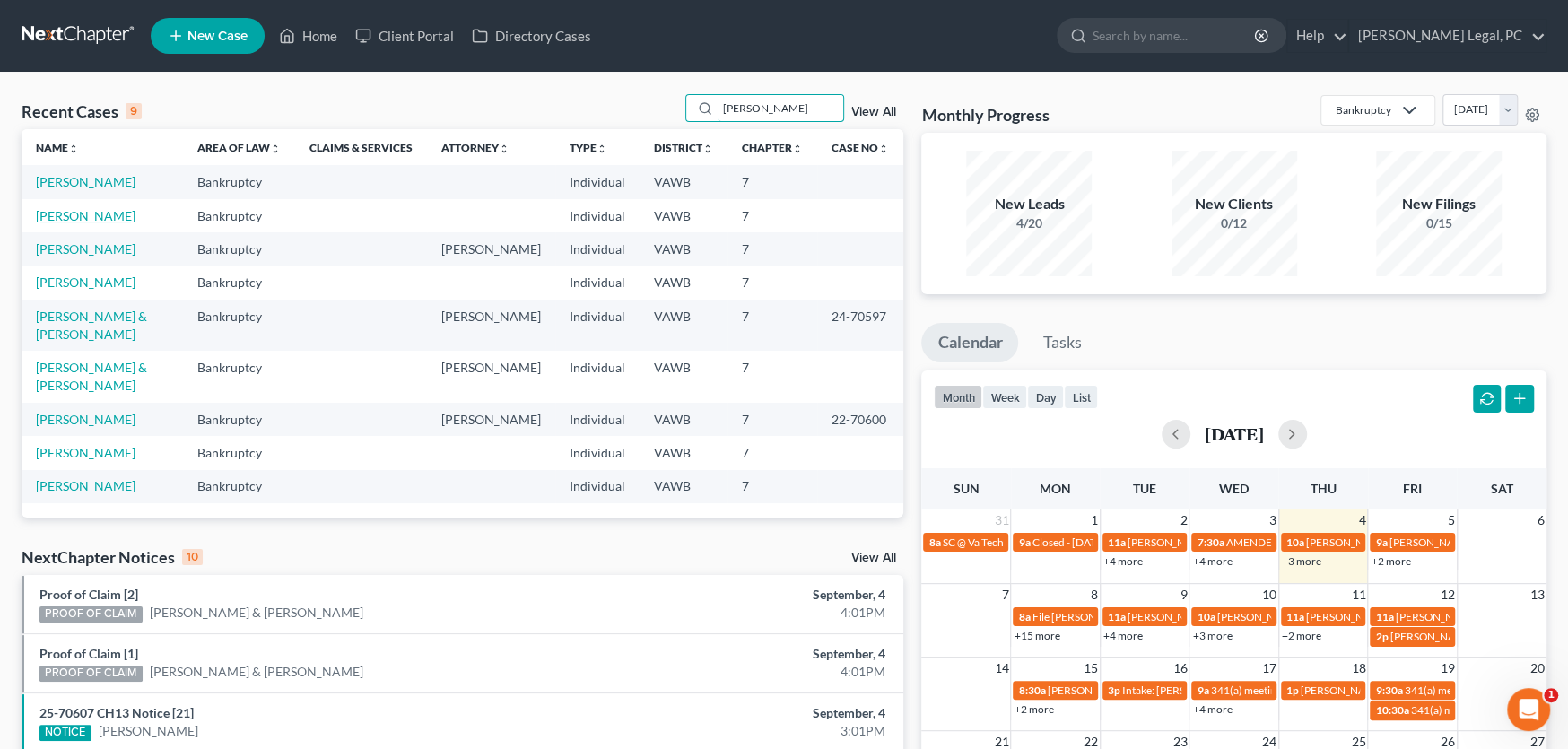
type input "[PERSON_NAME]"
click at [91, 213] on link "[PERSON_NAME]" at bounding box center [86, 216] width 99 height 16
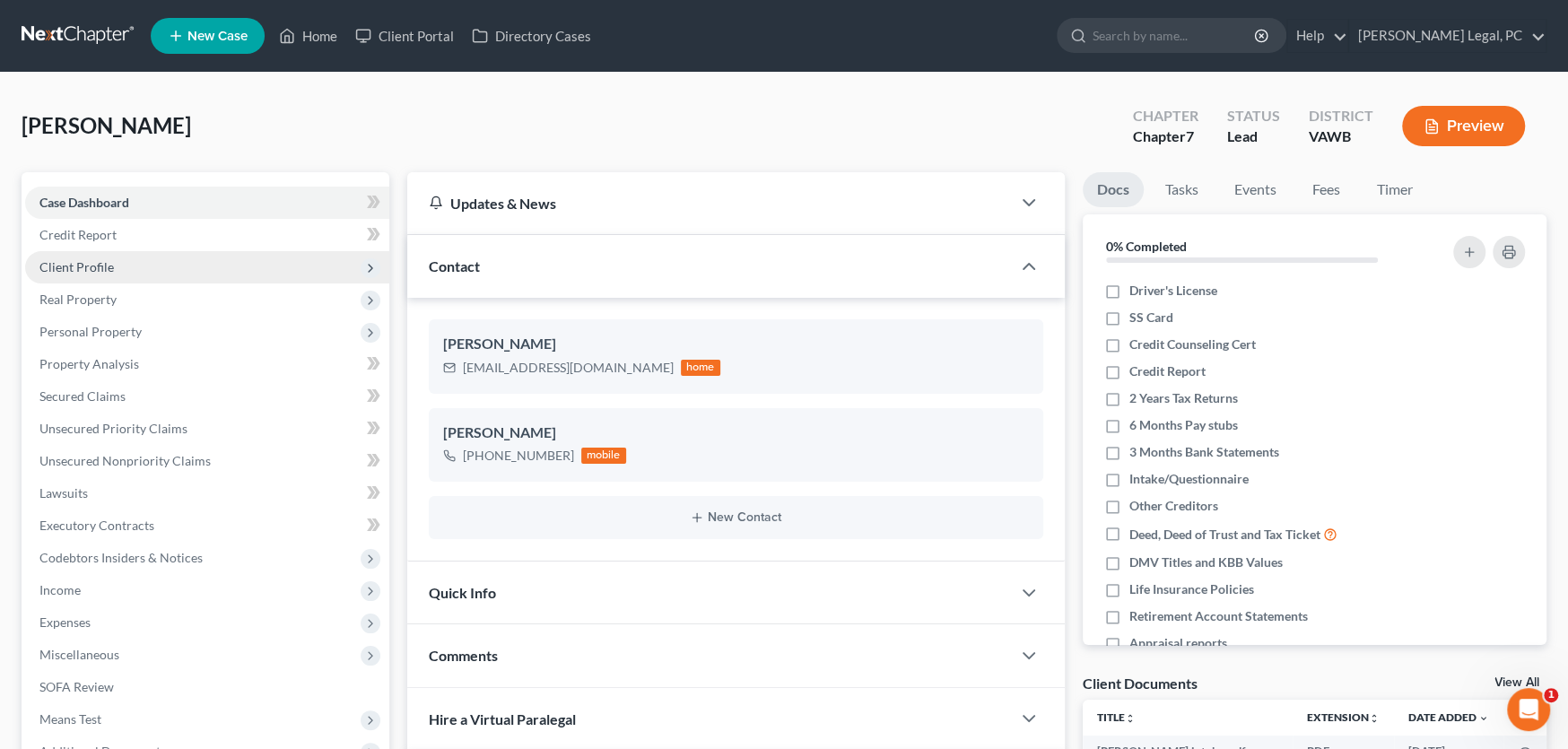
click at [89, 262] on span "Client Profile" at bounding box center [77, 267] width 74 height 16
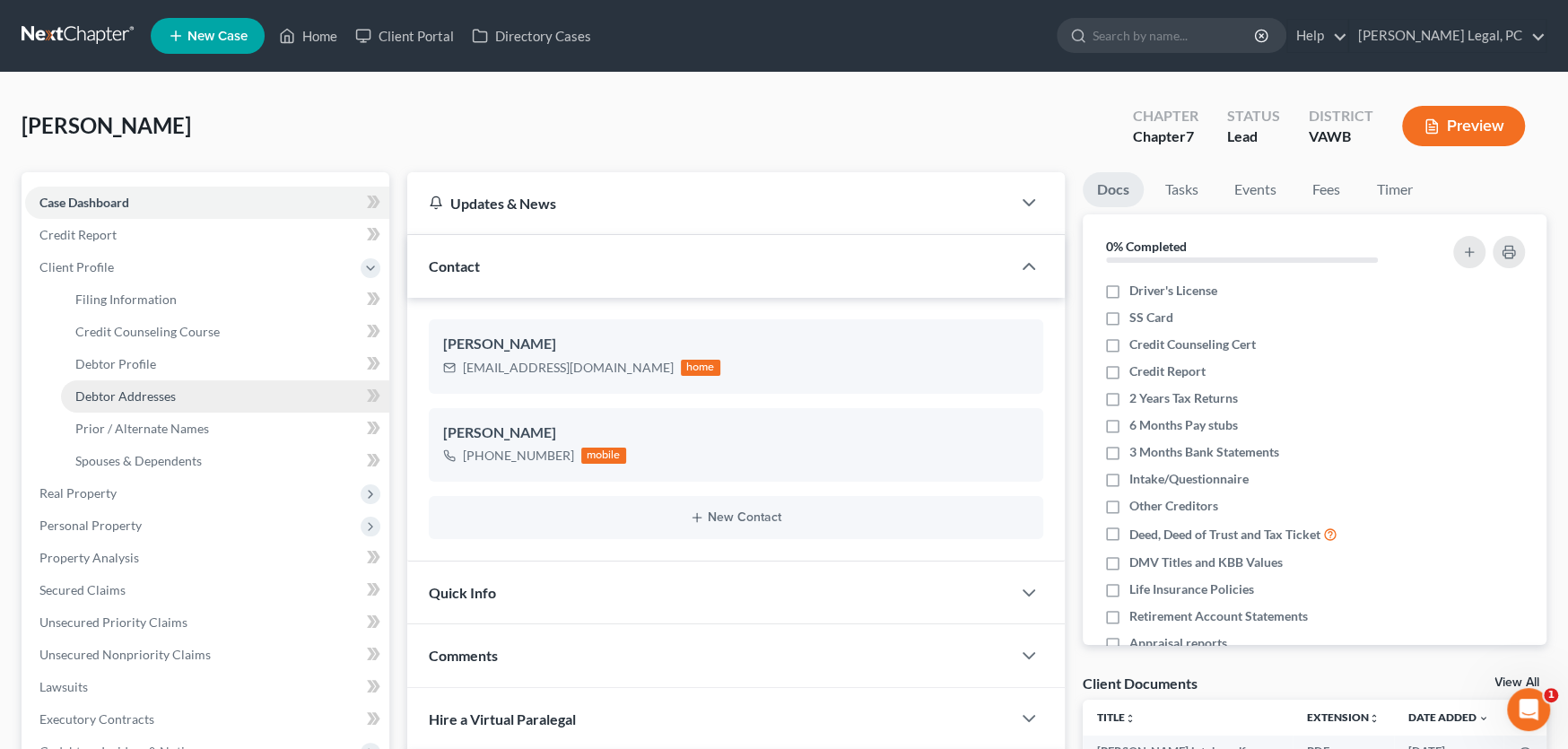
click at [112, 389] on span "Debtor Addresses" at bounding box center [125, 396] width 100 height 16
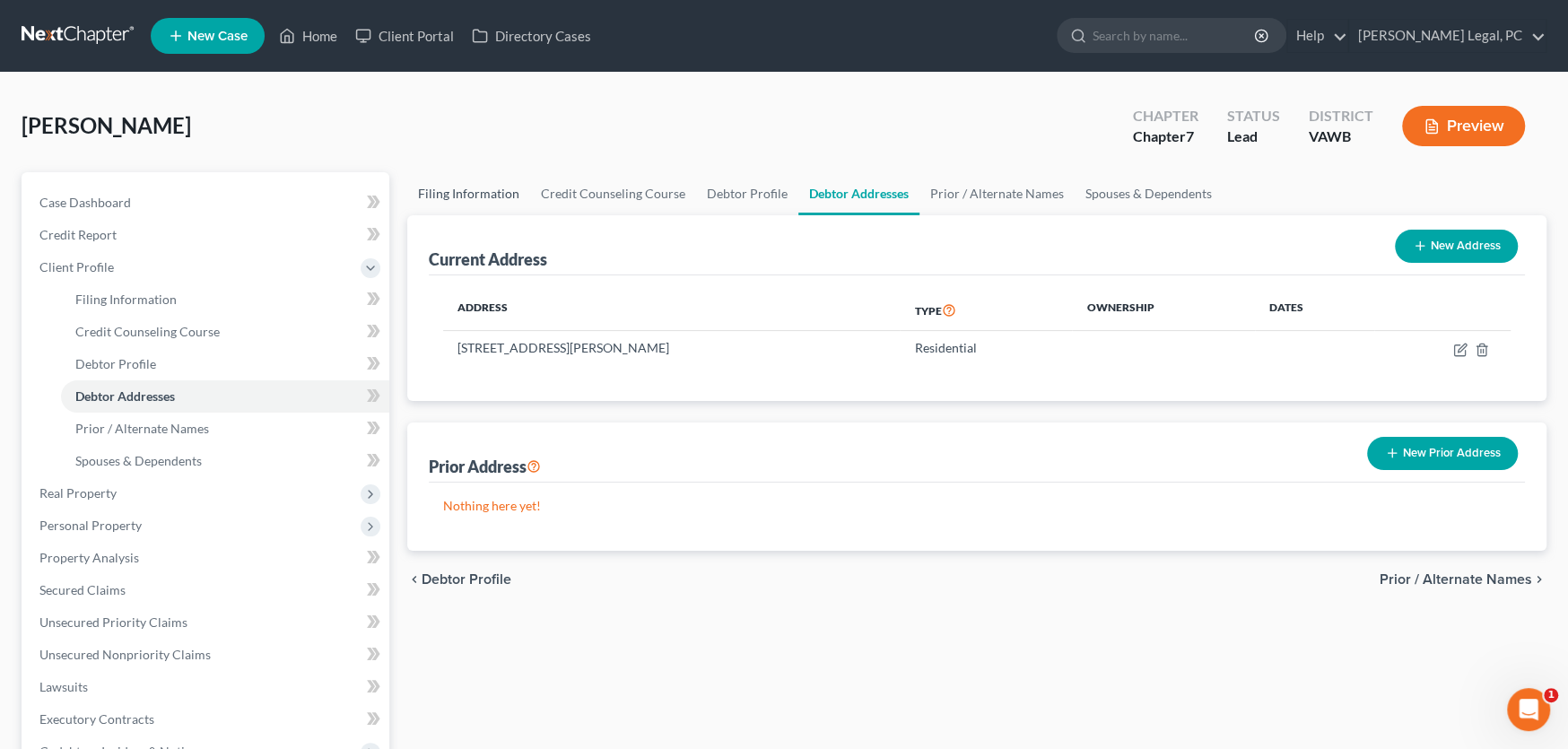
click at [462, 190] on link "Filing Information" at bounding box center [469, 194] width 123 height 43
select select "1"
select select "0"
select select "48"
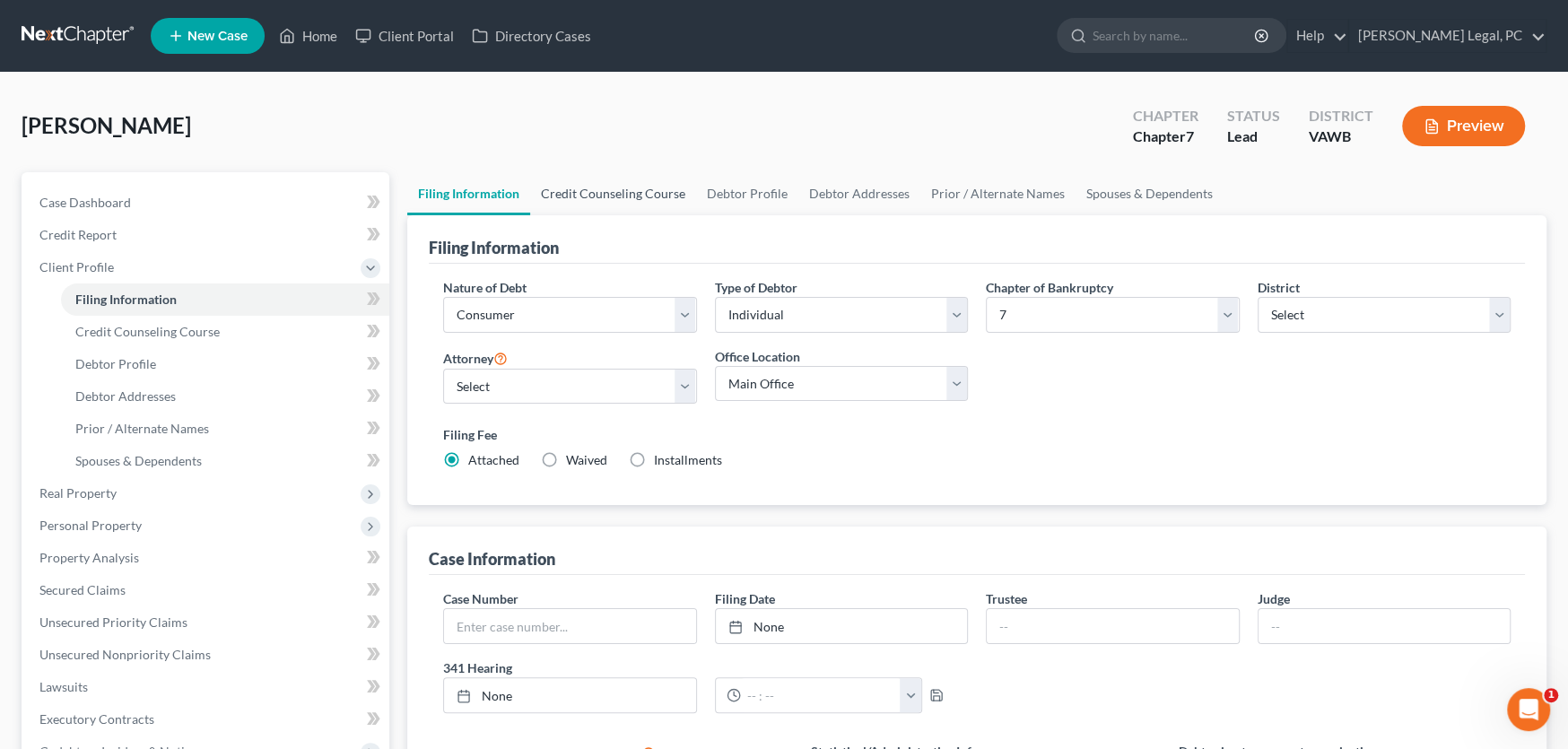
click at [599, 193] on link "Credit Counseling Course" at bounding box center [613, 194] width 166 height 43
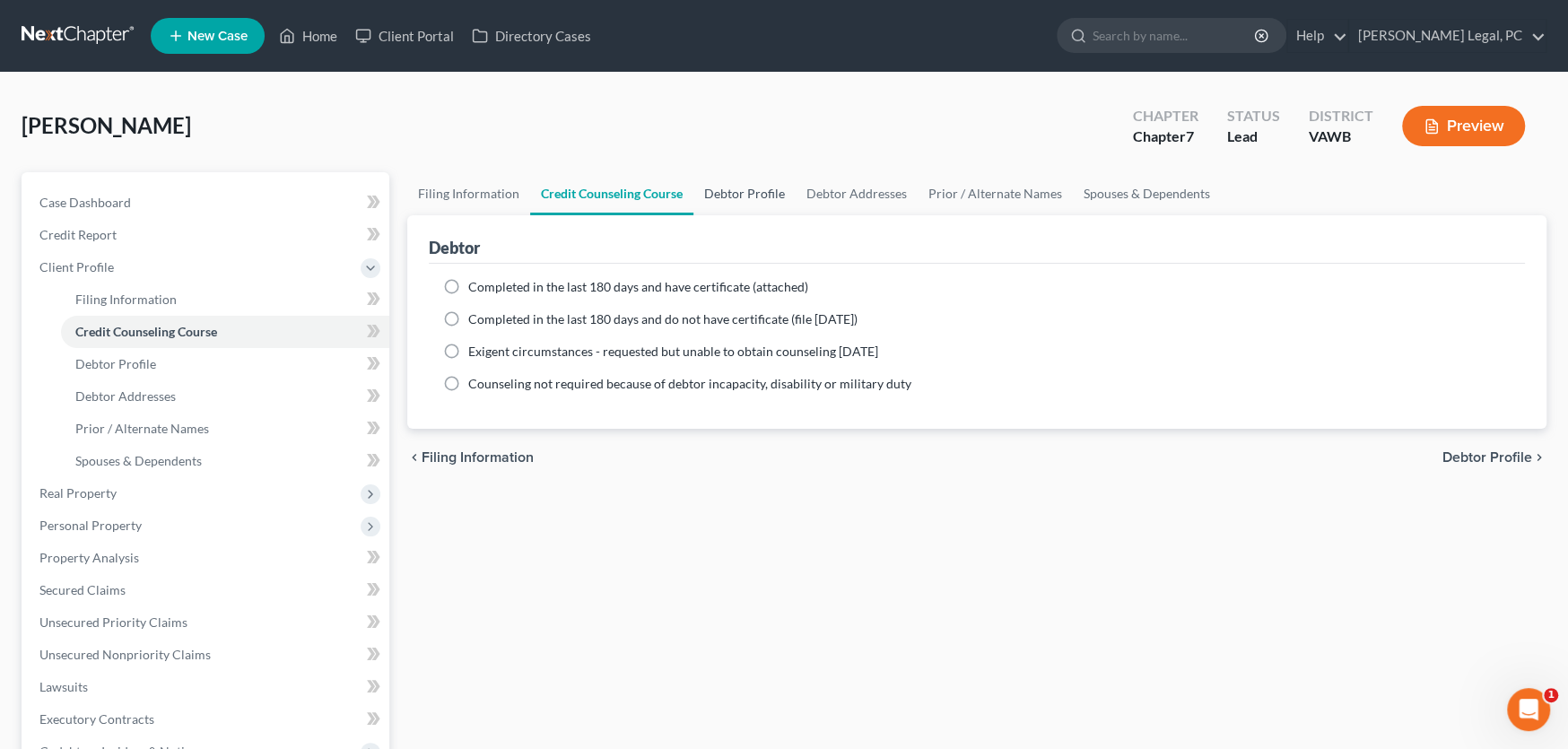
click at [738, 201] on link "Debtor Profile" at bounding box center [745, 194] width 102 height 43
select select "0"
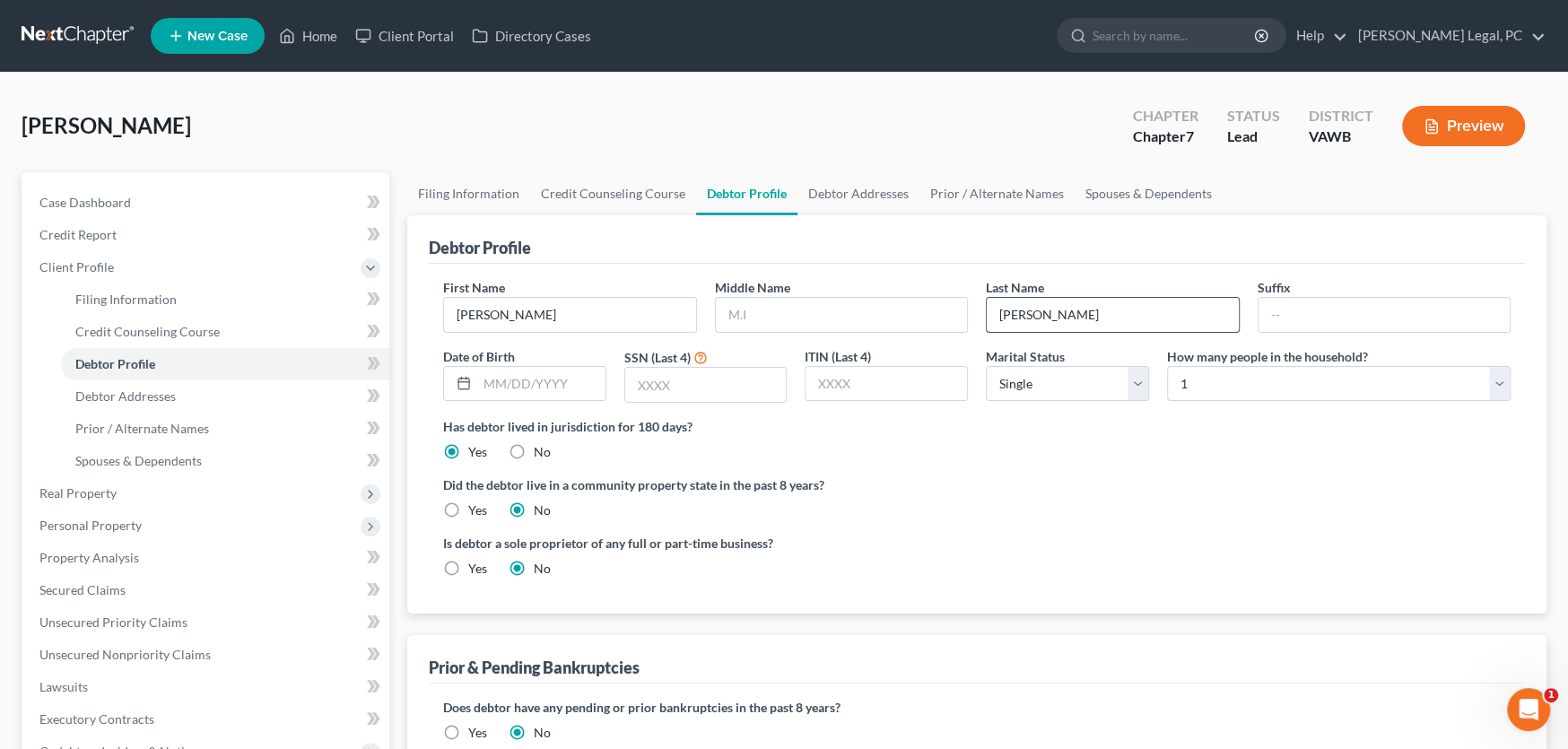
click at [1128, 318] on input "Akers" at bounding box center [1113, 315] width 252 height 34
type input "Akers-DUP ACCT ARCHIVED"
click at [79, 30] on link at bounding box center [79, 35] width 115 height 32
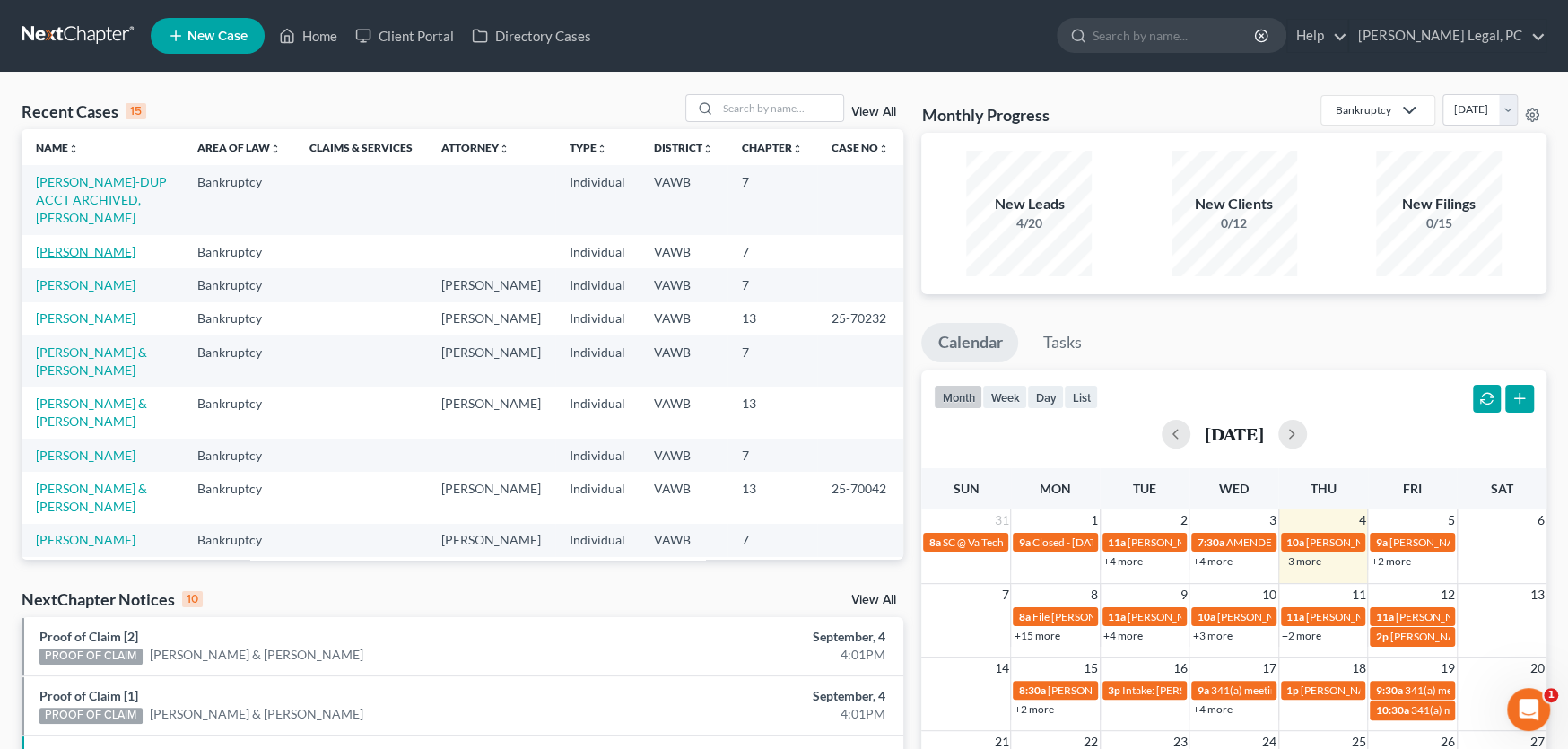
click at [78, 243] on link "[PERSON_NAME]" at bounding box center [86, 251] width 99 height 16
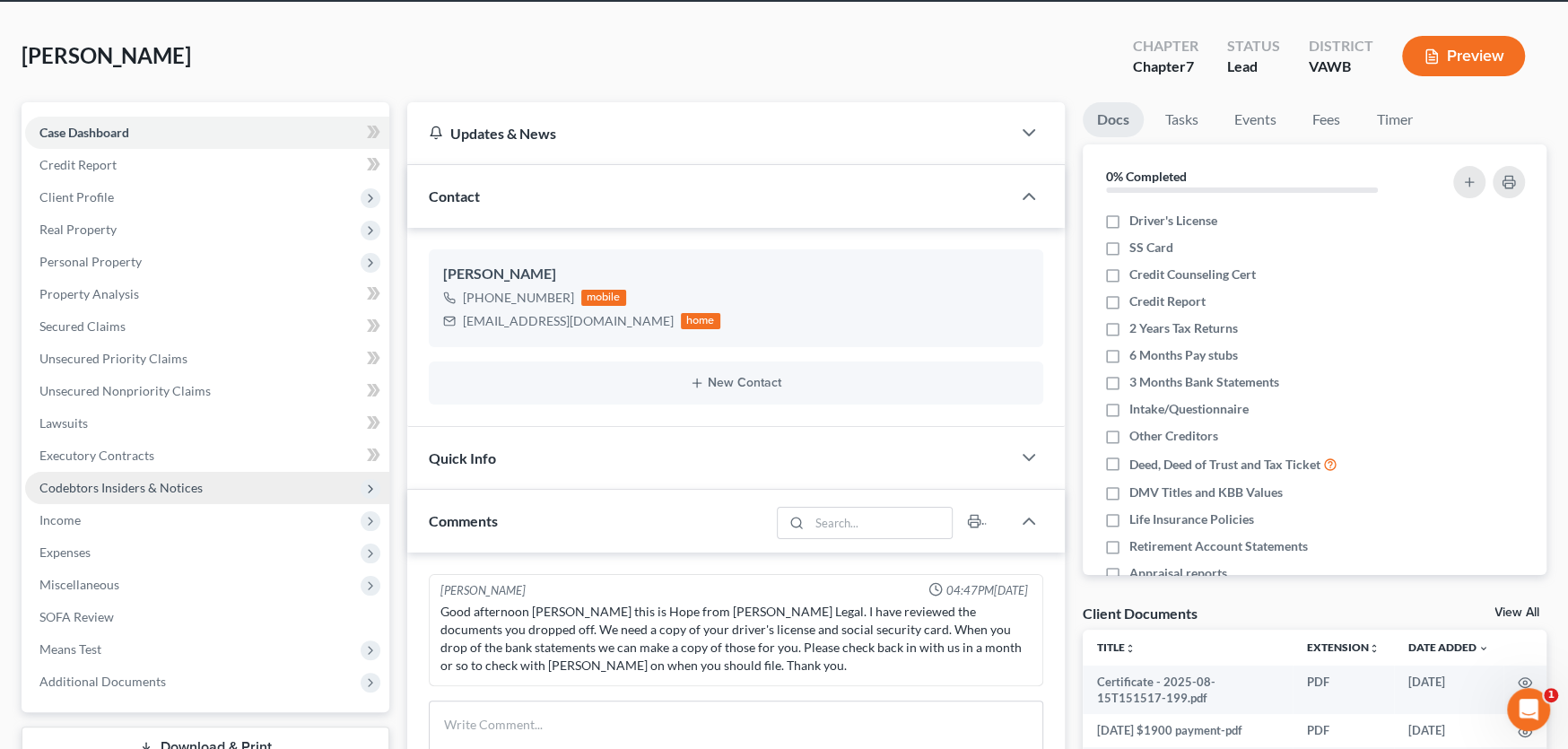
scroll to position [179, 0]
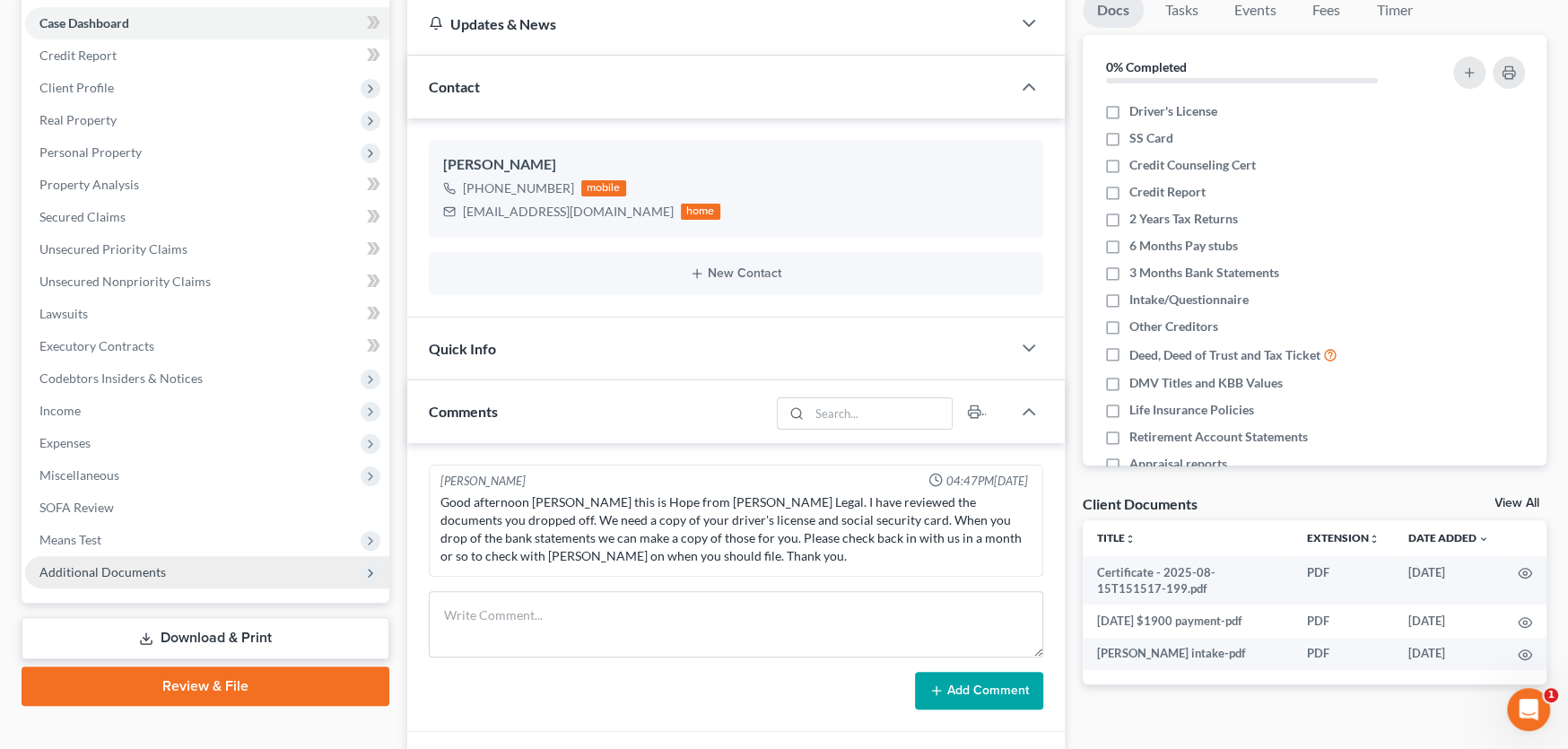
click at [147, 564] on span "Additional Documents" at bounding box center [103, 572] width 127 height 16
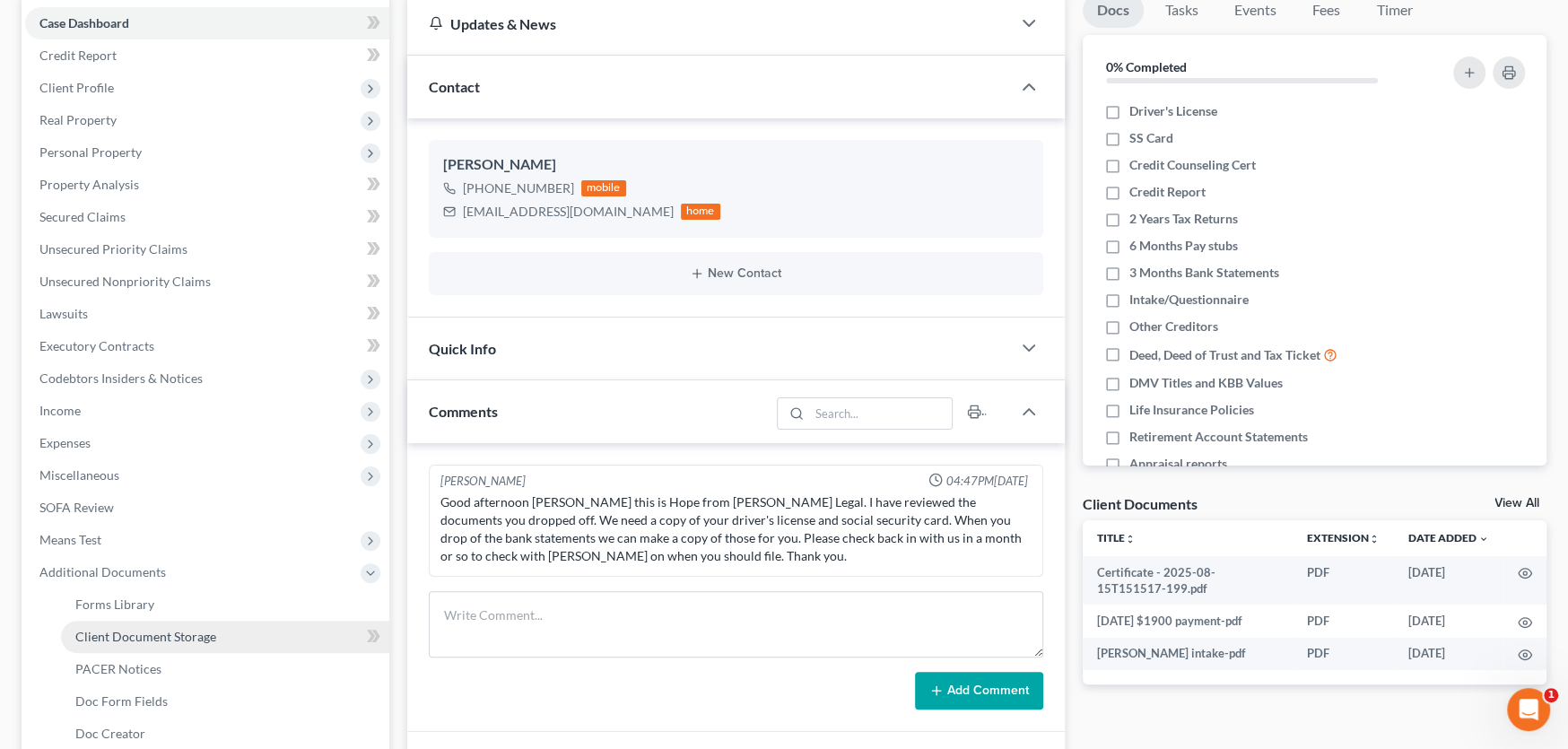
click at [112, 628] on span "Client Document Storage" at bounding box center [145, 636] width 141 height 16
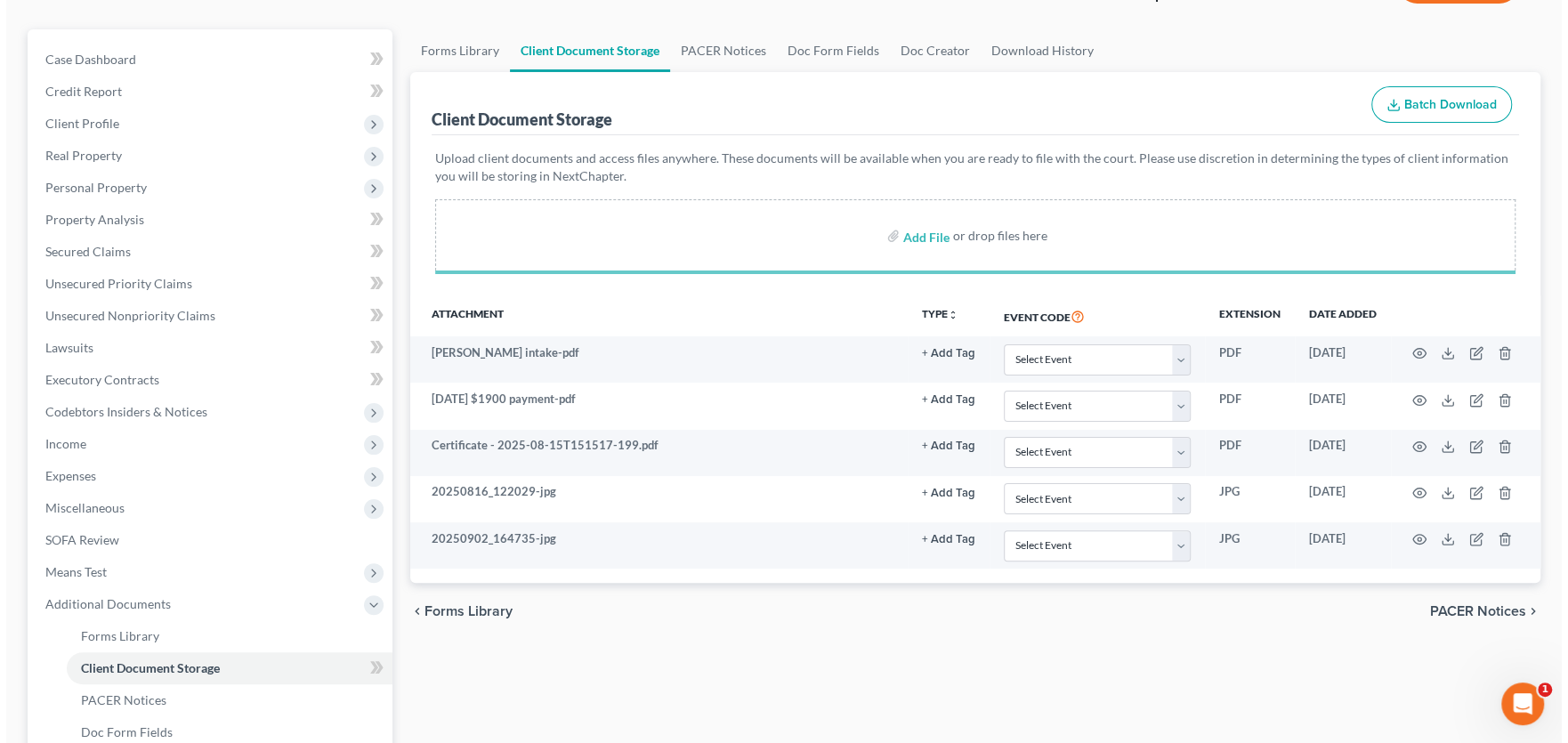
scroll to position [356, 0]
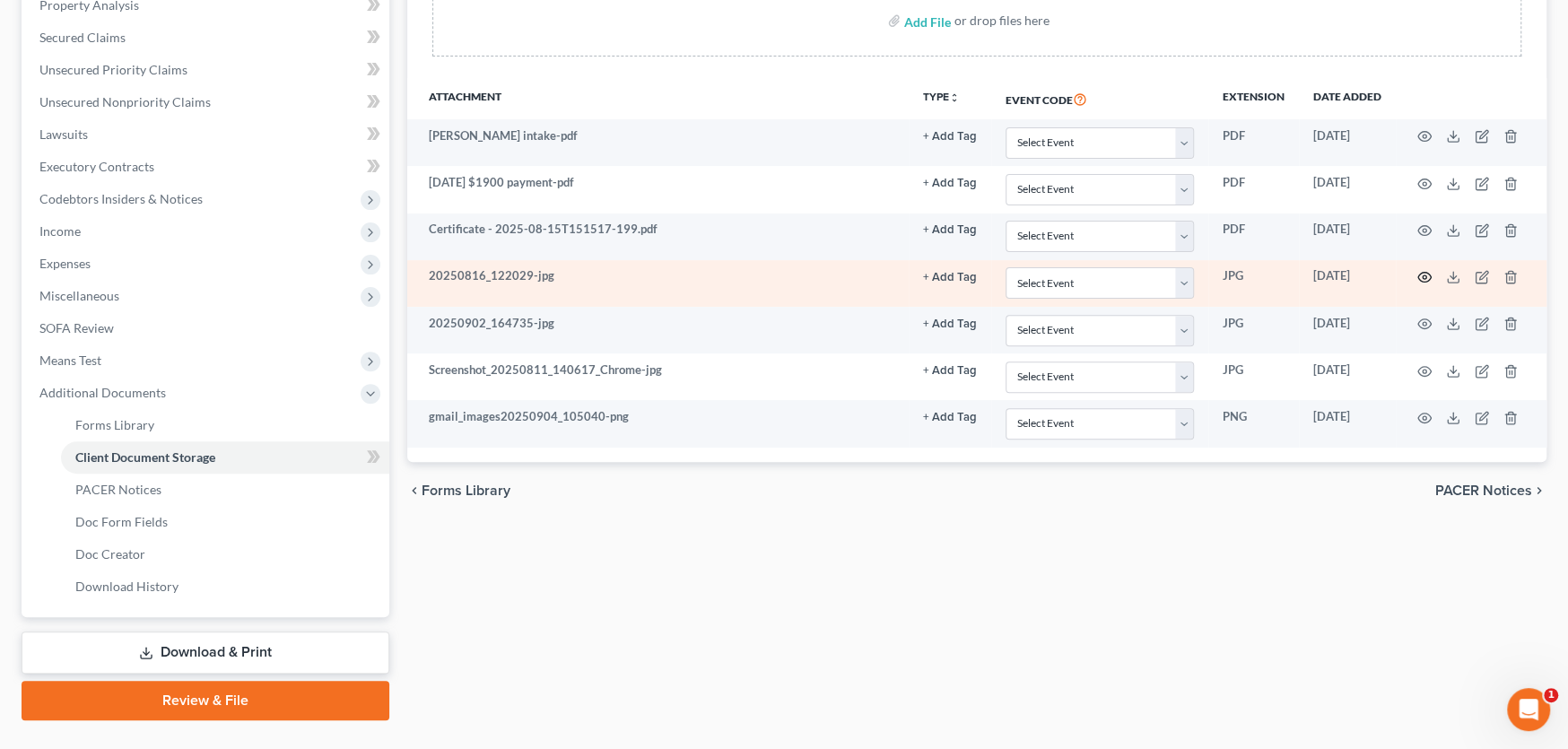
click at [1423, 272] on icon "button" at bounding box center [1425, 277] width 15 height 15
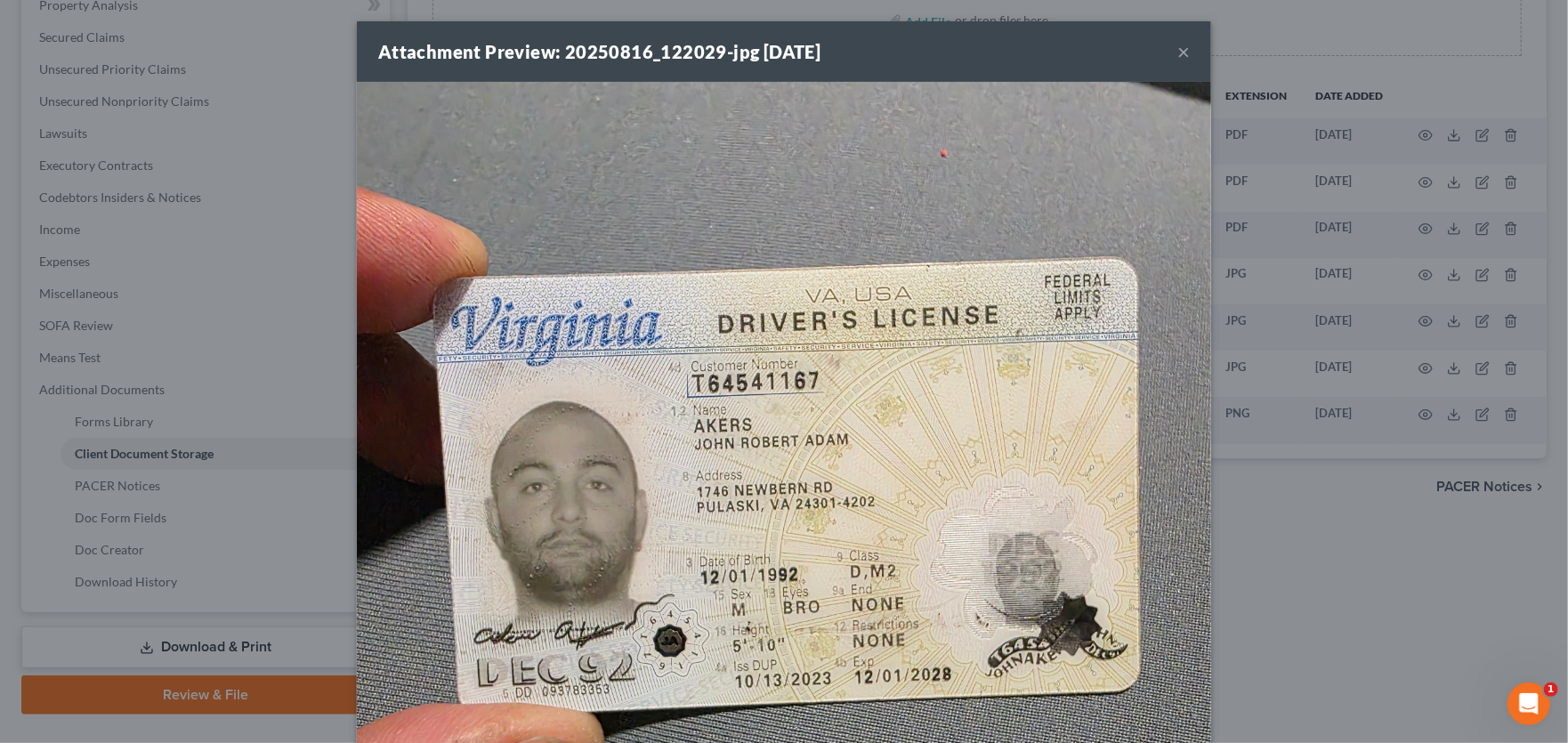
click at [1177, 53] on button "×" at bounding box center [1183, 51] width 13 height 21
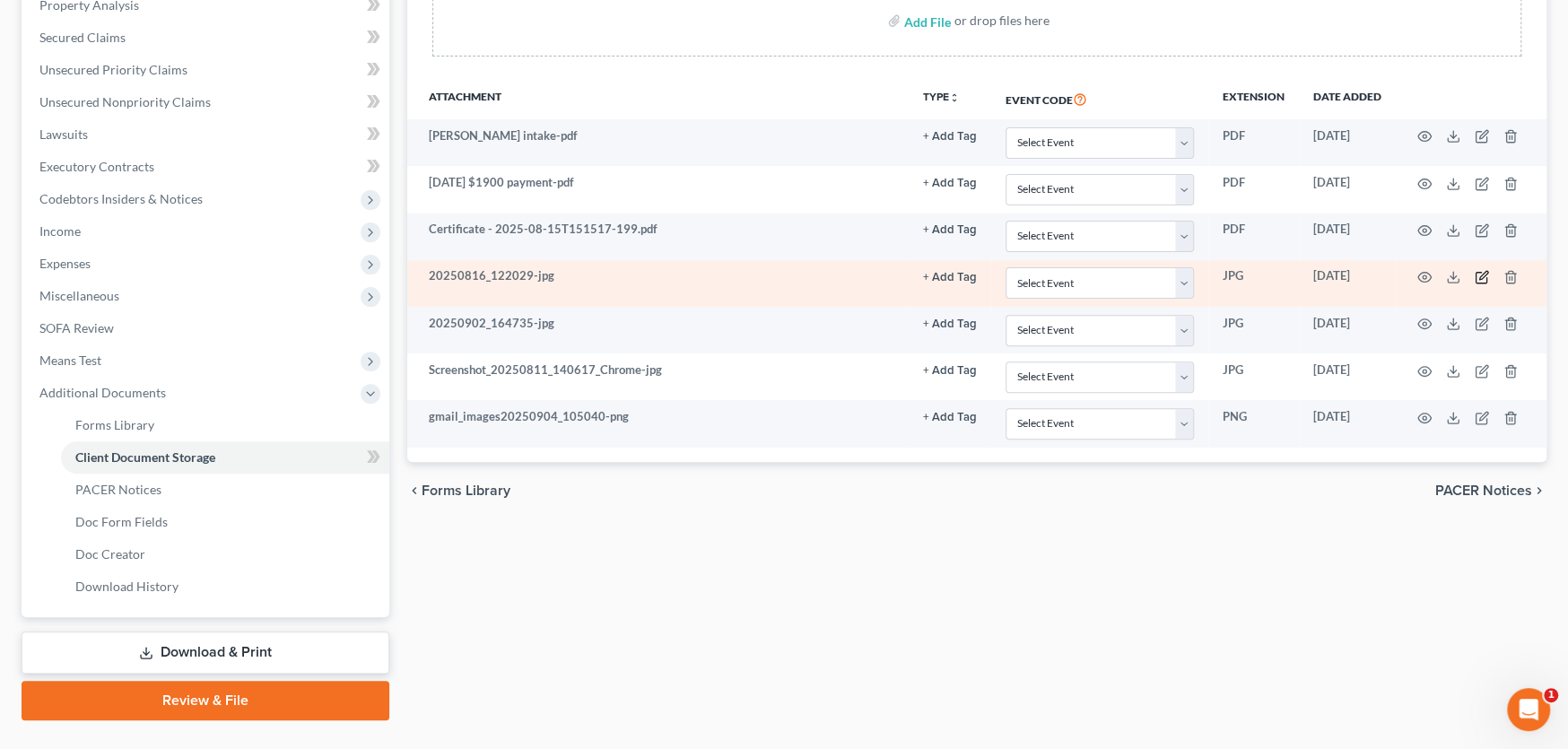
click at [1478, 271] on icon "button" at bounding box center [1481, 277] width 15 height 15
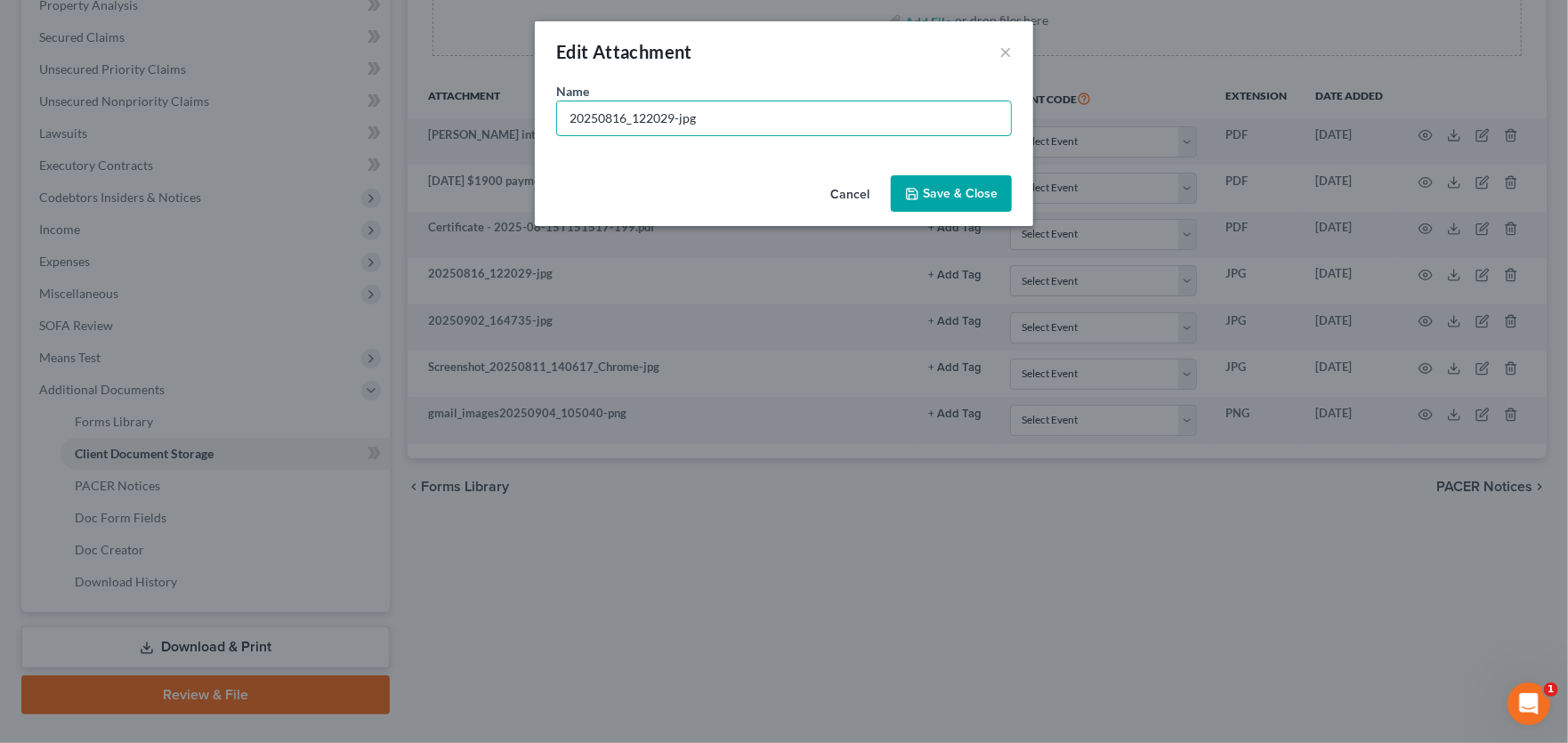
drag, startPoint x: 306, startPoint y: 114, endPoint x: 208, endPoint y: 119, distance: 98.1
click at [240, 130] on div "Edit Attachment × Name * 20250816_122029-jpg Cancel Save & Close" at bounding box center [784, 371] width 1568 height 743
type input "Drivers lic"
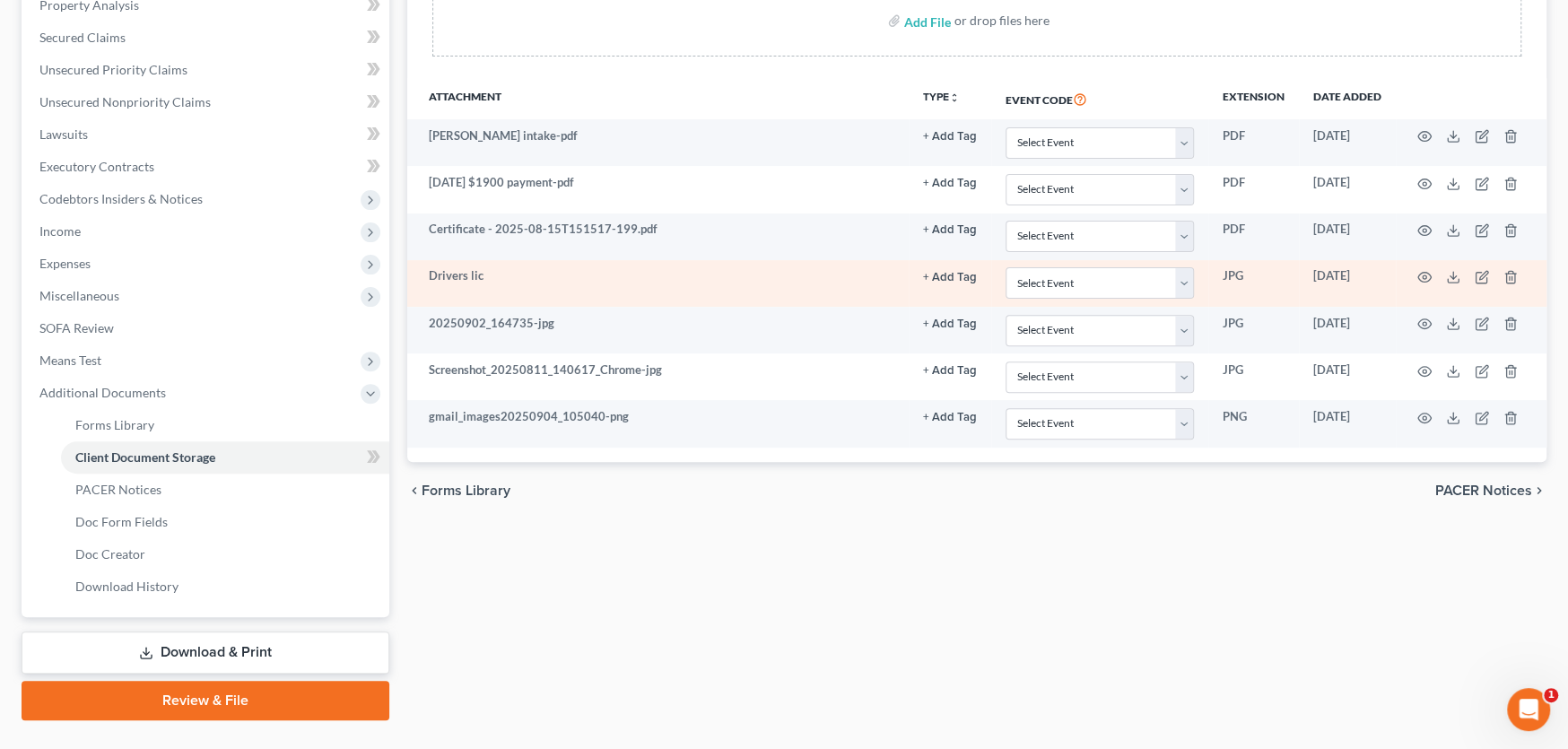
click at [958, 275] on button "+ Add Tag" at bounding box center [949, 278] width 54 height 12
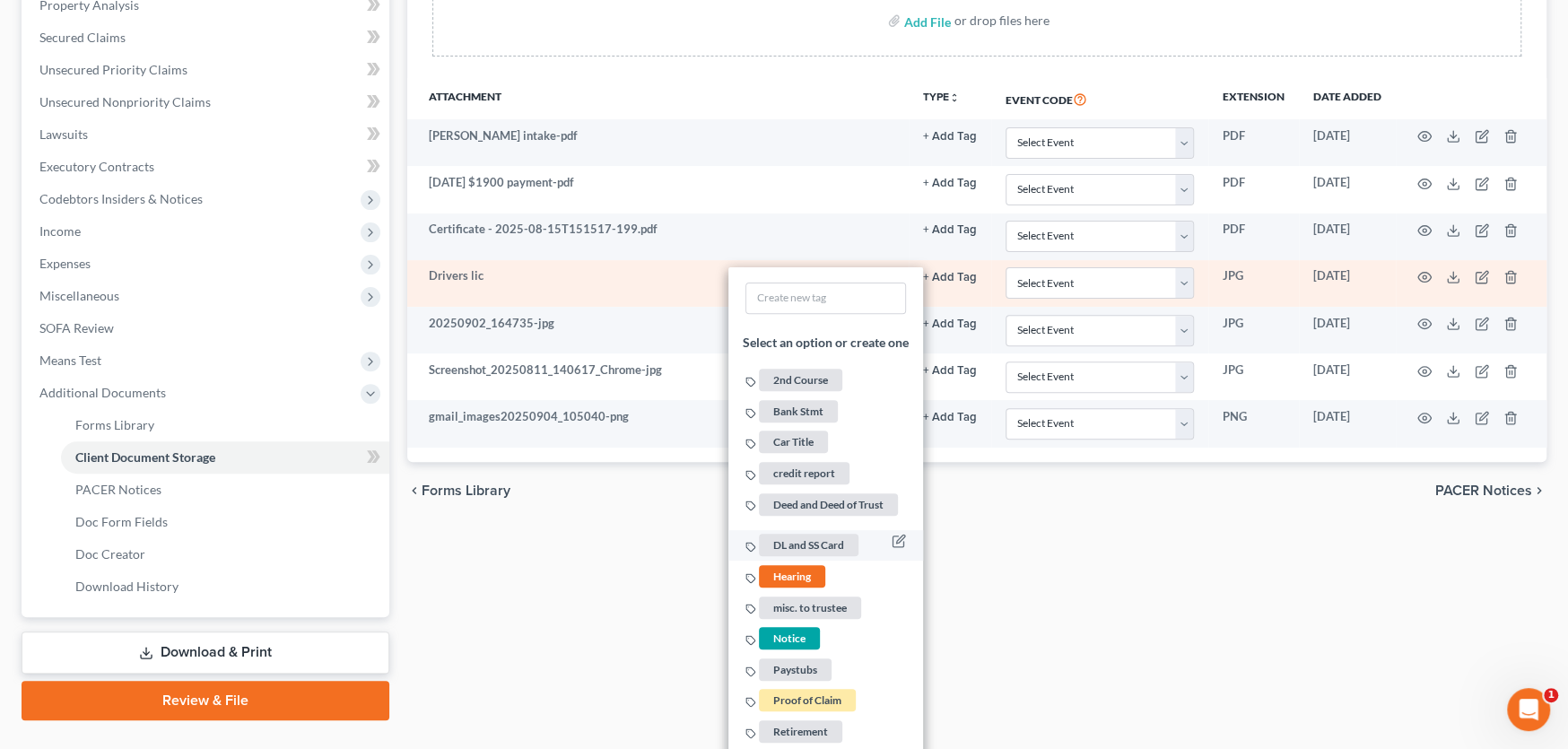
click at [823, 540] on span "DL and SS Card" at bounding box center [809, 545] width 99 height 22
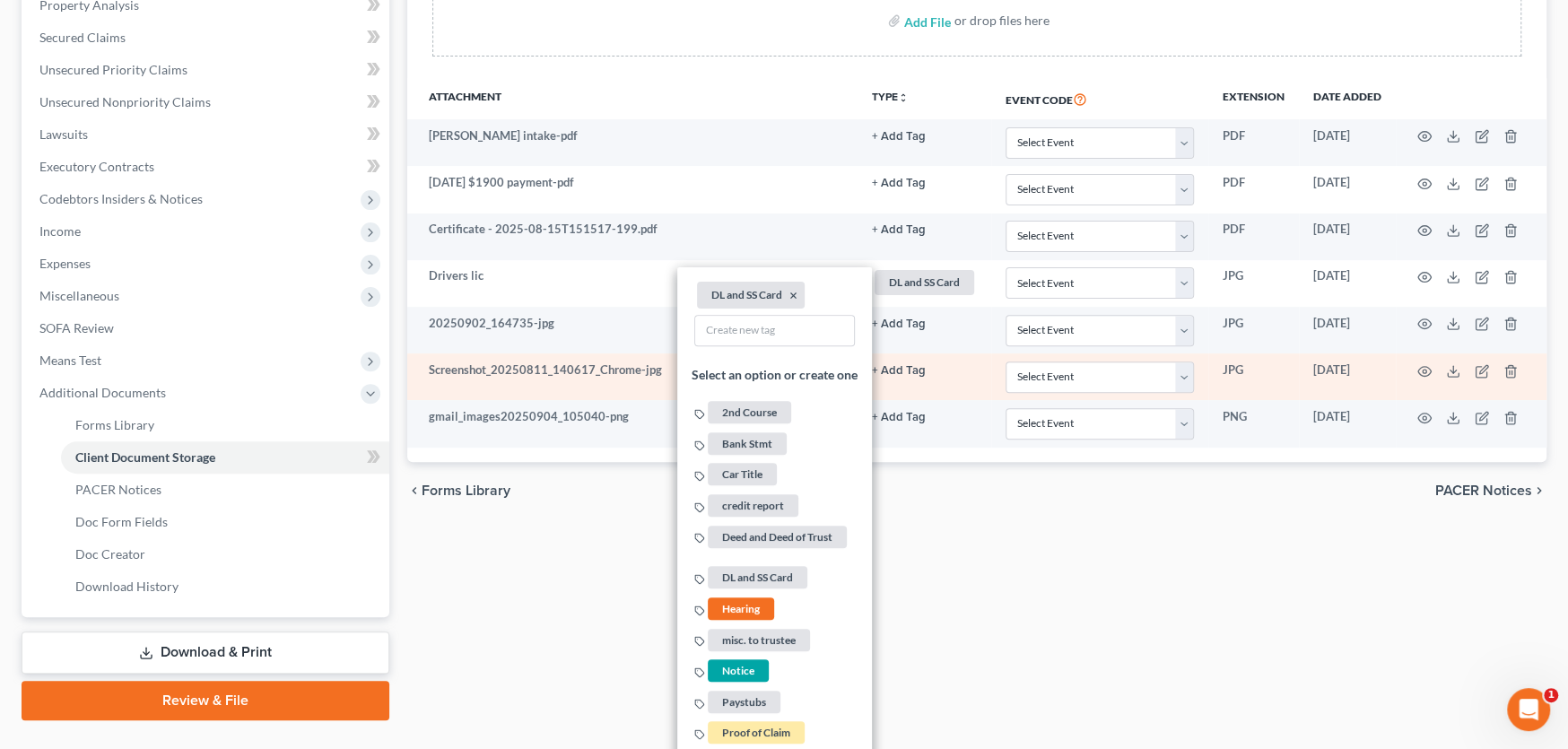
click at [526, 389] on td "Screenshot_20250811_140617_Chrome-jpg" at bounding box center [632, 377] width 450 height 47
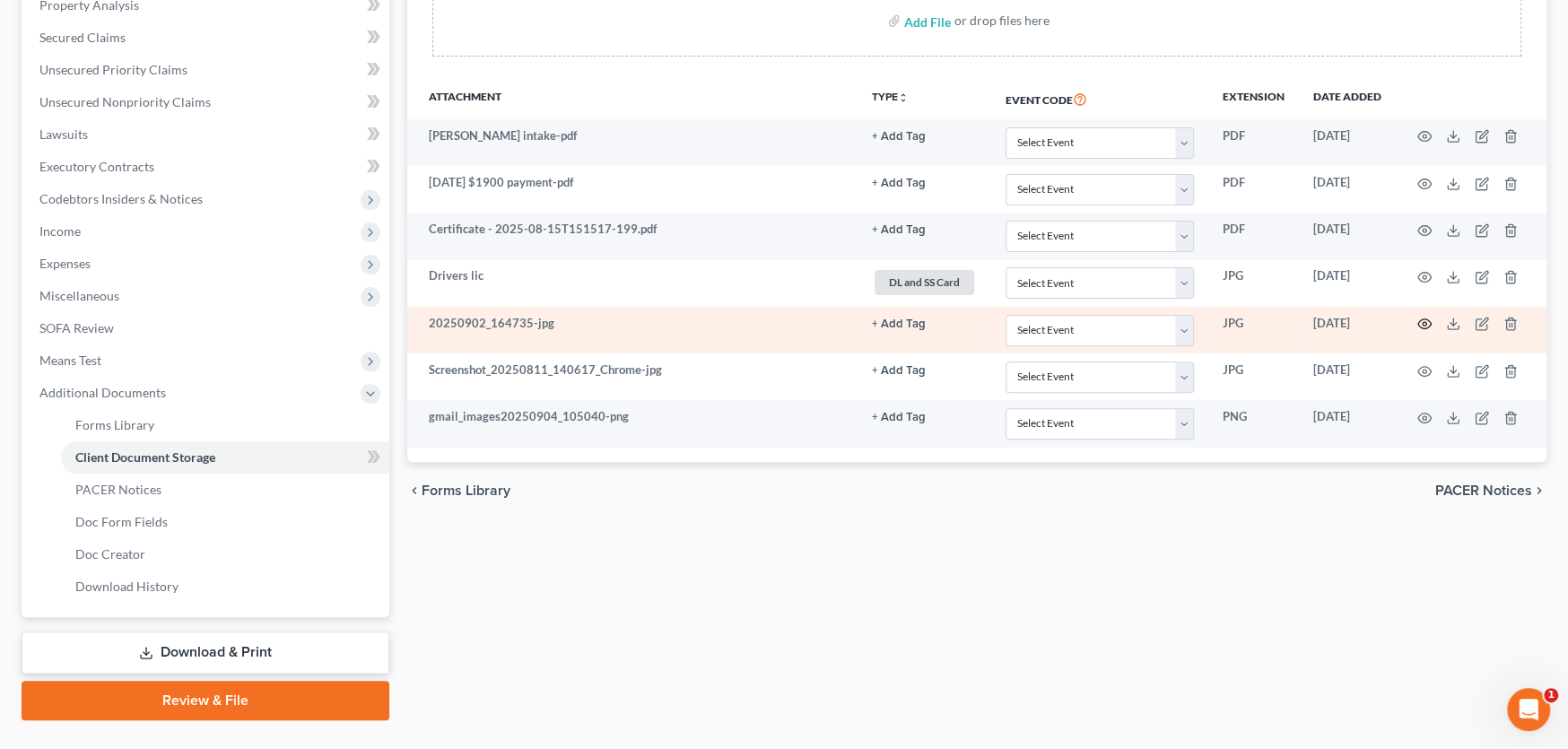
click at [1421, 323] on icon "button" at bounding box center [1425, 323] width 15 height 15
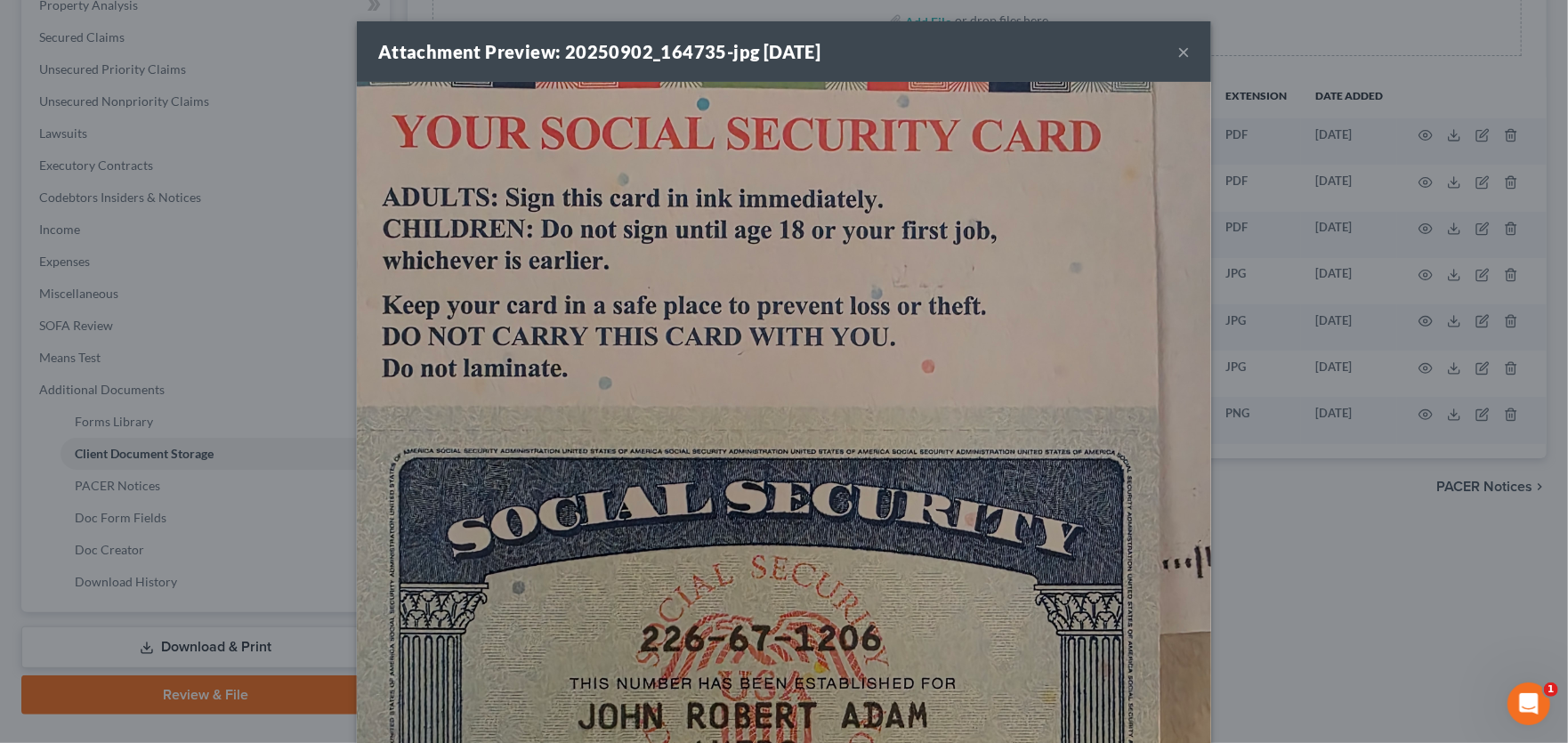
click at [1181, 52] on button "×" at bounding box center [1183, 51] width 13 height 21
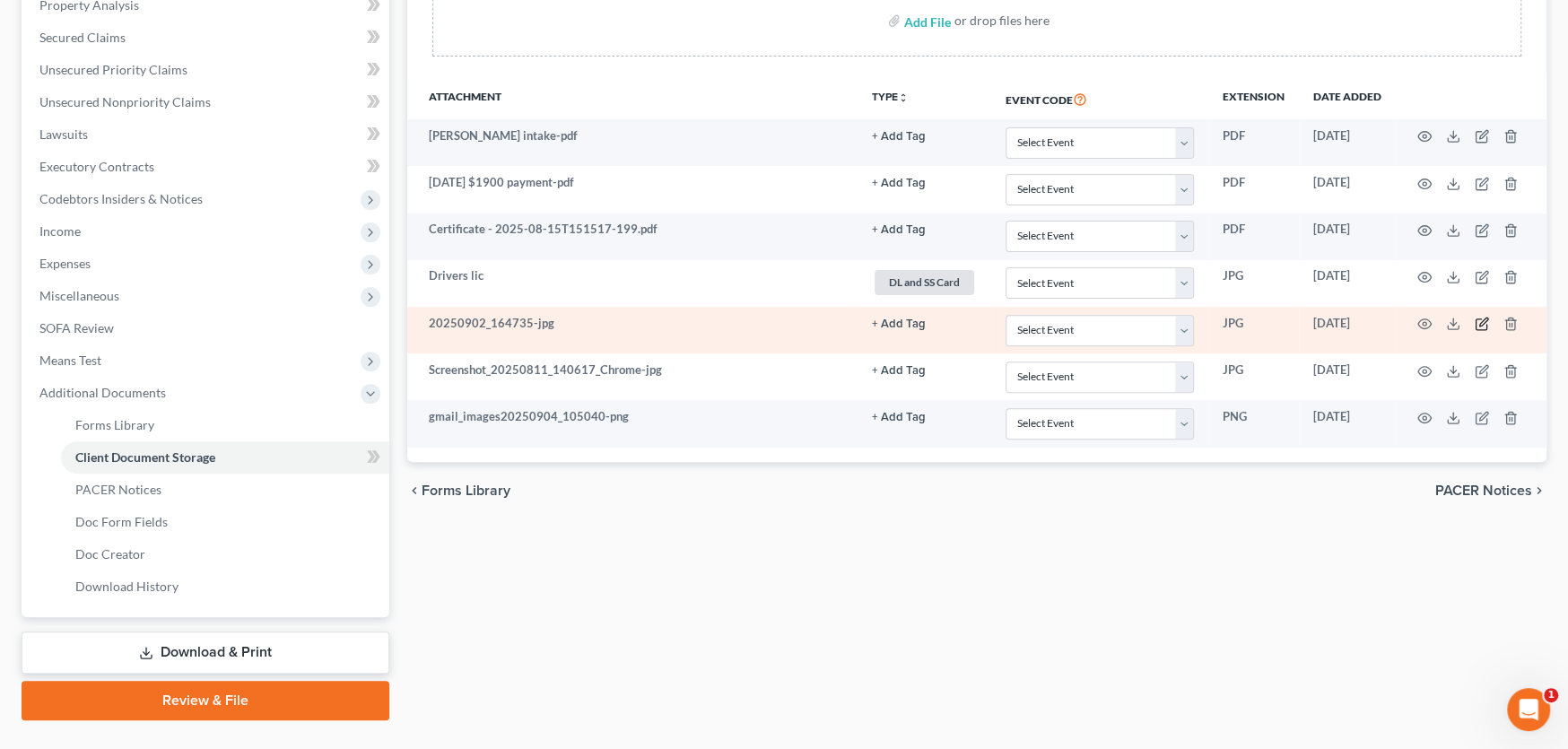
click at [1476, 319] on icon "button" at bounding box center [1481, 323] width 15 height 15
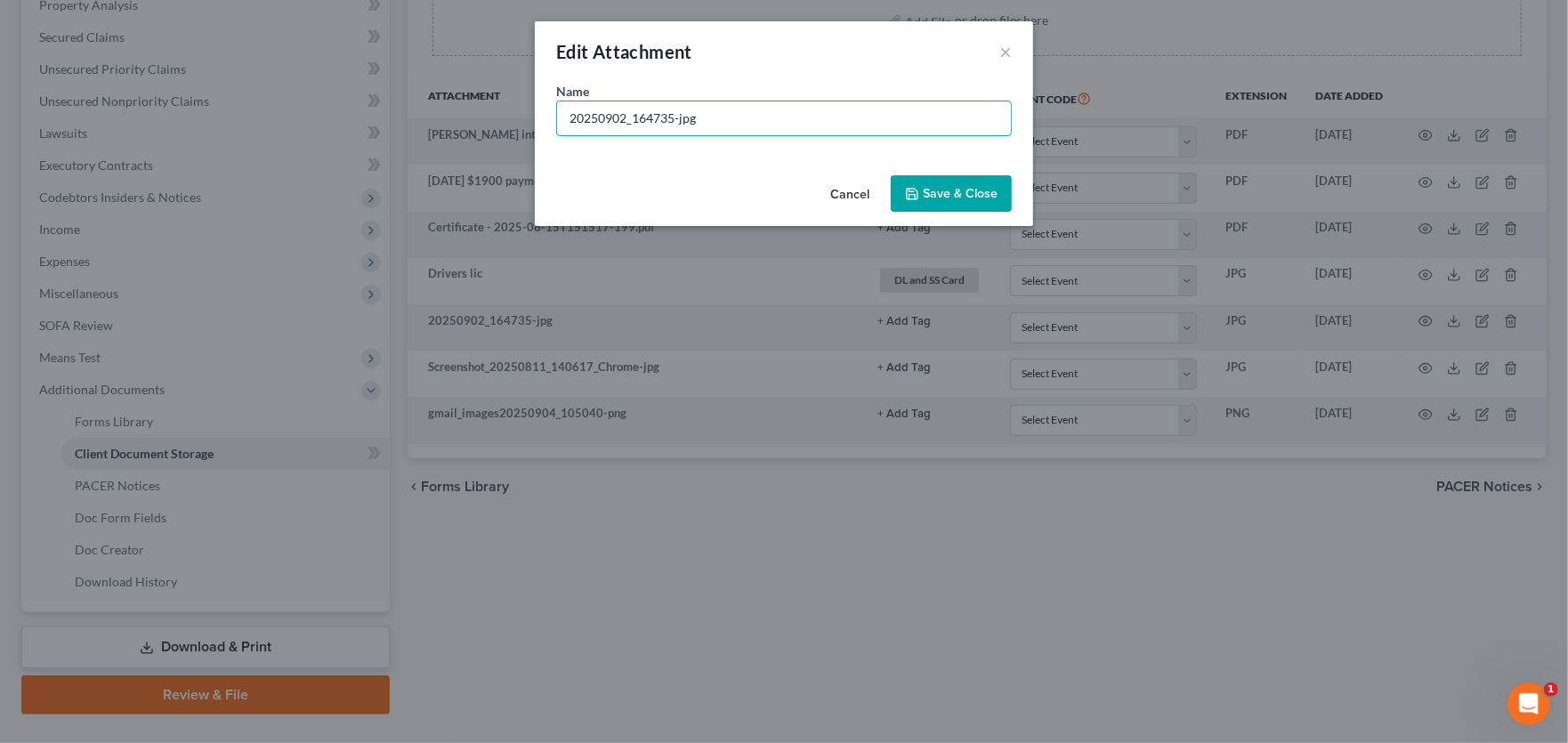
drag, startPoint x: 712, startPoint y: 119, endPoint x: 175, endPoint y: 62, distance: 540.0
click at [205, 63] on div "Edit Attachment × Name * 20250902_164735-jpg Cancel Save & Close" at bounding box center [784, 371] width 1568 height 743
type input "SS Card"
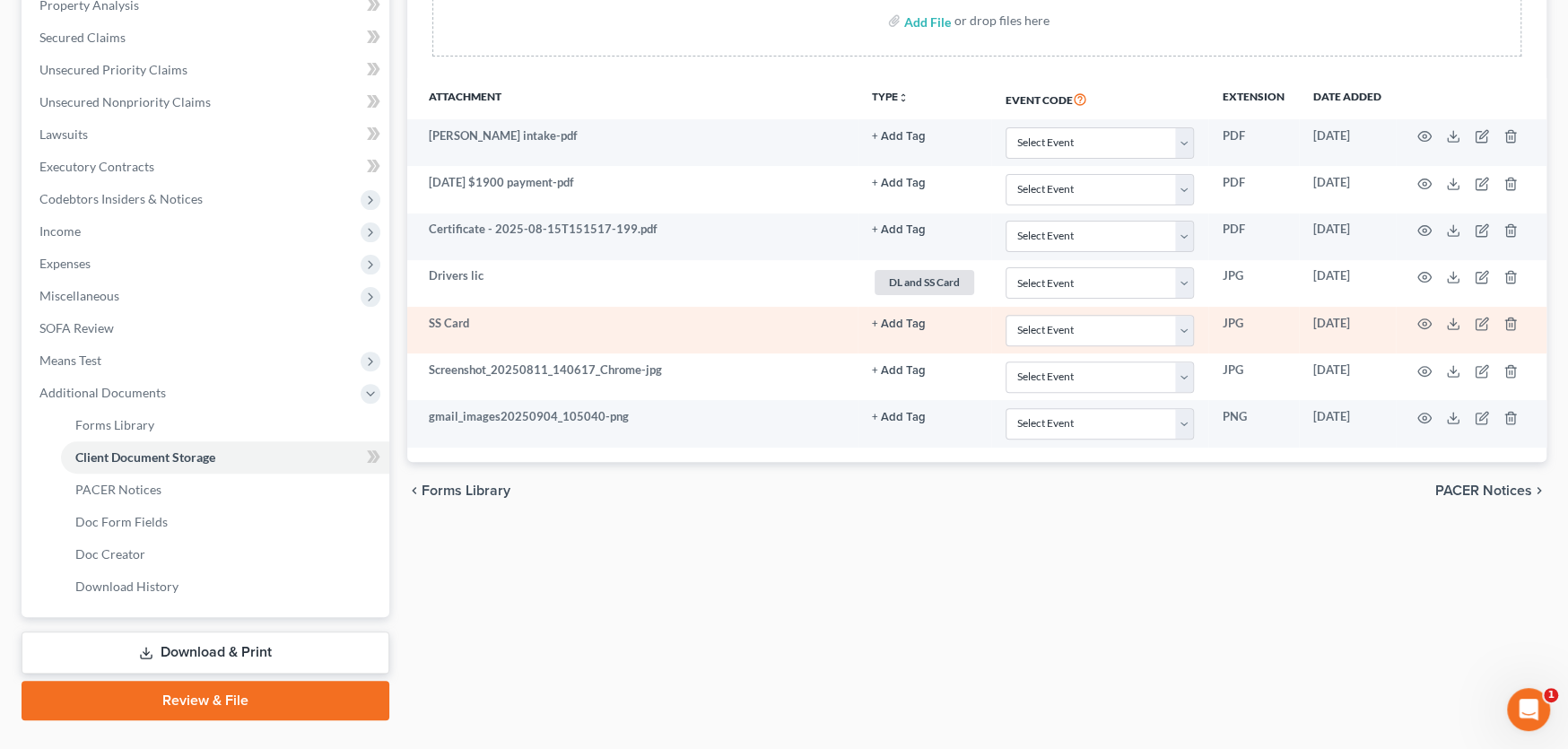
click at [899, 321] on button "+ Add Tag" at bounding box center [899, 324] width 54 height 12
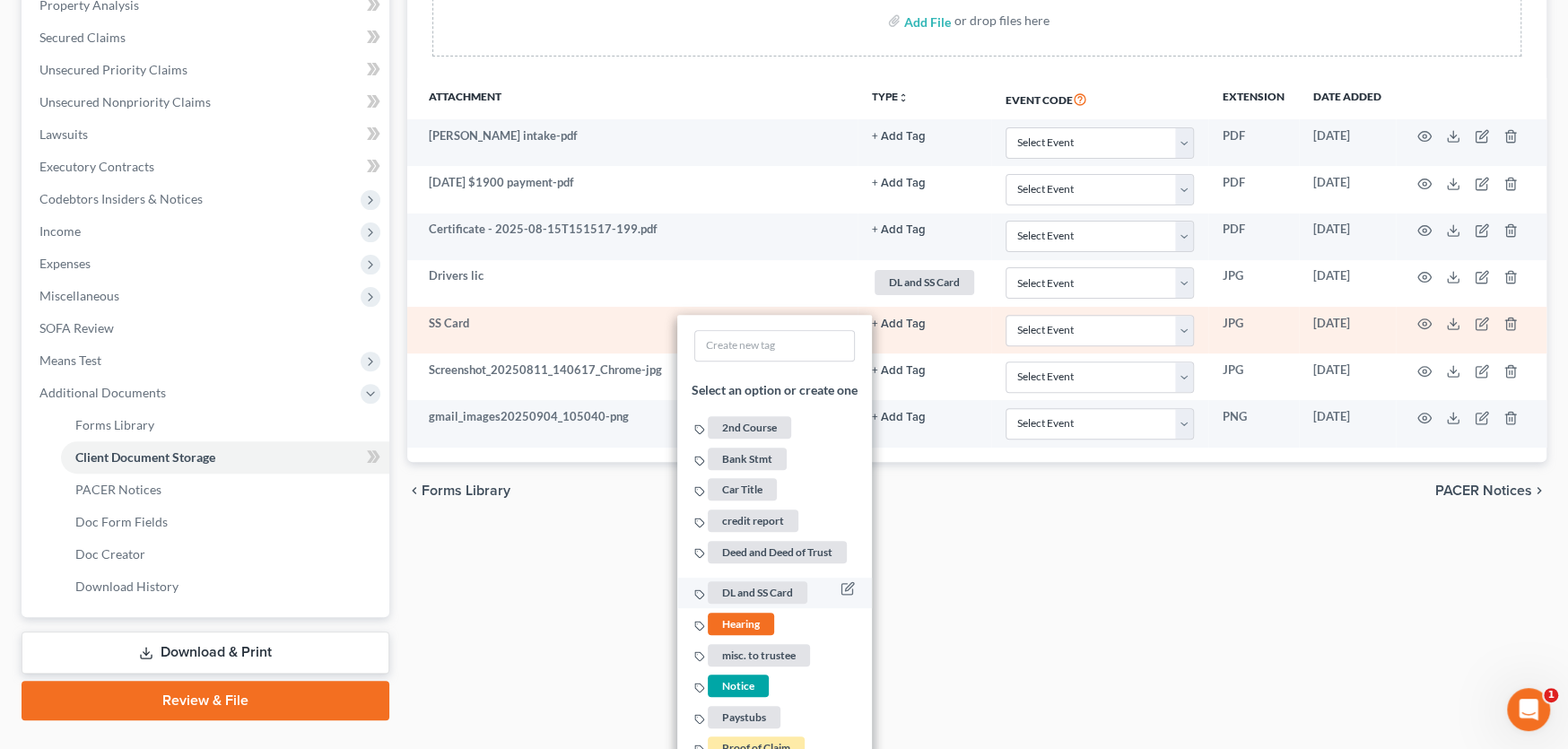
click at [726, 585] on span "DL and SS Card" at bounding box center [757, 592] width 99 height 22
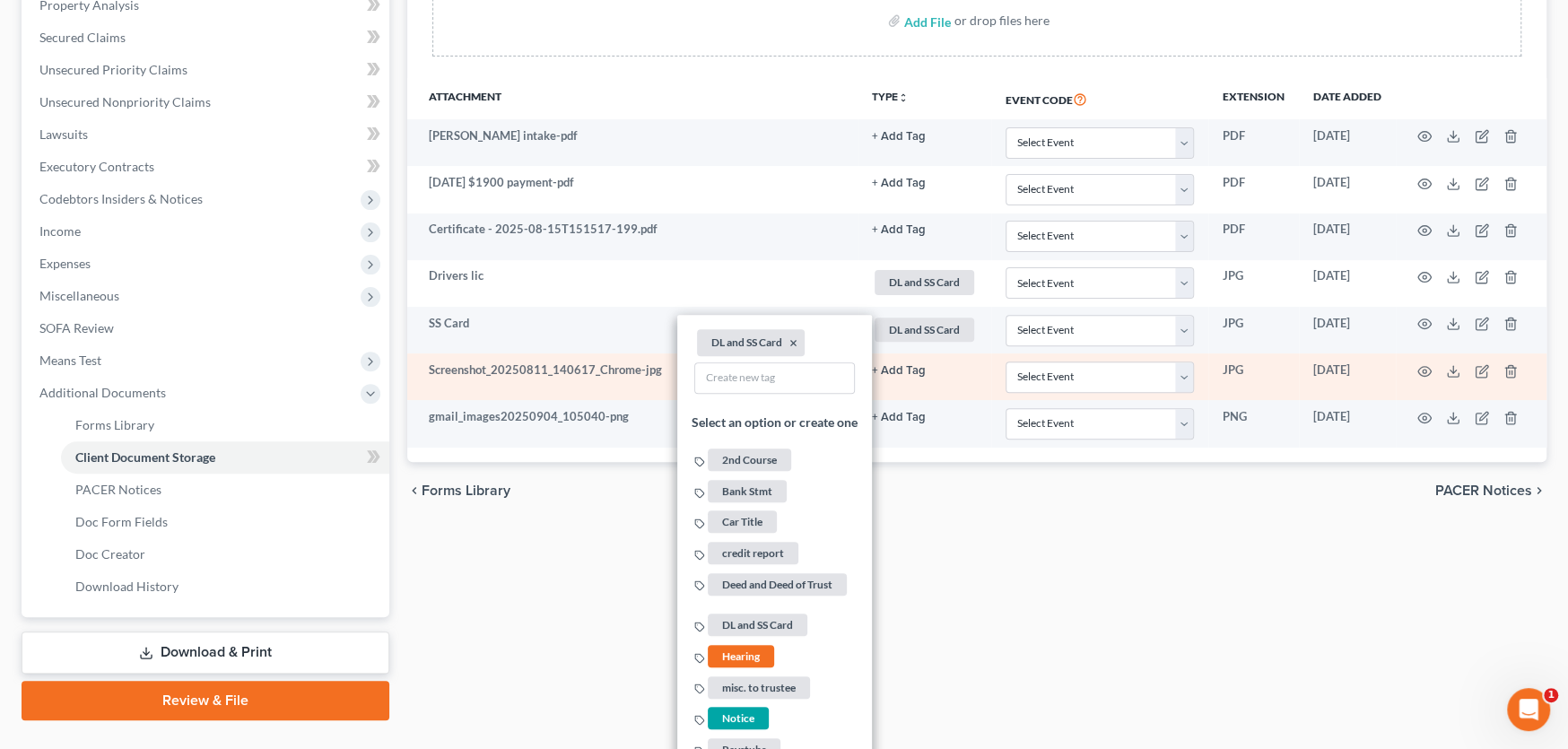
click at [575, 389] on td "Screenshot_20250811_140617_Chrome-jpg" at bounding box center [632, 377] width 450 height 47
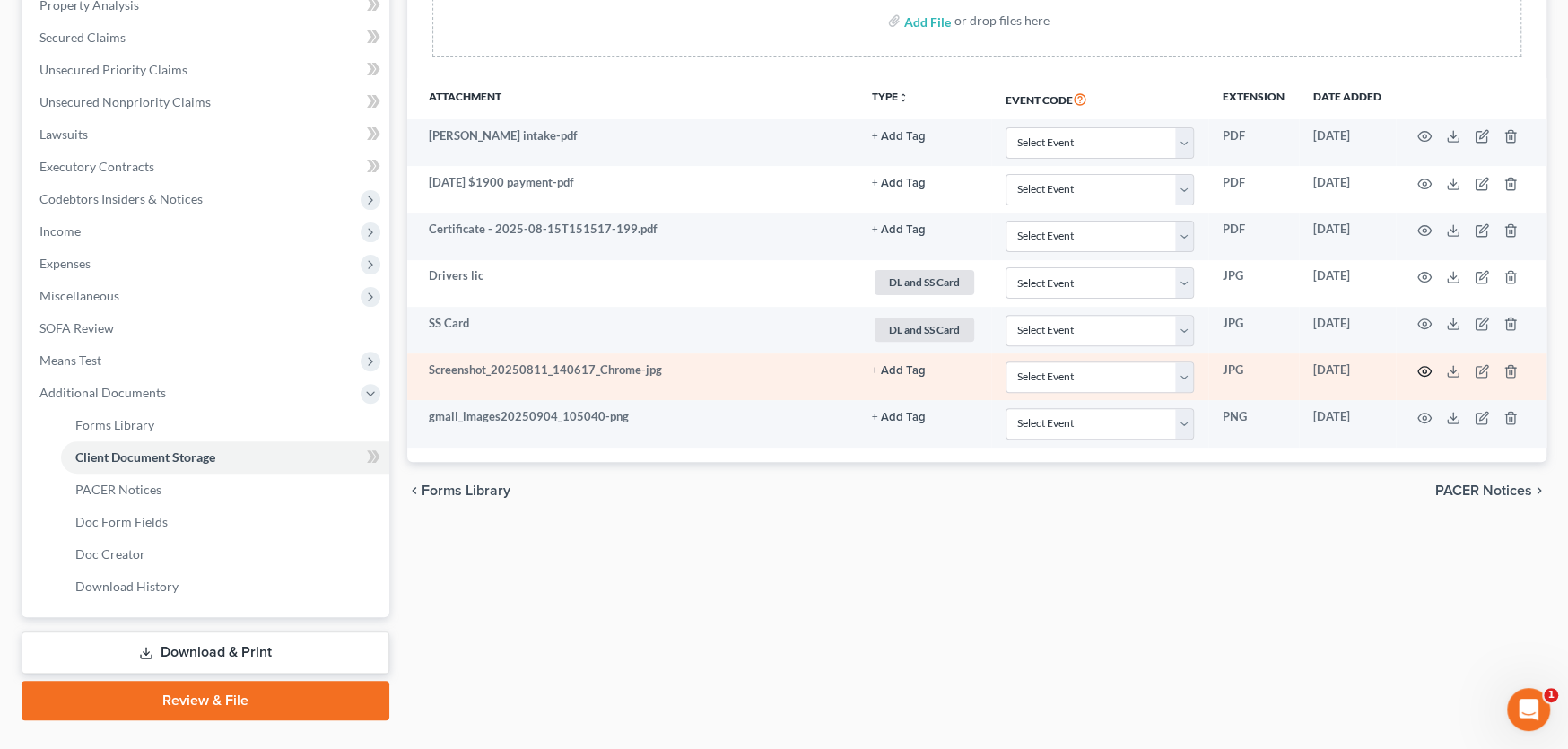
click at [1419, 367] on icon "button" at bounding box center [1425, 371] width 15 height 15
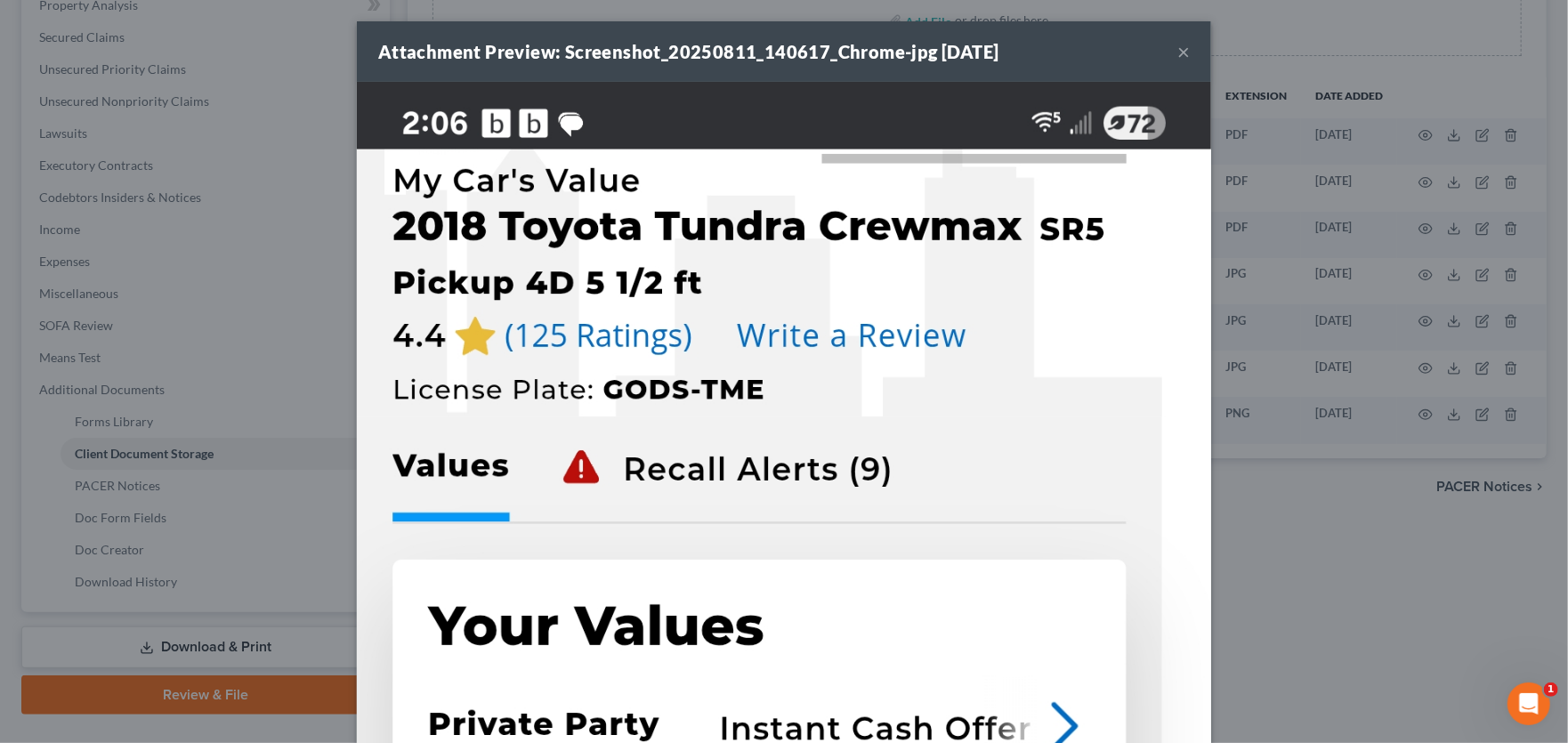
click at [1179, 44] on button "×" at bounding box center [1183, 51] width 13 height 21
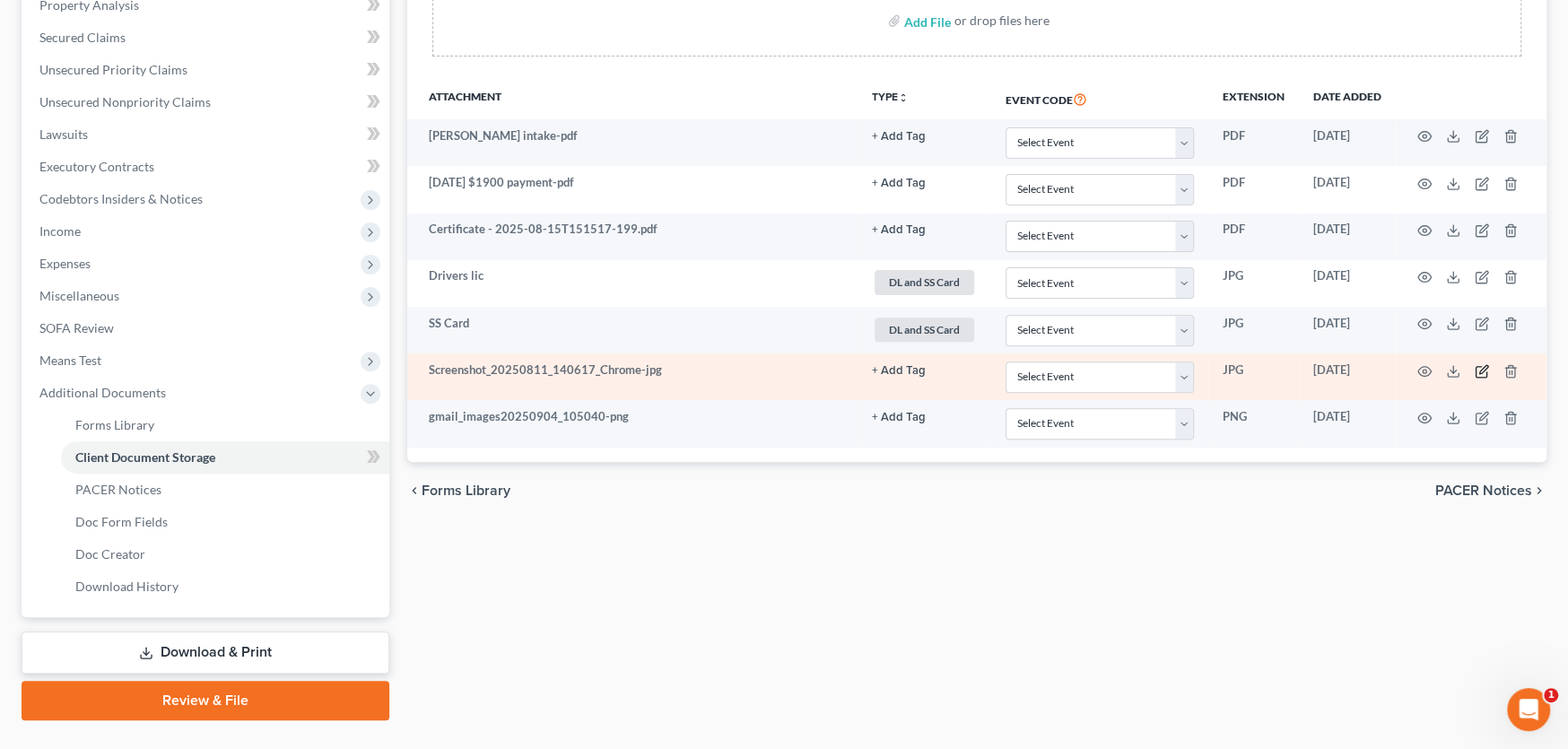
click at [1482, 364] on icon "button" at bounding box center [1481, 371] width 15 height 15
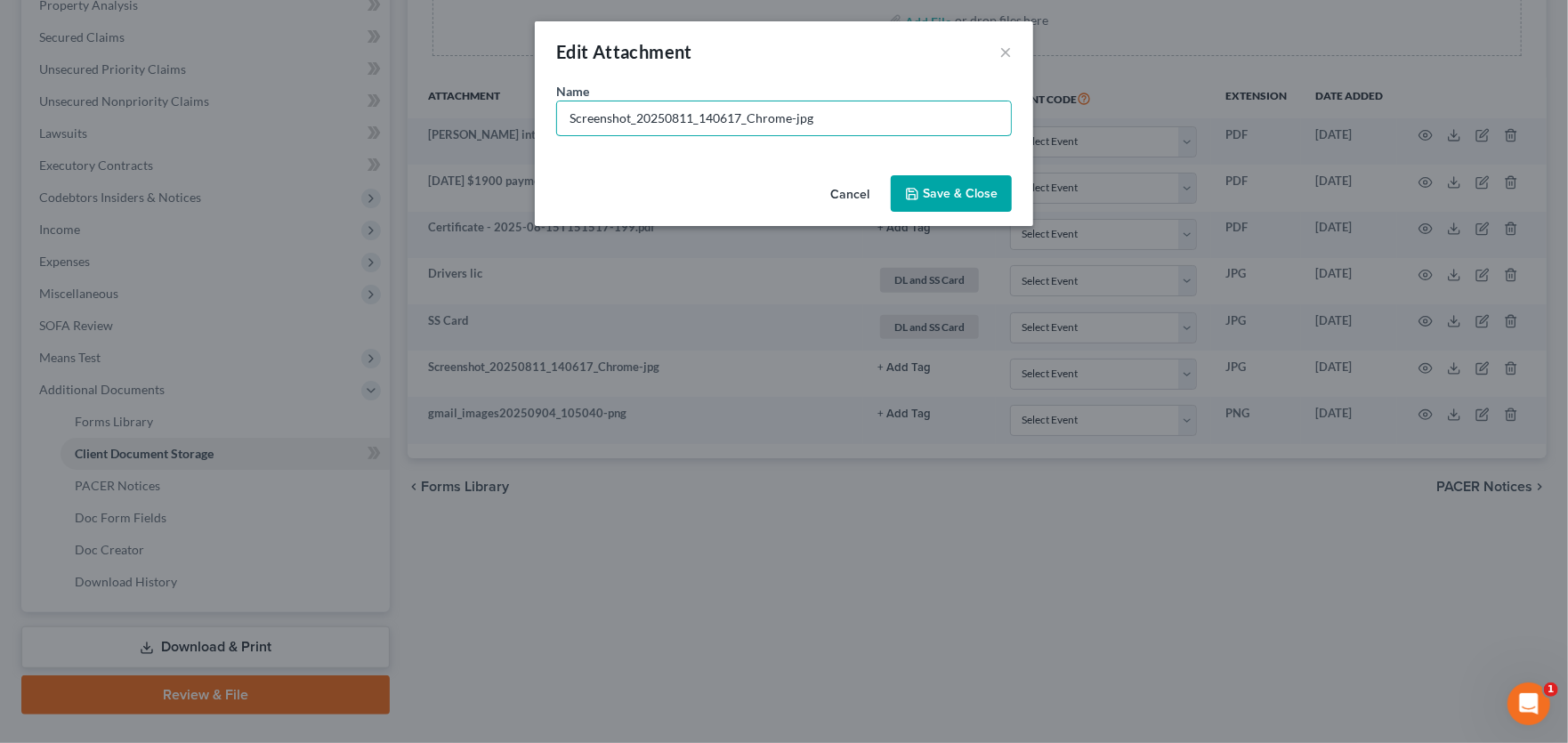
drag, startPoint x: 880, startPoint y: 119, endPoint x: 280, endPoint y: 69, distance: 602.1
click at [306, 72] on div "Edit Attachment × Name * Screenshot_20250811_140617_Chrome-jpg Cancel Save & Cl…" at bounding box center [784, 371] width 1568 height 743
type input "KBB 2018 Tundra"
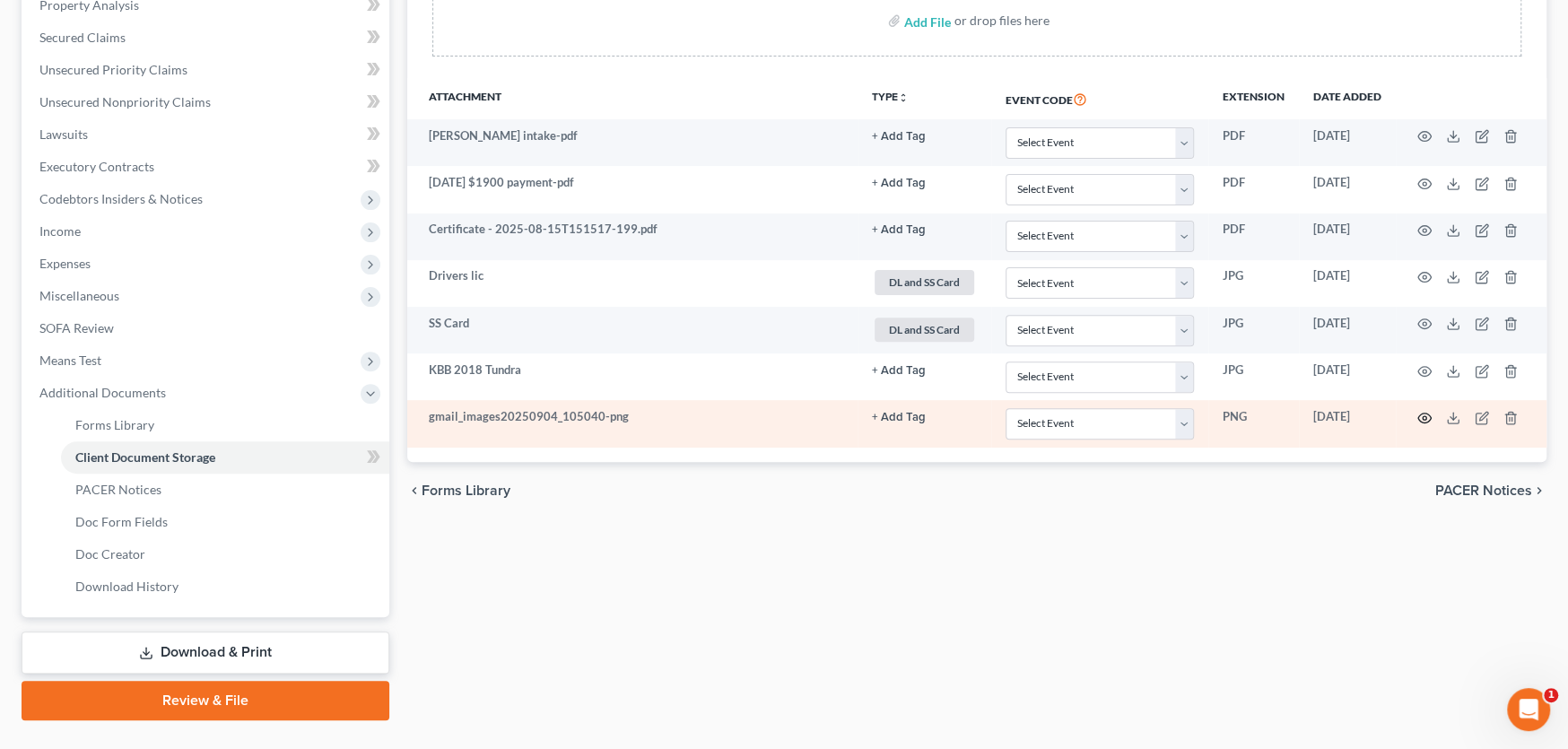
click at [1422, 418] on icon "button" at bounding box center [1425, 418] width 15 height 15
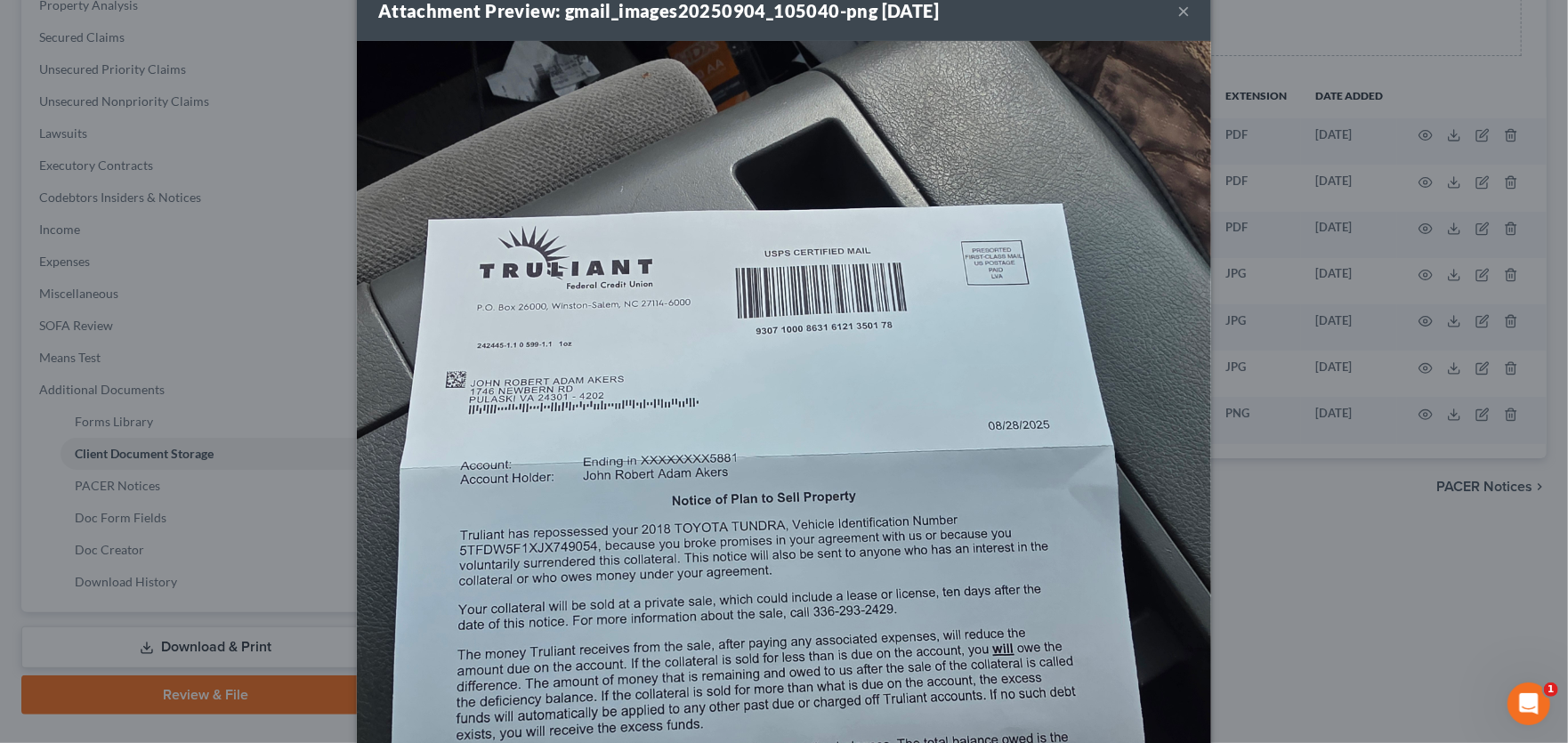
scroll to position [0, 0]
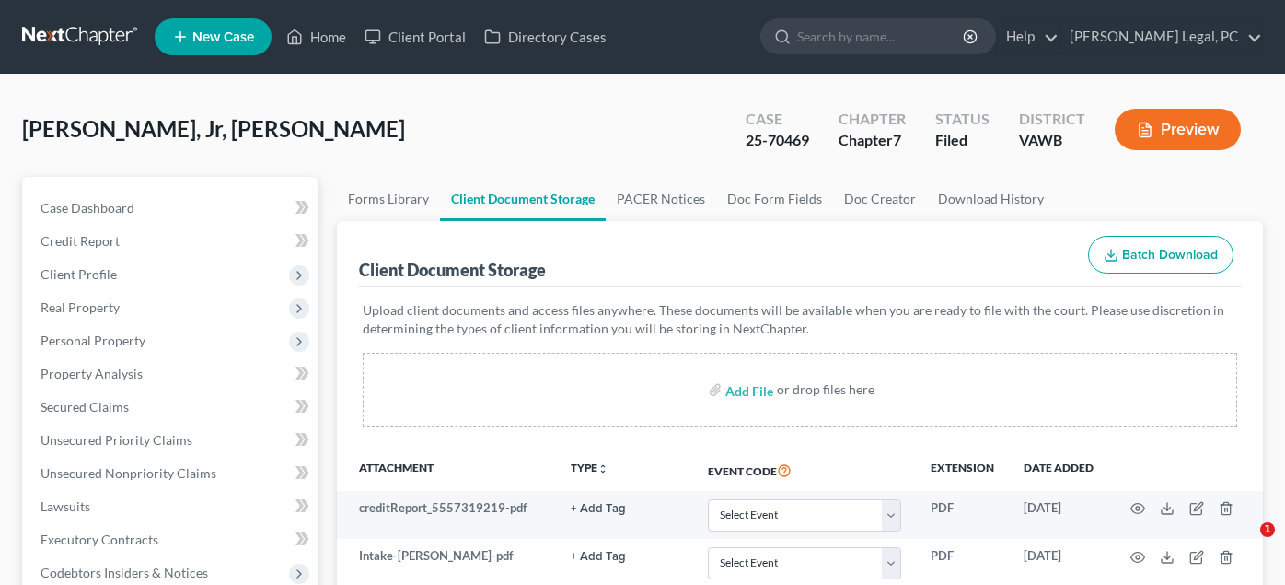
select select "0"
click at [85, 26] on link at bounding box center [81, 36] width 118 height 33
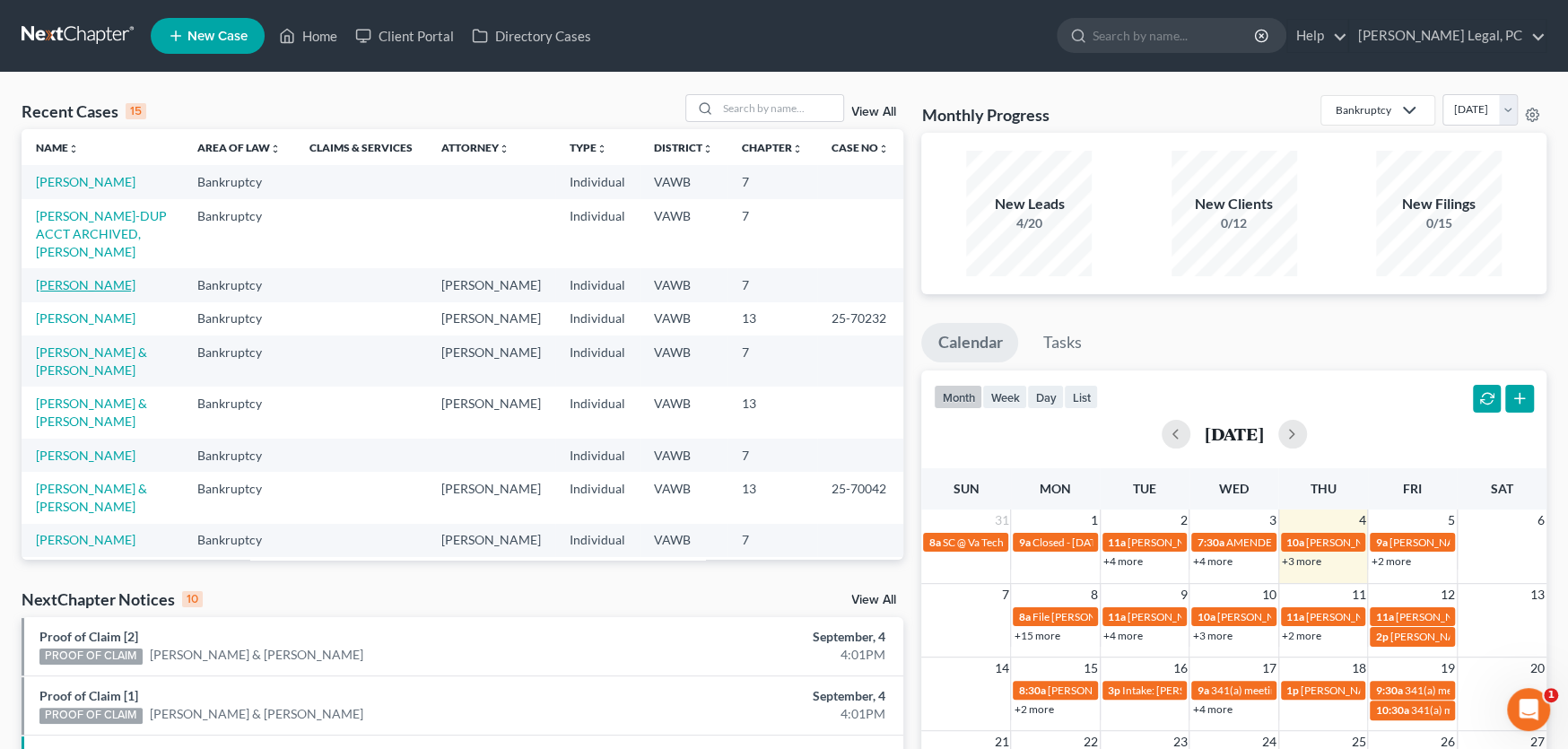
click at [69, 277] on link "[PERSON_NAME]" at bounding box center [86, 284] width 99 height 16
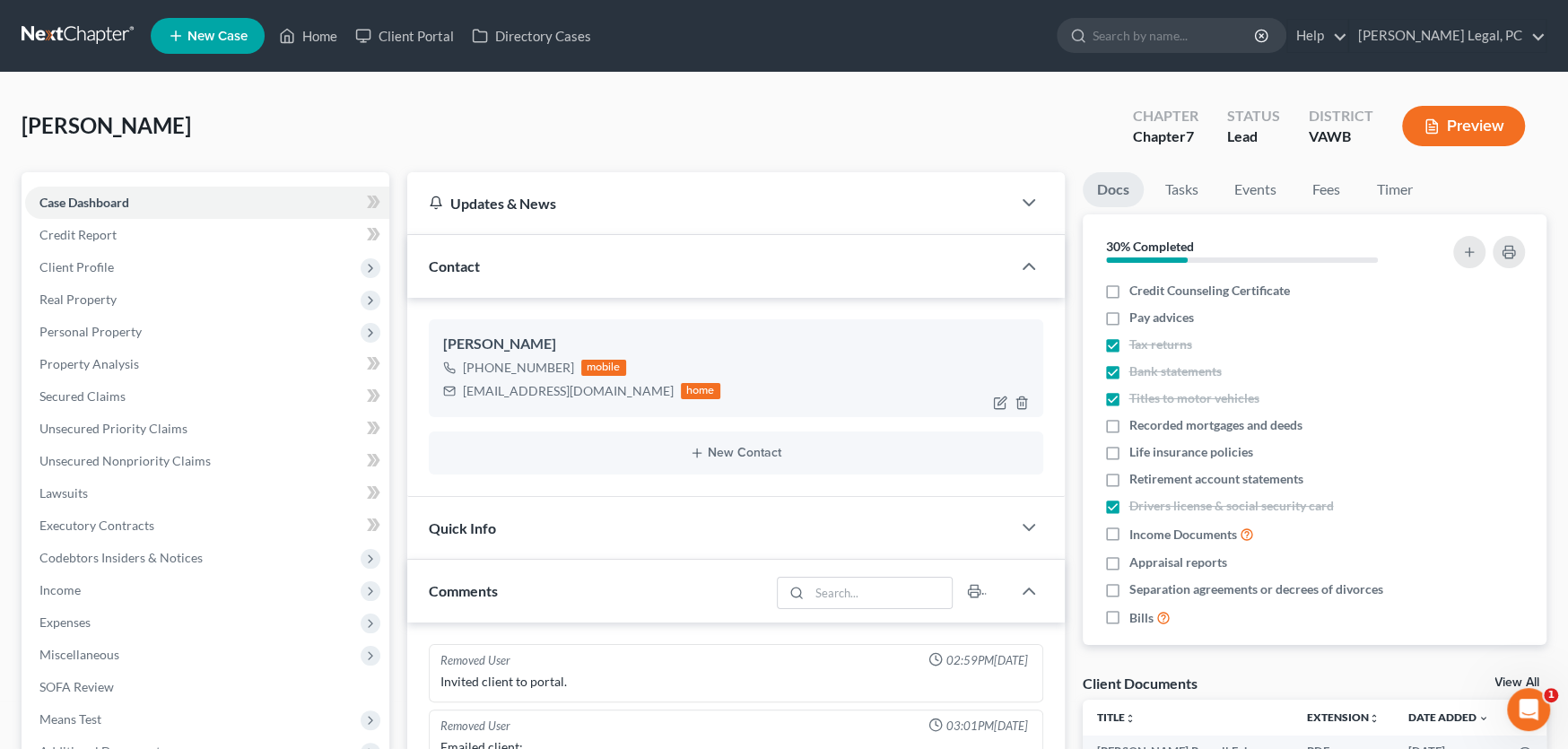
scroll to position [2256, 0]
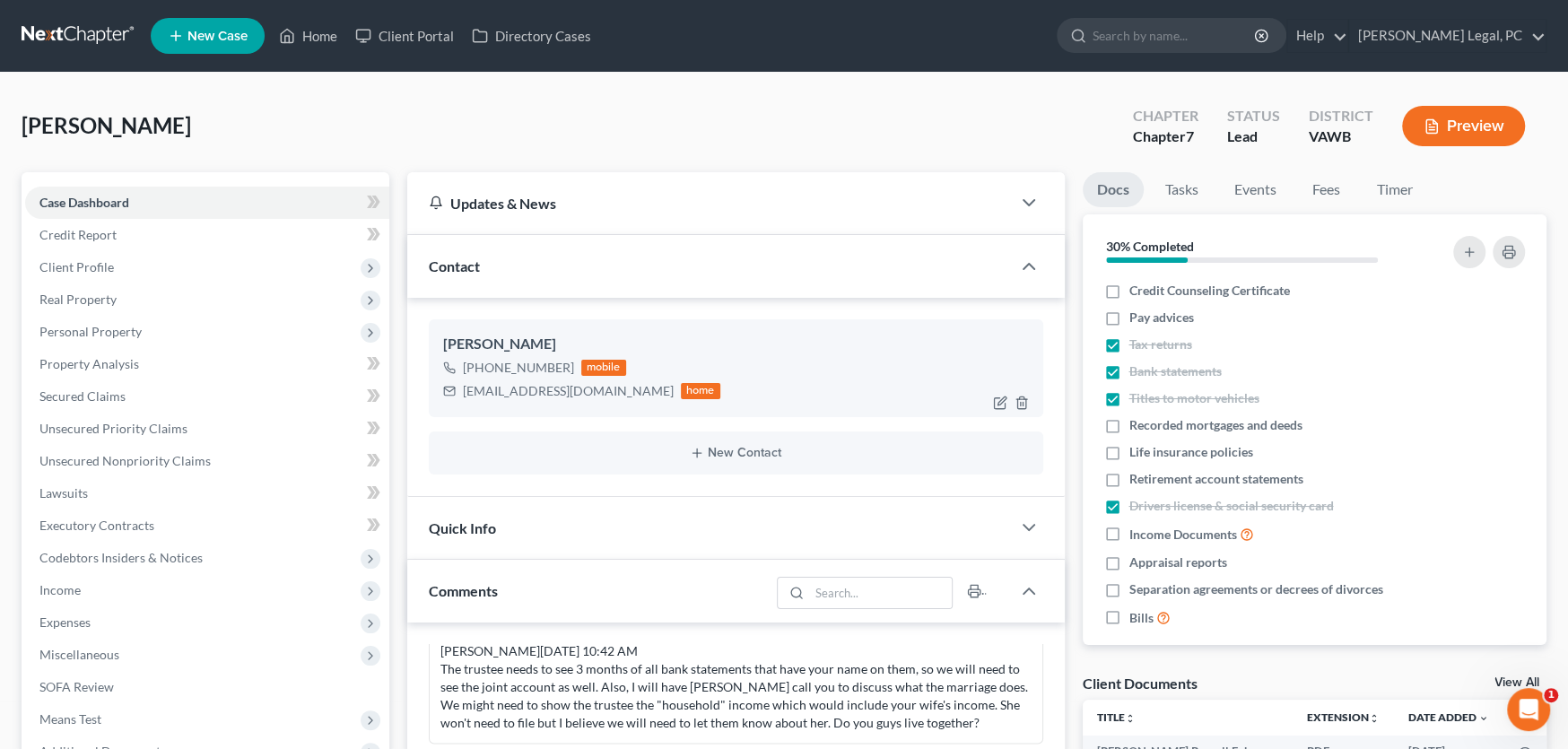
click at [681, 382] on div "[PHONE_NUMBER] mobile [EMAIL_ADDRESS][DOMAIN_NAME] home" at bounding box center [736, 379] width 586 height 47
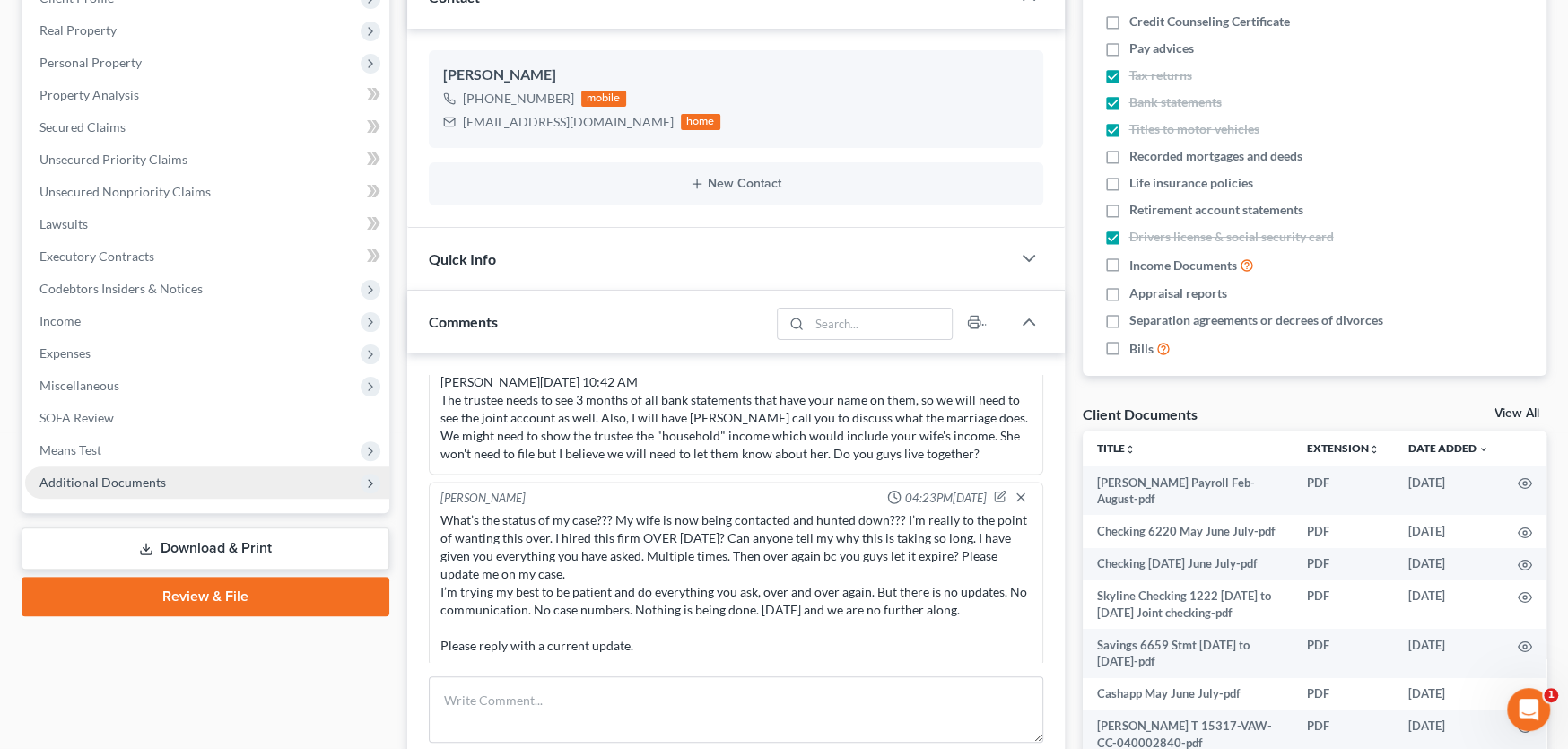
click at [115, 474] on span "Additional Documents" at bounding box center [103, 482] width 127 height 16
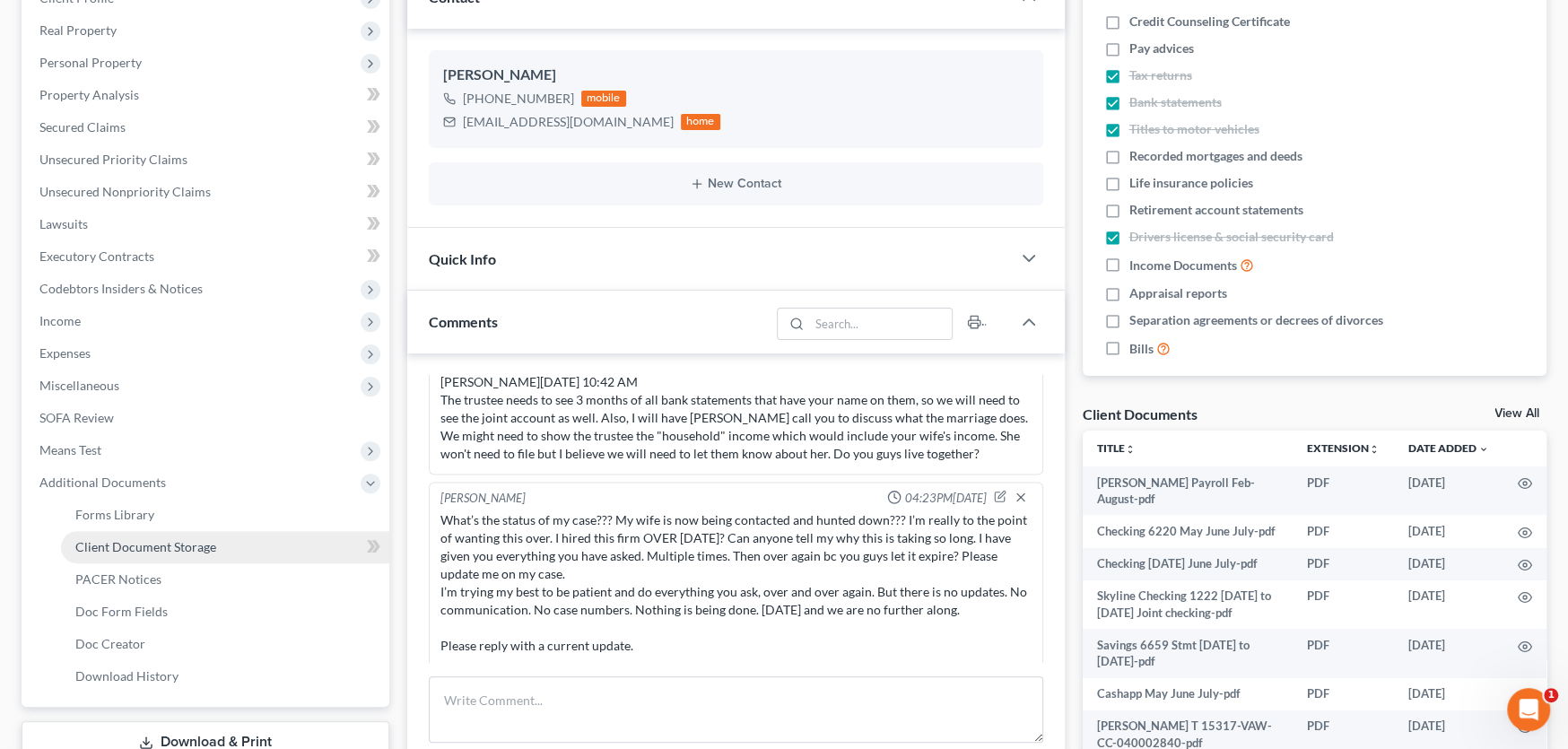
click at [119, 535] on link "Client Document Storage" at bounding box center [225, 546] width 328 height 32
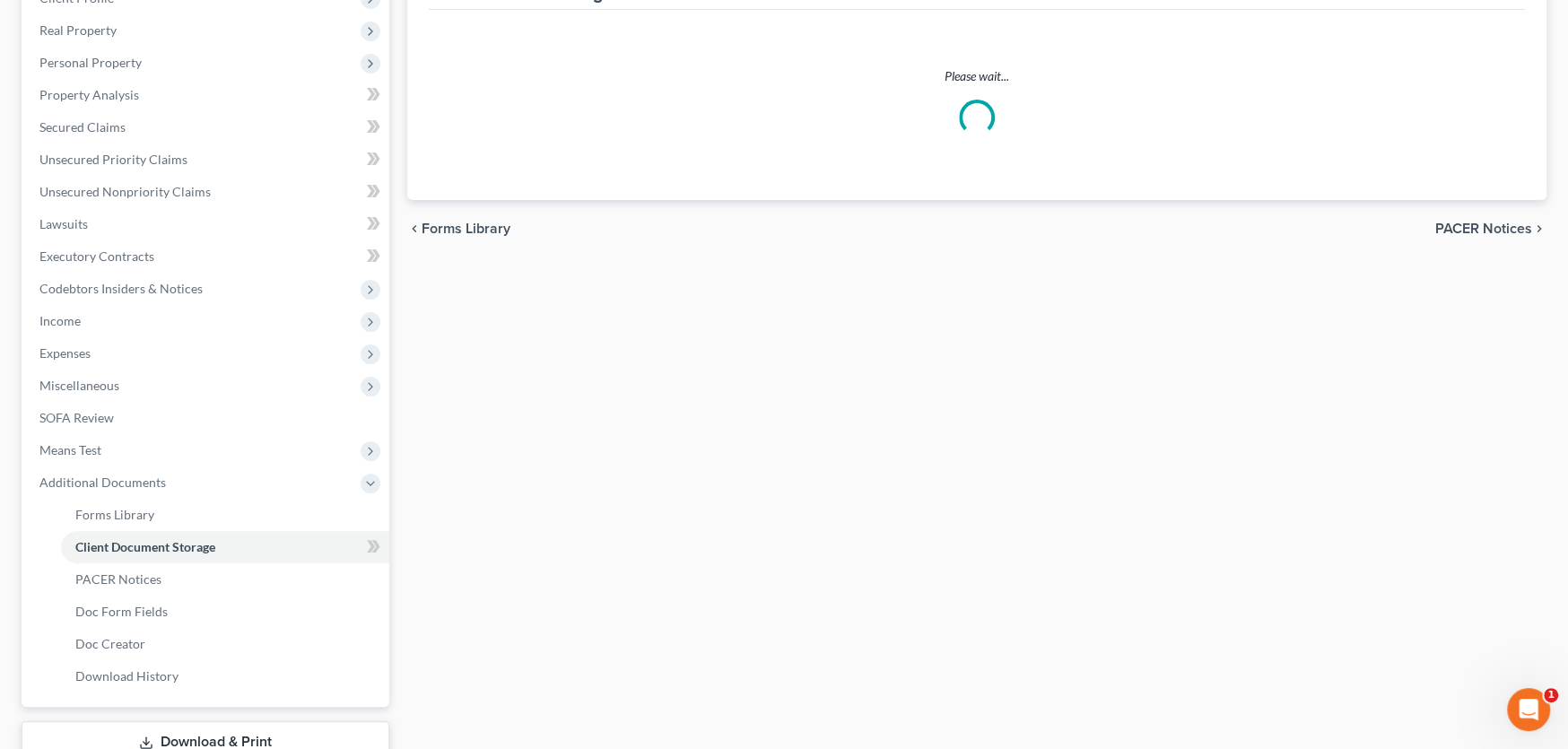
scroll to position [94, 0]
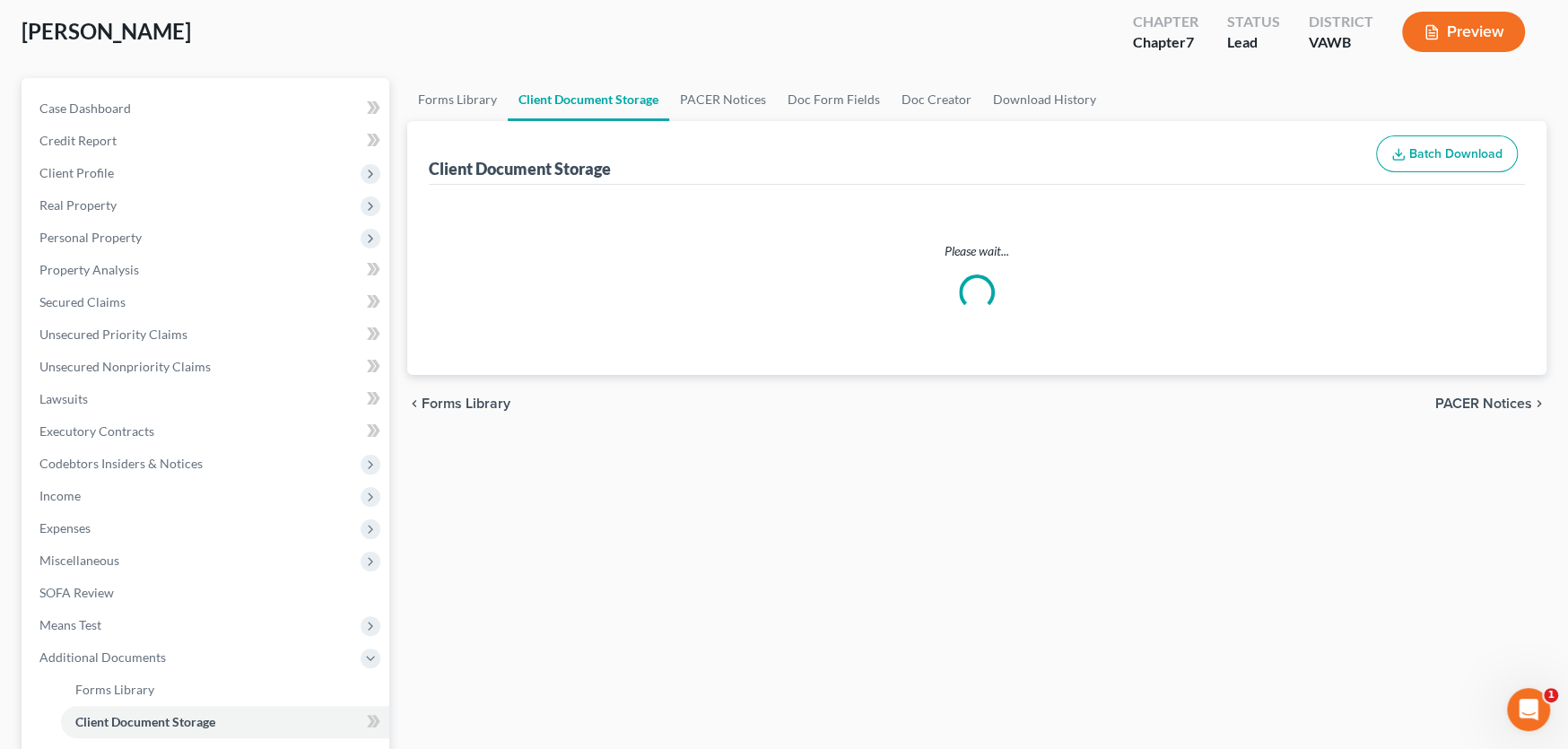
select select "0"
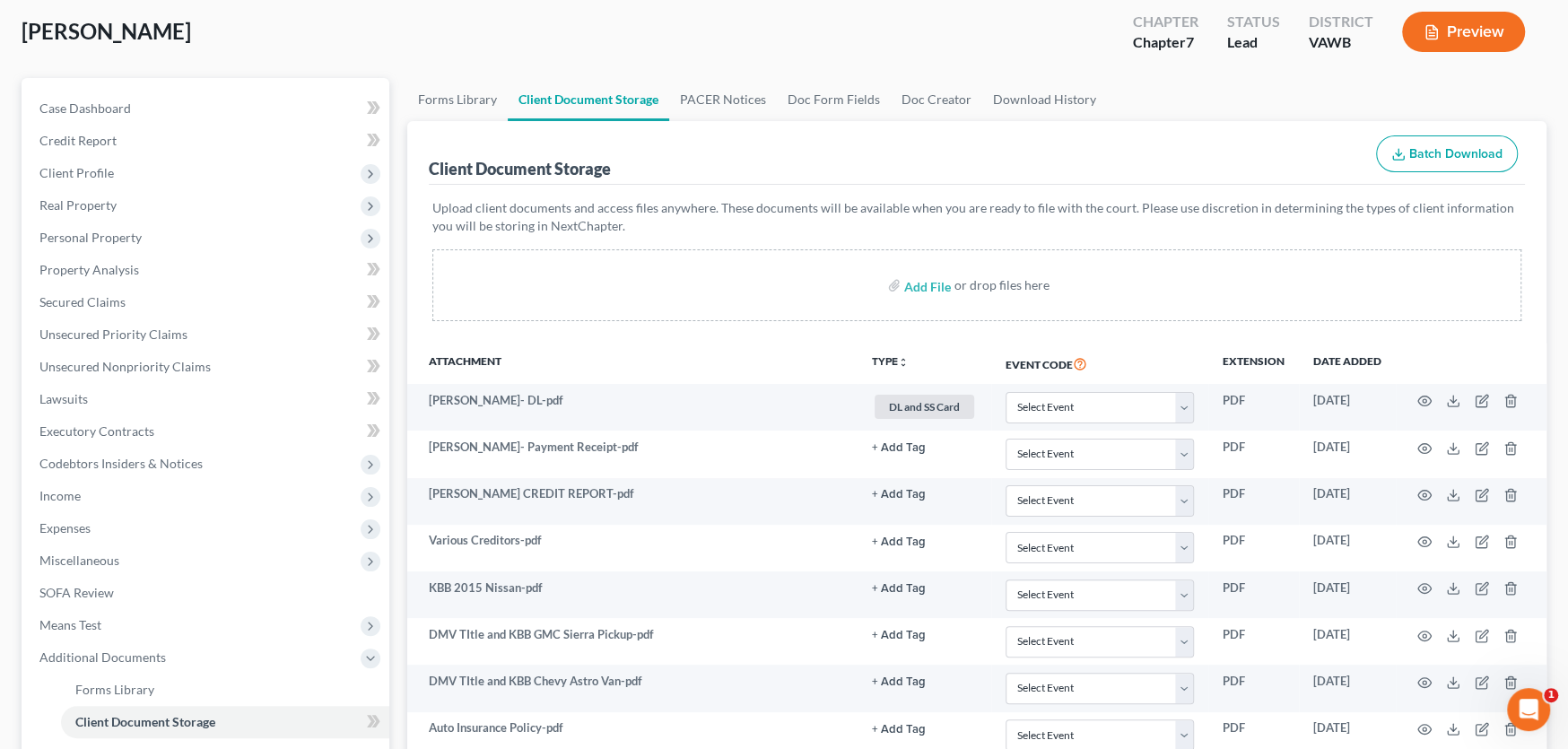
scroll to position [0, 0]
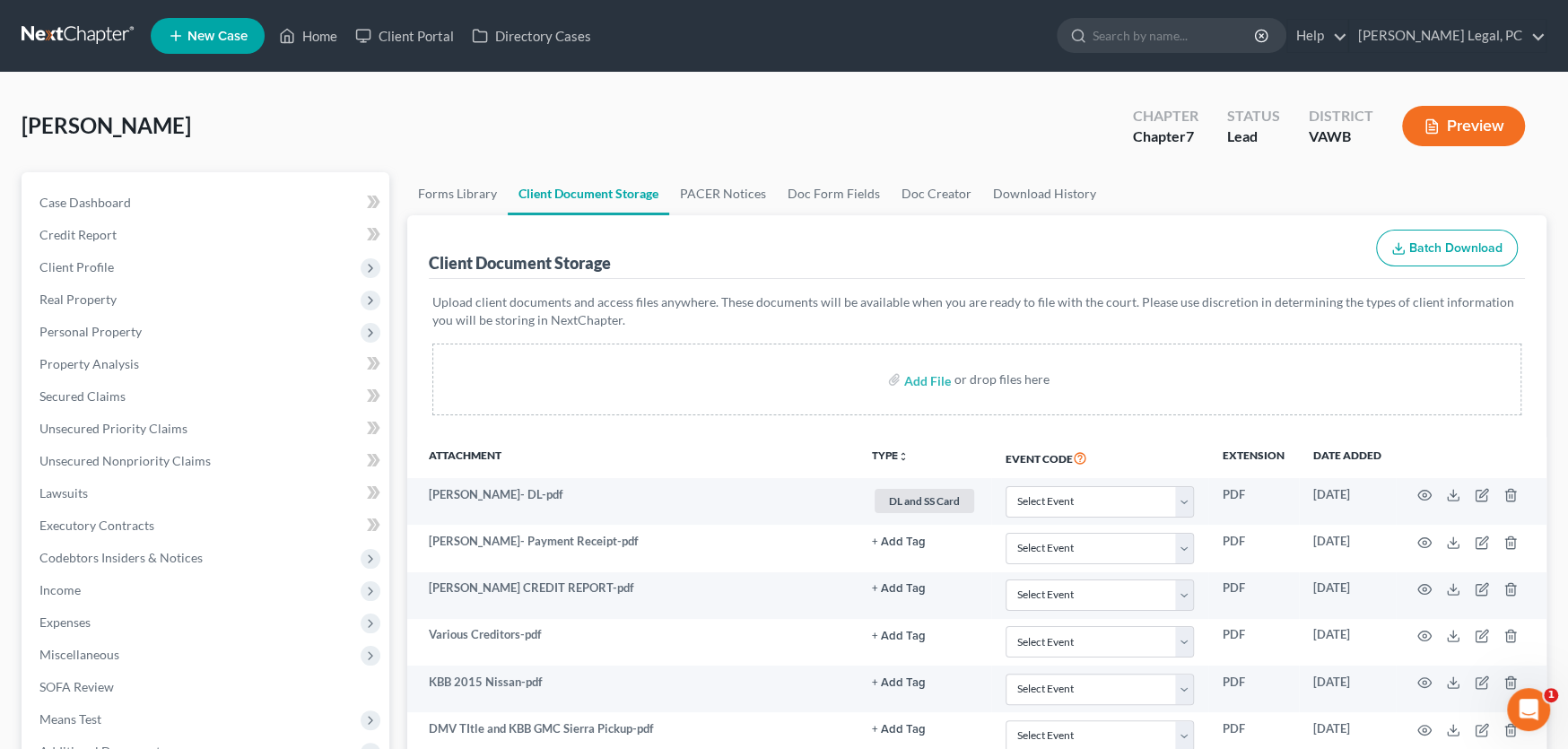
select select "0"
click at [102, 205] on span "Case Dashboard" at bounding box center [86, 203] width 92 height 16
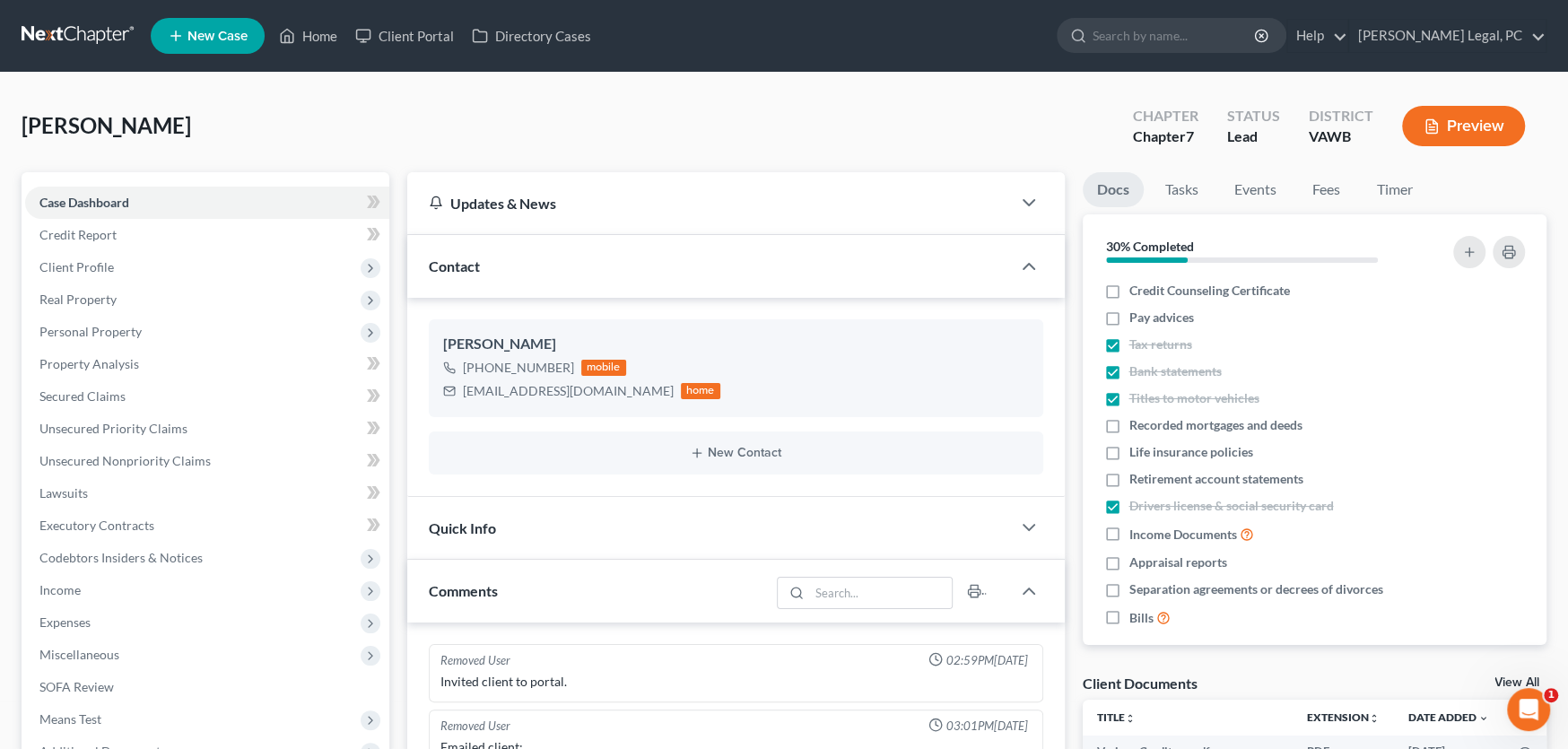
scroll to position [2256, 0]
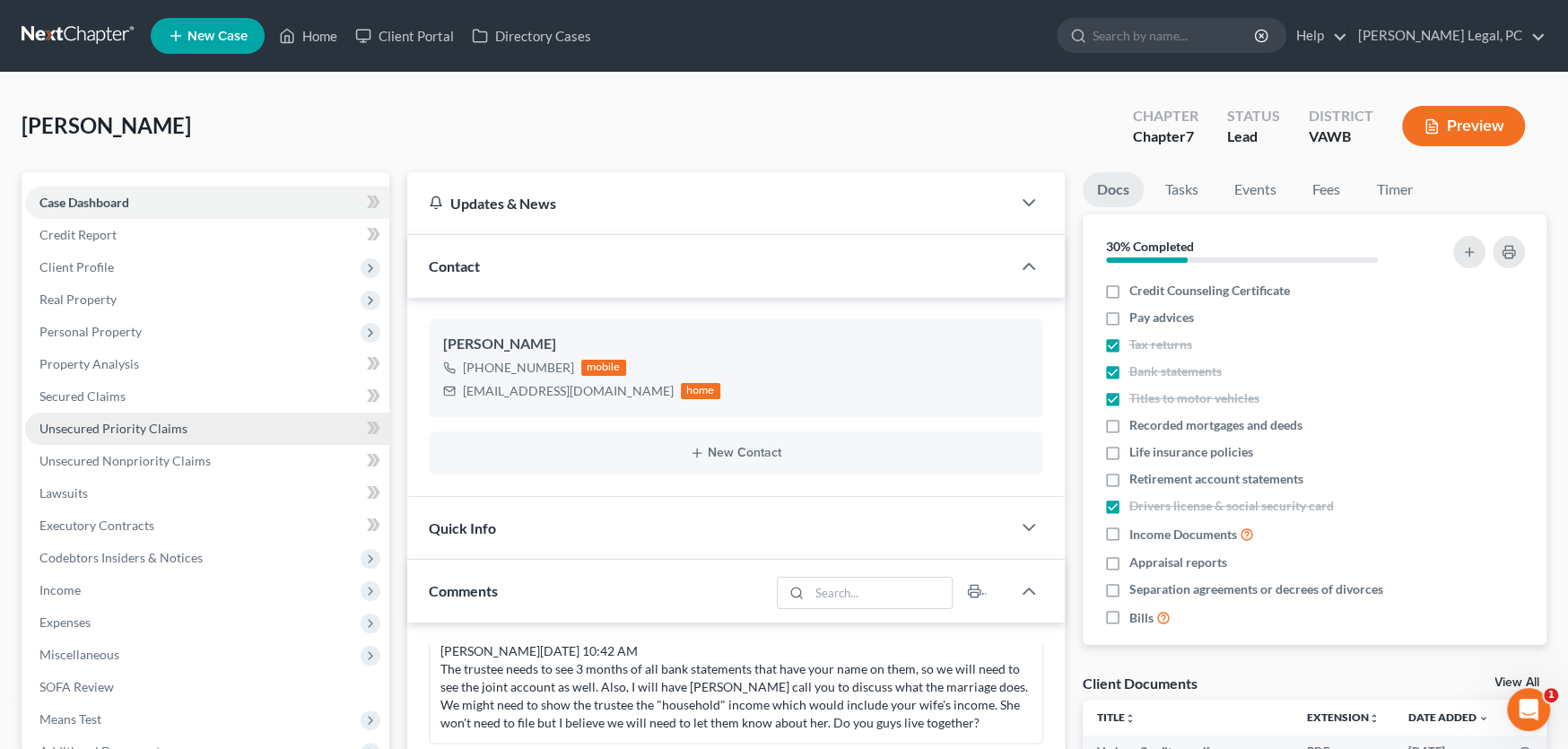
click at [110, 425] on span "Unsecured Priority Claims" at bounding box center [114, 429] width 148 height 16
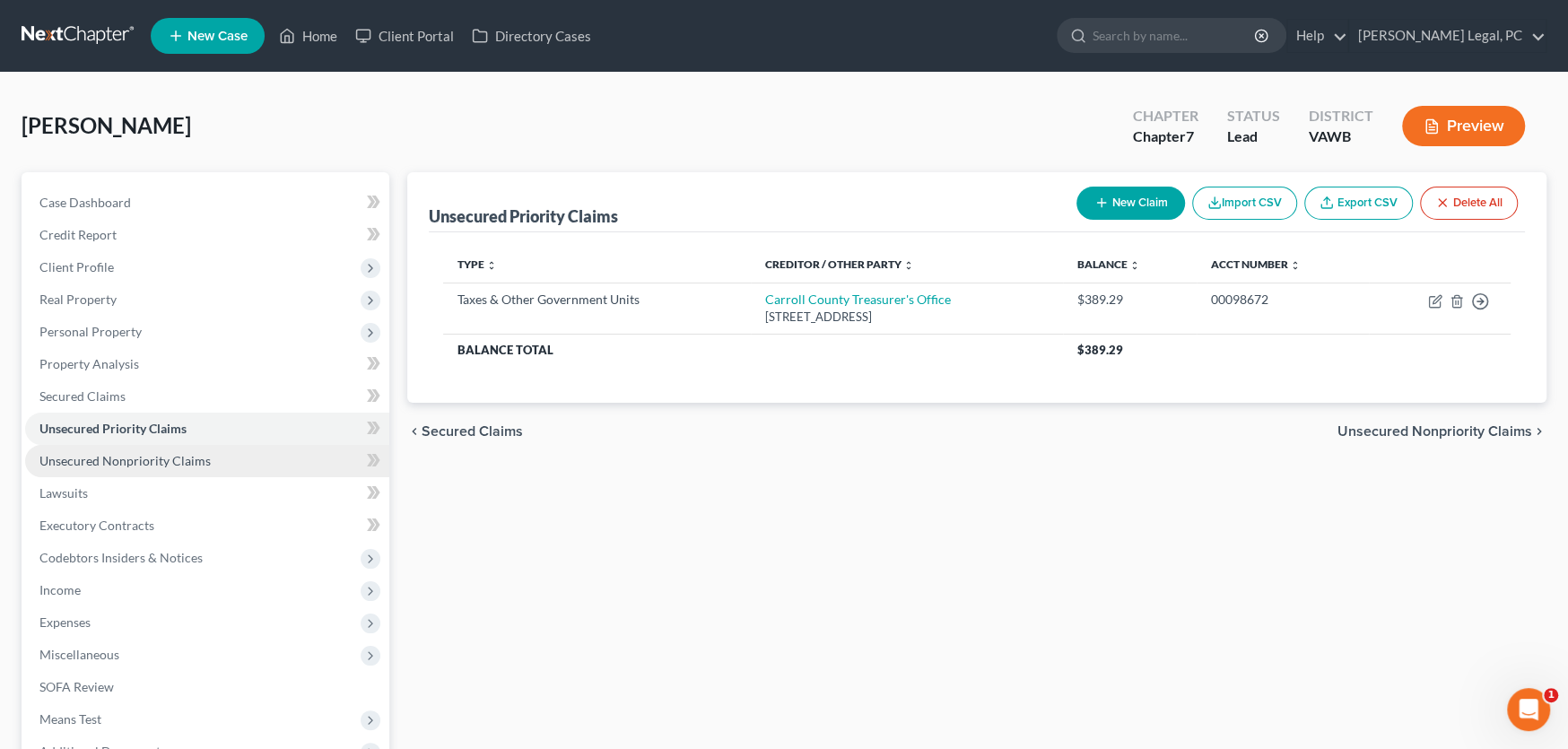
click at [136, 465] on span "Unsecured Nonpriority Claims" at bounding box center [126, 461] width 172 height 16
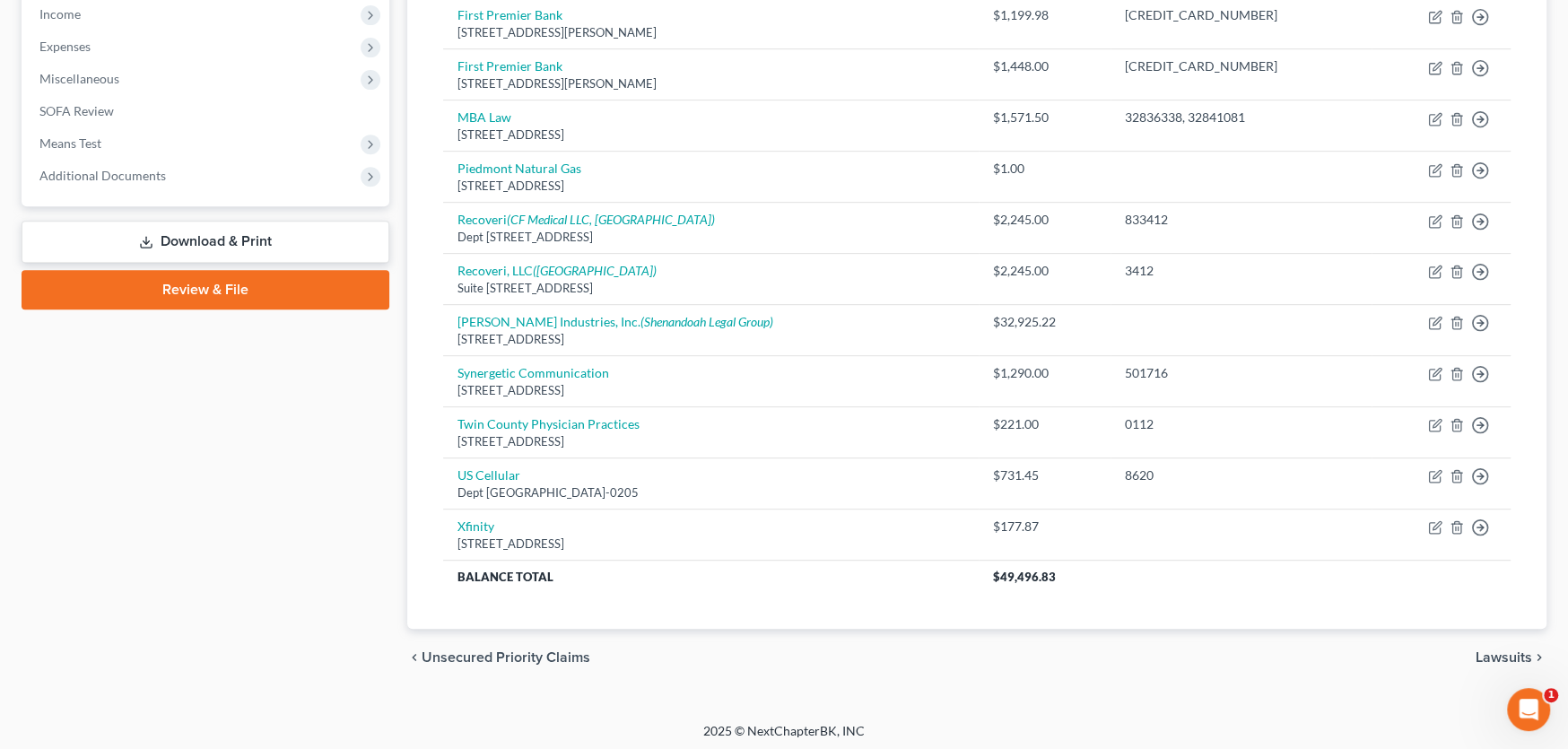
scroll to position [578, 0]
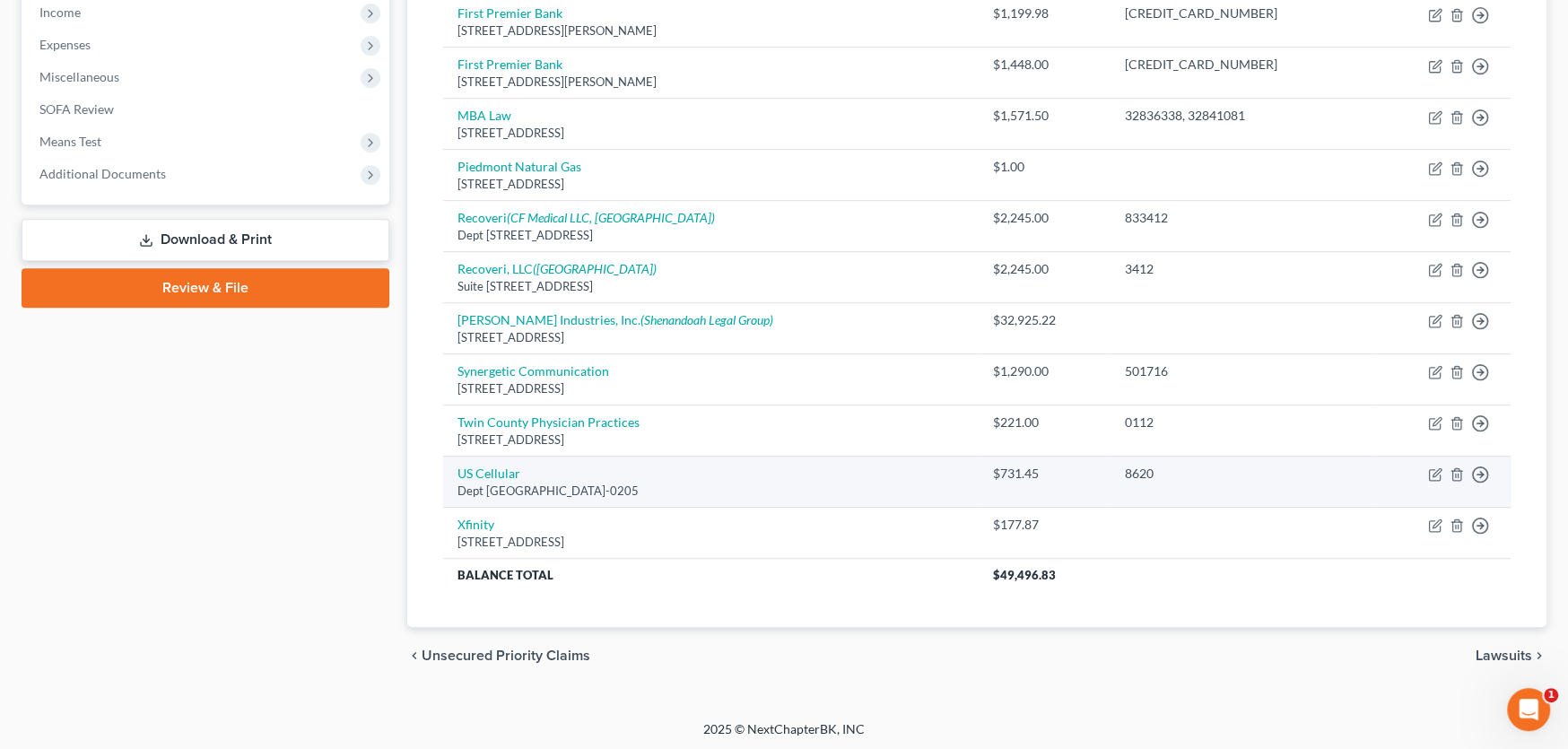
click at [750, 491] on div "Dept 0205, Palatine, IL 60055-0205" at bounding box center [711, 490] width 507 height 17
click at [1435, 468] on icon "button" at bounding box center [1436, 472] width 8 height 8
select select "14"
select select "19"
select select "0"
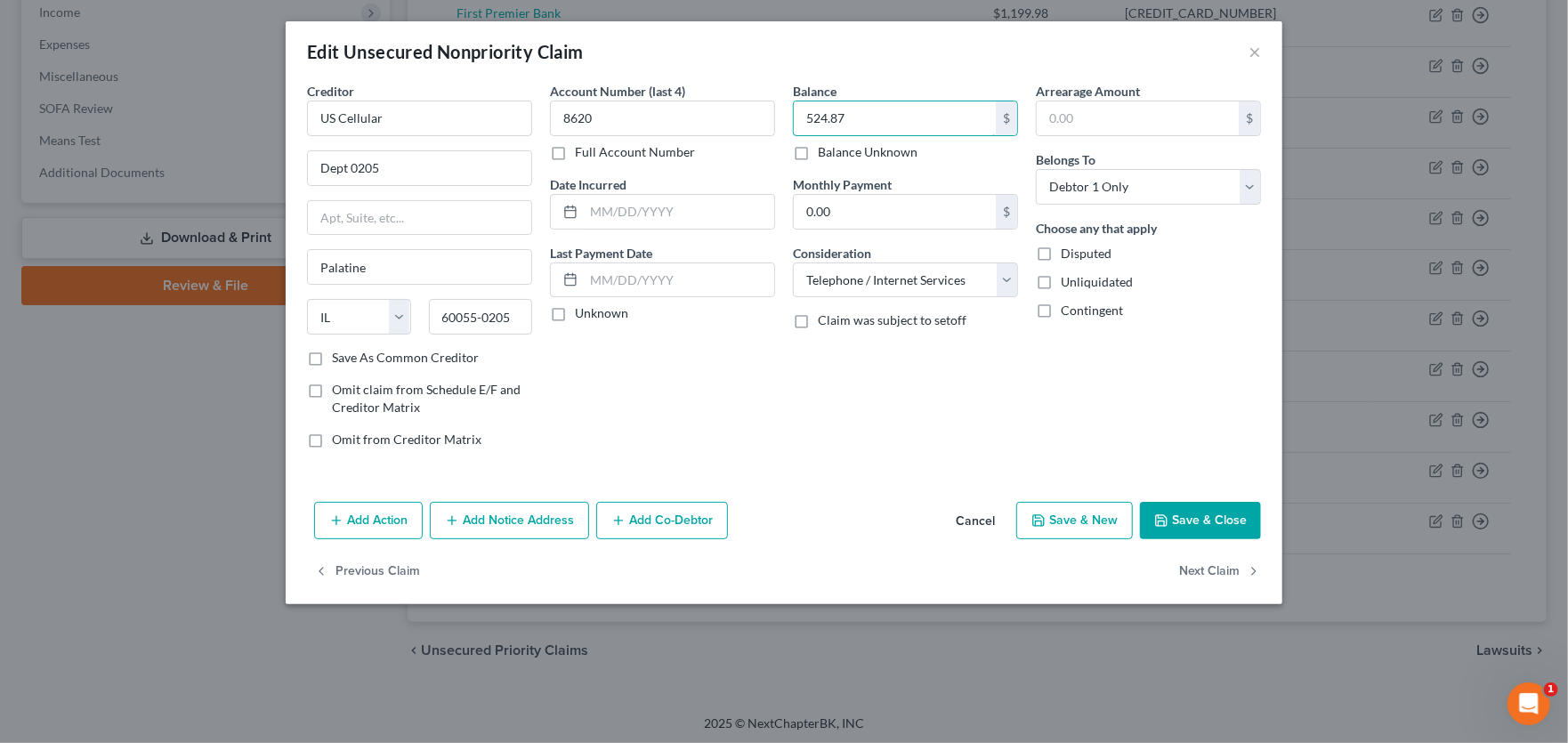
type input "524.87"
click at [1205, 513] on button "Save & Close" at bounding box center [1200, 520] width 121 height 38
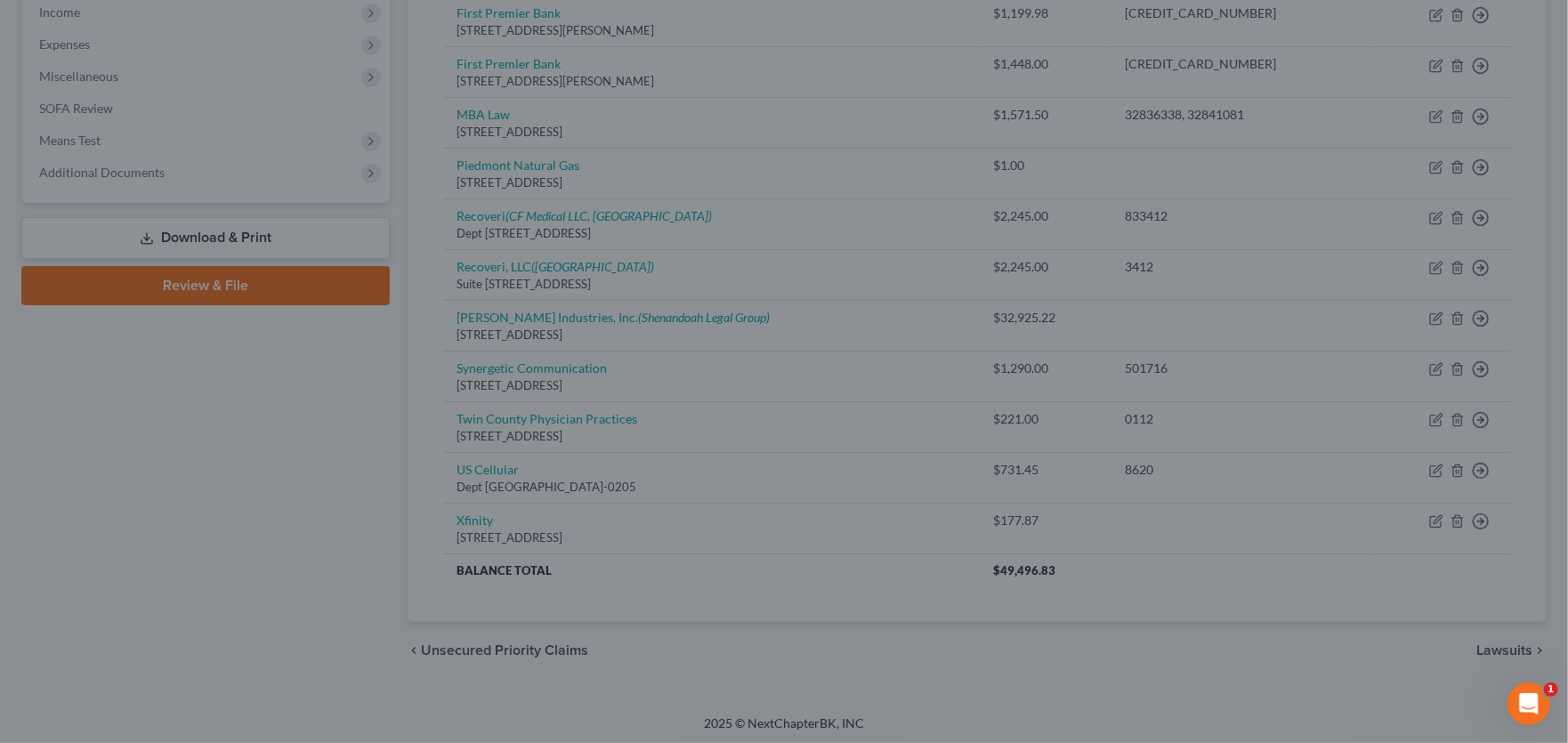
type input "0"
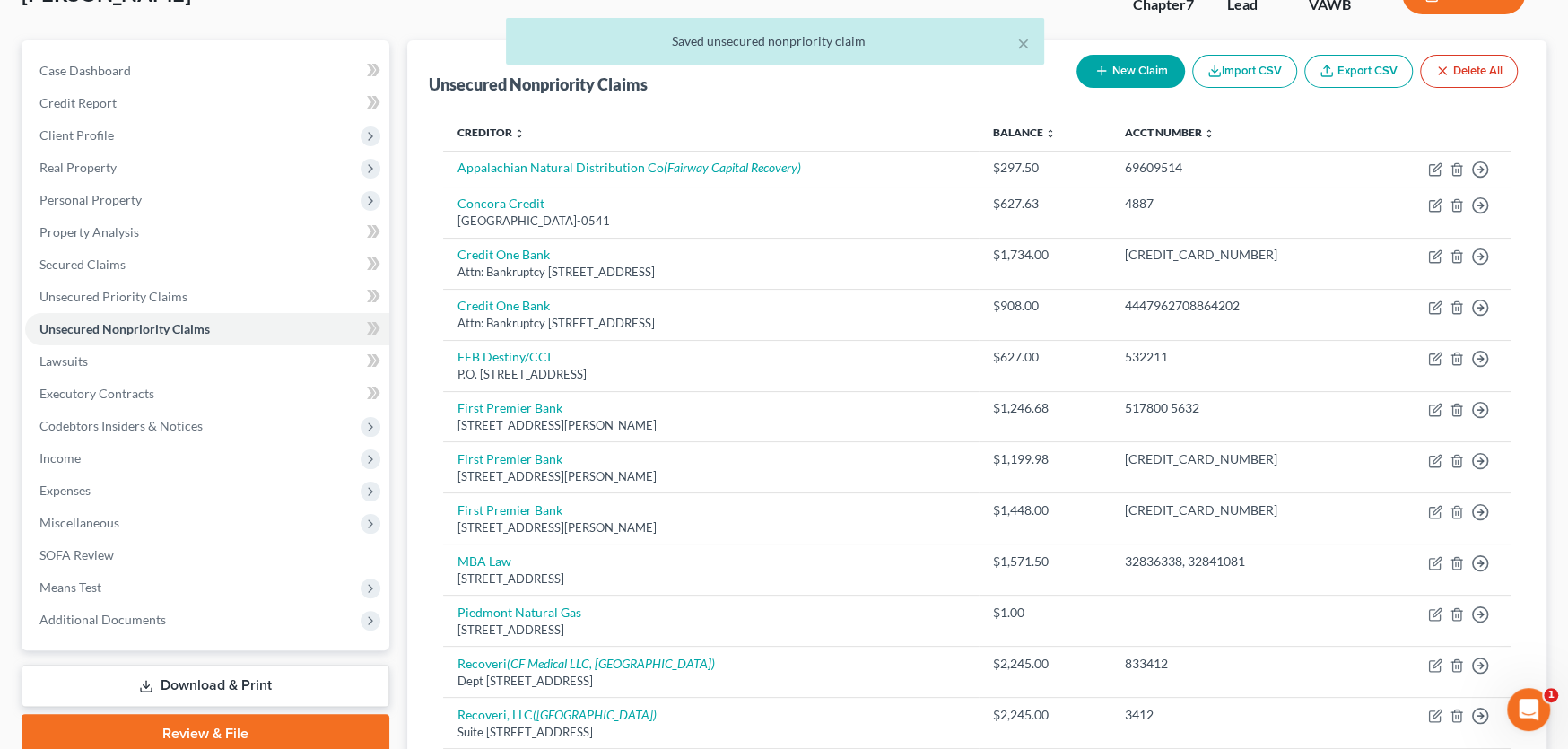
scroll to position [130, 0]
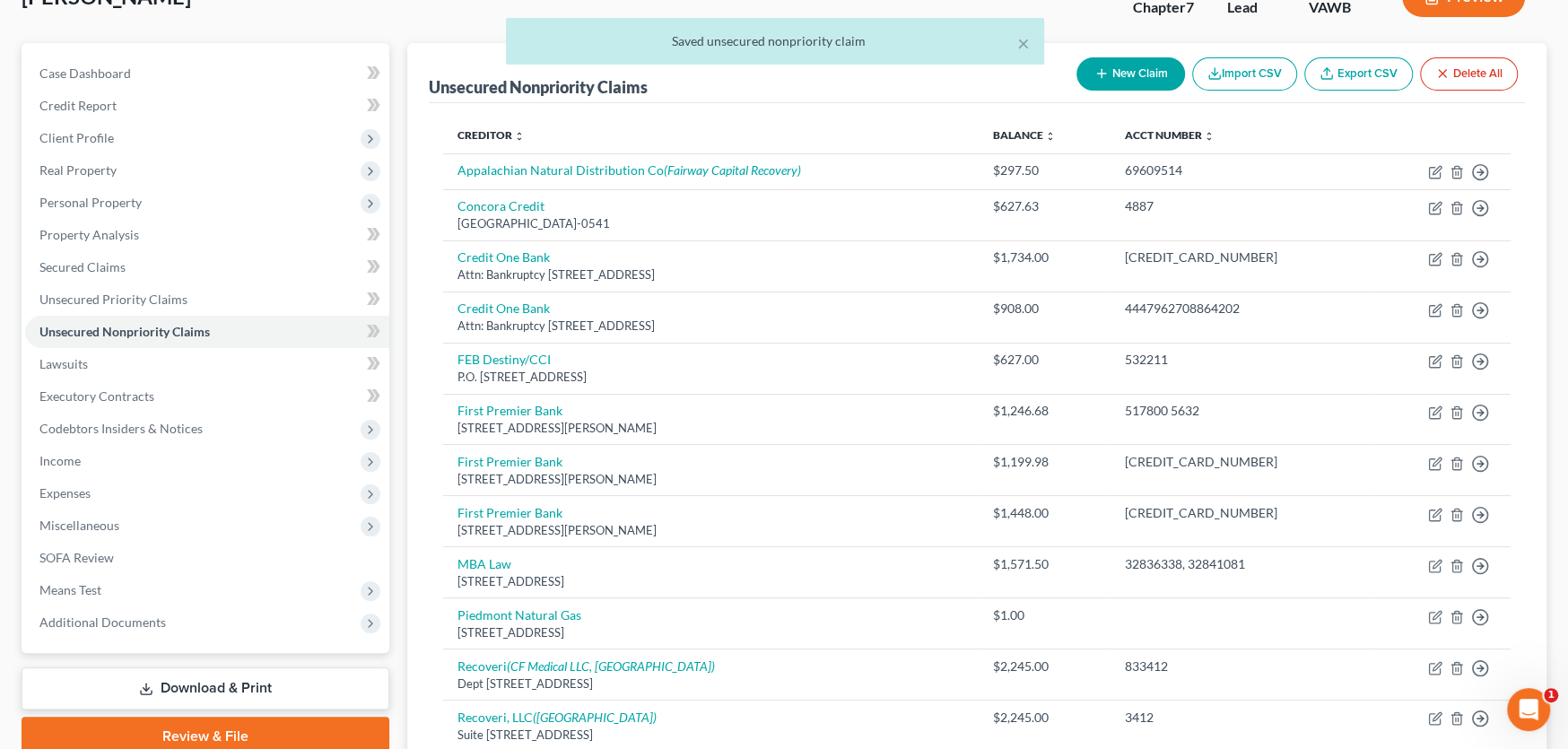
click at [1109, 69] on div "× Saved unsecured nonpriority claim" at bounding box center [775, 45] width 1568 height 56
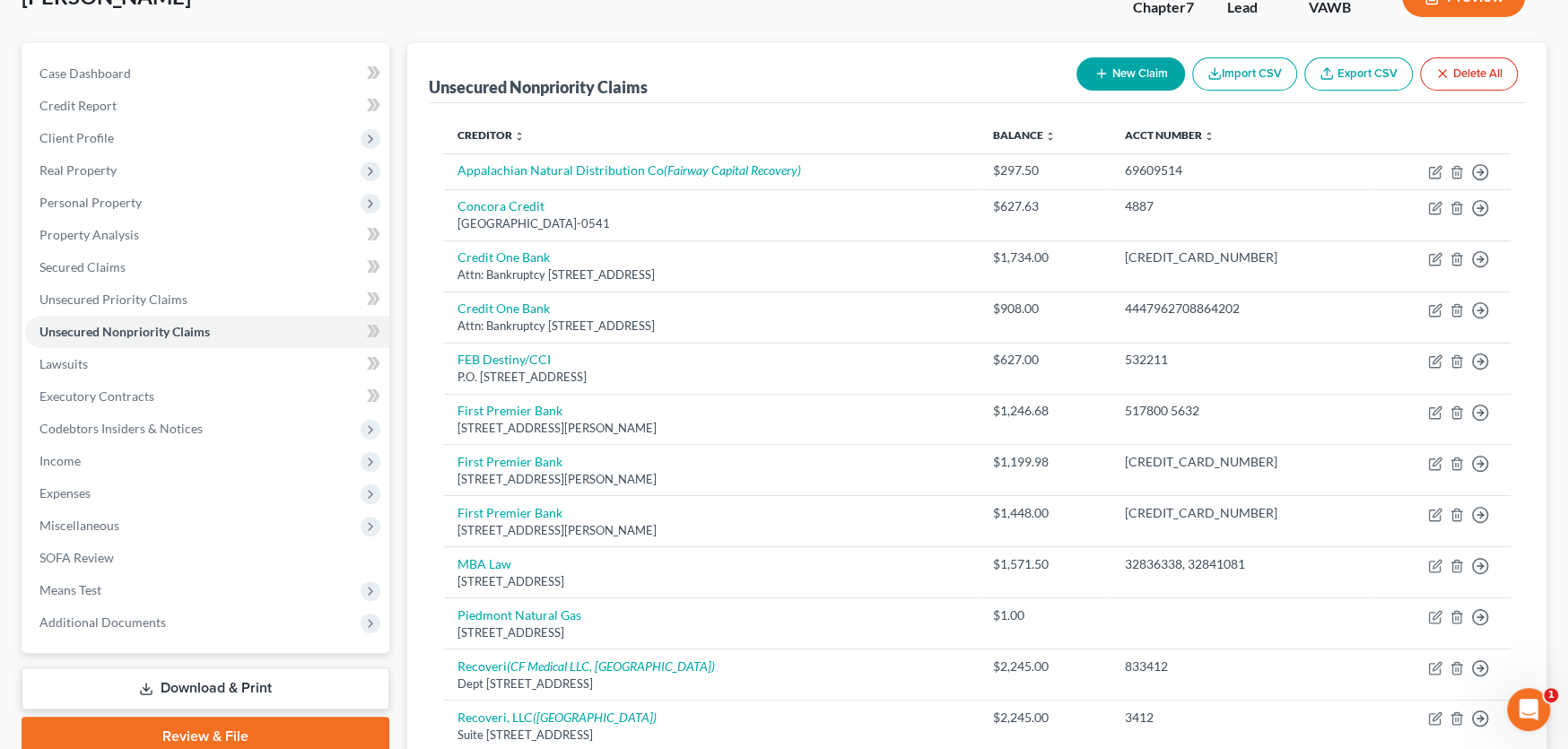
click at [1121, 66] on button "New Claim" at bounding box center [1130, 74] width 108 height 33
select select "0"
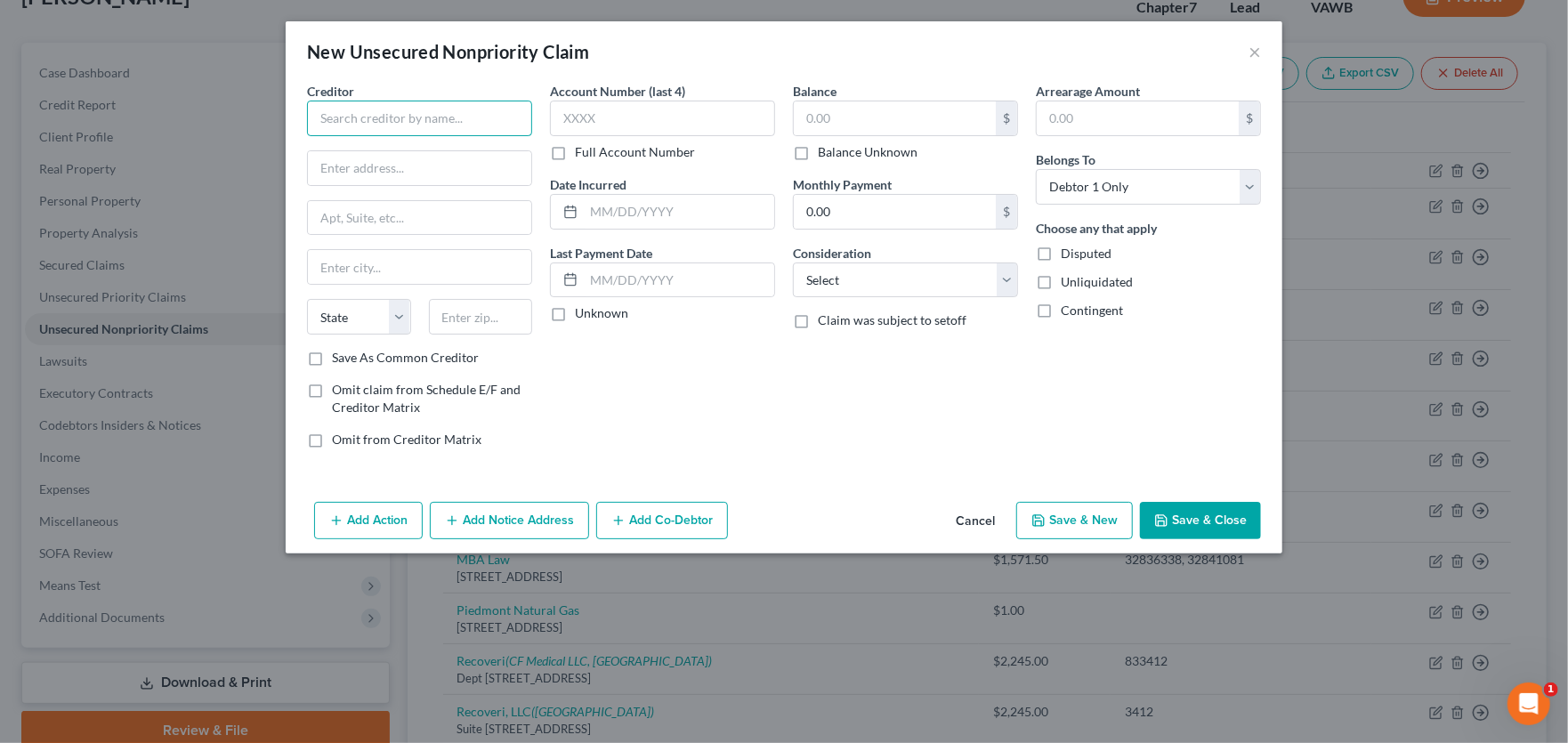
click at [387, 122] on input "text" at bounding box center [420, 118] width 225 height 36
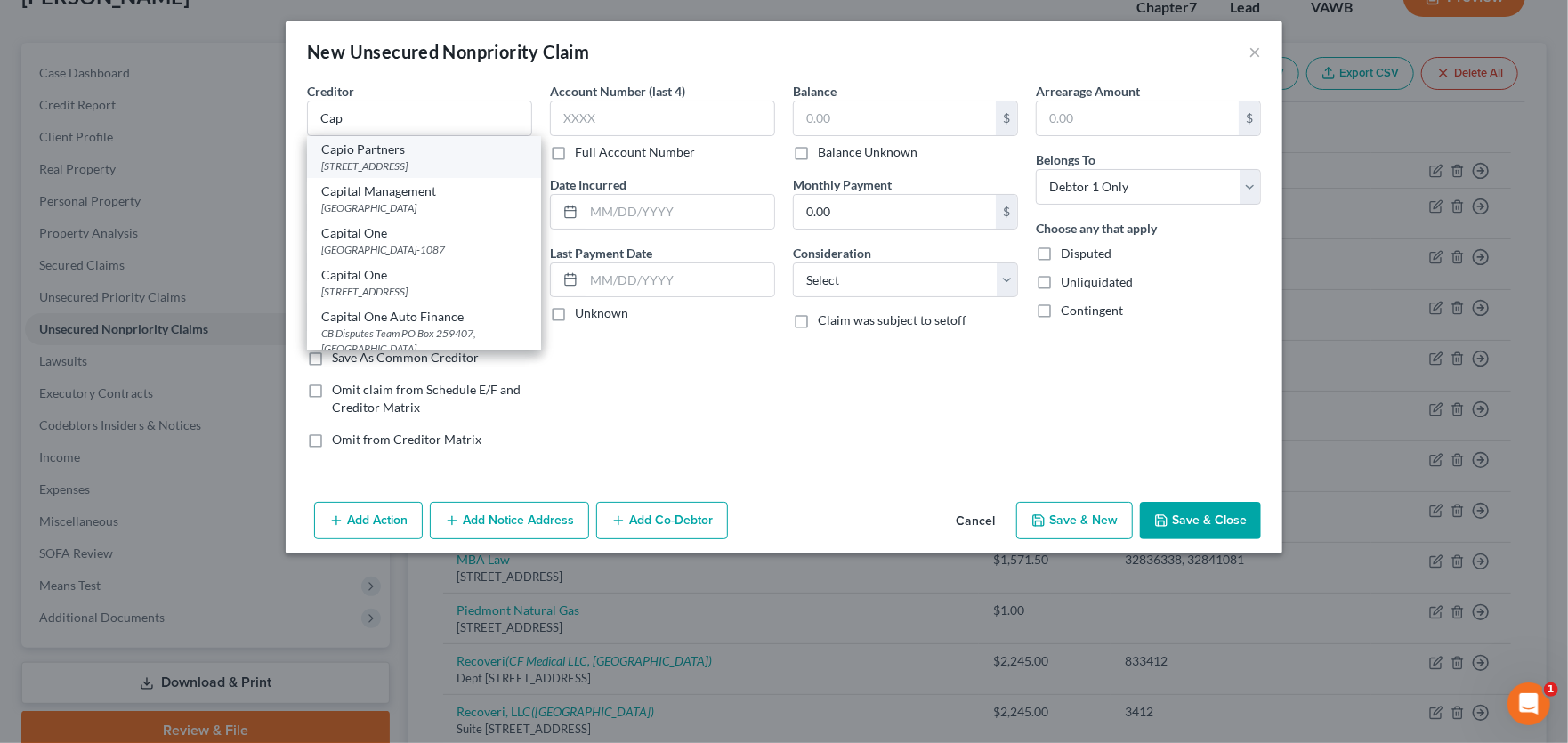
click at [369, 162] on div "2222 Texoma Parkway, Ste. 10, Sherman, TX 75090" at bounding box center [423, 166] width 206 height 15
type input "Capio Partners"
type input "2222 Texoma Parkway, Ste. 10"
type input "Sherman"
select select "45"
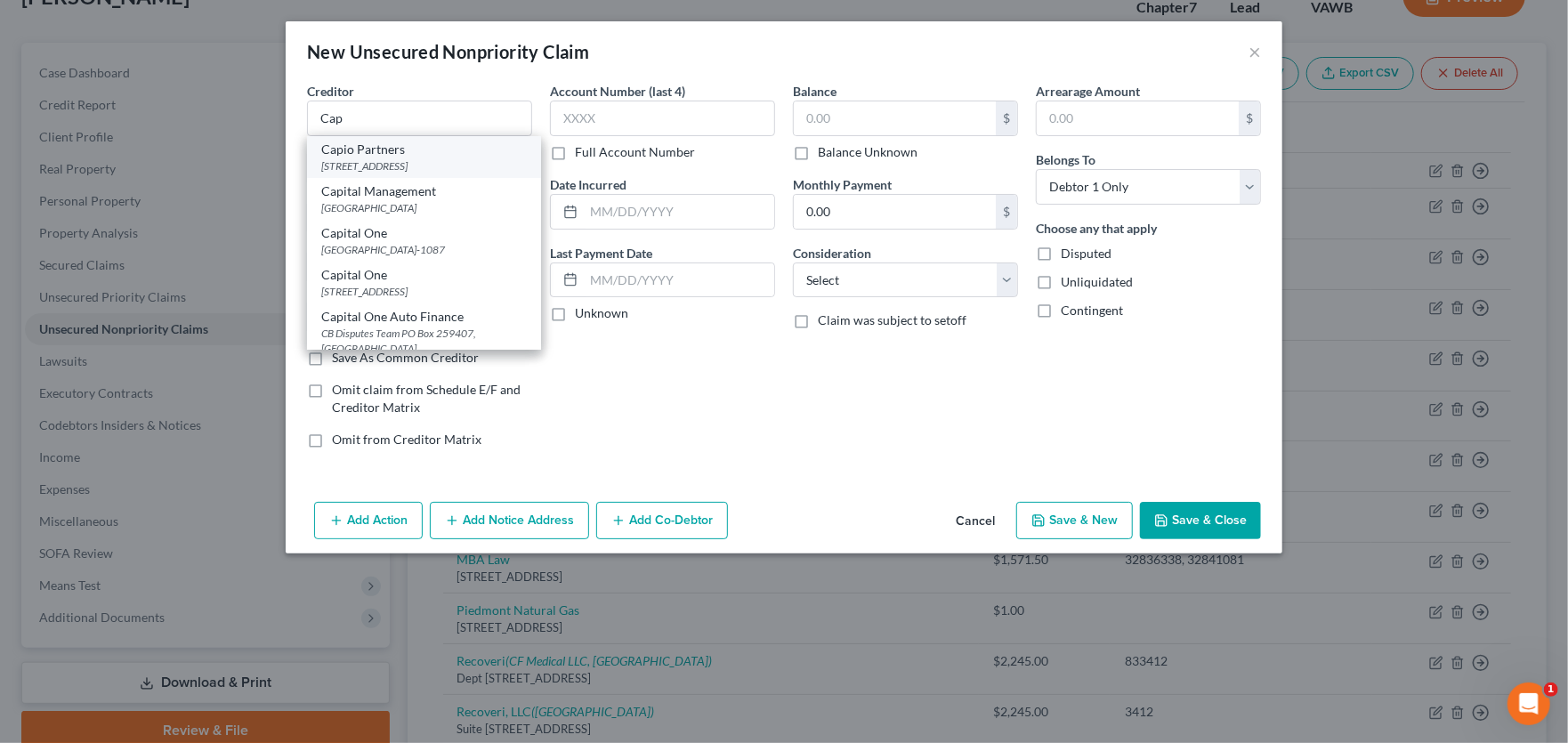
type input "75090"
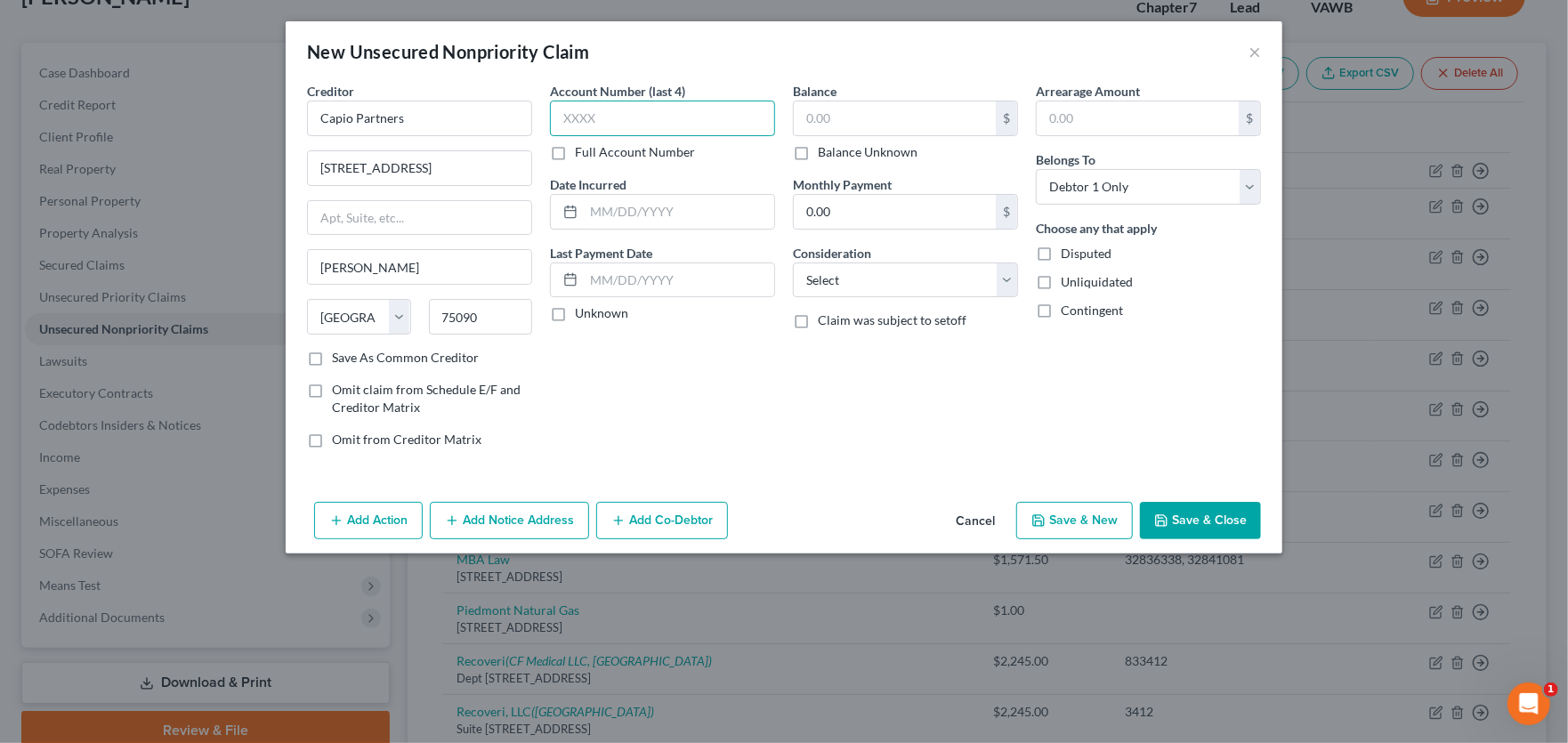
click at [635, 109] on input "text" at bounding box center [662, 118] width 225 height 36
type input "0940"
click at [891, 113] on input "text" at bounding box center [894, 118] width 202 height 34
click at [829, 109] on input "text" at bounding box center [894, 118] width 202 height 34
type input "2,245"
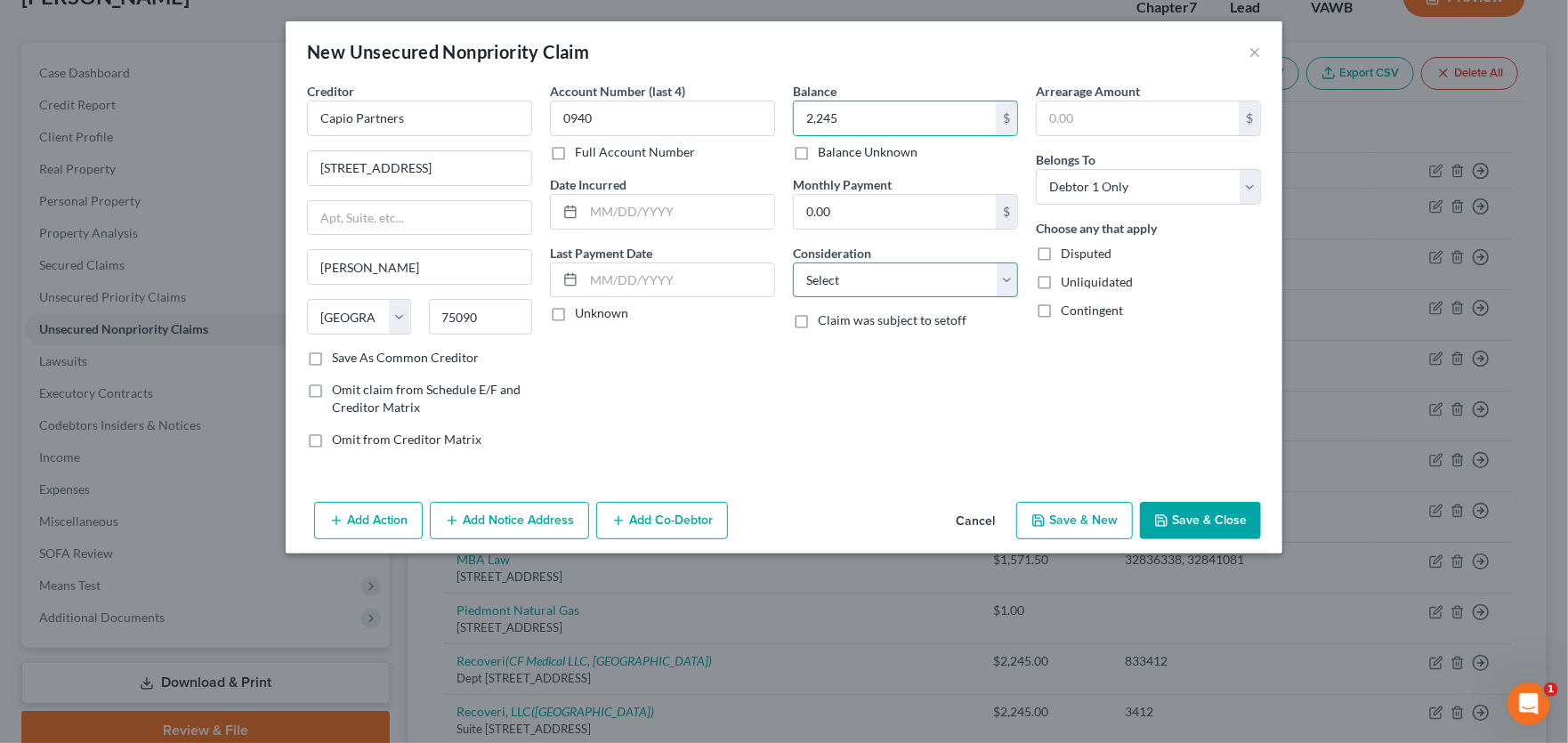
click at [859, 290] on select "Select Cable / Satellite Services Collection Agency Credit Card Debt Debt Couns…" at bounding box center [905, 280] width 225 height 36
select select "9"
click at [793, 263] on select "Select Cable / Satellite Services Collection Agency Credit Card Debt Debt Couns…" at bounding box center [905, 280] width 225 height 36
click at [642, 209] on input "text" at bounding box center [679, 212] width 190 height 34
drag, startPoint x: 670, startPoint y: 207, endPoint x: 458, endPoint y: 211, distance: 212.0
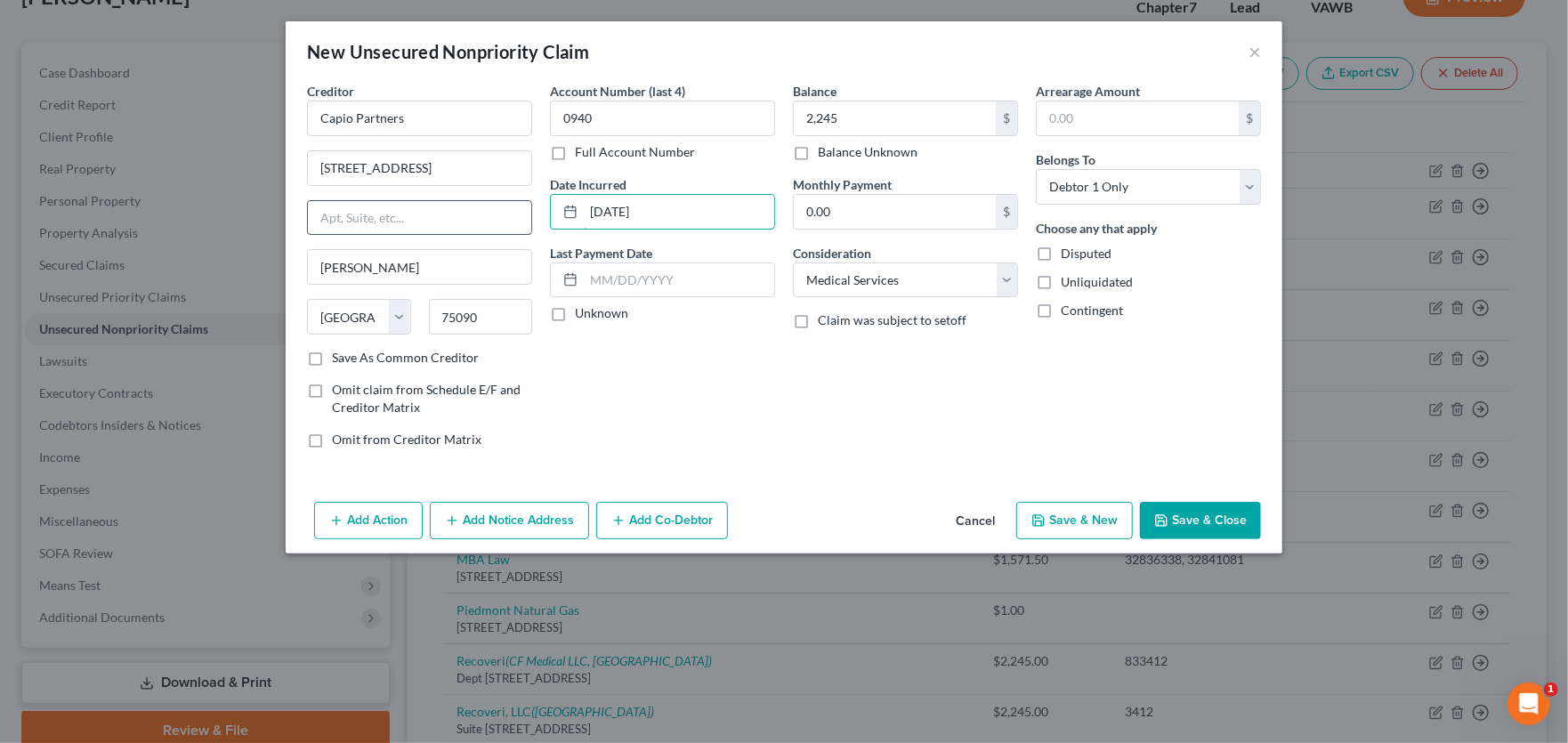
click at [458, 211] on div "Creditor * Capio Partners 2222 Texoma Parkway, Ste. 10 Sherman State AL AK AR A…" at bounding box center [783, 272] width 972 height 381
drag, startPoint x: 631, startPoint y: 206, endPoint x: 528, endPoint y: 196, distance: 103.5
click at [528, 196] on div "Creditor * Capio Partners 2222 Texoma Parkway, Ste. 10 Sherman State AL AK AR A…" at bounding box center [783, 272] width 972 height 381
type input "1/29/2021"
click at [1212, 508] on button "Save & Close" at bounding box center [1200, 520] width 121 height 38
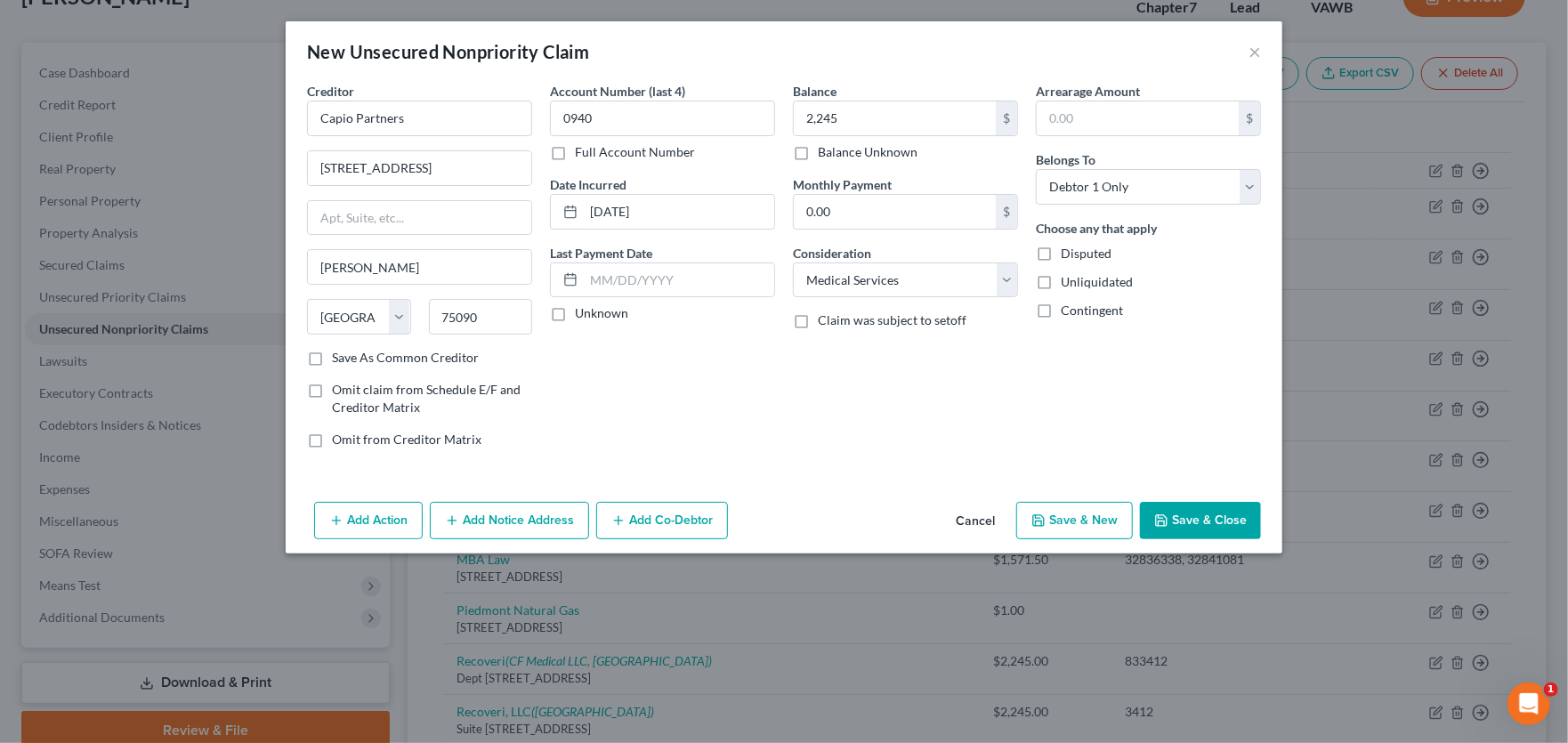
type input "2,245.00"
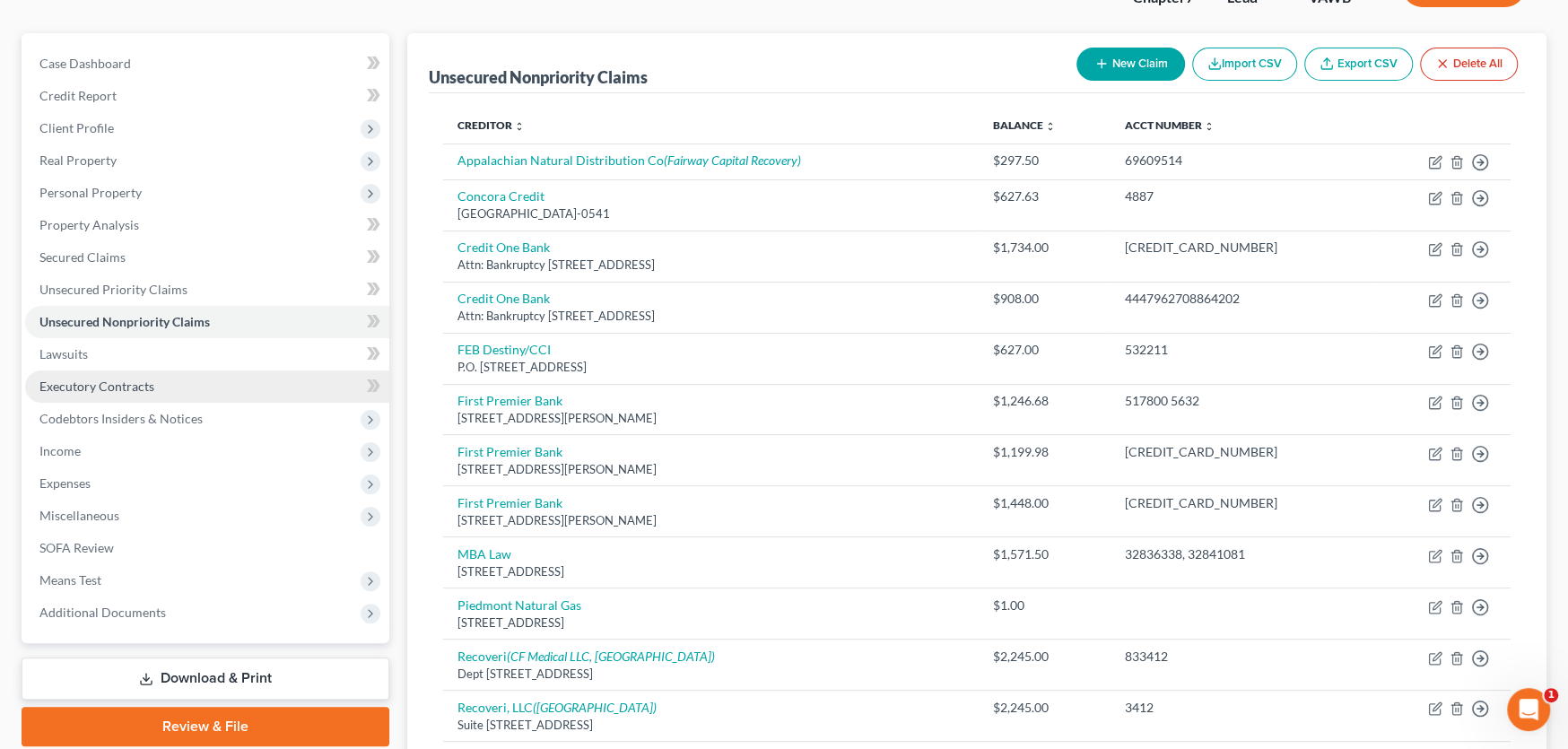
scroll to position [269, 0]
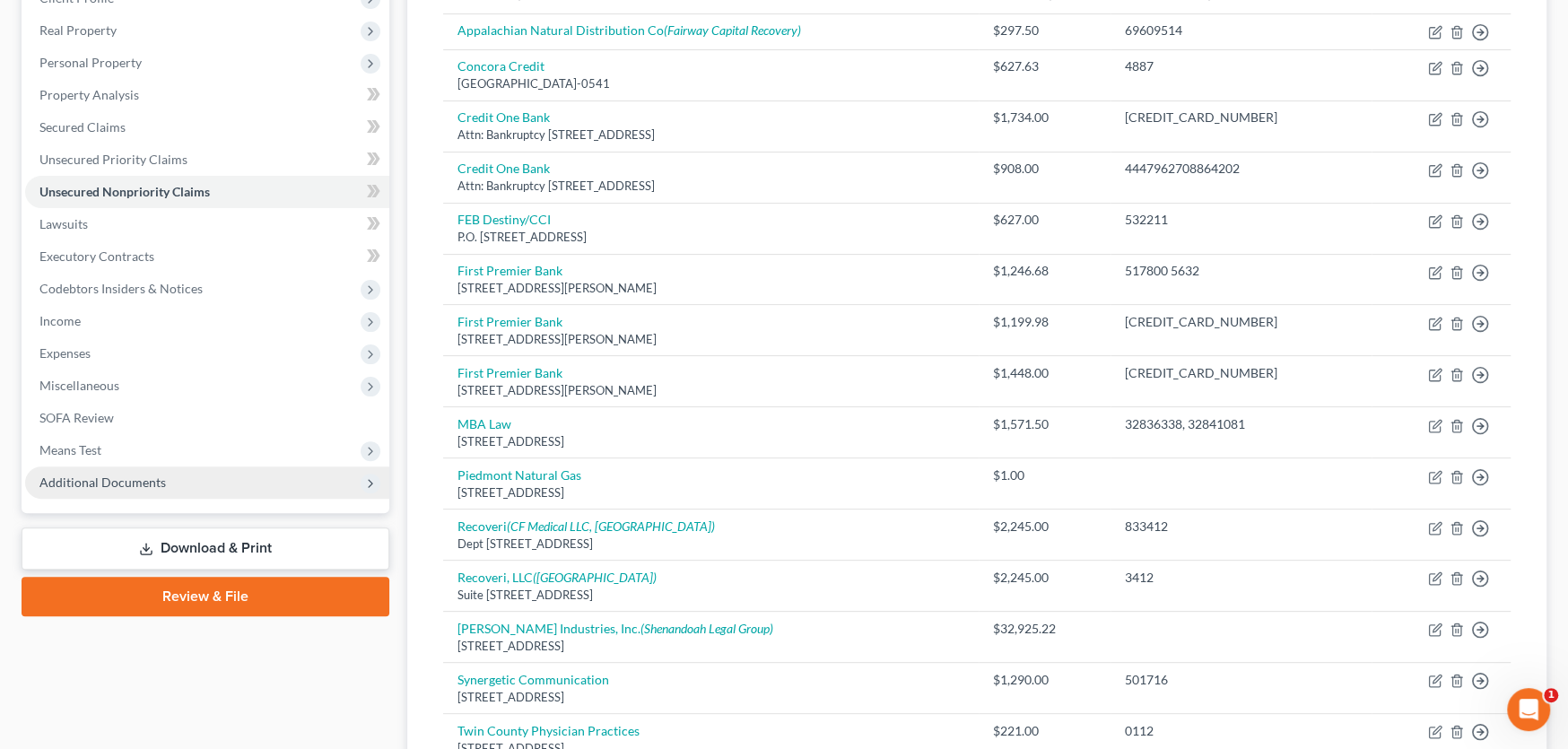
click at [119, 477] on span "Additional Documents" at bounding box center [103, 482] width 127 height 16
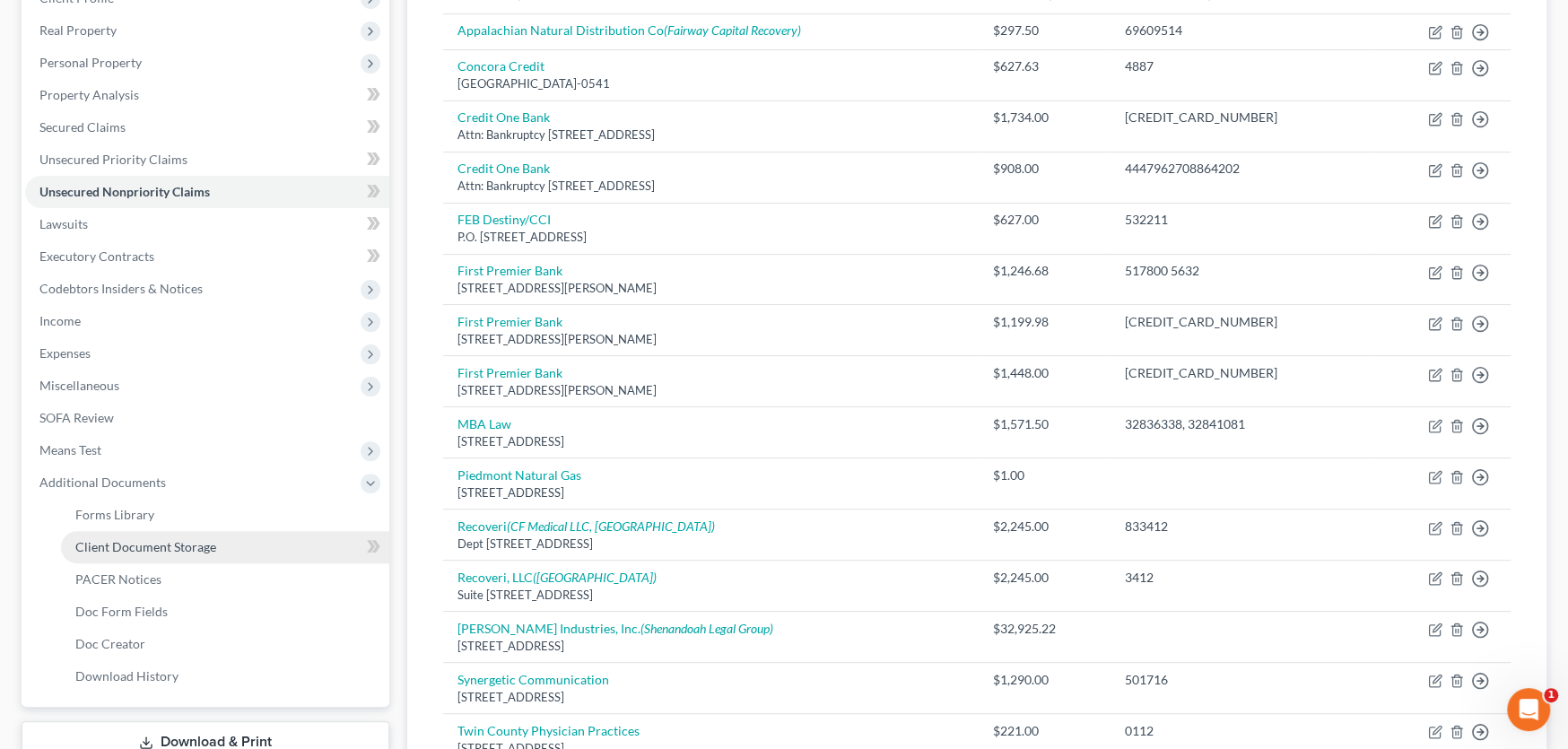
drag, startPoint x: 127, startPoint y: 536, endPoint x: 95, endPoint y: 539, distance: 32.1
click at [127, 537] on link "Client Document Storage" at bounding box center [225, 546] width 328 height 32
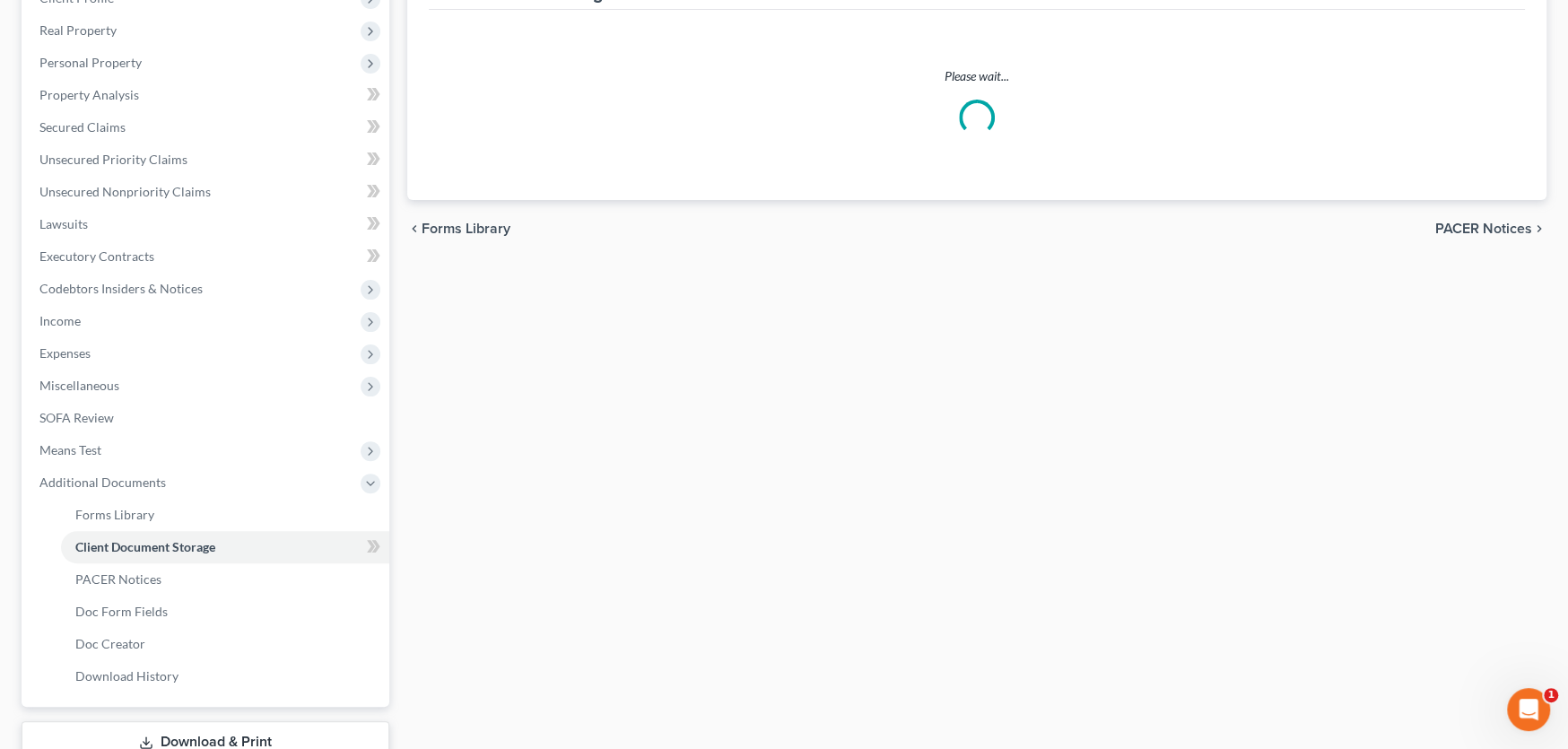
scroll to position [267, 0]
select select "0"
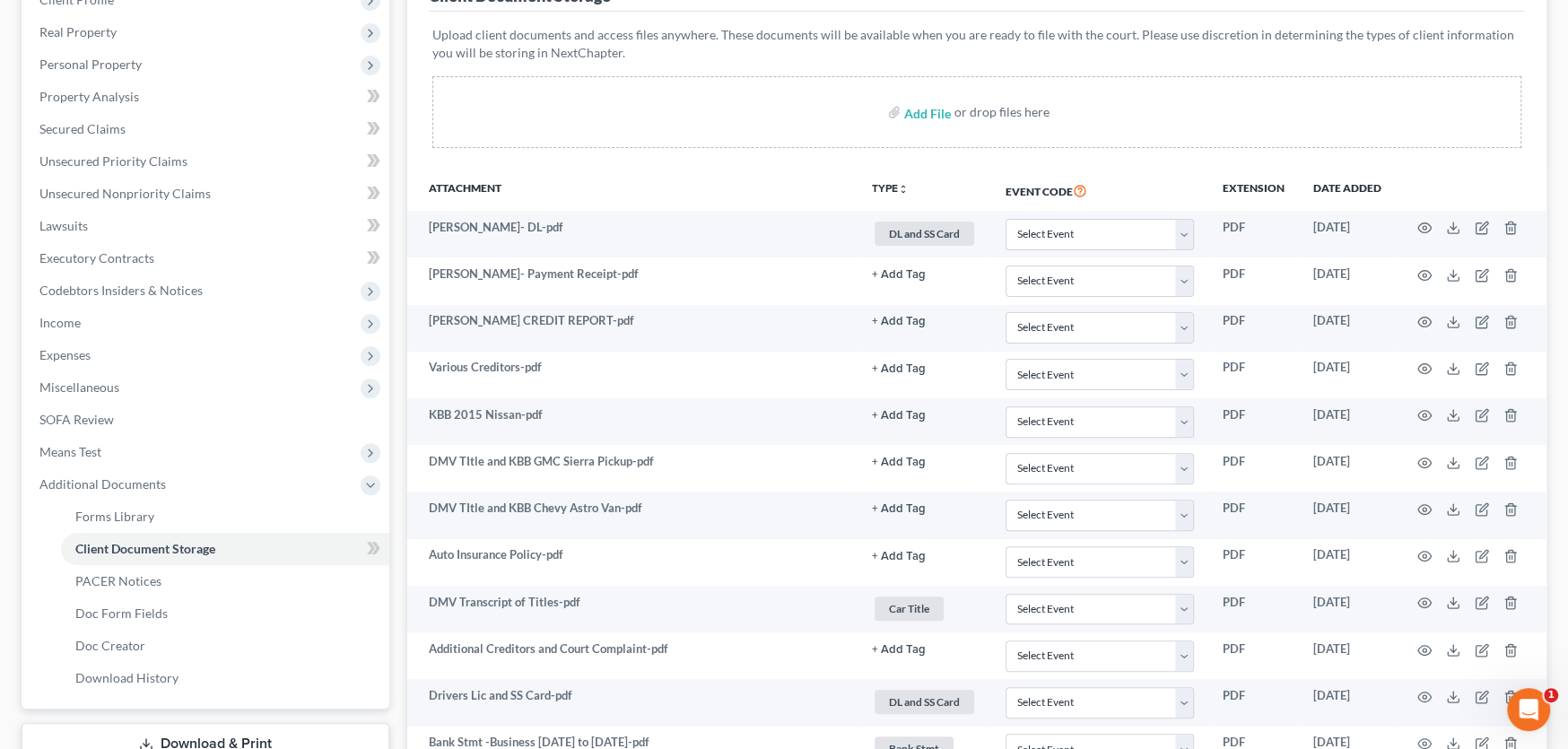
scroll to position [0, 0]
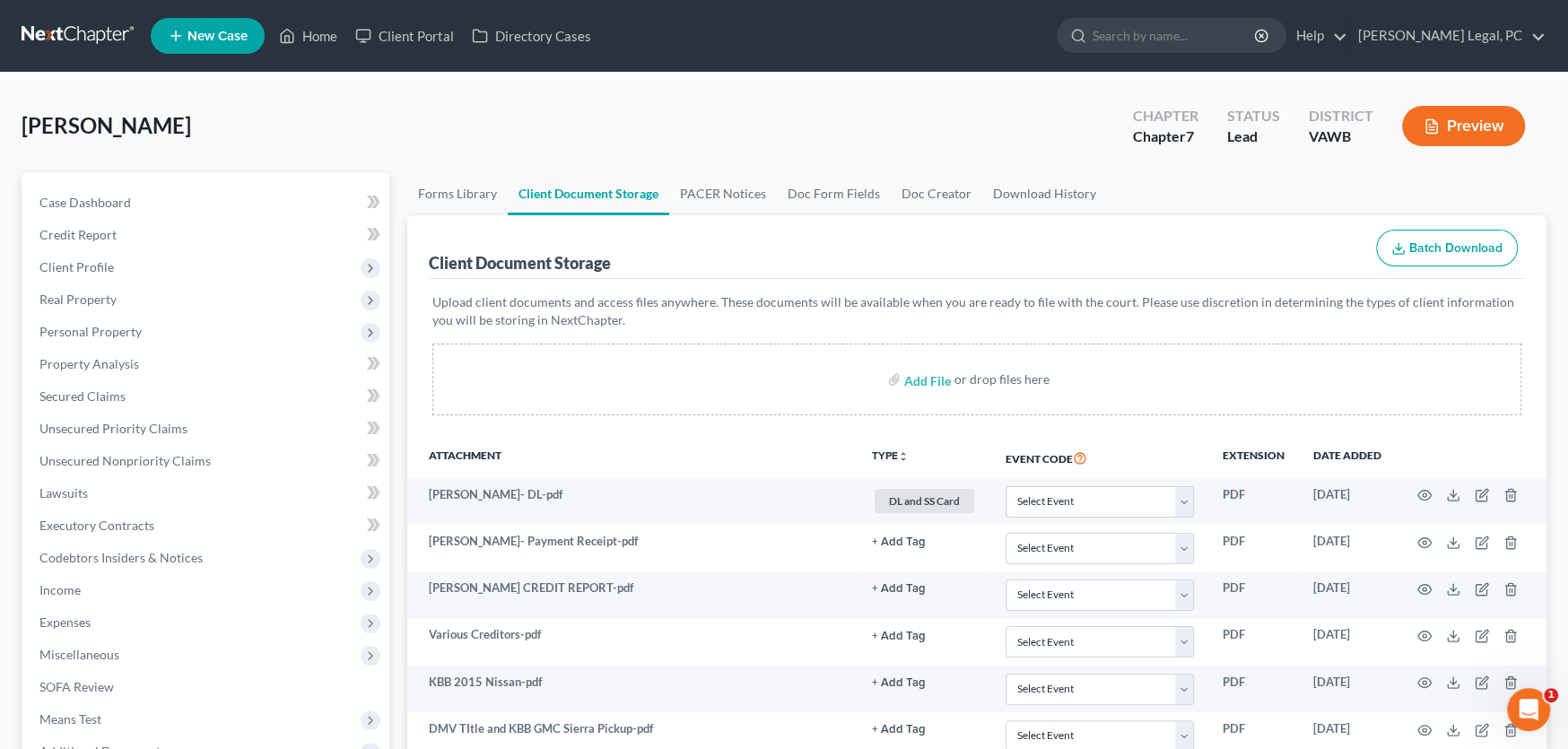
select select "0"
click at [114, 200] on span "Case Dashboard" at bounding box center [86, 203] width 92 height 16
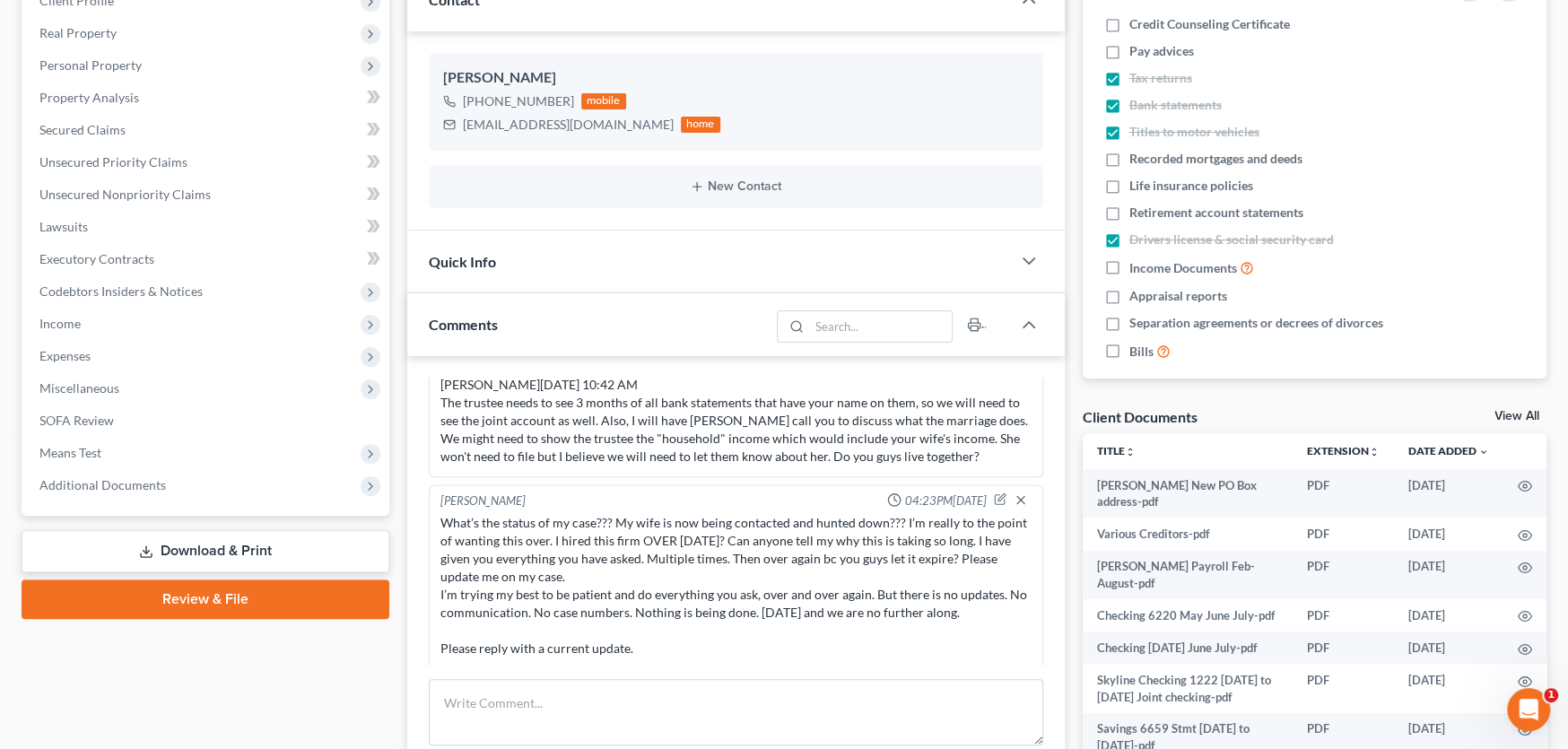
scroll to position [269, 0]
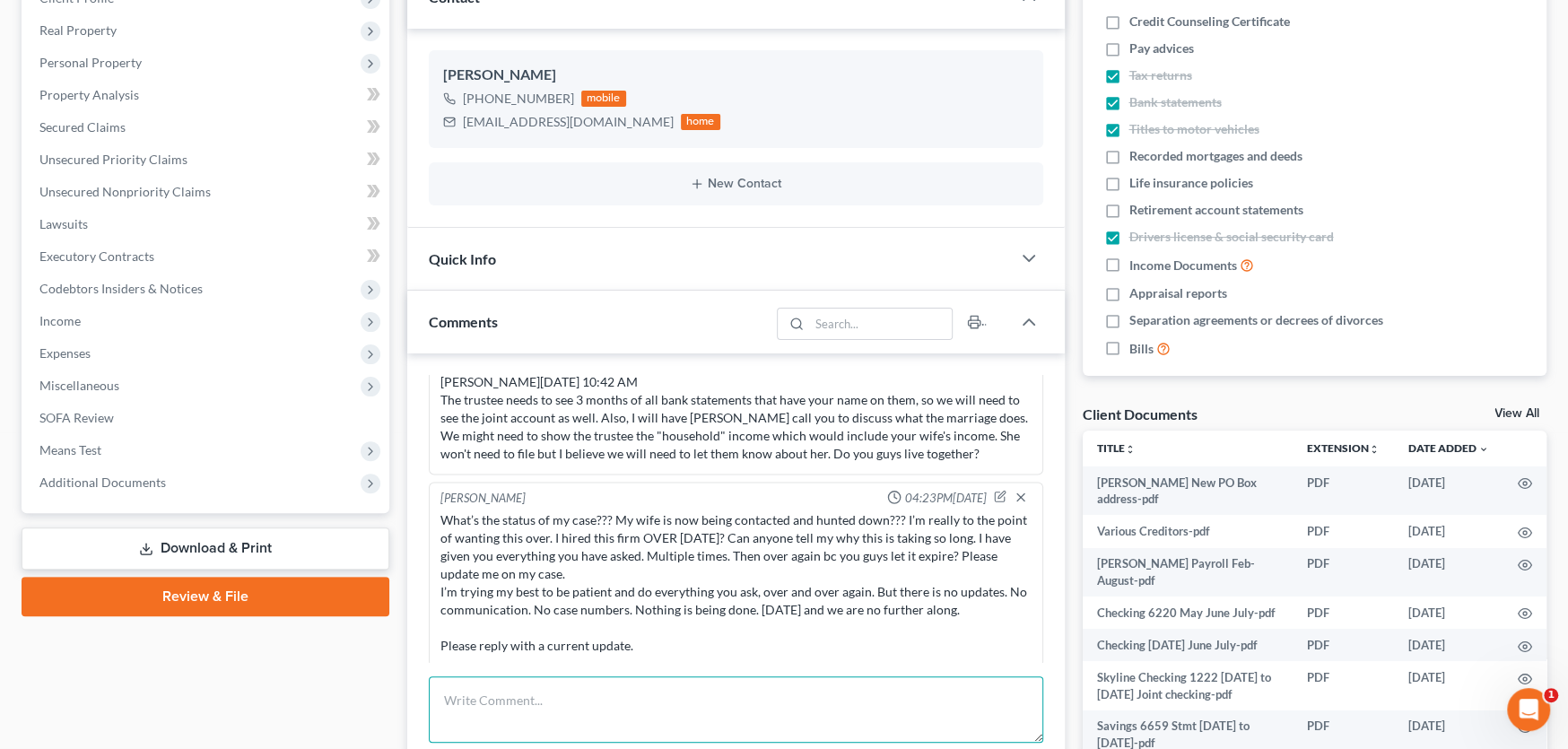
click at [498, 690] on textarea at bounding box center [736, 709] width 615 height 66
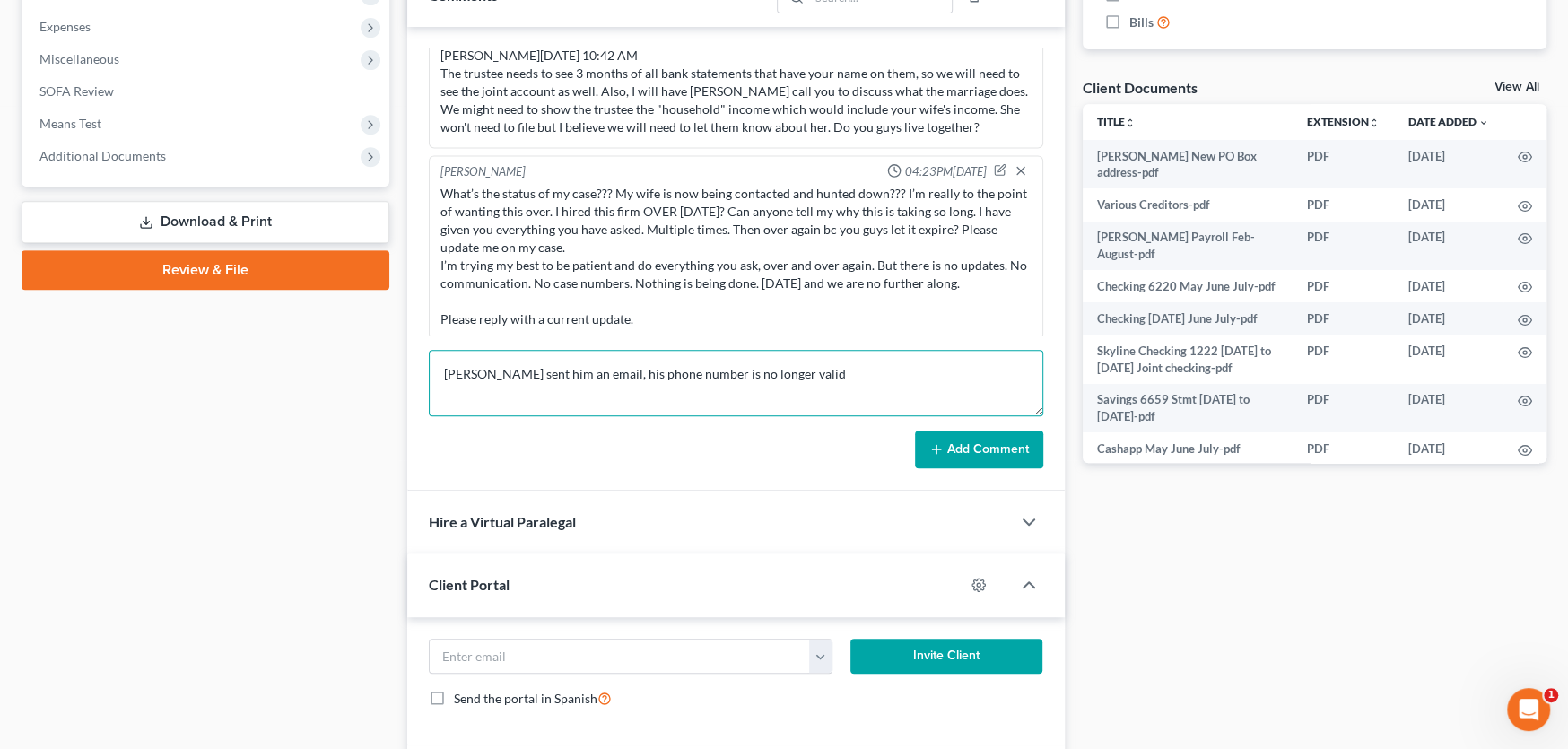
scroll to position [627, 0]
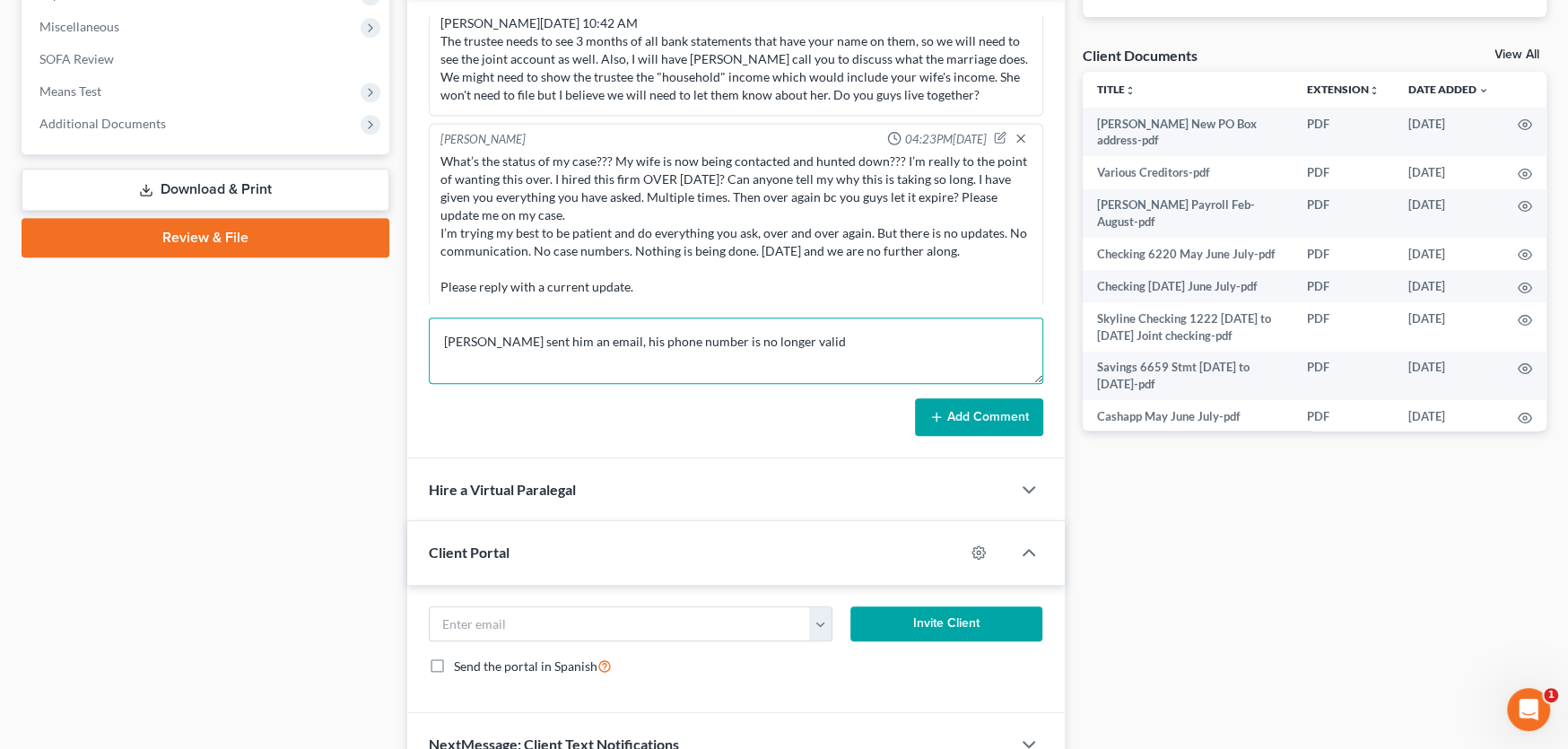
type textarea "shane sent him an email, his phone number is no longer valid"
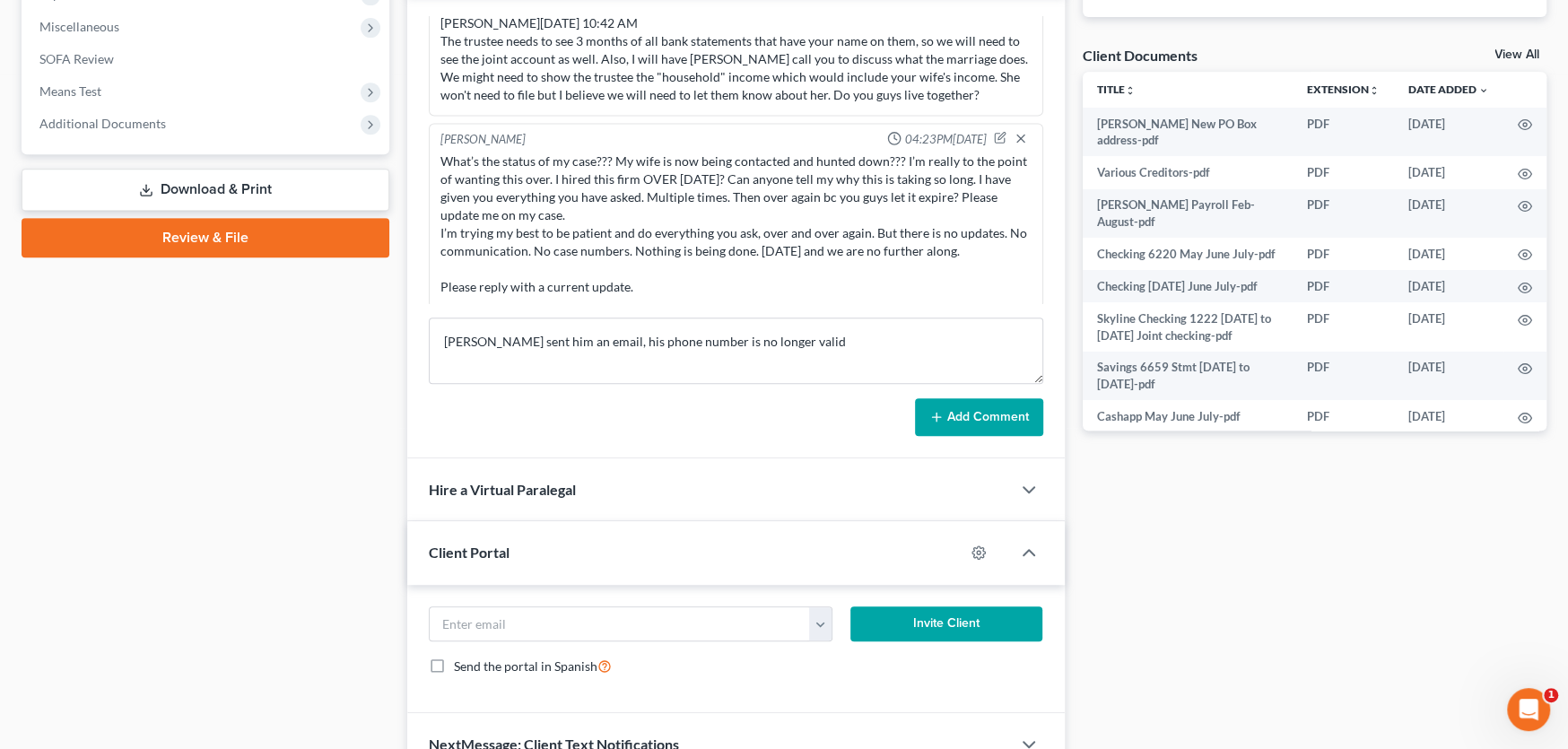
click at [963, 411] on button "Add Comment" at bounding box center [979, 417] width 129 height 38
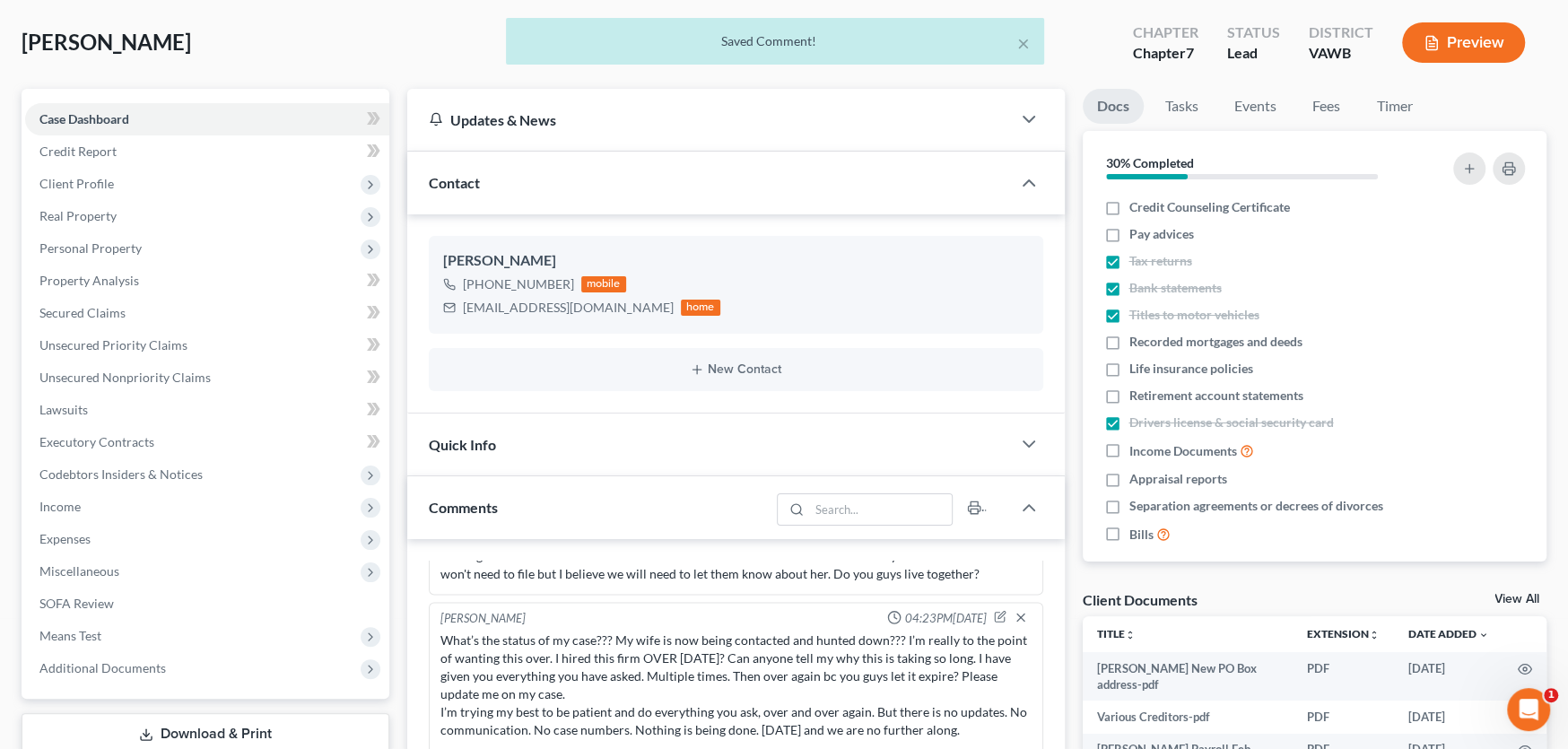
scroll to position [0, 0]
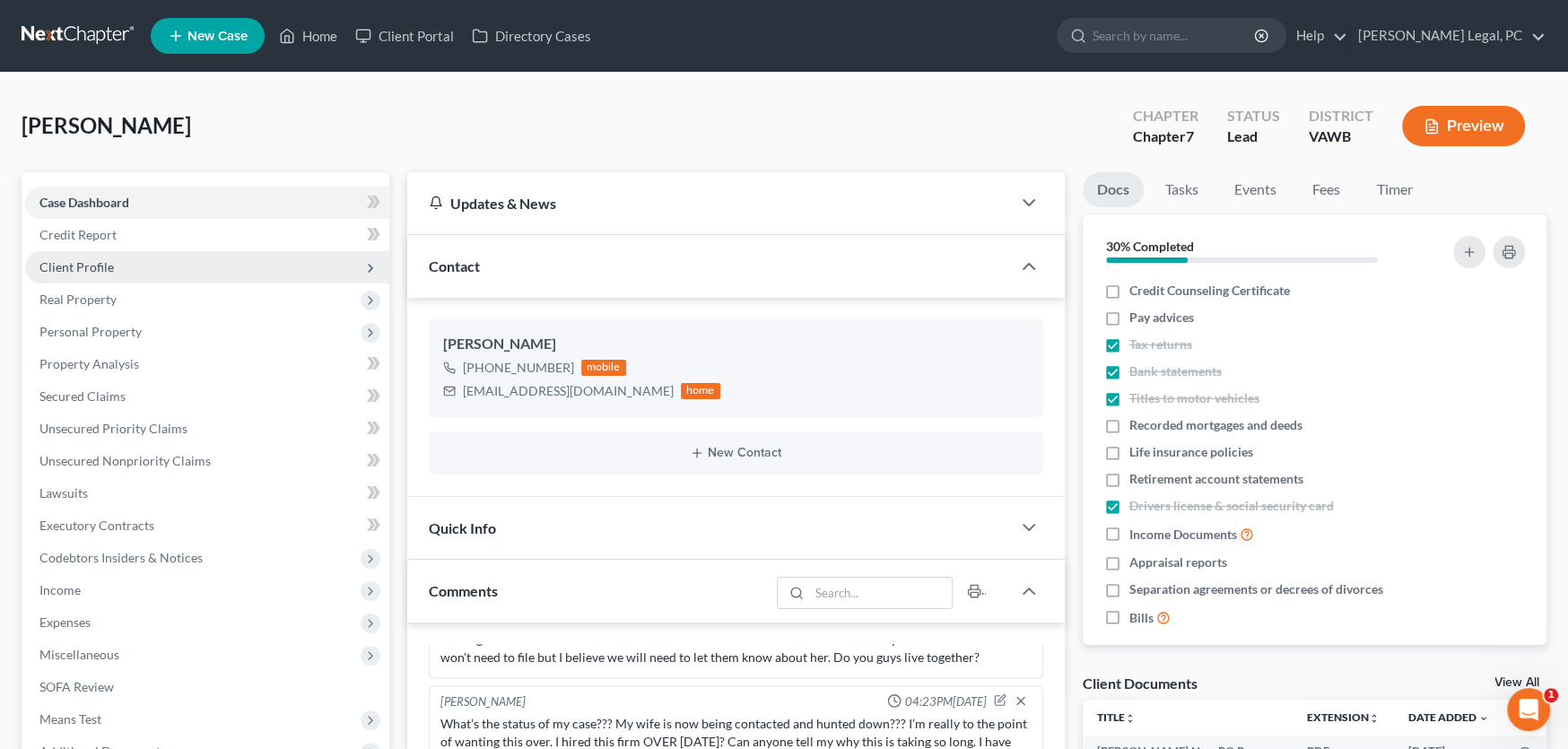
click at [88, 267] on span "Client Profile" at bounding box center [77, 267] width 74 height 16
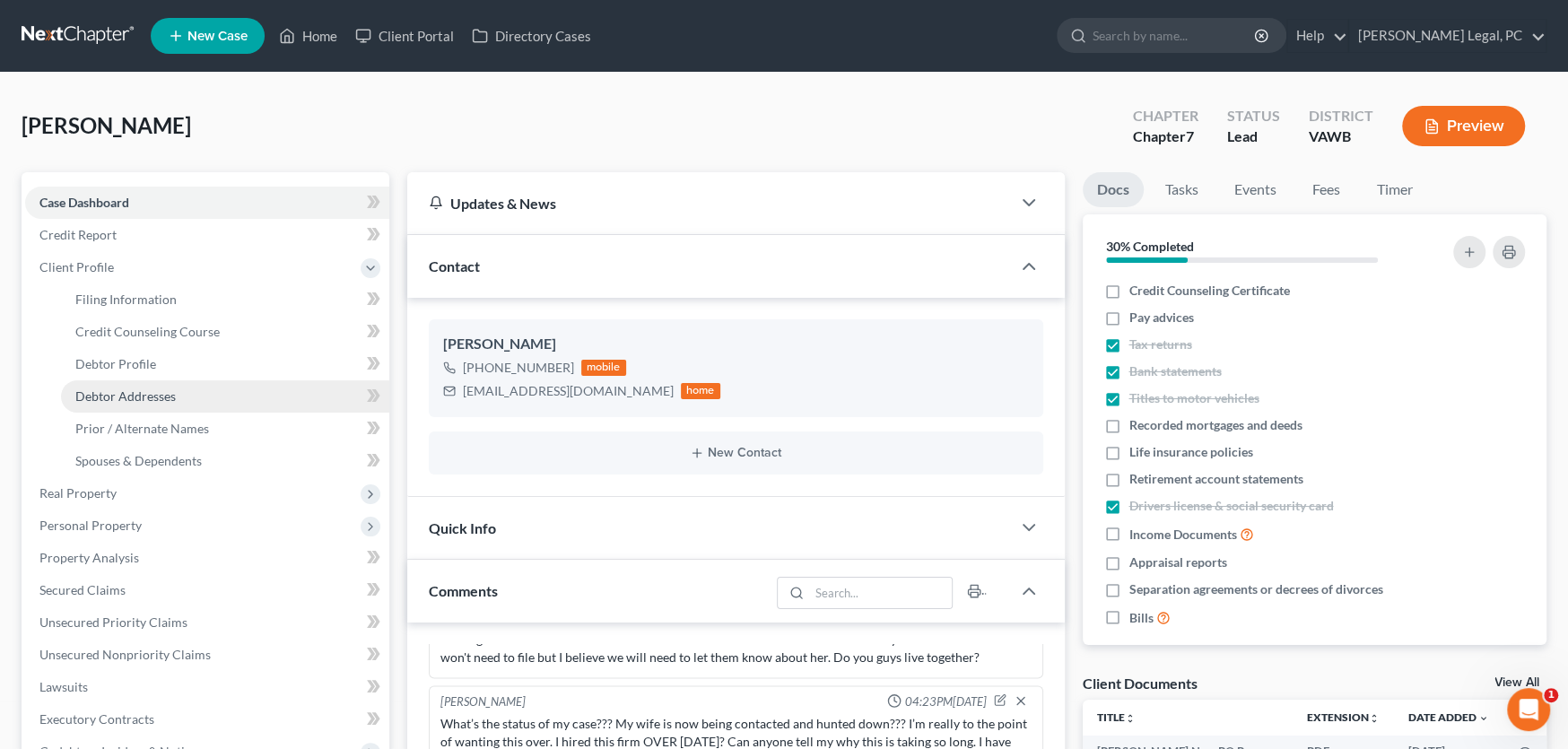
click at [113, 399] on span "Debtor Addresses" at bounding box center [125, 396] width 100 height 16
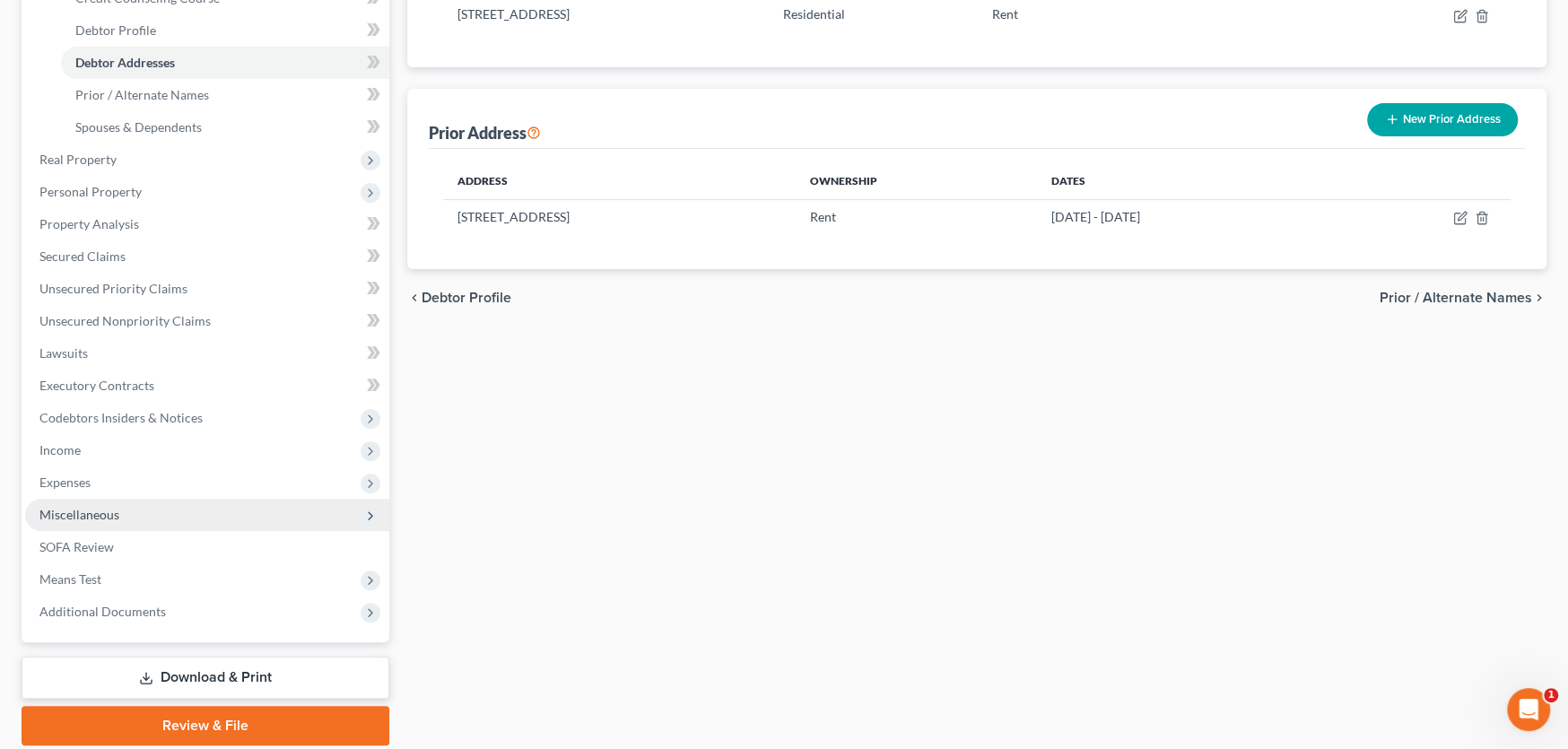
scroll to position [396, 0]
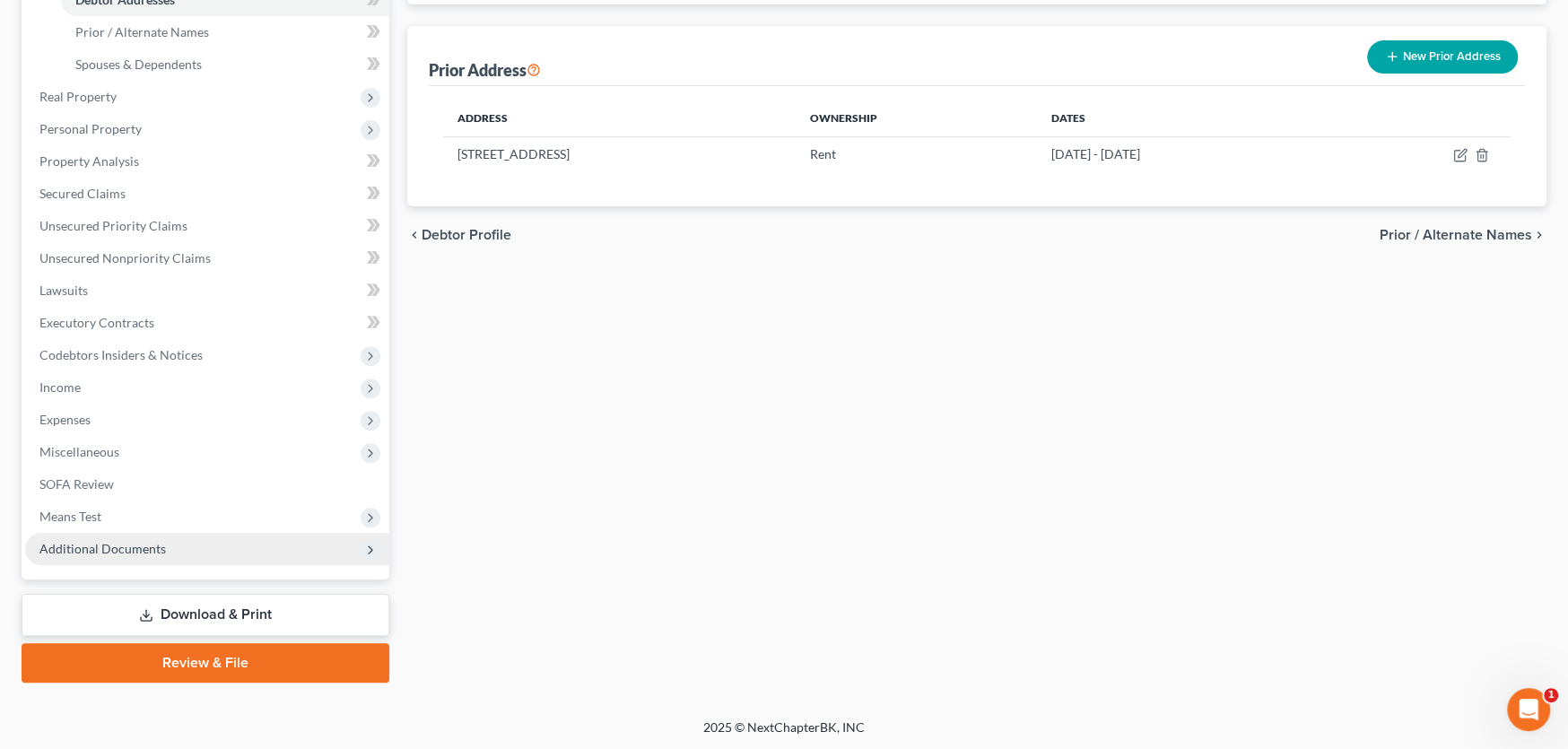
click at [159, 545] on span "Additional Documents" at bounding box center [103, 548] width 127 height 16
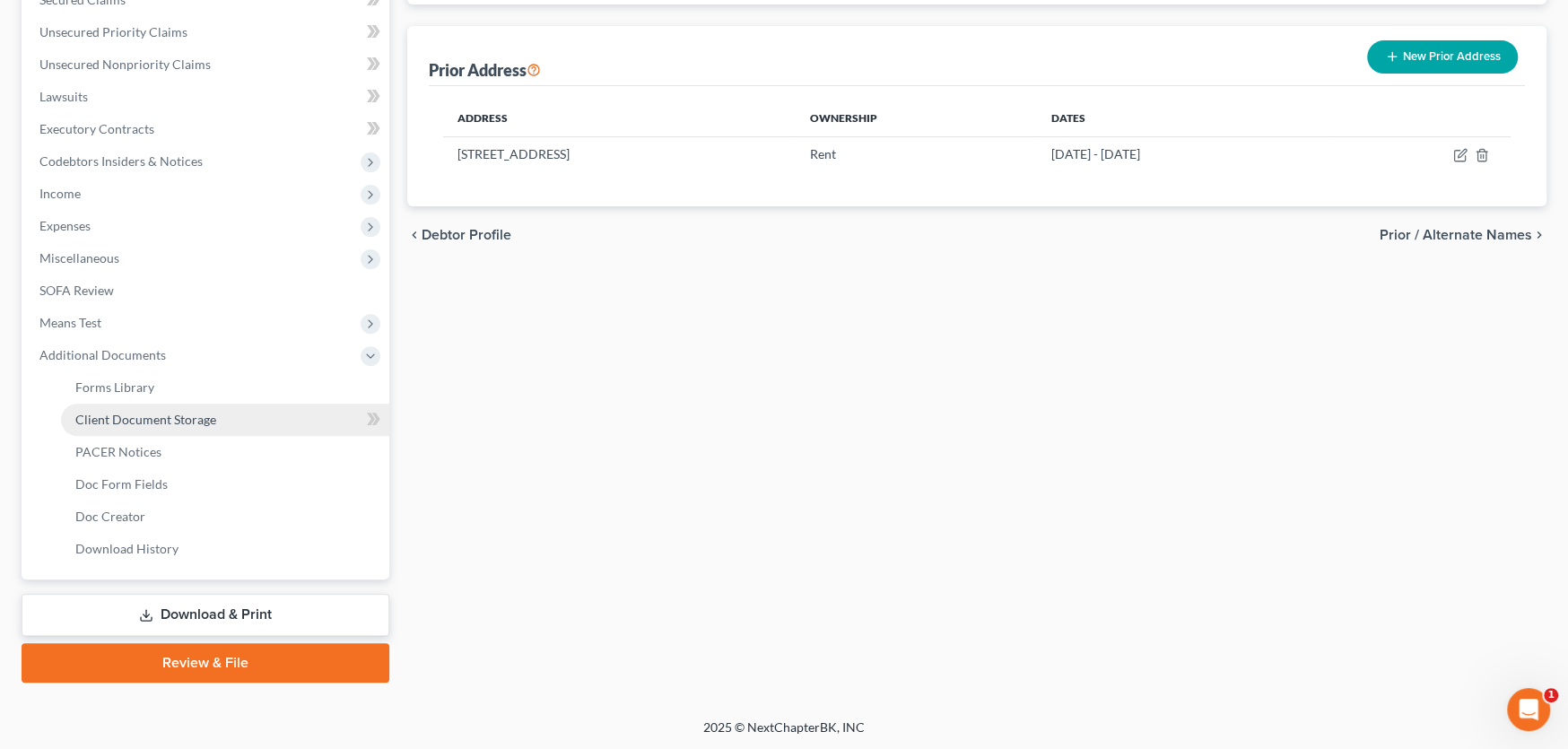
click at [189, 415] on span "Client Document Storage" at bounding box center [145, 420] width 141 height 16
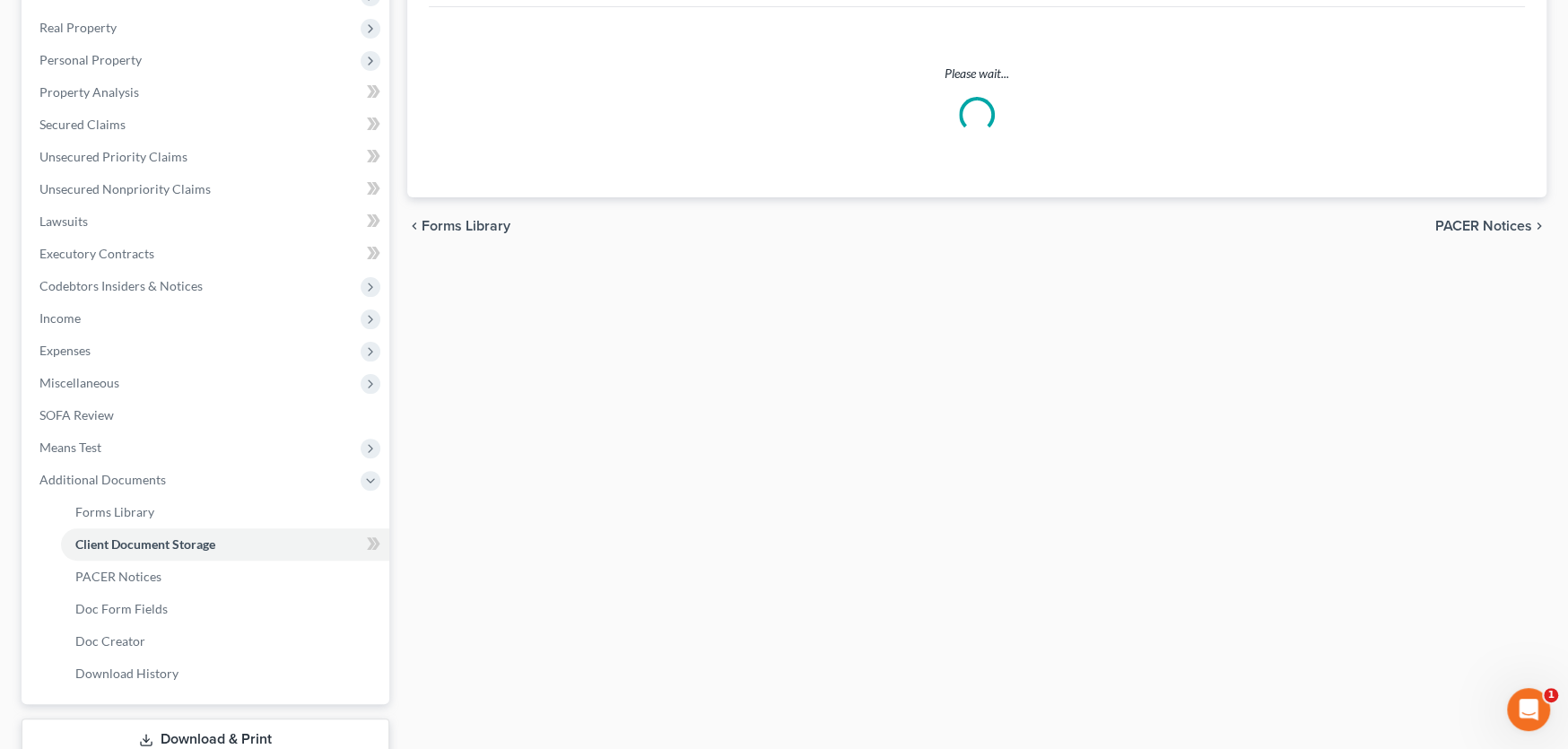
select select "0"
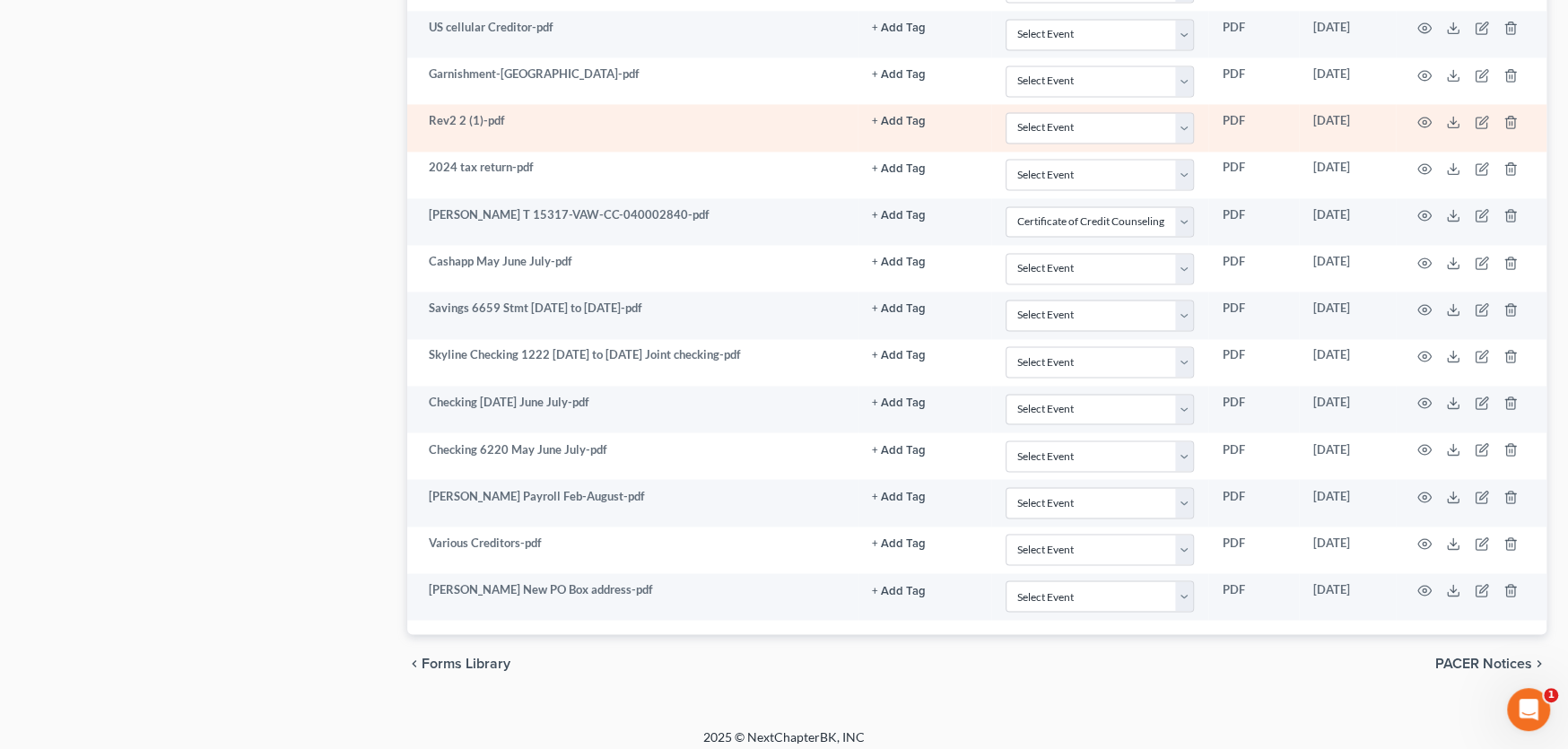
scroll to position [2249, 0]
